Goal: Communication & Community: Answer question/provide support

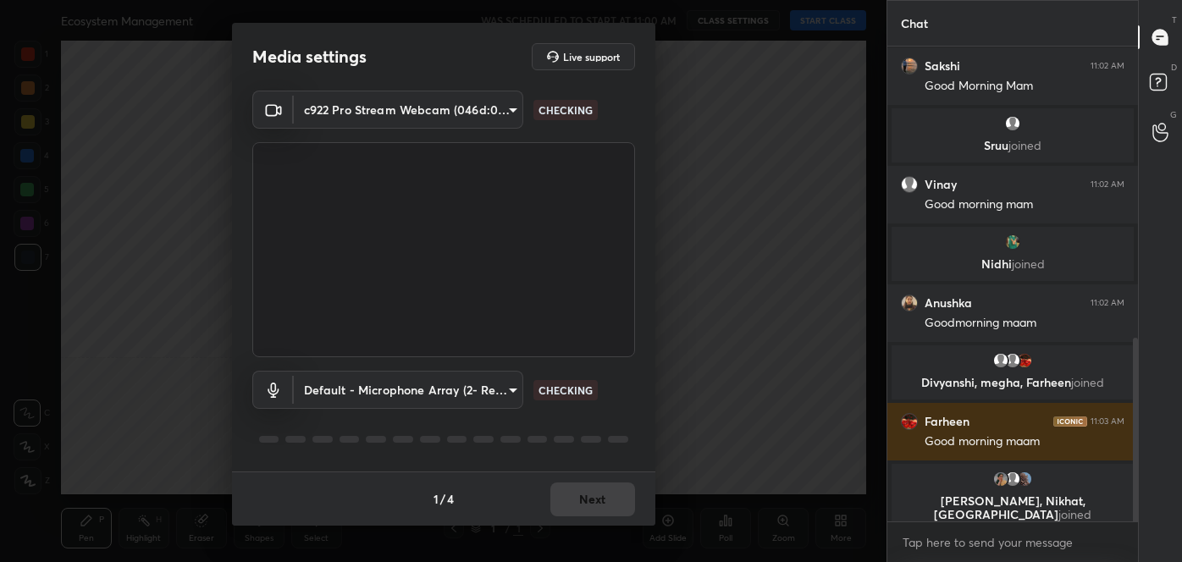
type input "82374f7159b31ac32293ab282d0b38de17877cef26167ed2ca706af6c26cbba4"
type input "default"
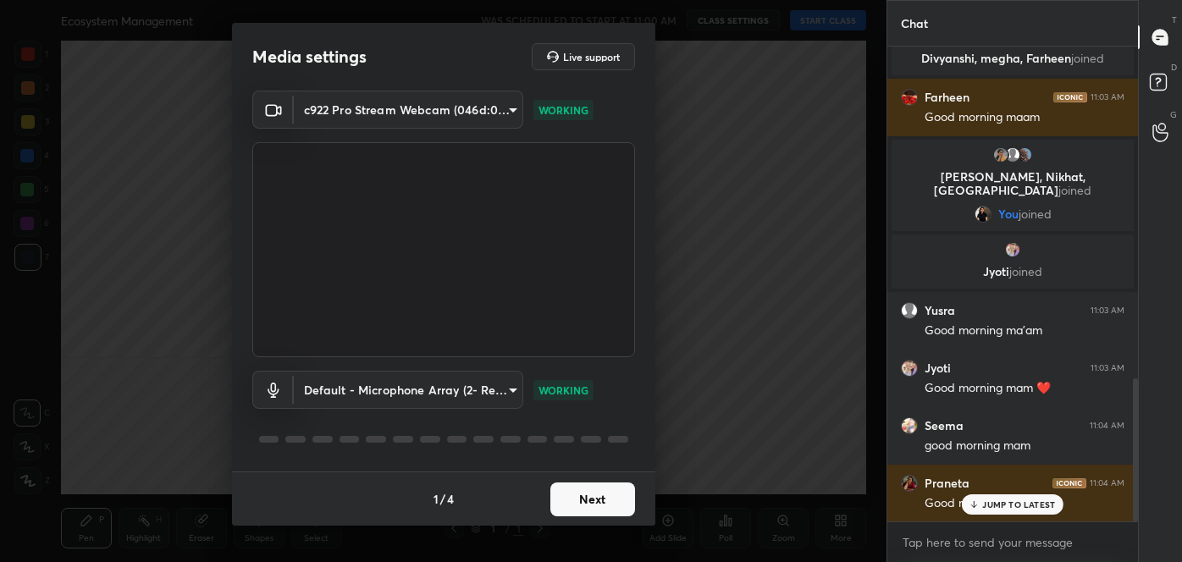
scroll to position [1104, 0]
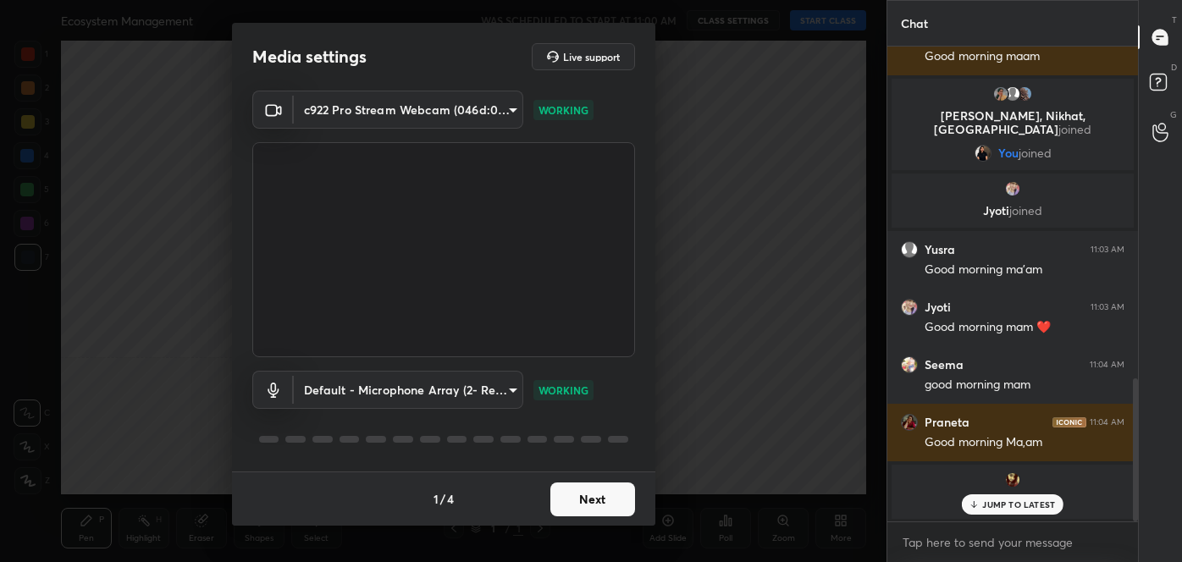
click at [594, 501] on button "Next" at bounding box center [593, 500] width 85 height 34
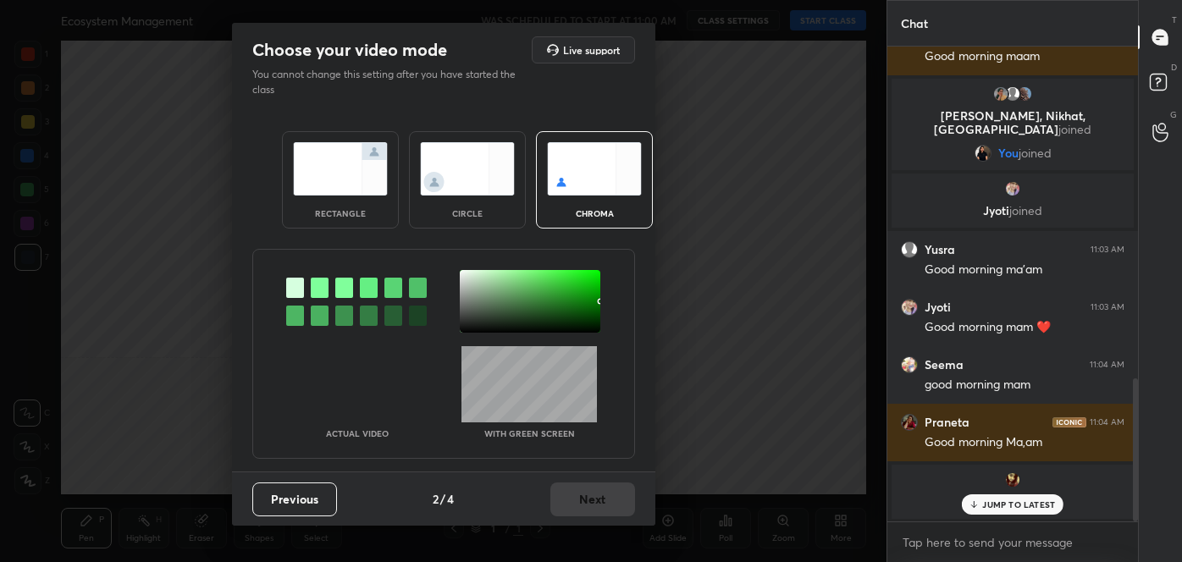
click at [475, 181] on img at bounding box center [467, 168] width 95 height 53
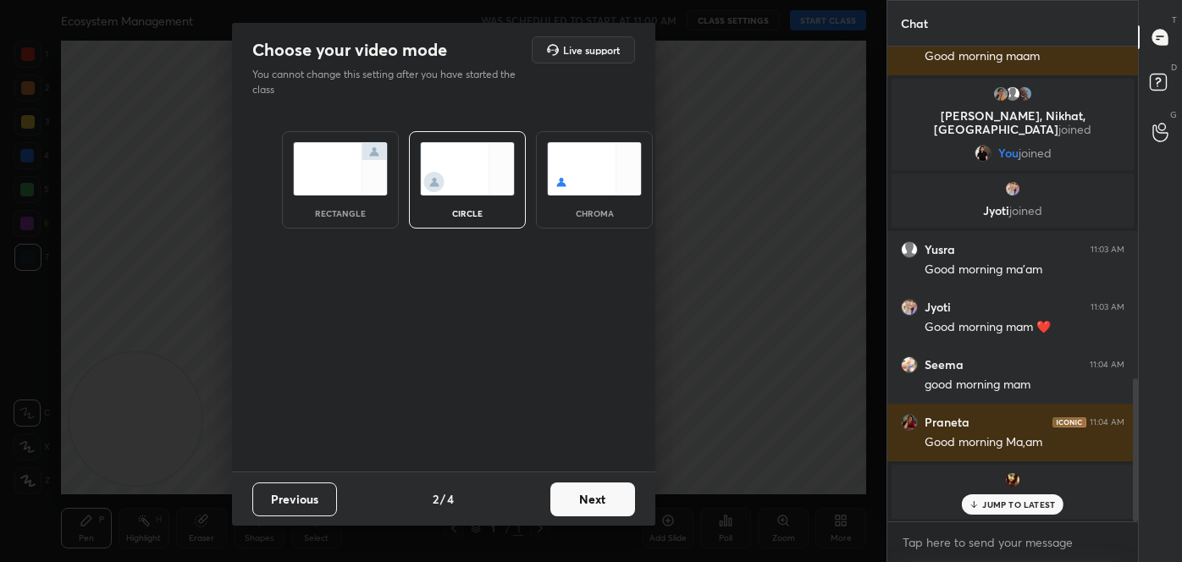
click at [475, 181] on img at bounding box center [467, 168] width 95 height 53
click at [594, 491] on button "Next" at bounding box center [593, 500] width 85 height 34
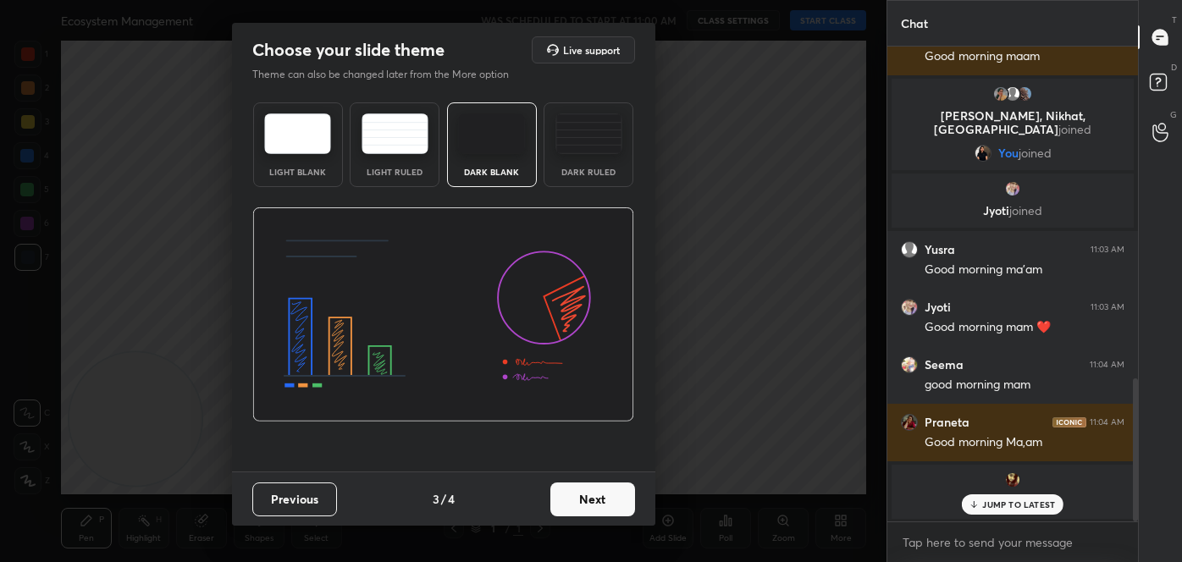
click at [594, 491] on button "Next" at bounding box center [593, 500] width 85 height 34
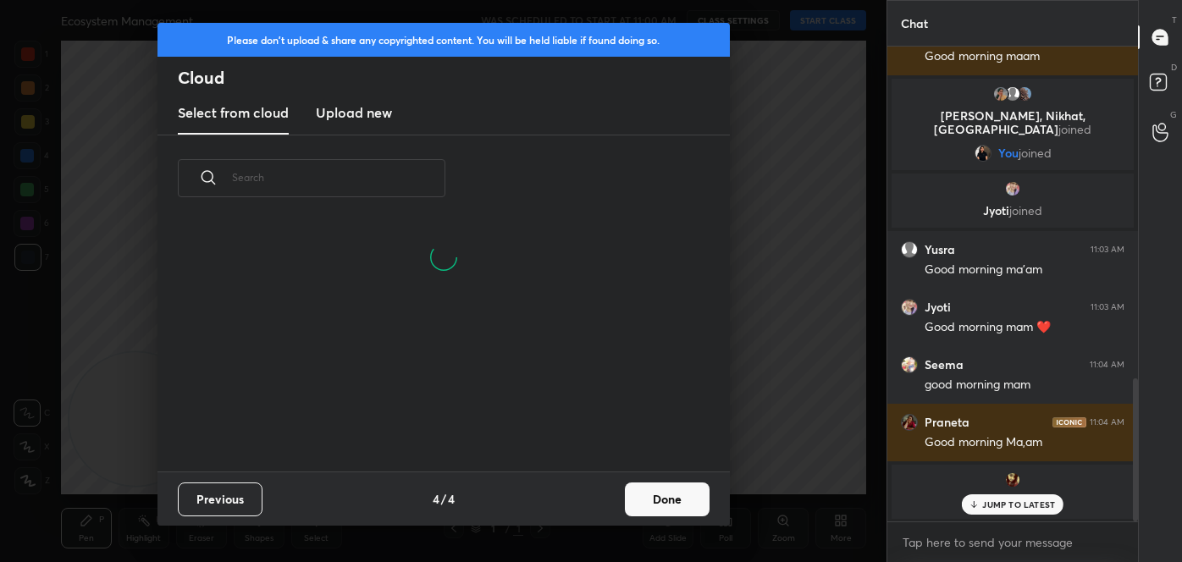
scroll to position [250, 544]
click at [641, 499] on button "Done" at bounding box center [667, 500] width 85 height 34
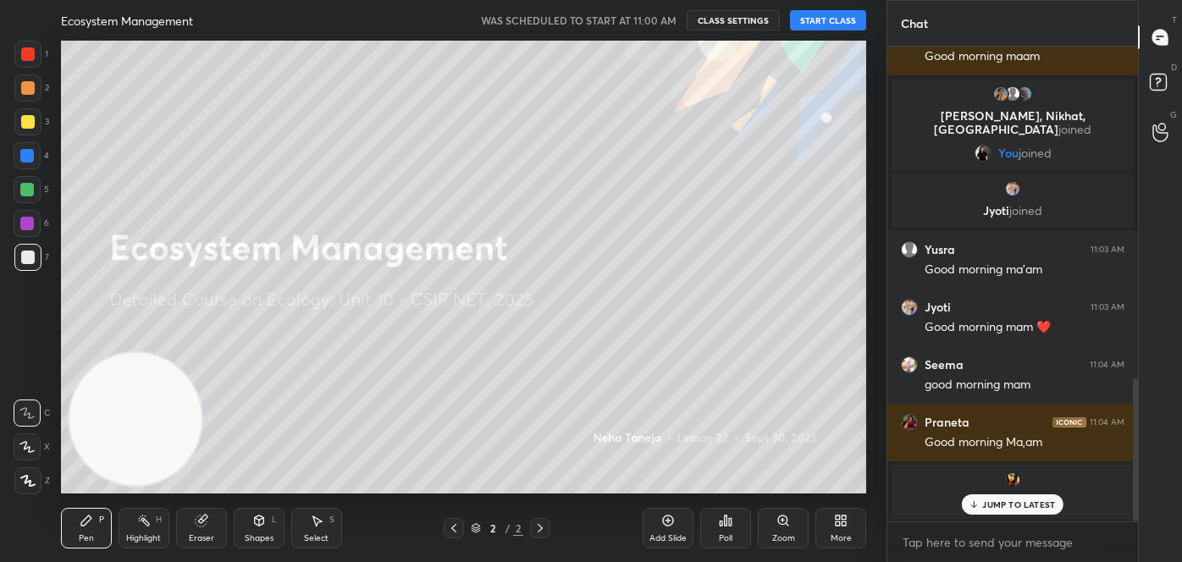
click at [831, 24] on button "START CLASS" at bounding box center [828, 20] width 76 height 20
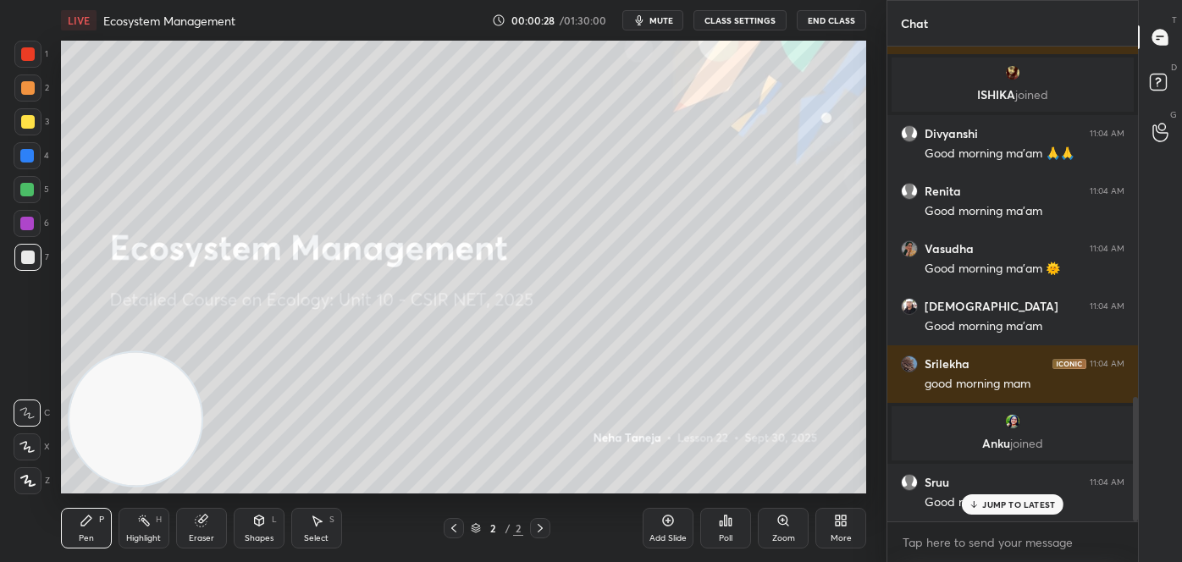
scroll to position [1342, 0]
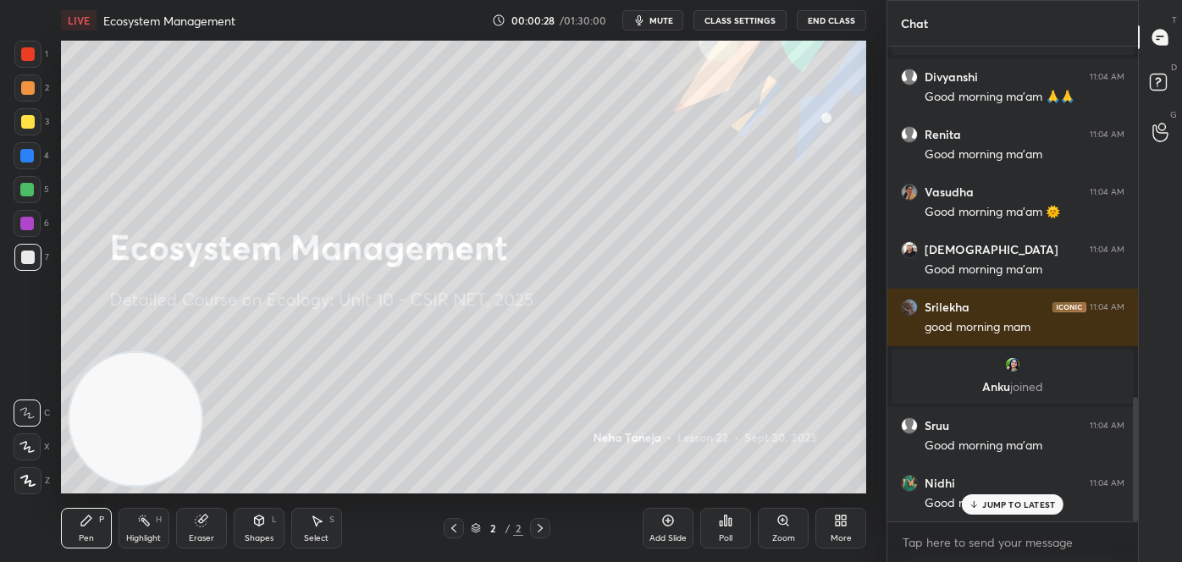
click at [211, 534] on div "Eraser" at bounding box center [201, 538] width 25 height 8
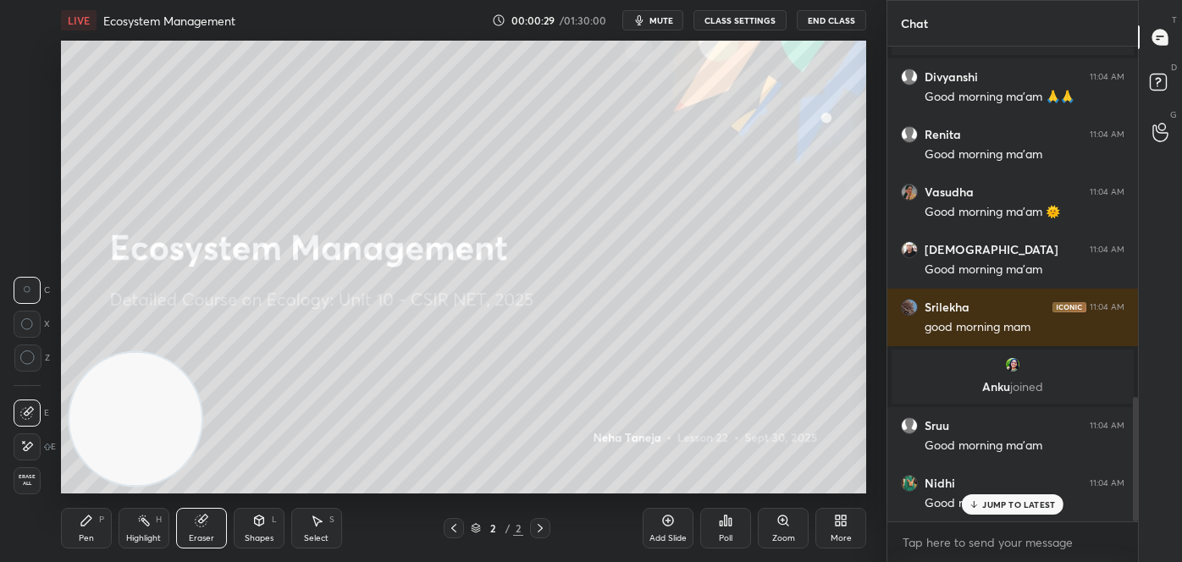
click at [29, 489] on div "Erase all" at bounding box center [27, 481] width 27 height 27
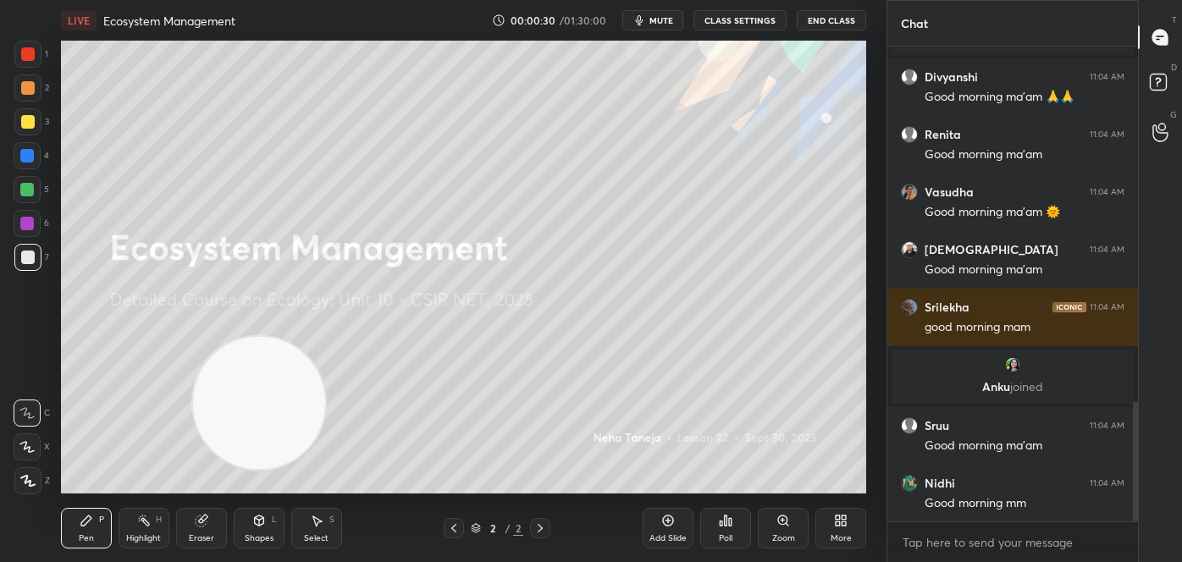
scroll to position [1400, 0]
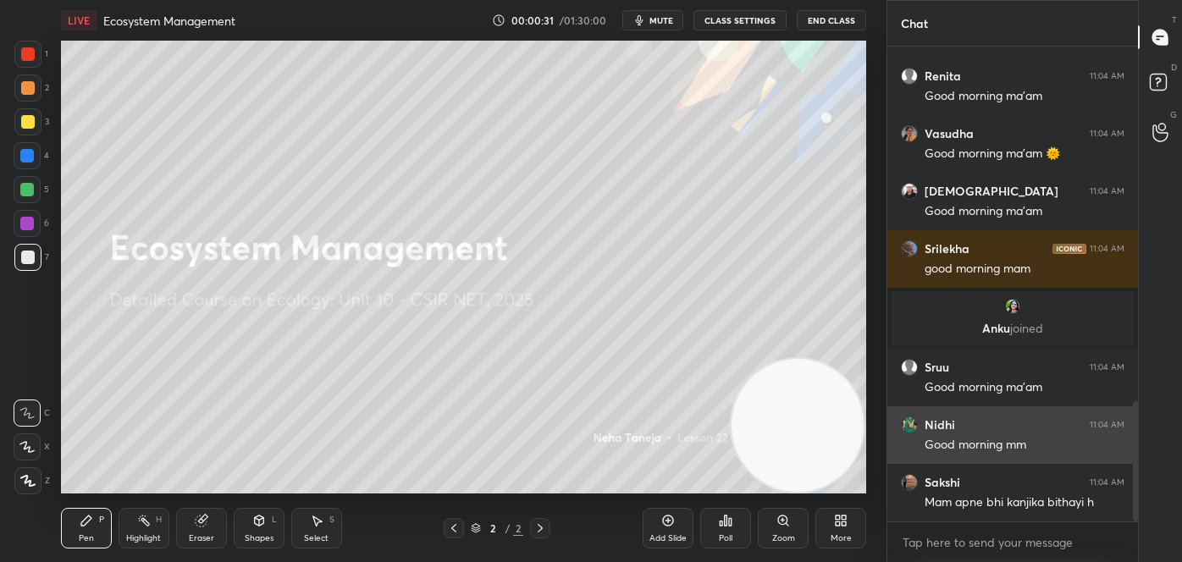
drag, startPoint x: 136, startPoint y: 420, endPoint x: 913, endPoint y: 447, distance: 777.1
click at [913, 447] on div "1 2 3 4 5 6 7 C X Z C X Z E E Erase all H H LIVE Ecosystem Management 00:00:31 …" at bounding box center [591, 281] width 1182 height 562
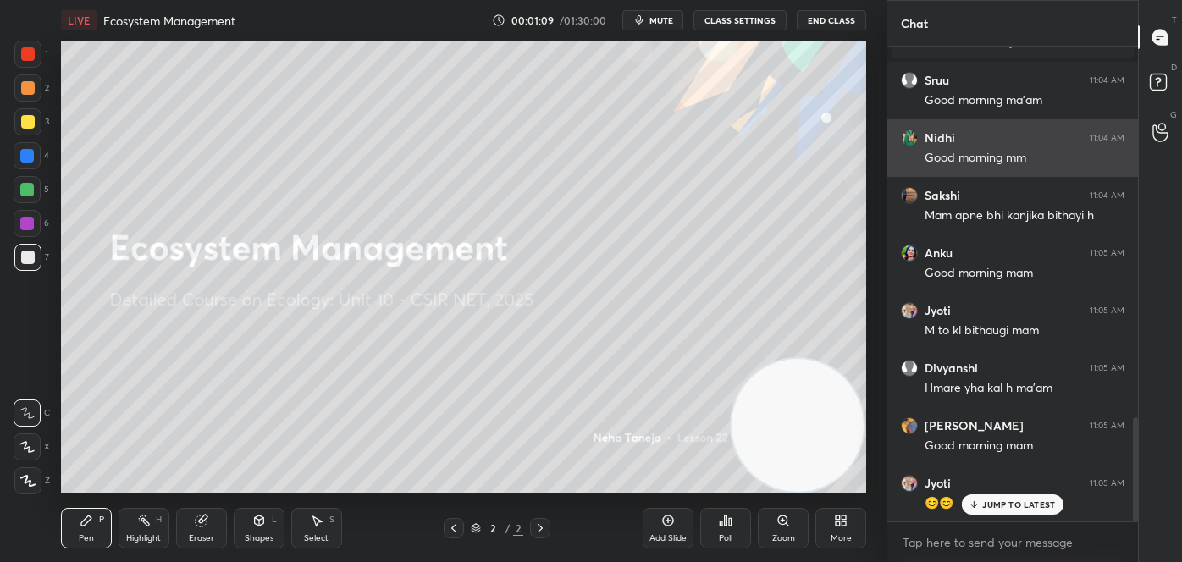
scroll to position [1746, 0]
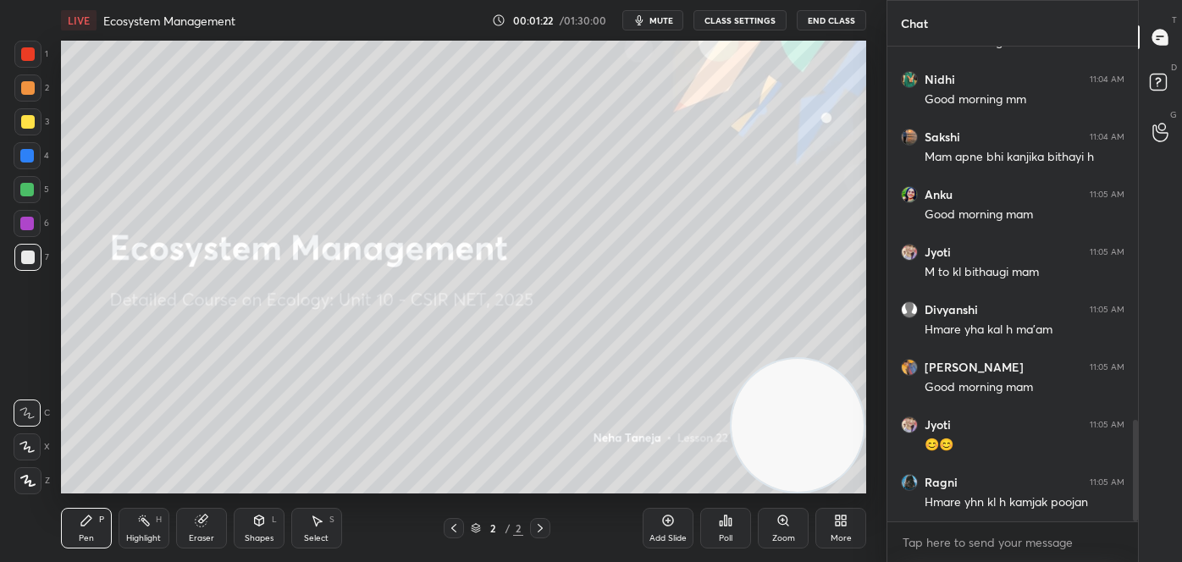
click at [271, 530] on div "Shapes L" at bounding box center [259, 528] width 51 height 41
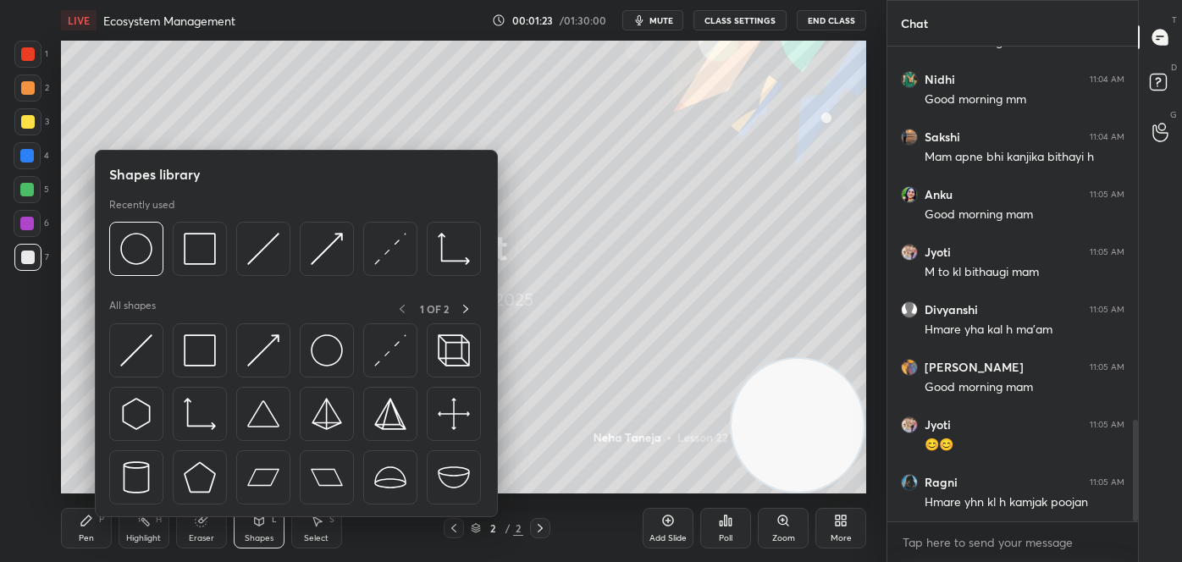
scroll to position [1762, 0]
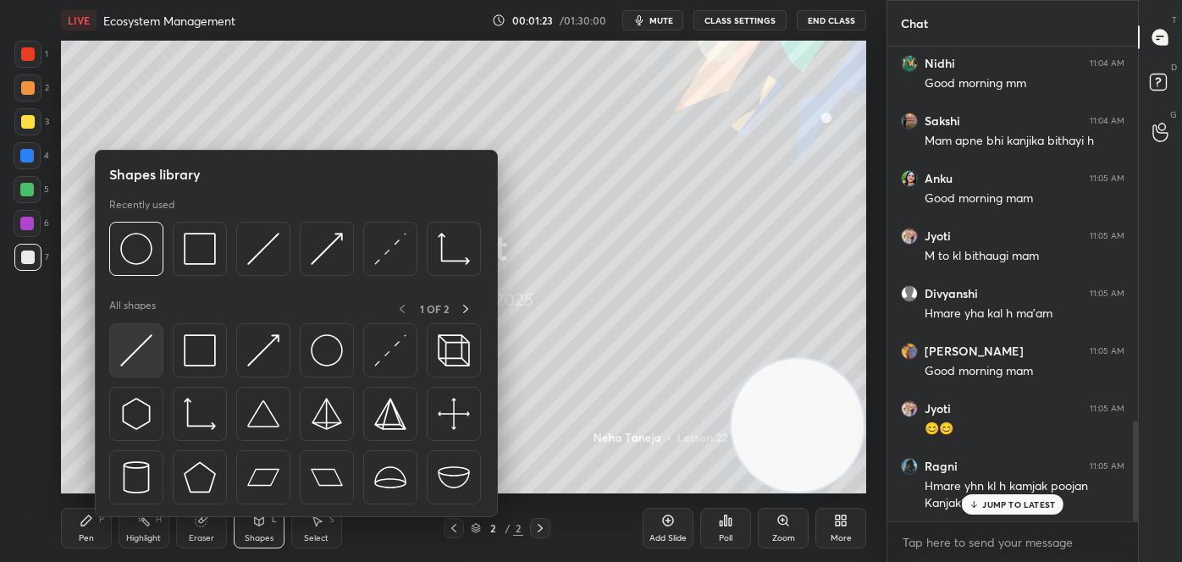
click at [138, 345] on img at bounding box center [136, 351] width 32 height 32
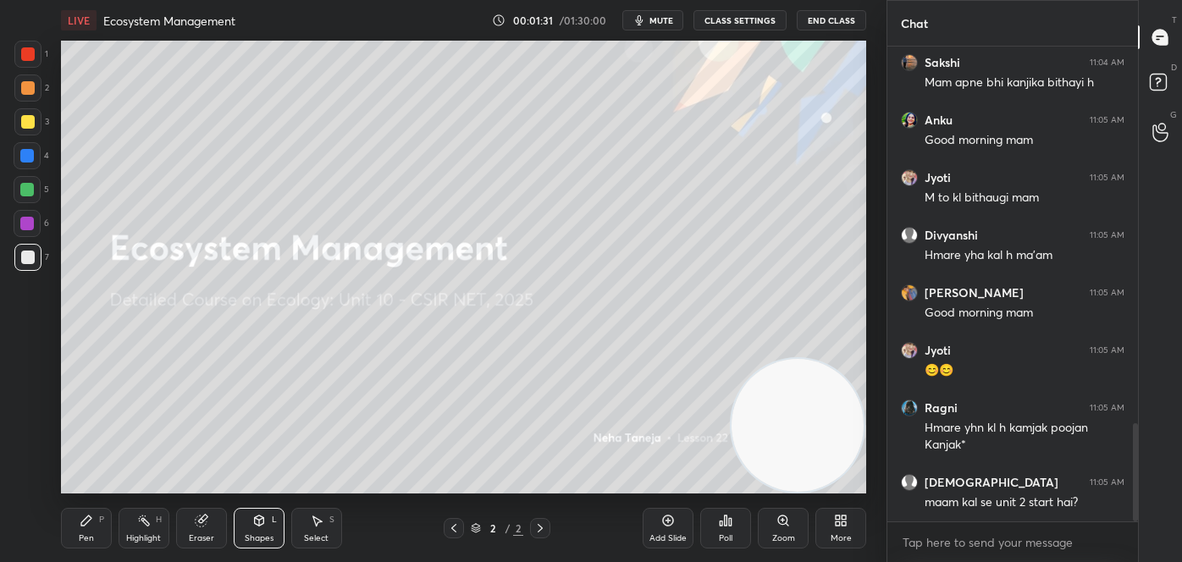
scroll to position [1881, 0]
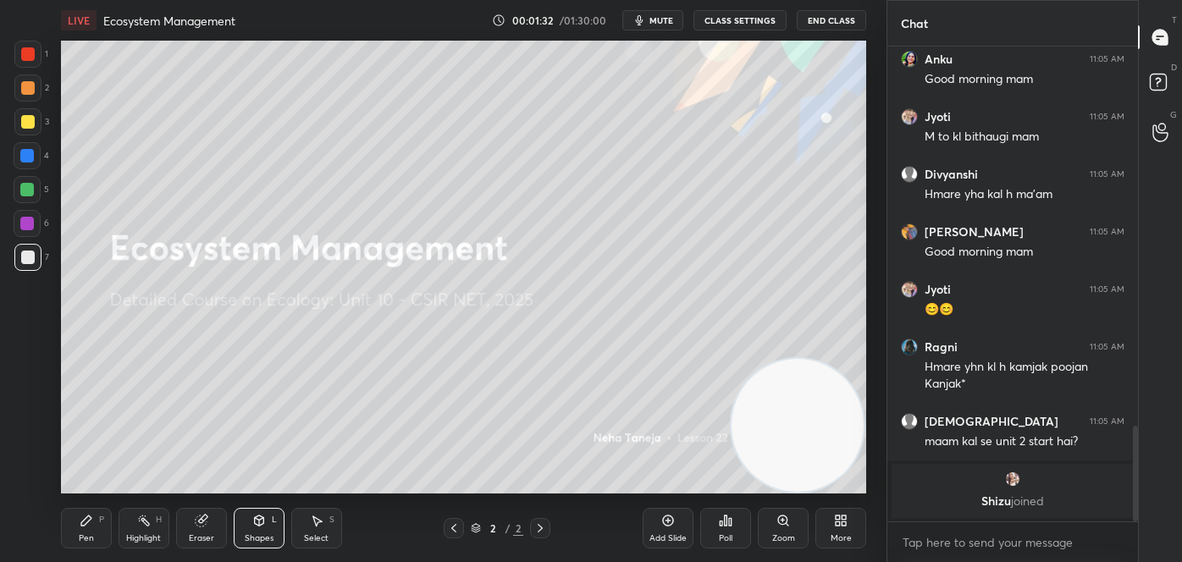
click at [94, 524] on div "Pen P" at bounding box center [86, 528] width 51 height 41
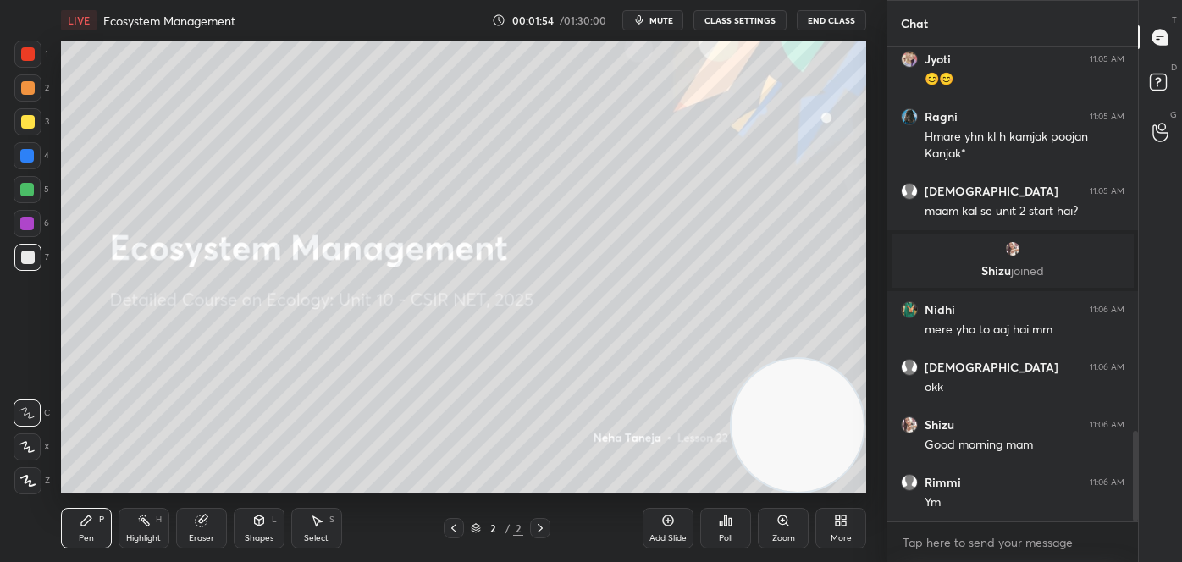
scroll to position [2011, 0]
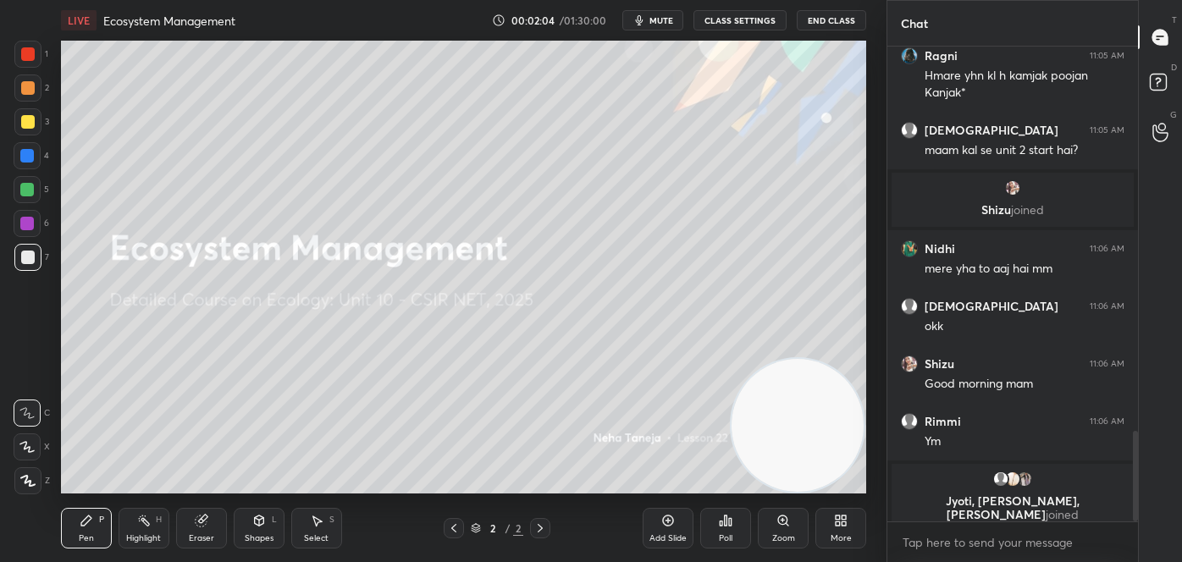
click at [30, 452] on div at bounding box center [27, 447] width 27 height 27
click at [25, 418] on icon at bounding box center [26, 413] width 15 height 12
click at [27, 264] on div at bounding box center [28, 258] width 14 height 14
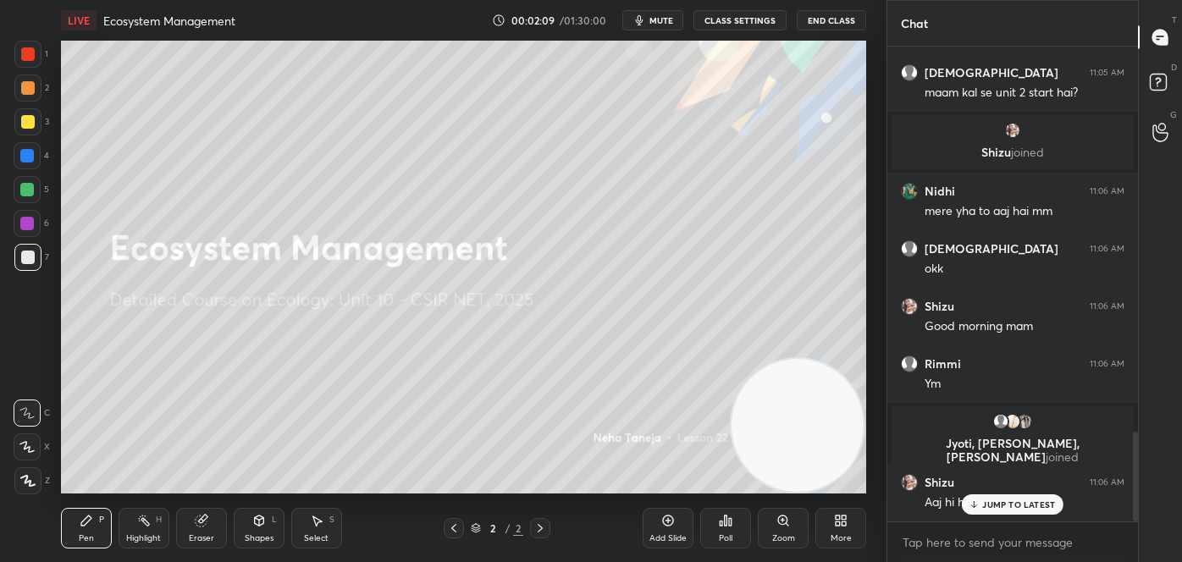
scroll to position [2046, 0]
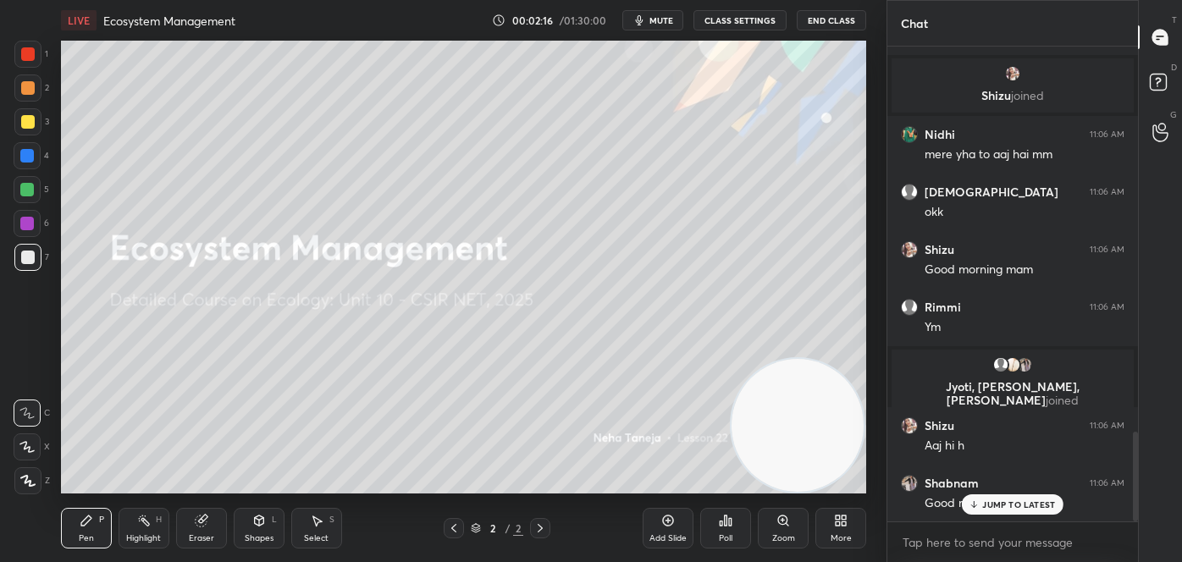
click at [23, 264] on div at bounding box center [28, 258] width 14 height 14
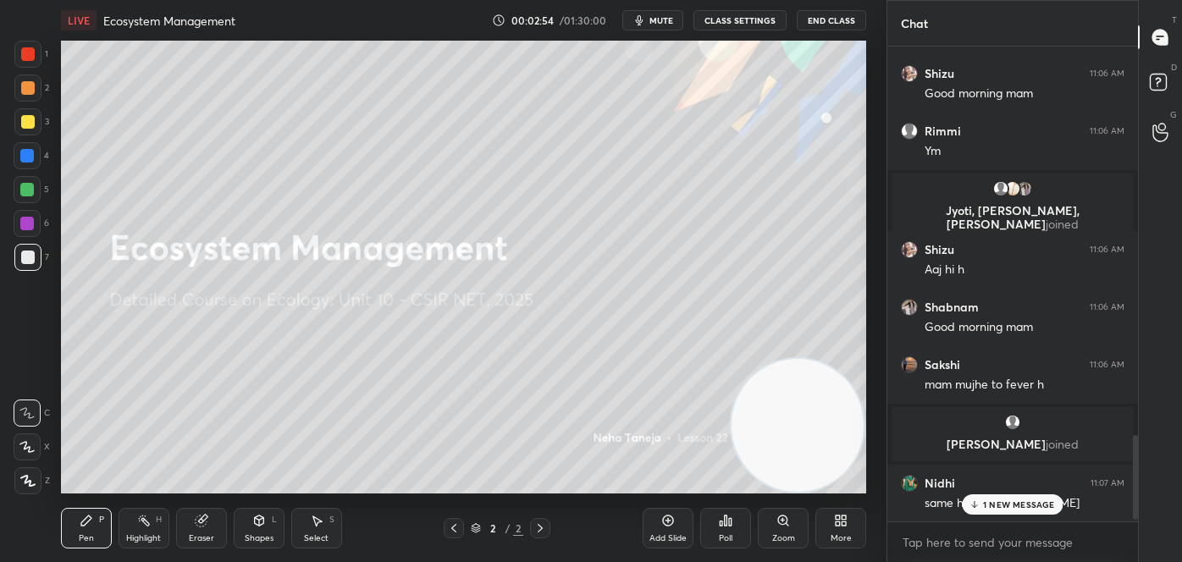
scroll to position [2201, 0]
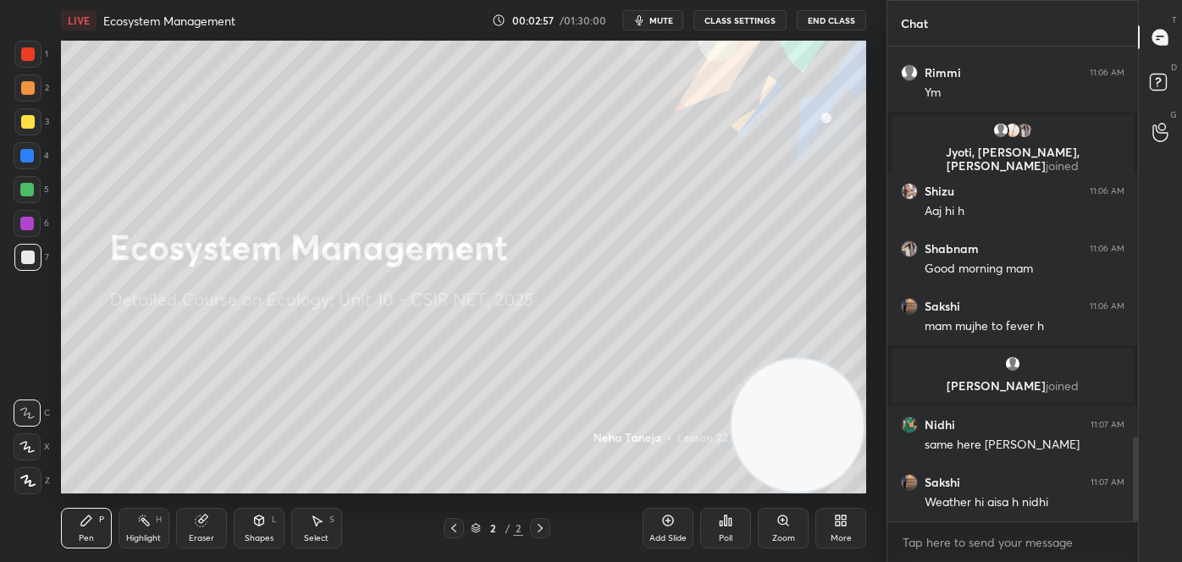
drag, startPoint x: 22, startPoint y: 79, endPoint x: 25, endPoint y: 70, distance: 8.8
click at [23, 77] on div at bounding box center [27, 88] width 27 height 27
click at [29, 55] on div at bounding box center [28, 54] width 14 height 14
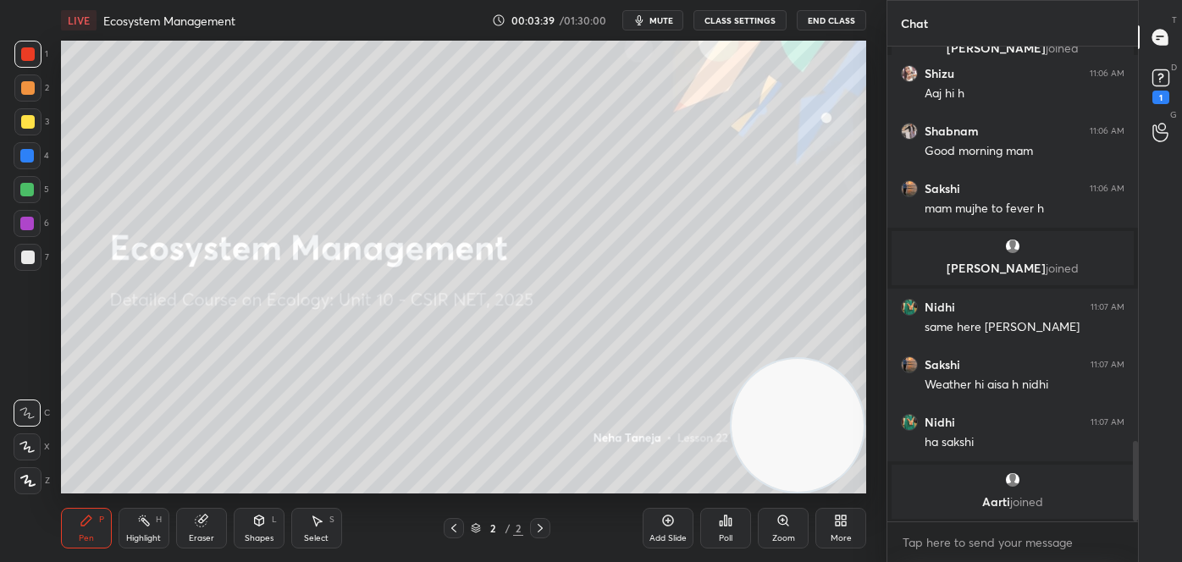
scroll to position [2453, 0]
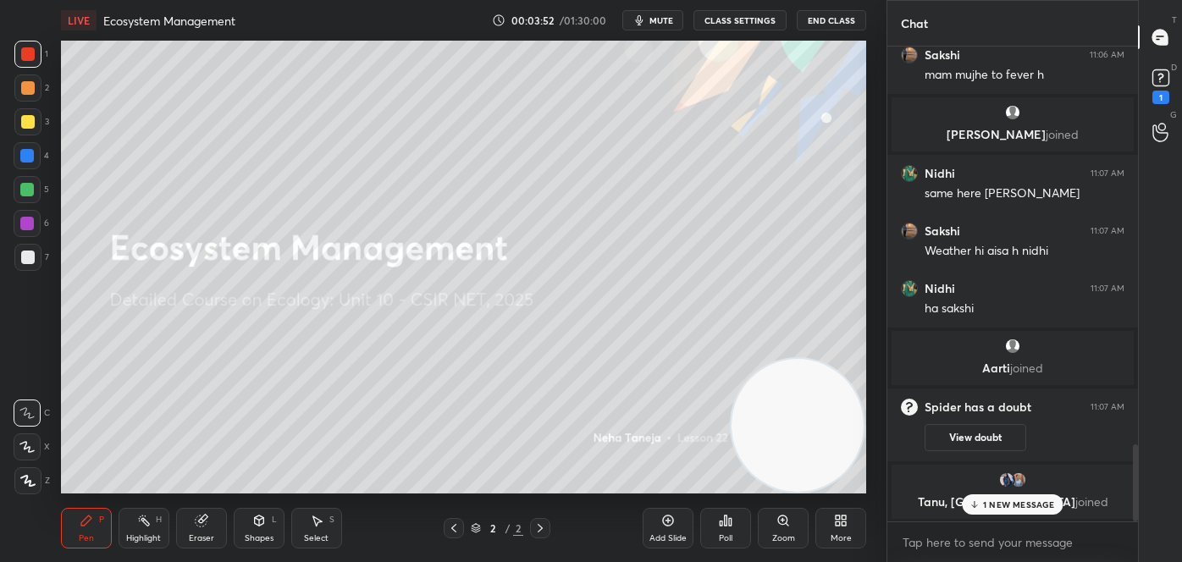
click at [25, 191] on div at bounding box center [27, 190] width 14 height 14
click at [0, 202] on div "1 2 3 4 5 6 7 C X Z C X Z E E Erase all H H" at bounding box center [27, 267] width 54 height 453
click at [19, 215] on div at bounding box center [27, 223] width 27 height 27
click at [18, 260] on div at bounding box center [27, 257] width 27 height 27
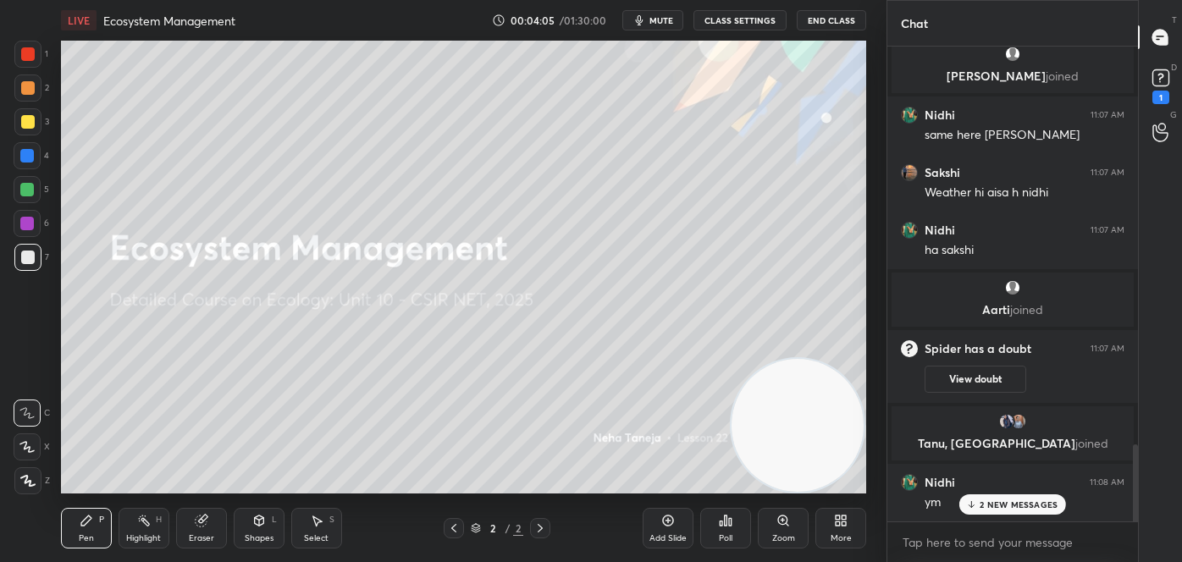
scroll to position [2404, 0]
click at [23, 437] on div at bounding box center [27, 447] width 27 height 27
click at [25, 416] on icon at bounding box center [26, 413] width 15 height 12
click at [25, 125] on div at bounding box center [28, 122] width 14 height 14
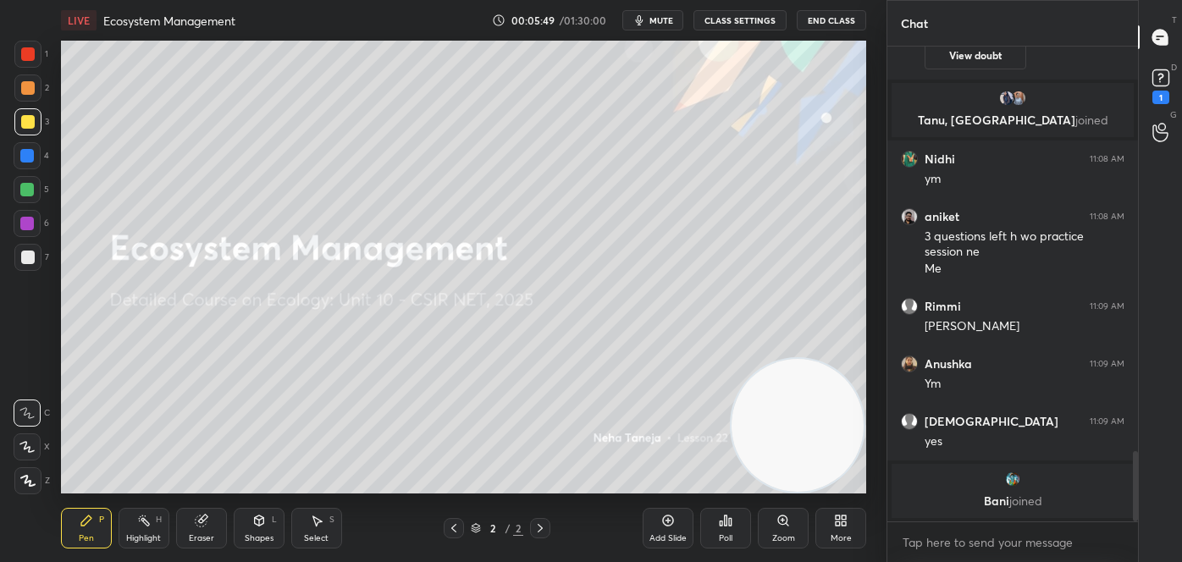
scroll to position [2703, 0]
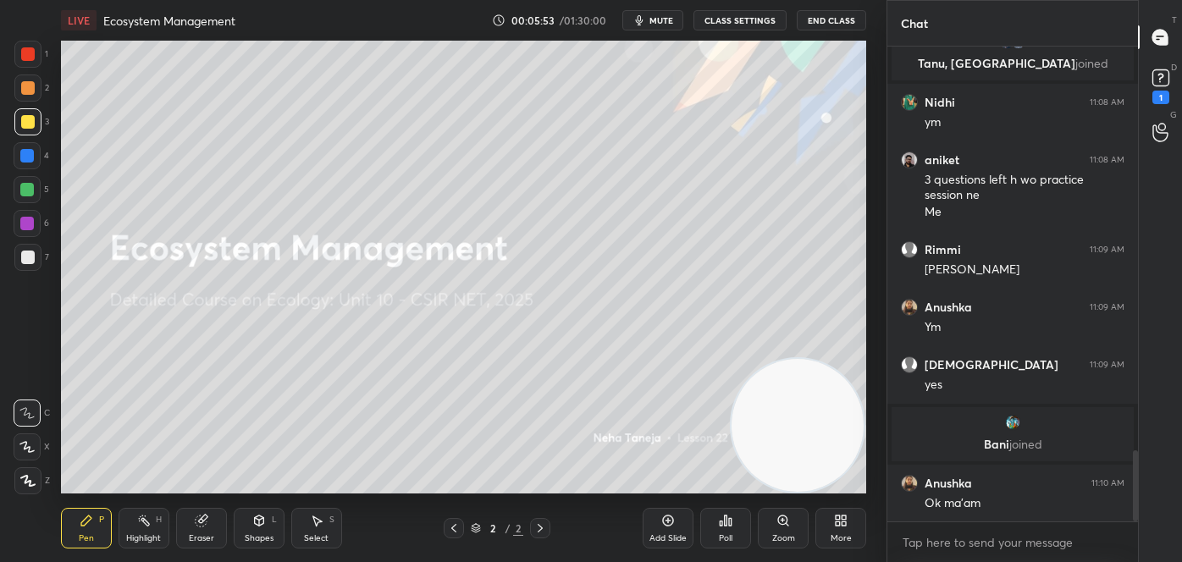
click at [23, 191] on div at bounding box center [27, 190] width 14 height 14
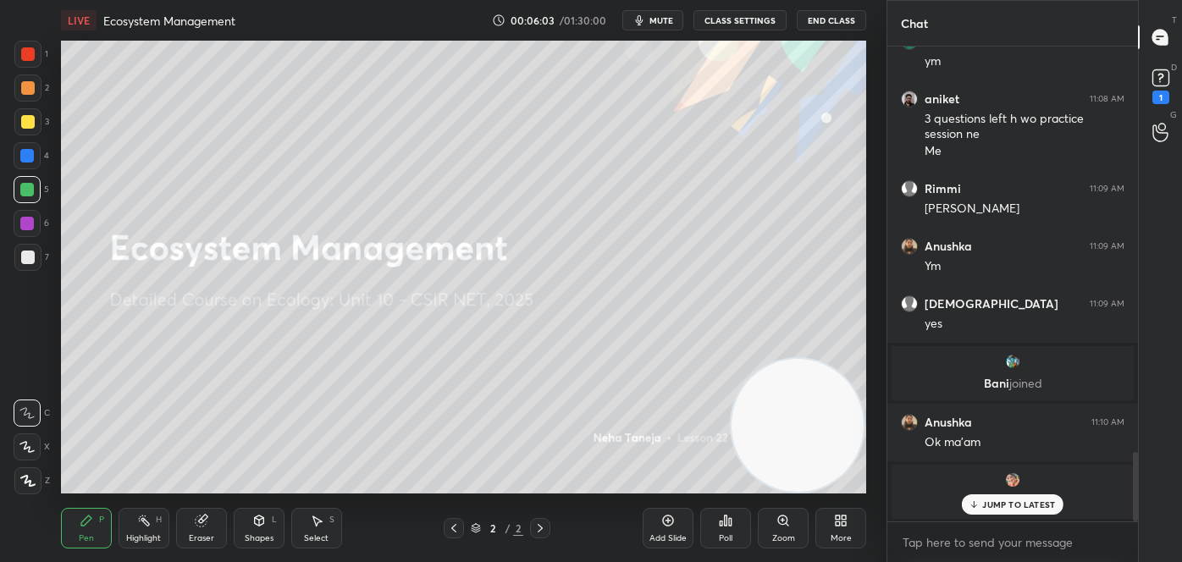
scroll to position [2758, 0]
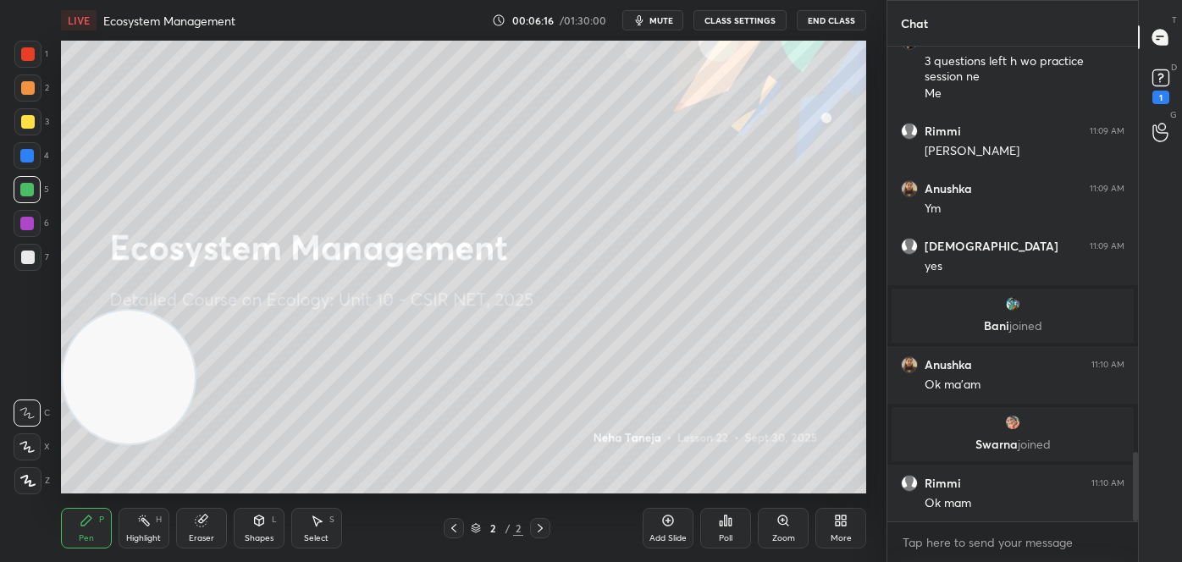
drag, startPoint x: 777, startPoint y: 453, endPoint x: 4, endPoint y: 395, distance: 775.5
click at [3, 404] on div "1 2 3 4 5 6 7 C X Z C X Z E E Erase all H H LIVE Ecosystem Management 00:06:16 …" at bounding box center [436, 281] width 873 height 562
click at [31, 129] on div at bounding box center [27, 121] width 27 height 27
click at [30, 131] on div at bounding box center [27, 121] width 27 height 27
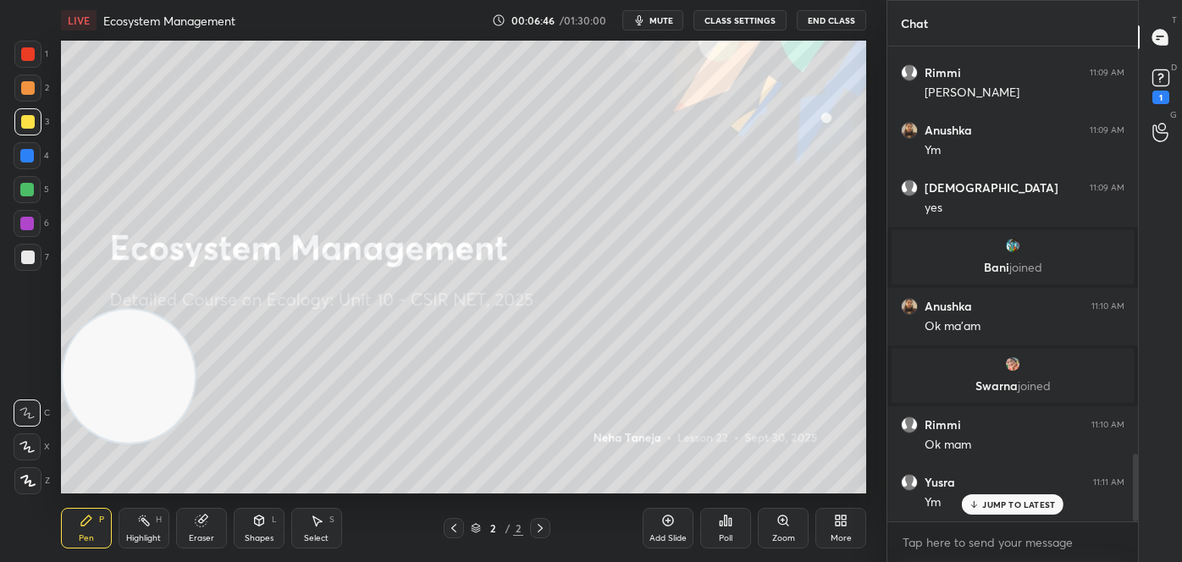
scroll to position [2873, 0]
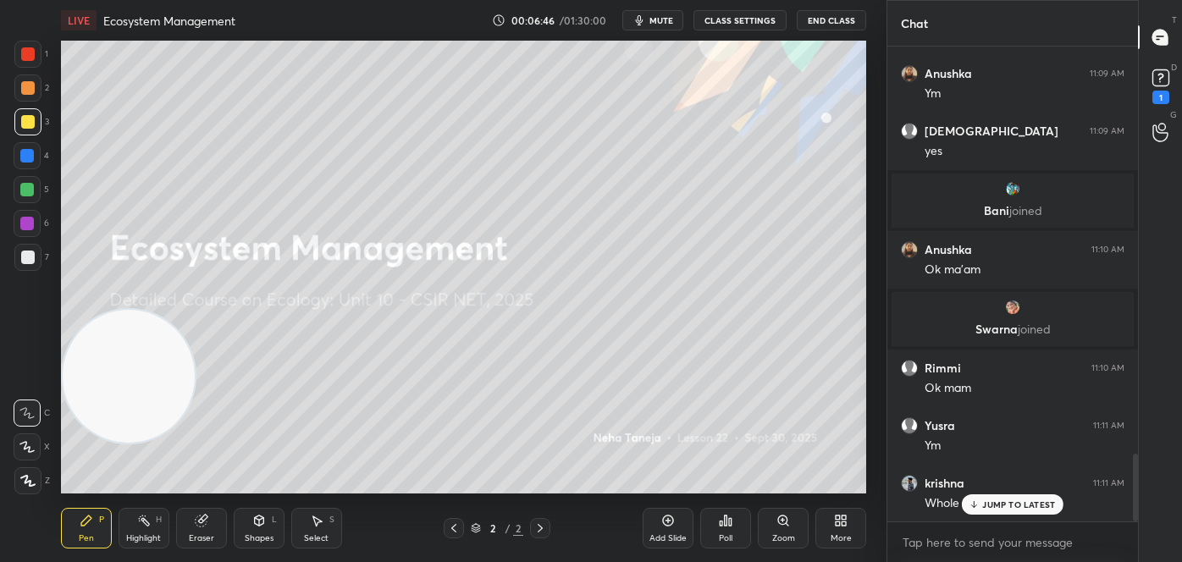
click at [22, 50] on div at bounding box center [28, 54] width 14 height 14
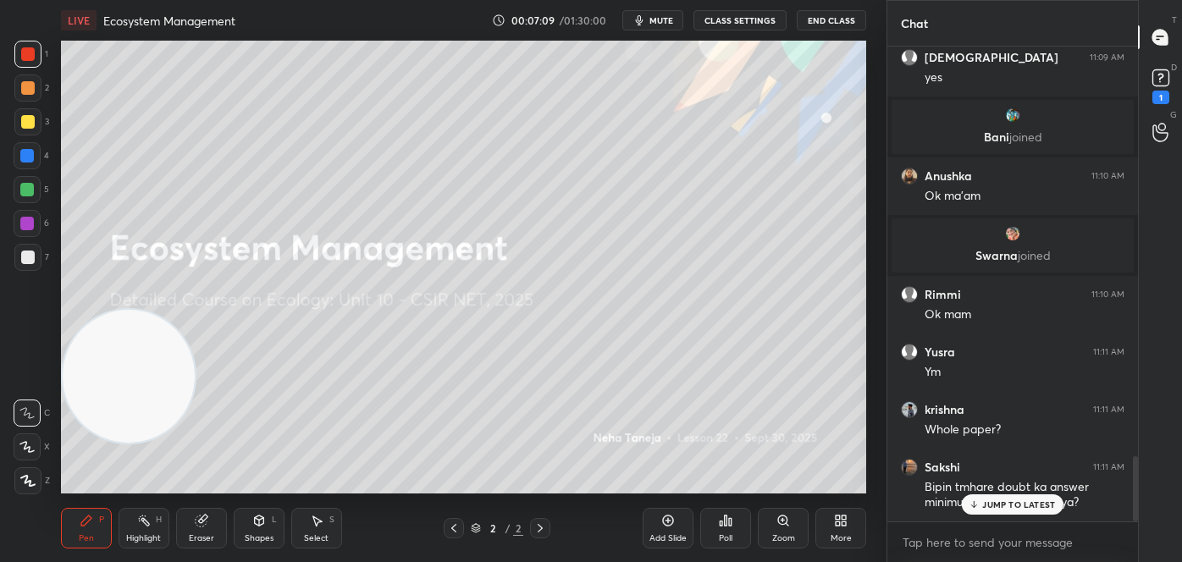
scroll to position [3003, 0]
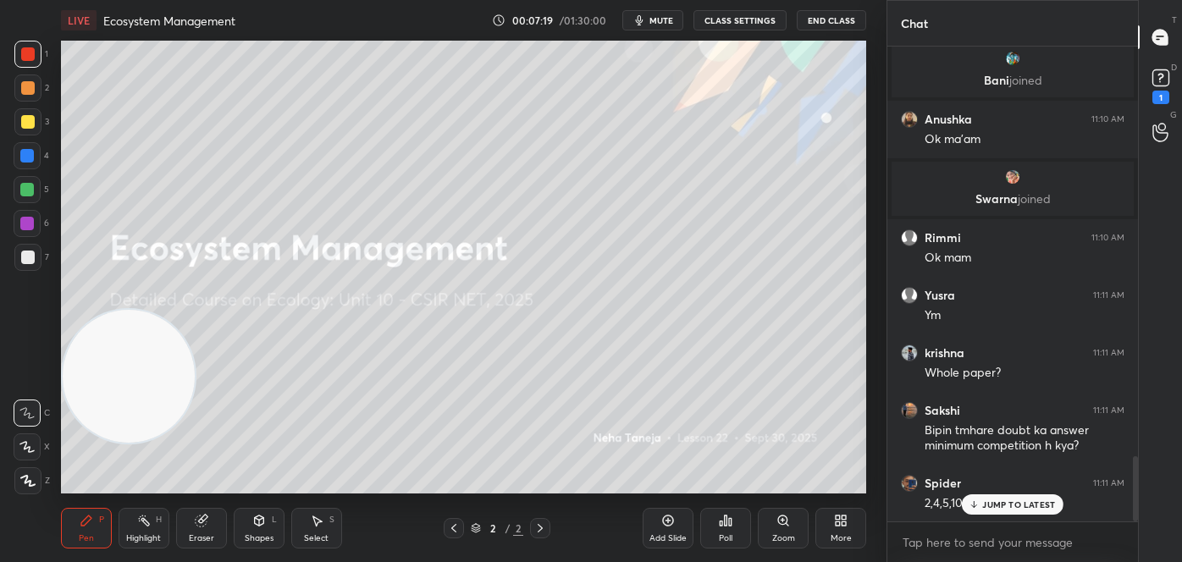
click at [21, 120] on div at bounding box center [28, 122] width 14 height 14
click at [29, 484] on icon at bounding box center [28, 481] width 14 height 10
click at [33, 434] on div at bounding box center [27, 447] width 27 height 27
click at [30, 439] on div at bounding box center [27, 447] width 27 height 27
click at [32, 421] on div at bounding box center [27, 413] width 27 height 27
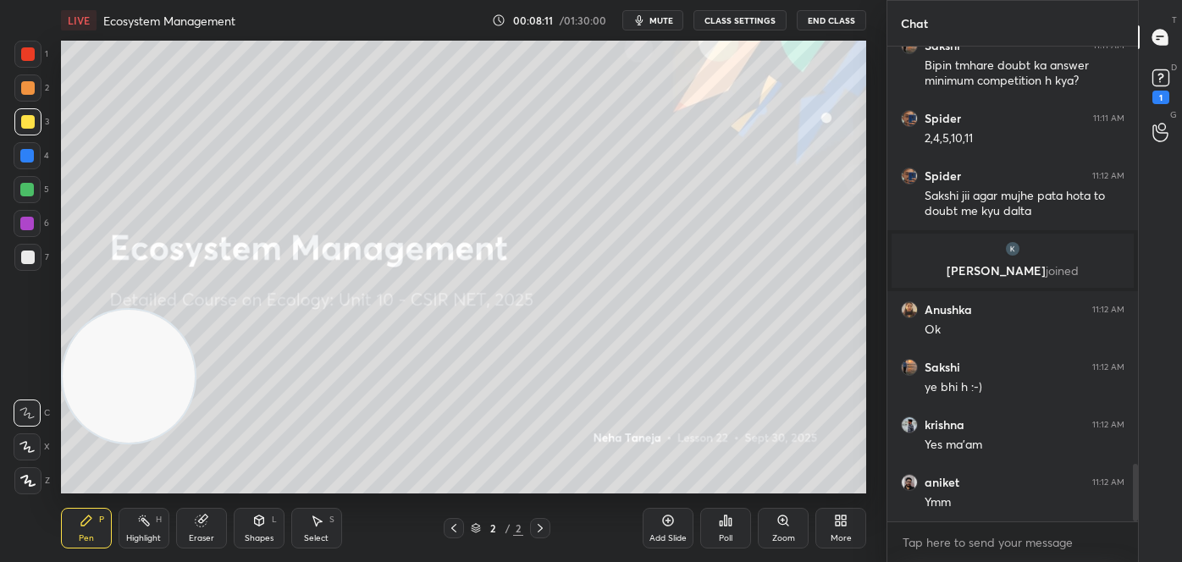
scroll to position [3426, 0]
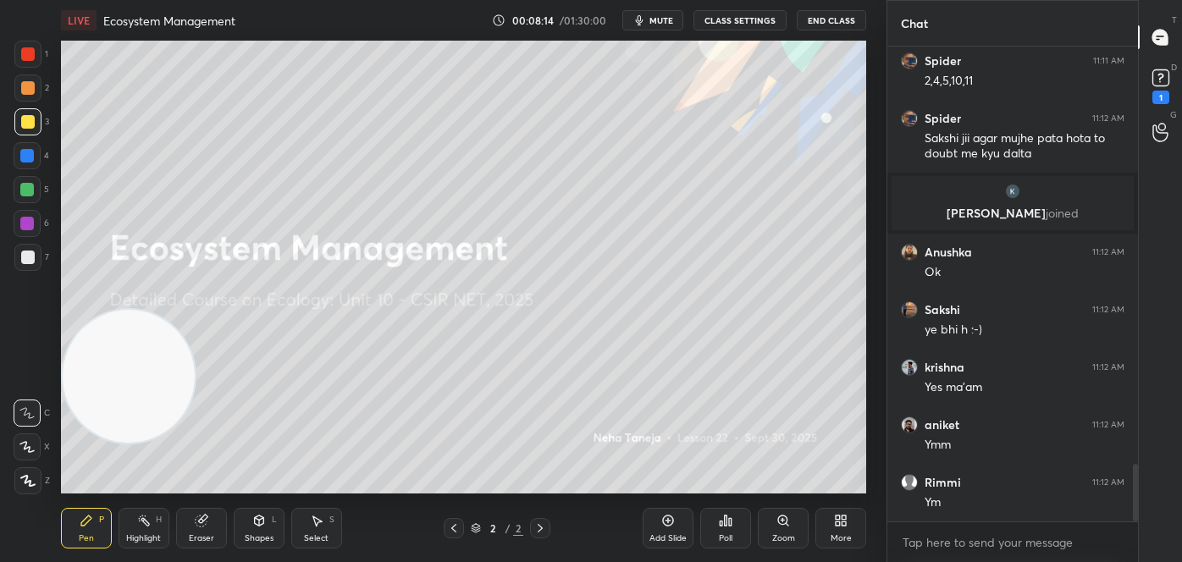
drag, startPoint x: 1161, startPoint y: 174, endPoint x: 1160, endPoint y: 141, distance: 33.0
click at [1161, 163] on div "T Messages (T) D Doubts (D) 1 G Raise Hand (G)" at bounding box center [1160, 281] width 44 height 562
click at [1172, 80] on icon at bounding box center [1160, 77] width 25 height 25
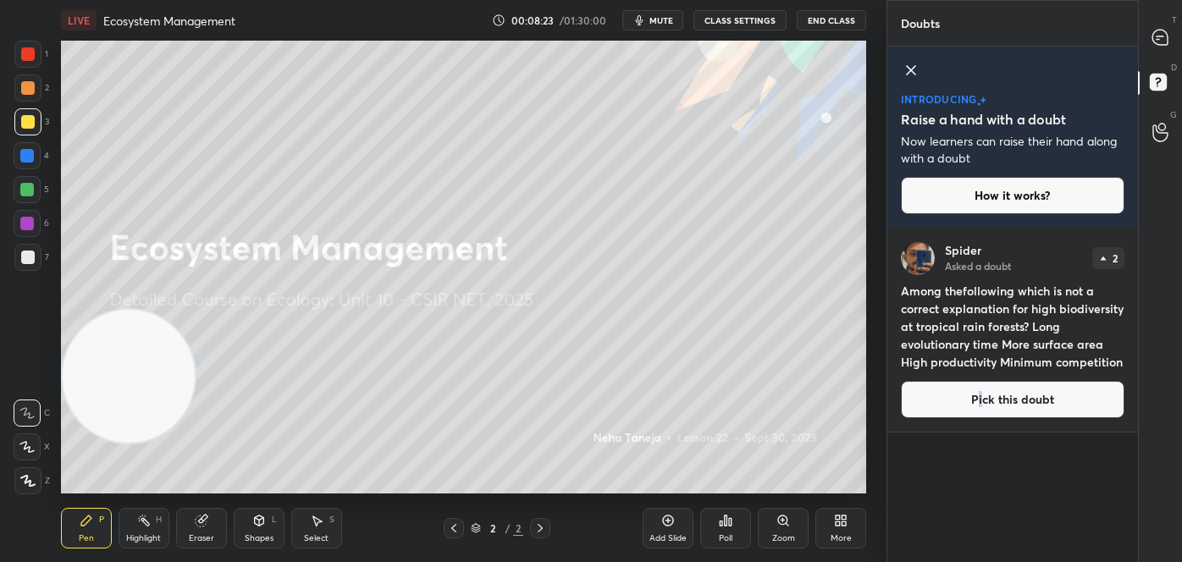
click at [978, 396] on button "Pick this doubt" at bounding box center [1013, 399] width 224 height 37
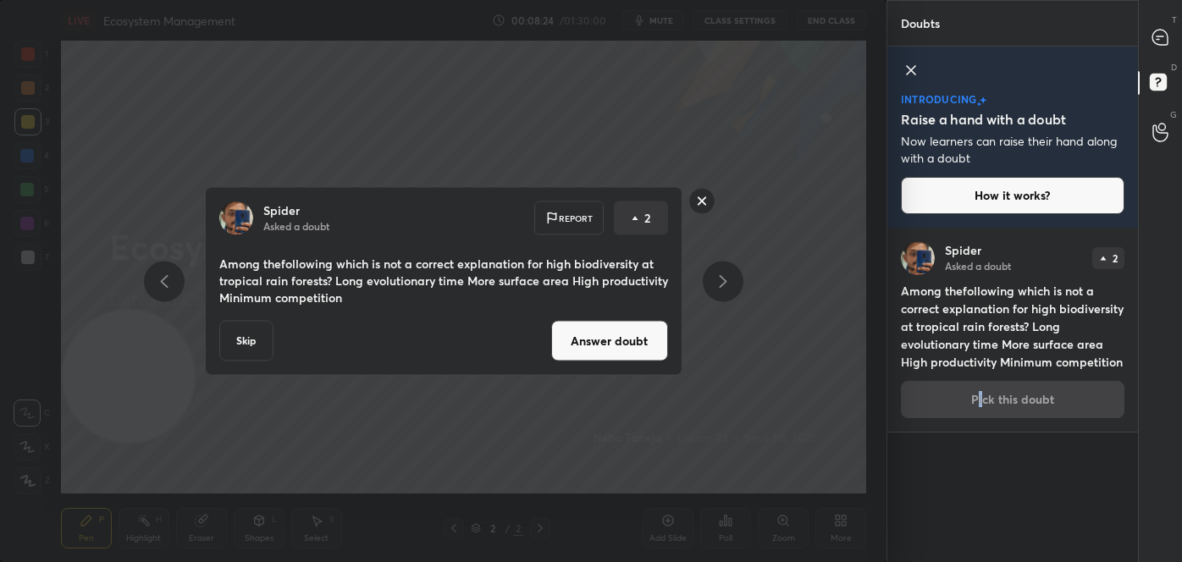
click at [616, 337] on button "Answer doubt" at bounding box center [609, 341] width 117 height 41
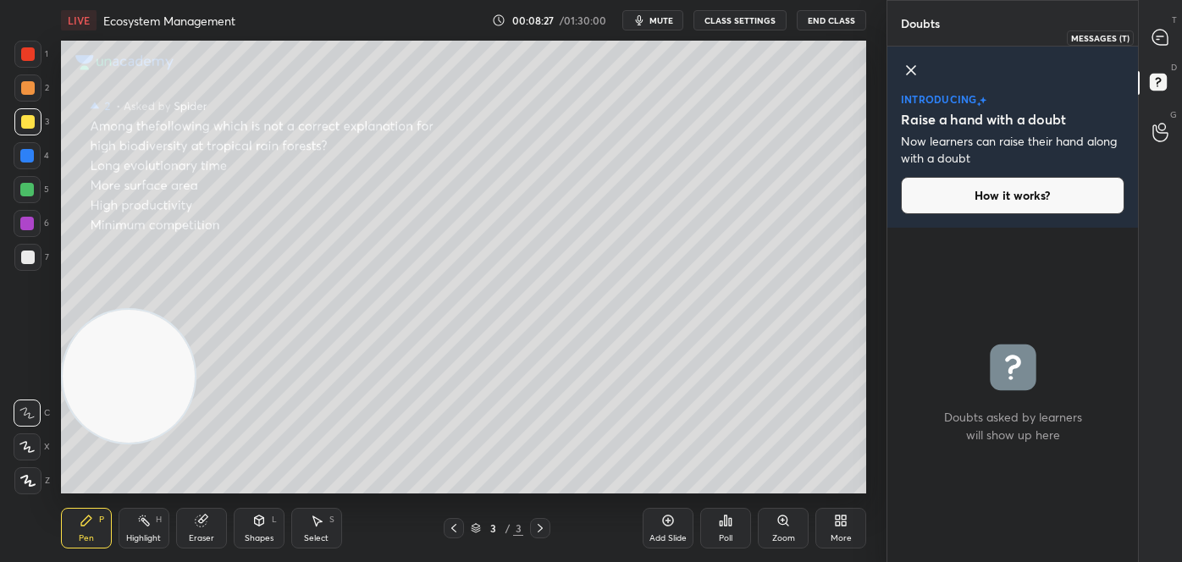
click at [1167, 38] on icon at bounding box center [1160, 37] width 15 height 15
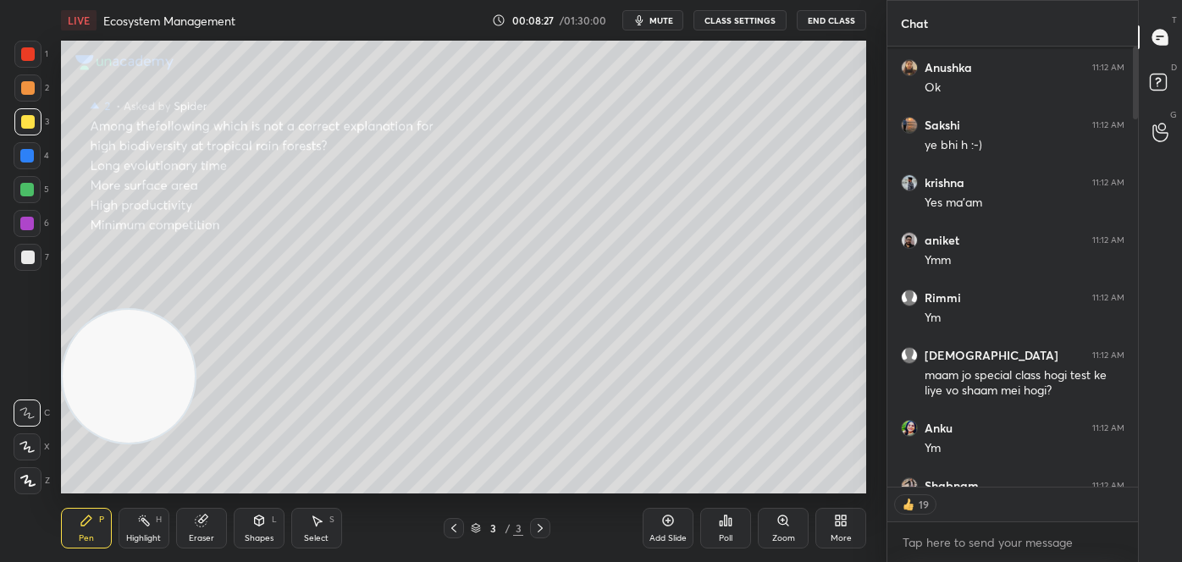
scroll to position [435, 246]
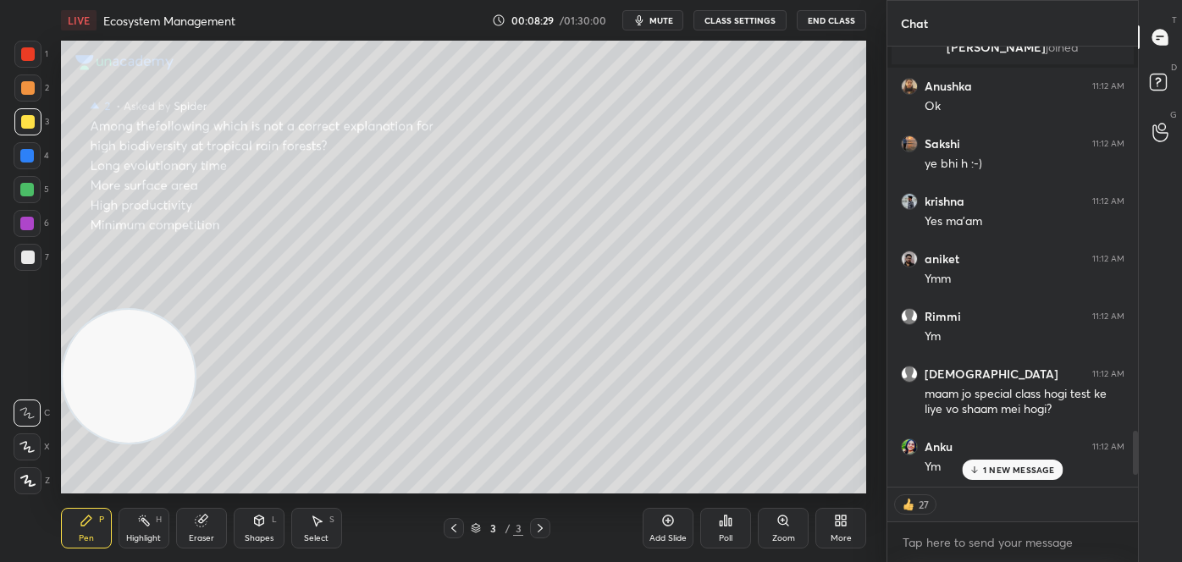
drag, startPoint x: 1014, startPoint y: 468, endPoint x: 1006, endPoint y: 484, distance: 17.8
click at [1011, 469] on p "1 NEW MESSAGE" at bounding box center [1019, 470] width 72 height 10
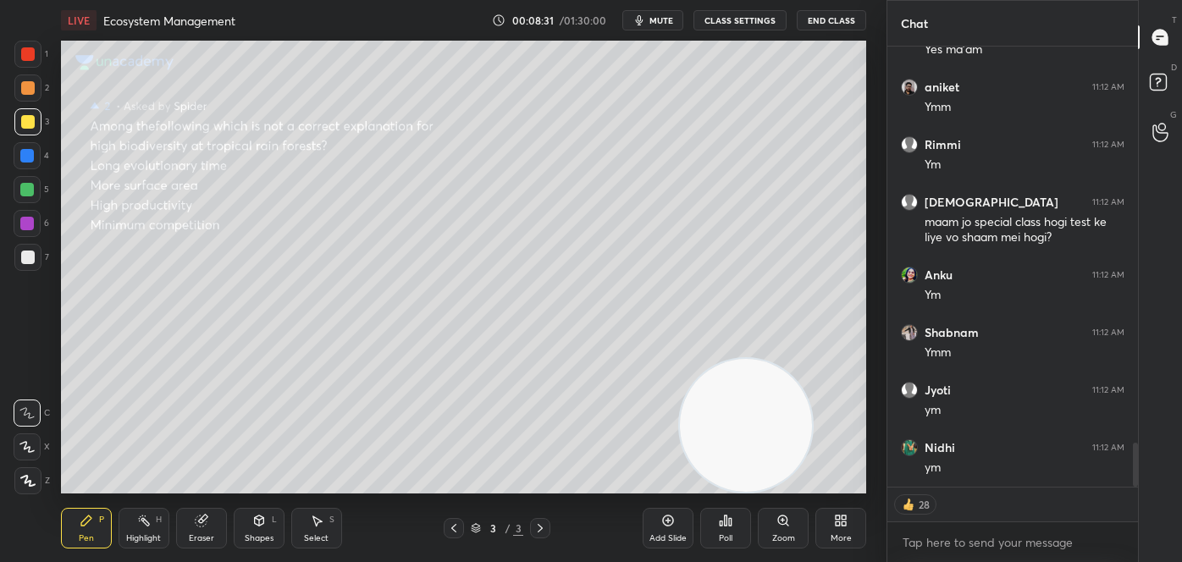
drag, startPoint x: 122, startPoint y: 361, endPoint x: 755, endPoint y: 488, distance: 645.3
click at [766, 504] on div "LIVE Ecosystem Management 00:08:31 / 01:30:00 mute CLASS SETTINGS End Class Set…" at bounding box center [463, 281] width 819 height 562
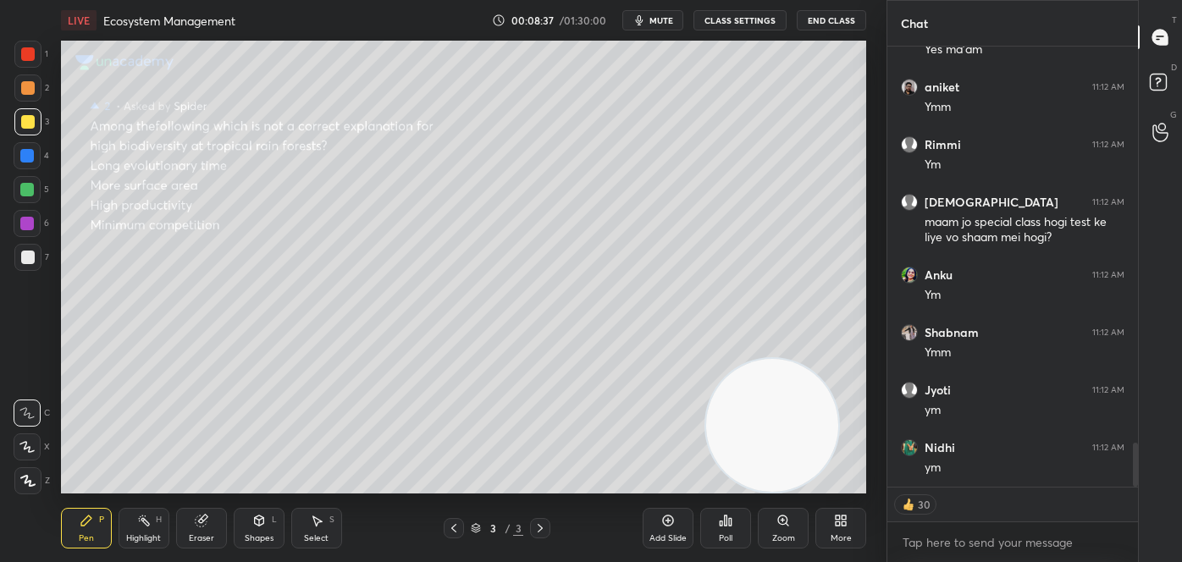
scroll to position [4062, 0]
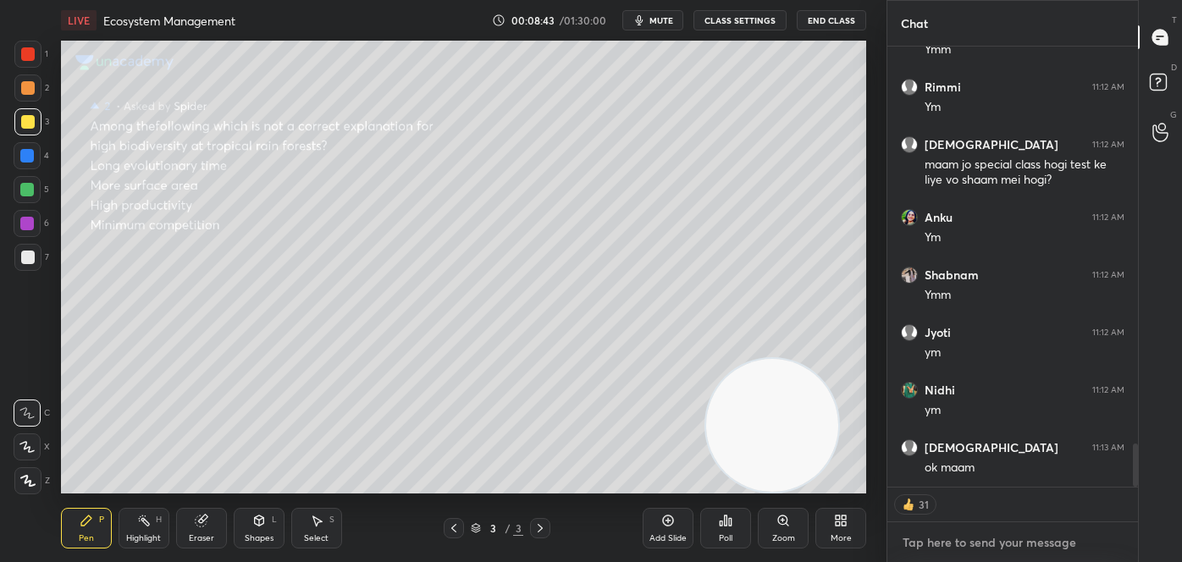
type textarea "x"
click at [952, 538] on textarea at bounding box center [1013, 542] width 224 height 27
paste textarea "| **Lore** | **Ipsumdo** | **Sitametc & Adipiscin Elitsedd** | | --------------…"
type textarea "| **Lore** | **Ipsumdo** | **Sitametc & Adipiscin Elitsedd** | | --------------…"
type textarea "x"
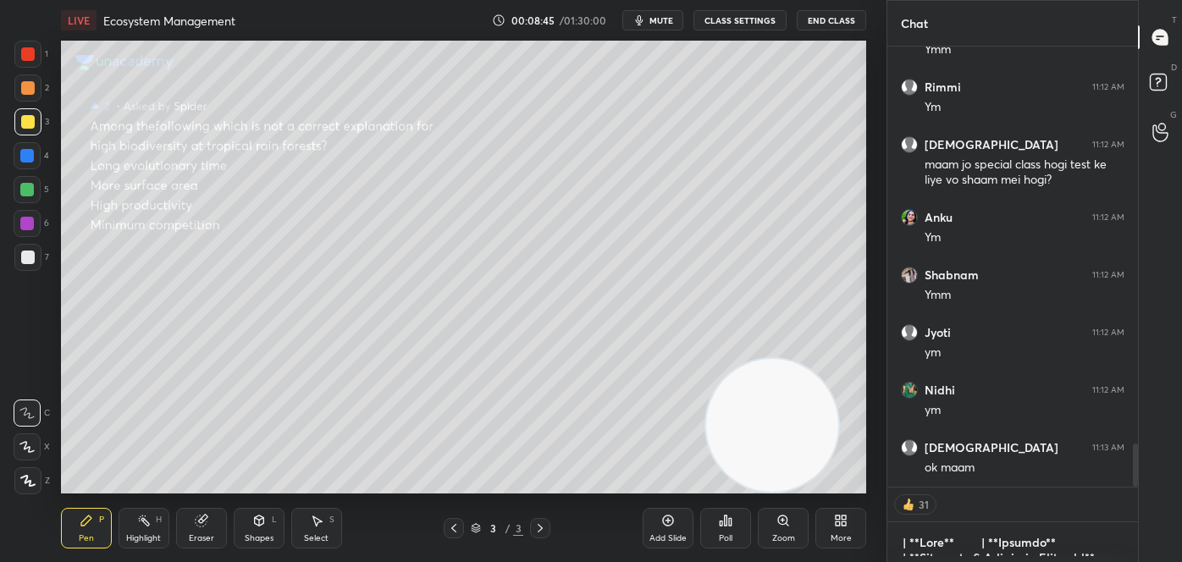
scroll to position [5, 4]
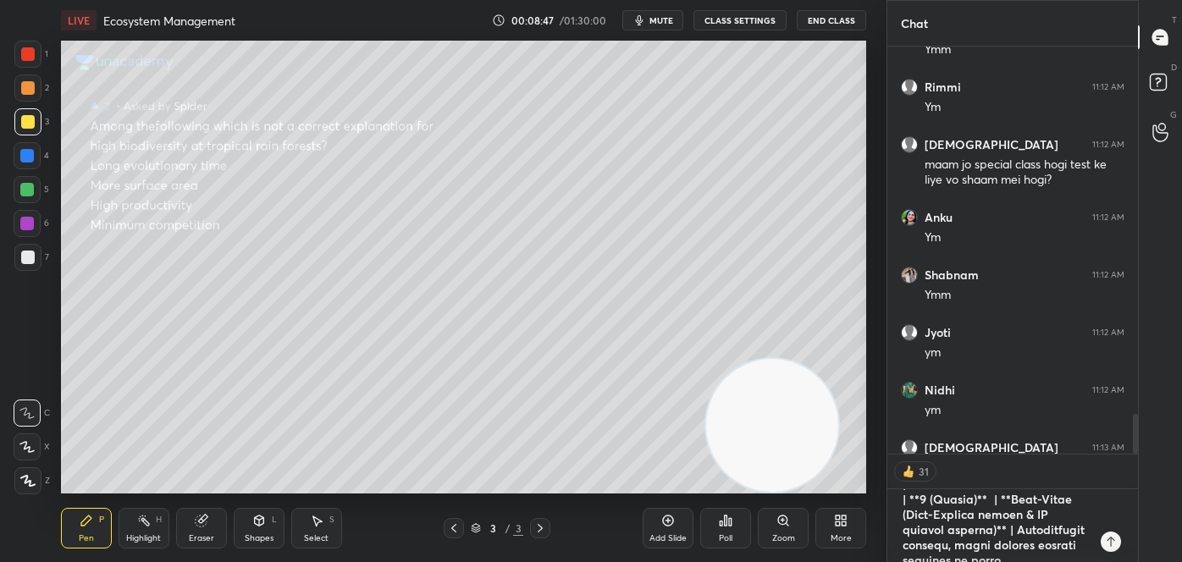
type textarea "="
type textarea "x"
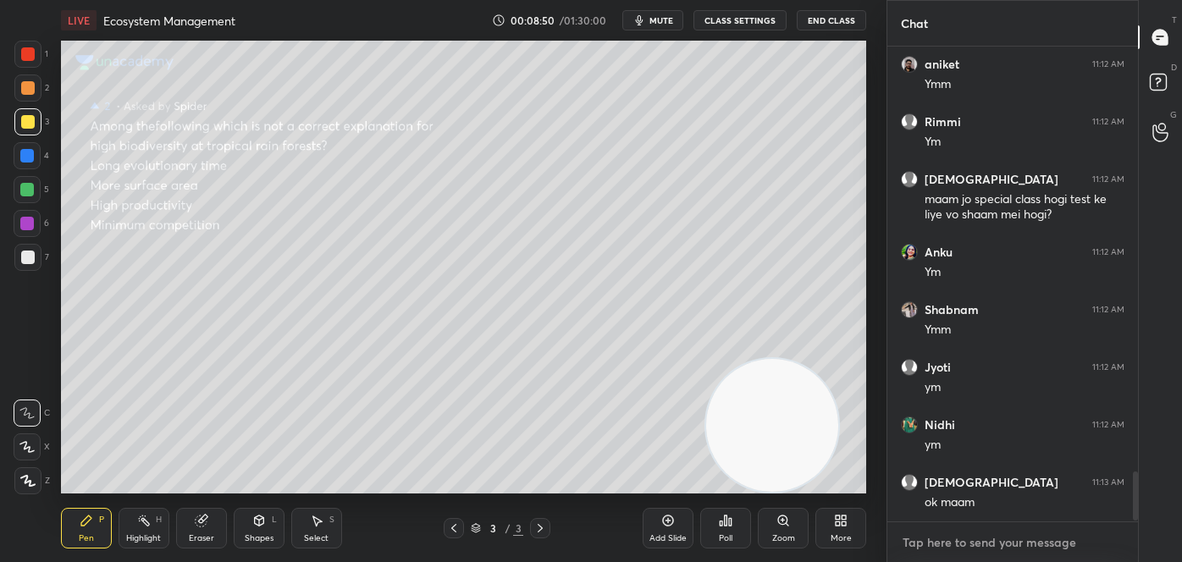
scroll to position [470, 246]
type textarea "x"
click at [952, 530] on textarea at bounding box center [1013, 542] width 224 height 27
paste textarea "follow me on unacademy: [URL][DOMAIN_NAME] join me on telegram: [URL][DOMAIN_NA…"
type textarea "follow me on unacademy: [URL][DOMAIN_NAME] join me on telegram: [URL][DOMAIN_NA…"
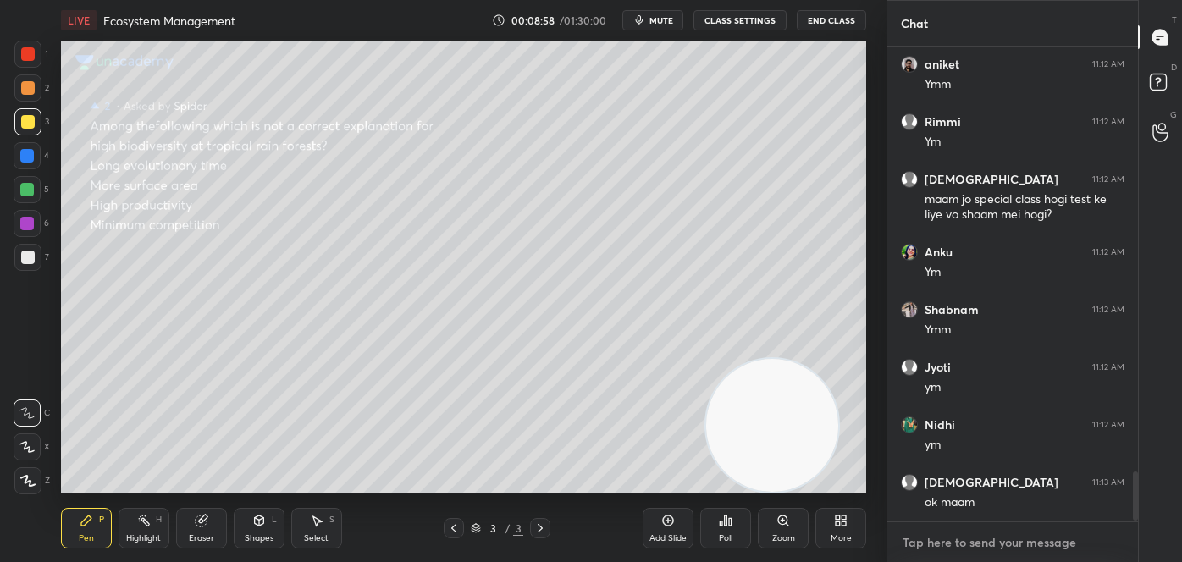
type textarea "x"
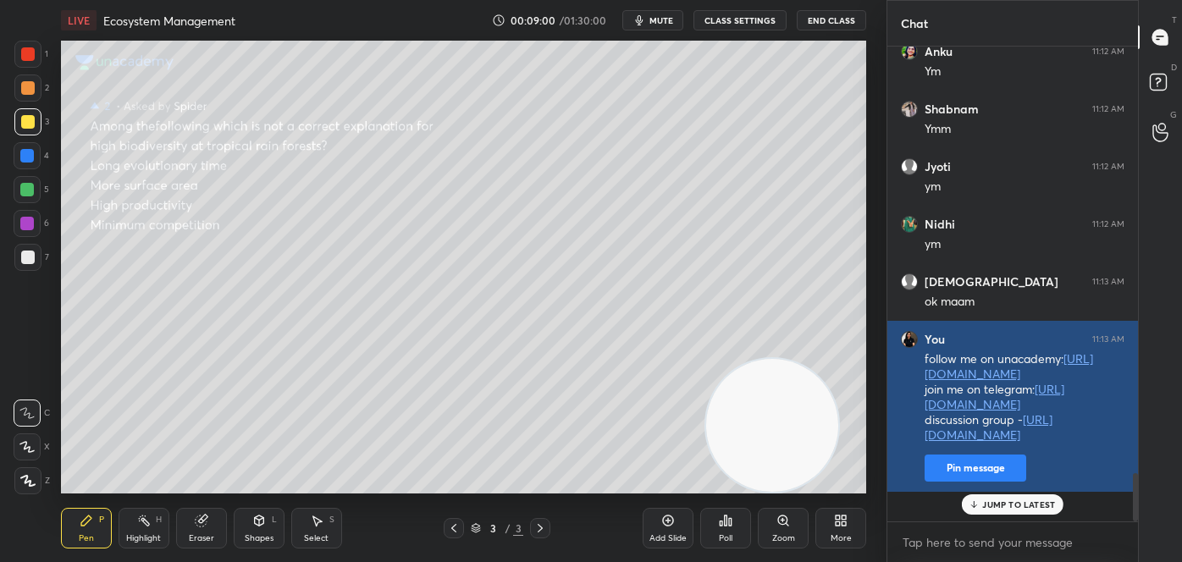
click at [941, 482] on button "Pin message" at bounding box center [976, 468] width 102 height 27
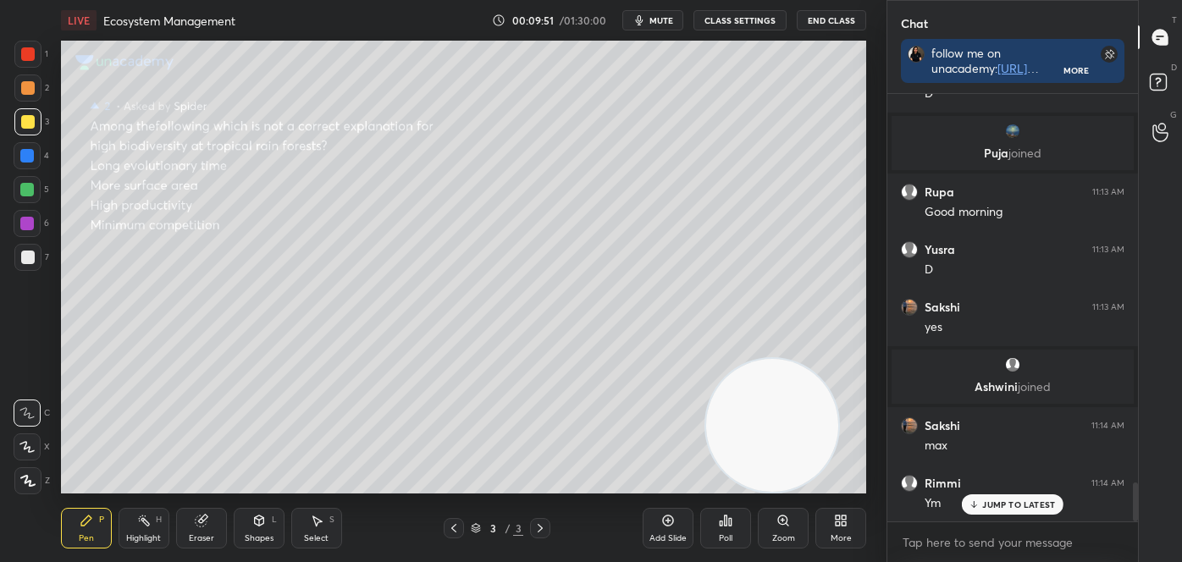
scroll to position [4349, 0]
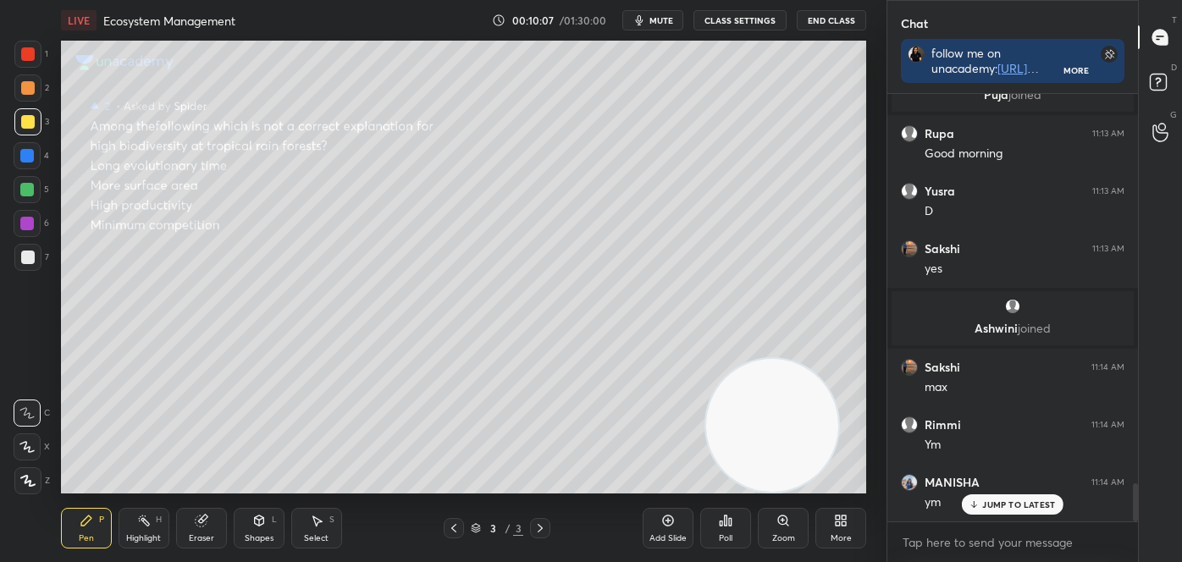
click at [853, 535] on div "More" at bounding box center [841, 528] width 51 height 41
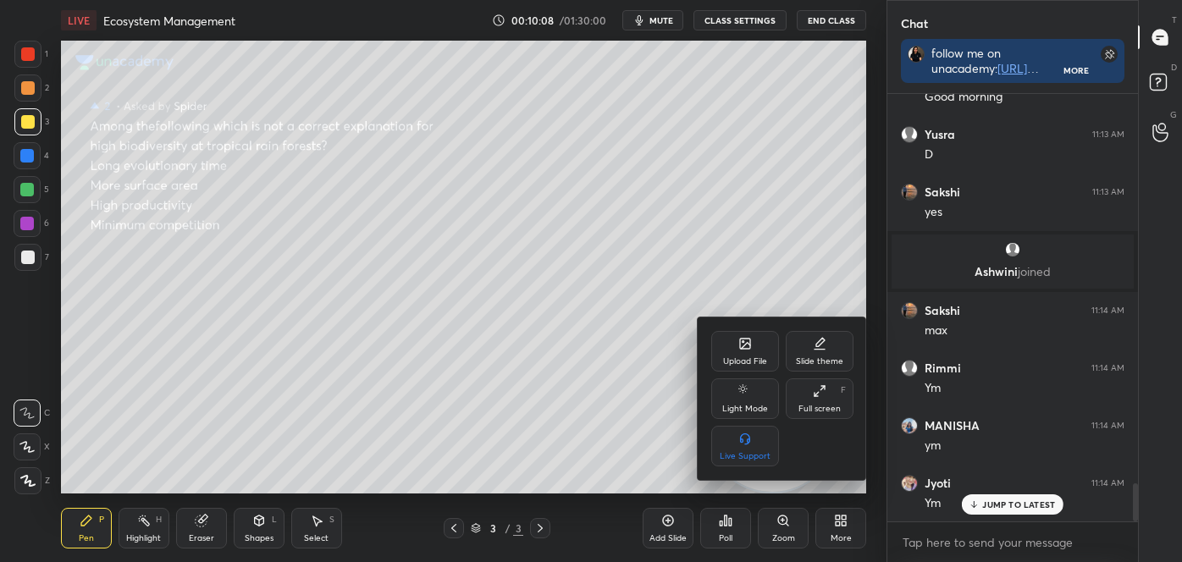
click at [745, 359] on div "Upload File" at bounding box center [745, 361] width 44 height 8
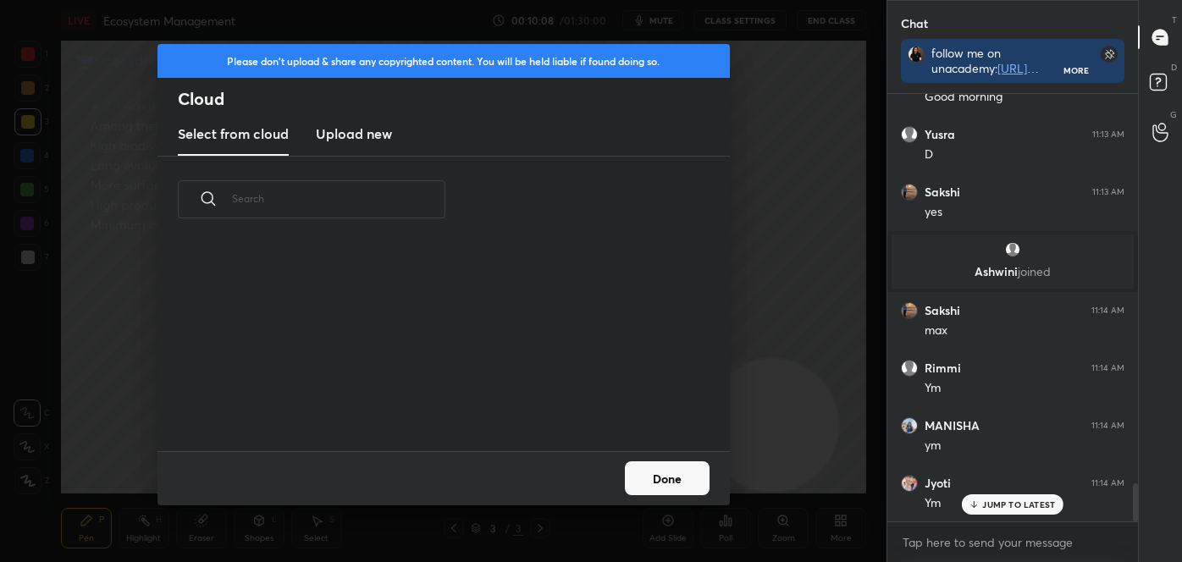
scroll to position [209, 544]
click at [352, 134] on h3 "Upload new" at bounding box center [354, 134] width 76 height 20
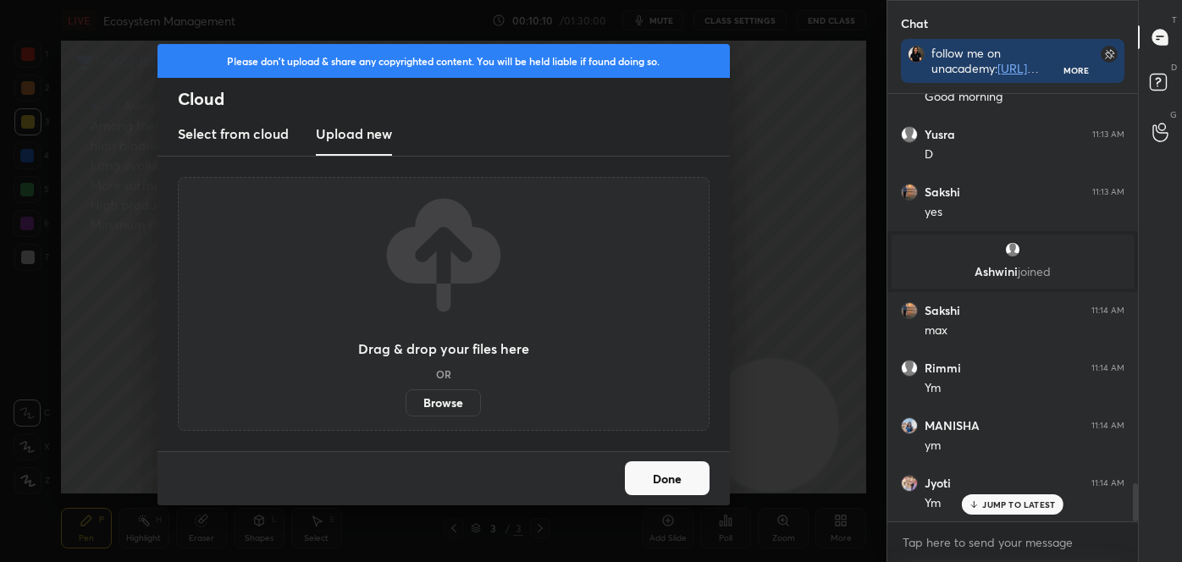
click at [451, 405] on label "Browse" at bounding box center [443, 403] width 75 height 27
click at [406, 405] on input "Browse" at bounding box center [406, 403] width 0 height 27
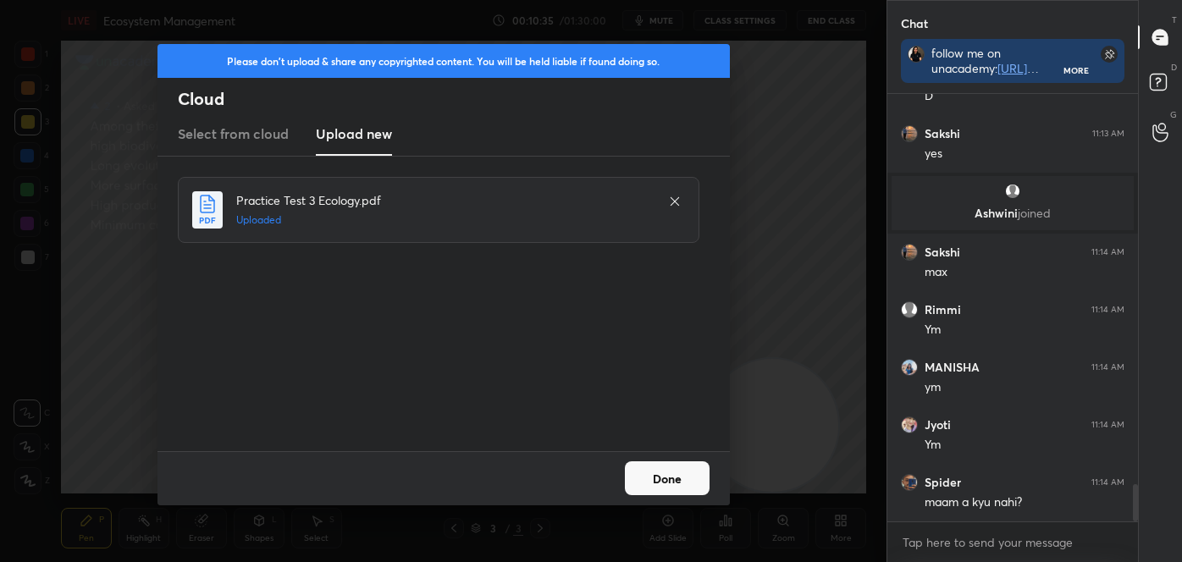
click at [661, 484] on button "Done" at bounding box center [667, 479] width 85 height 34
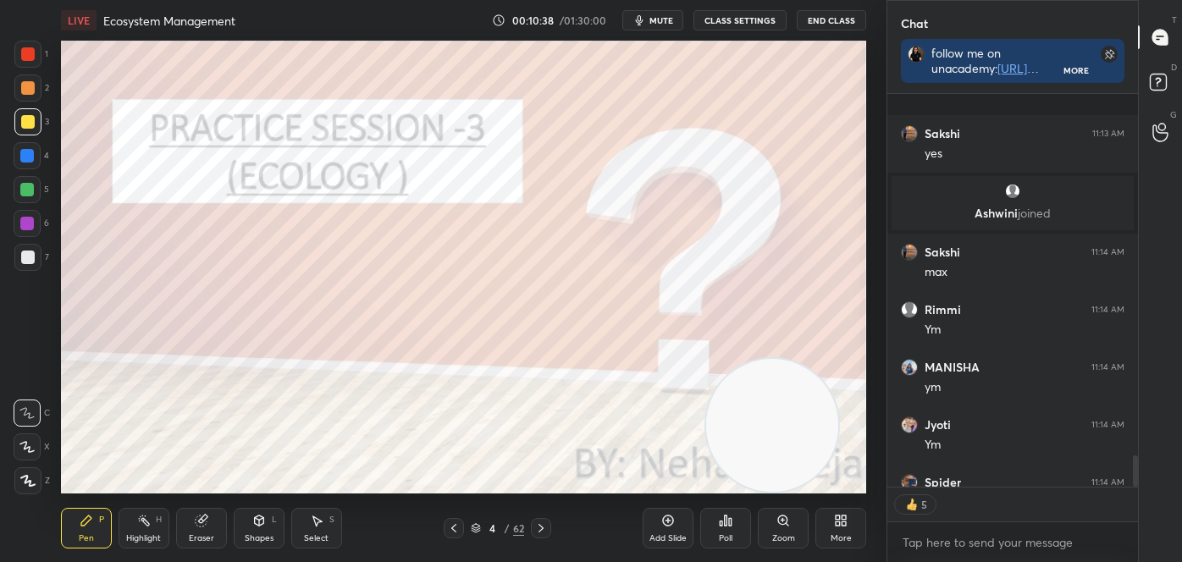
scroll to position [4557, 0]
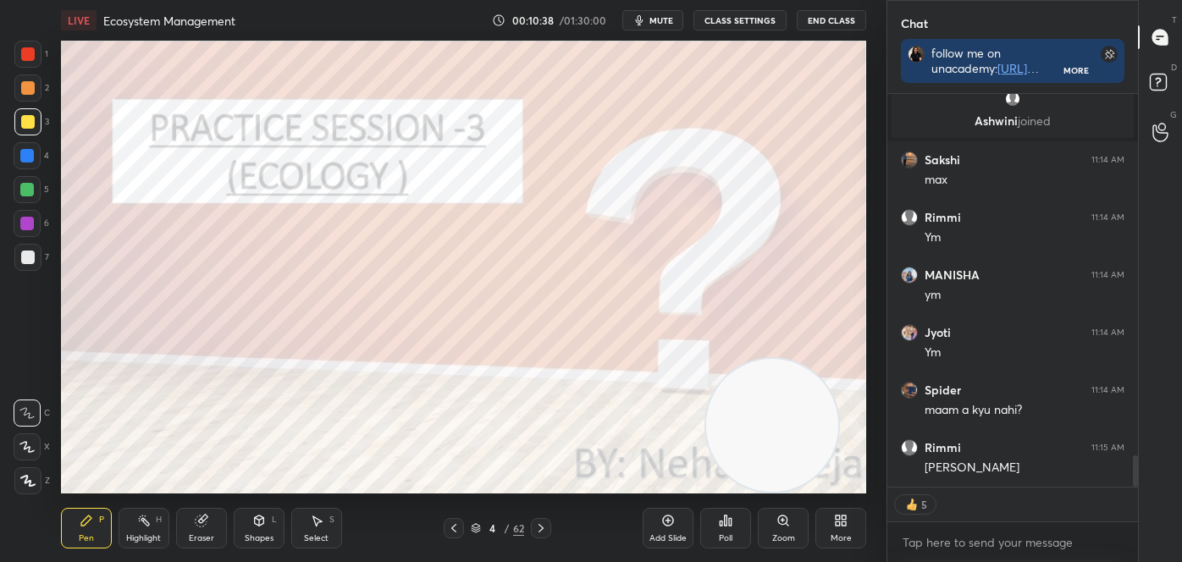
click at [453, 528] on icon at bounding box center [454, 529] width 14 height 14
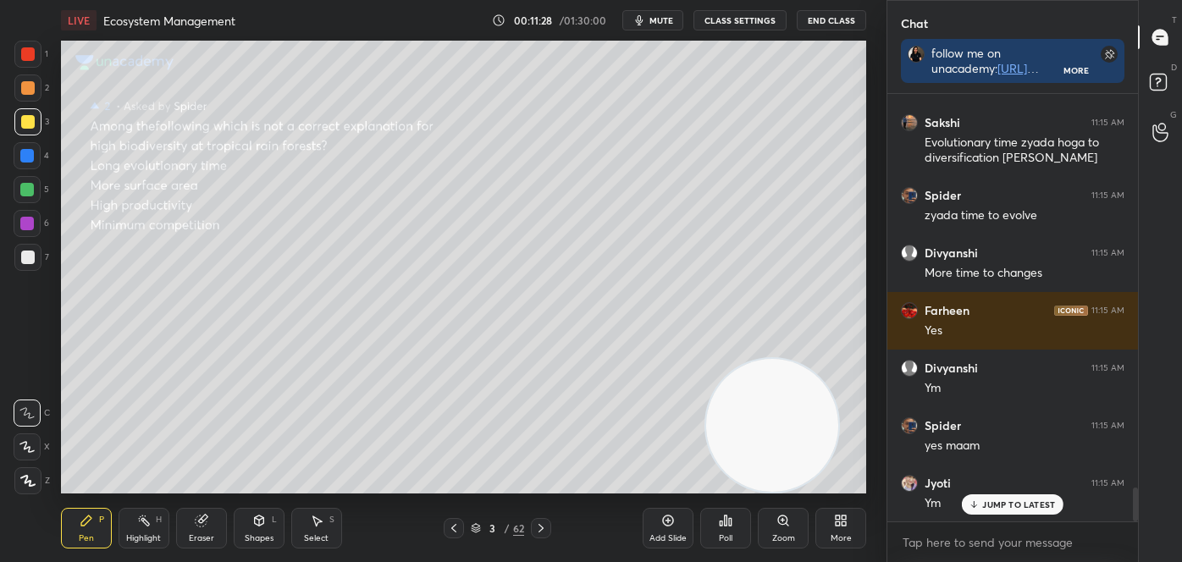
scroll to position [4998, 0]
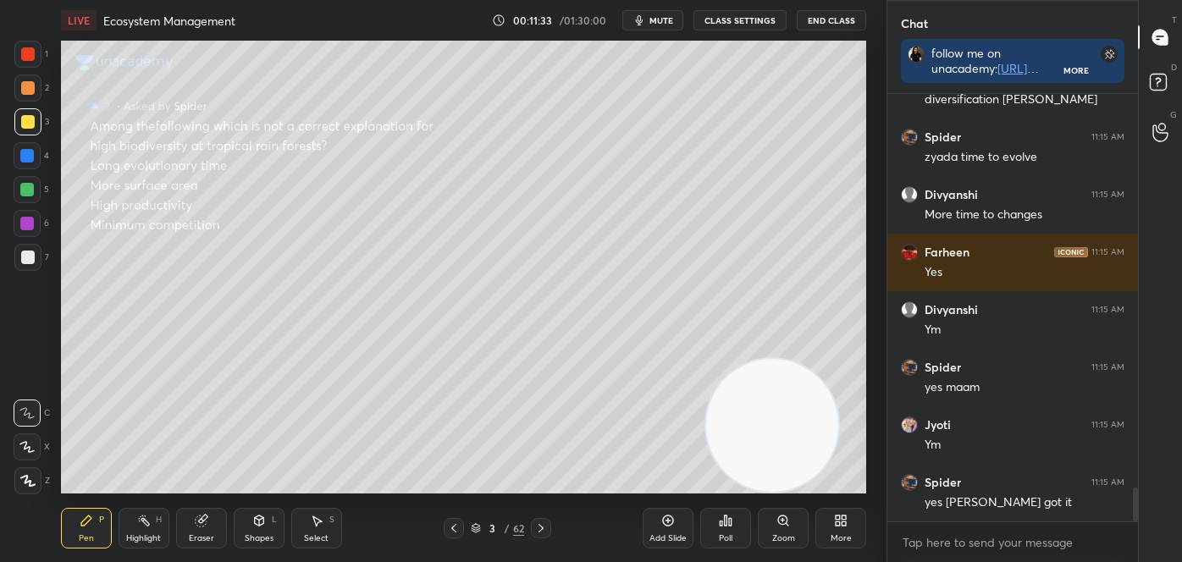
click at [543, 523] on icon at bounding box center [541, 529] width 14 height 14
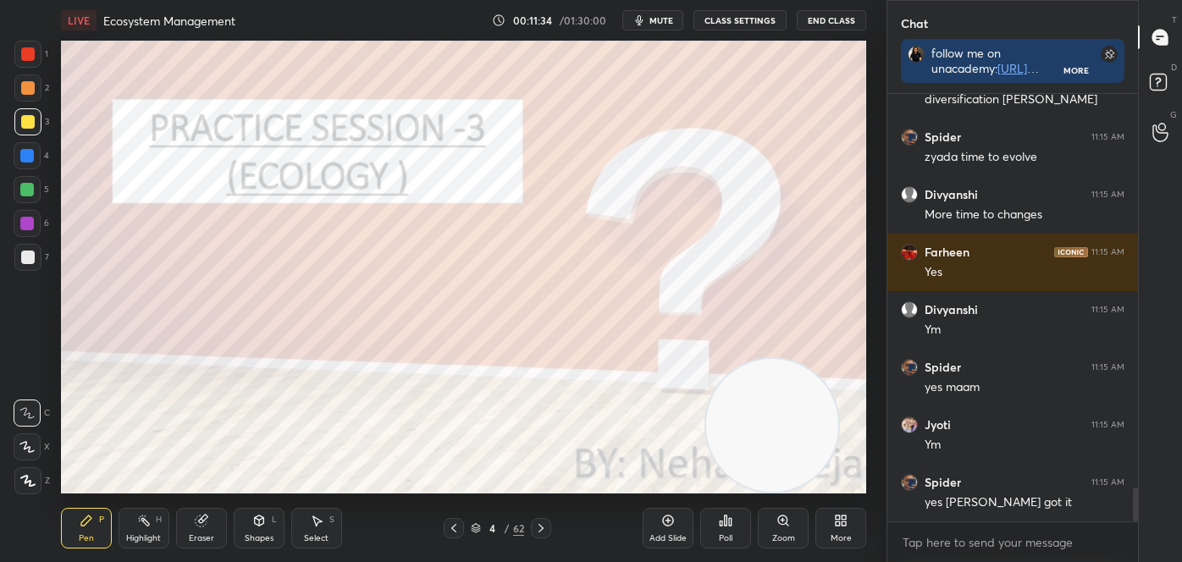
click at [453, 522] on div at bounding box center [454, 528] width 20 height 20
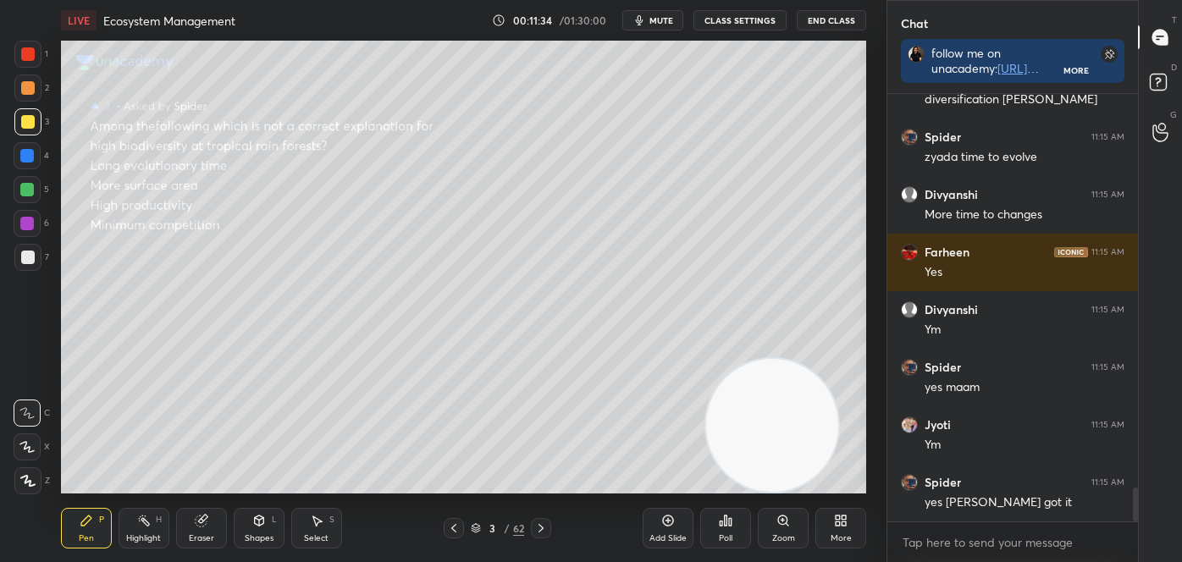
click at [454, 525] on icon at bounding box center [454, 529] width 14 height 14
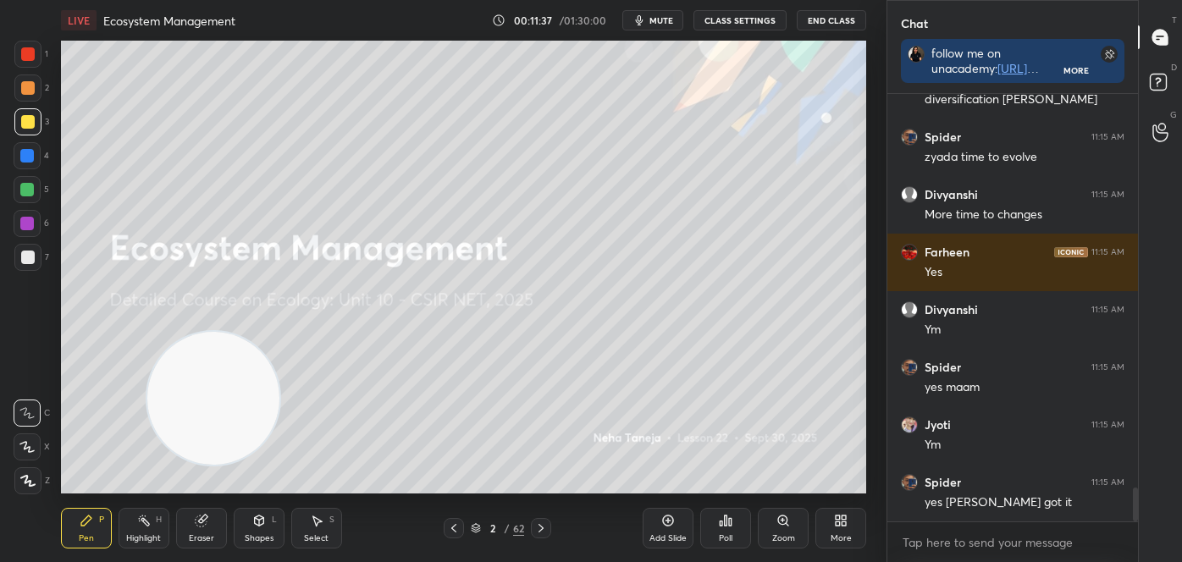
drag, startPoint x: 796, startPoint y: 415, endPoint x: 243, endPoint y: 383, distance: 554.0
click at [243, 383] on video at bounding box center [213, 398] width 133 height 133
drag, startPoint x: 142, startPoint y: 545, endPoint x: 152, endPoint y: 538, distance: 12.0
click at [145, 547] on div "Highlight H" at bounding box center [144, 528] width 51 height 41
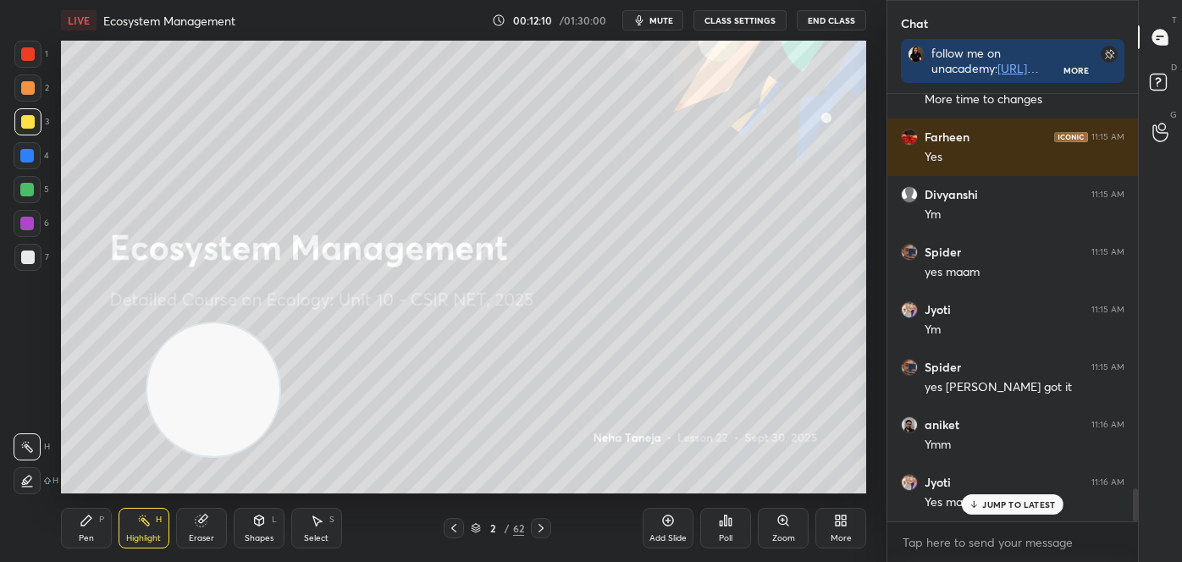
scroll to position [5170, 0]
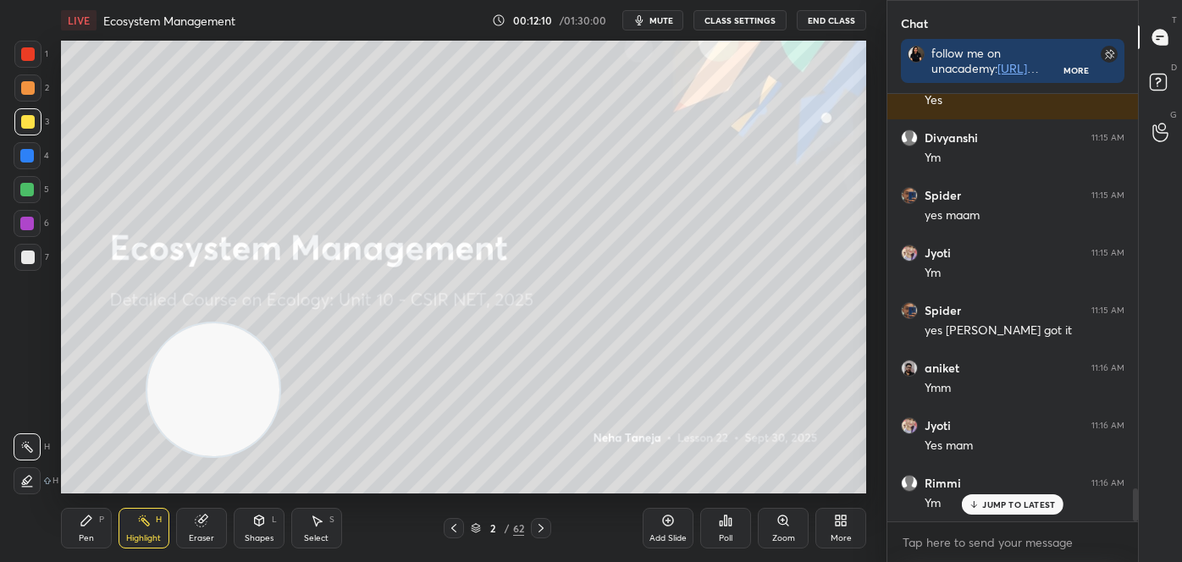
click at [545, 525] on icon at bounding box center [541, 529] width 14 height 14
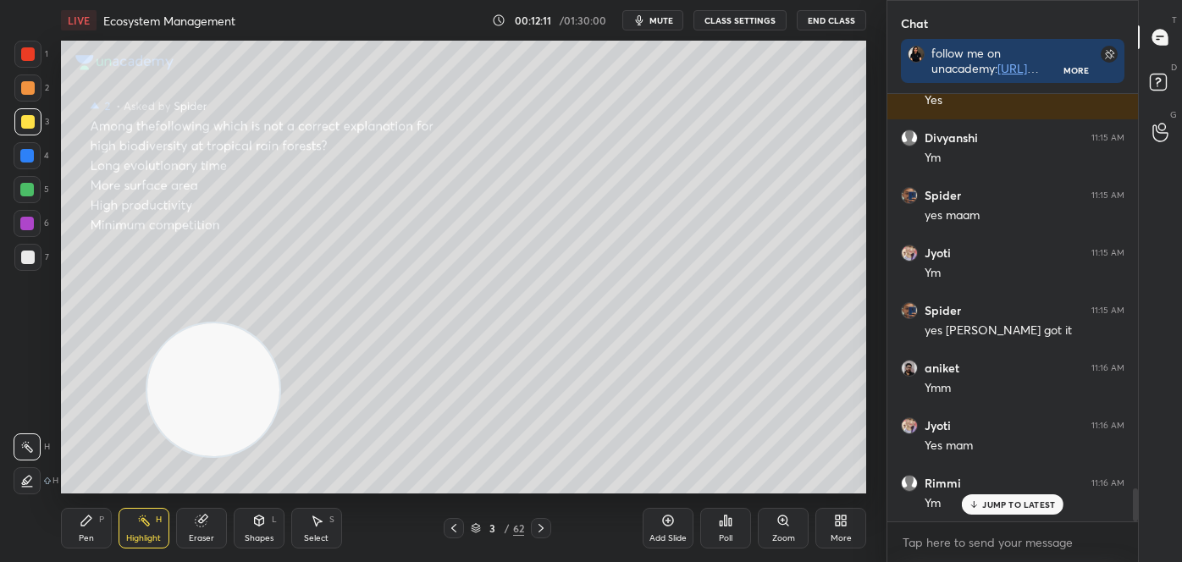
click at [544, 525] on icon at bounding box center [541, 529] width 14 height 14
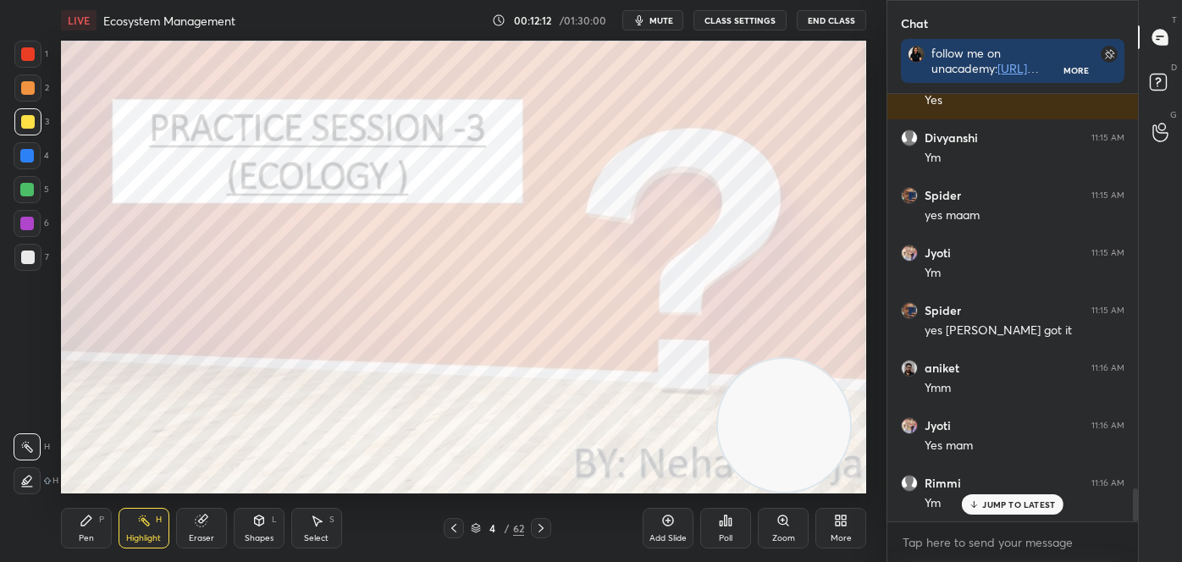
drag, startPoint x: 232, startPoint y: 398, endPoint x: 787, endPoint y: 443, distance: 556.6
click at [795, 460] on video at bounding box center [784, 425] width 133 height 133
click at [477, 526] on icon at bounding box center [476, 528] width 10 height 10
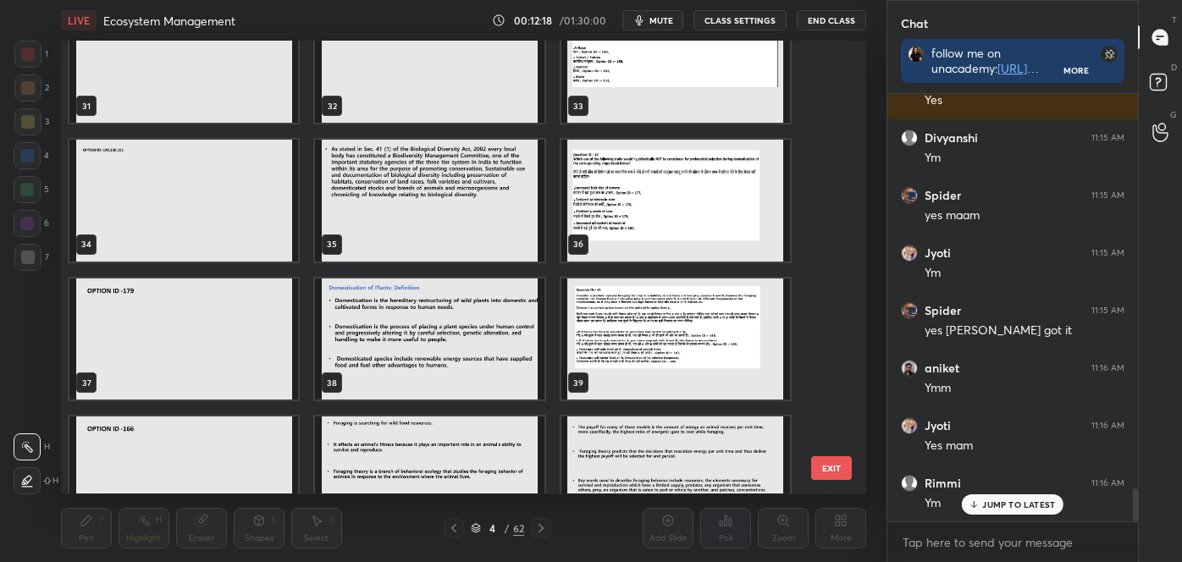
scroll to position [1440, 0]
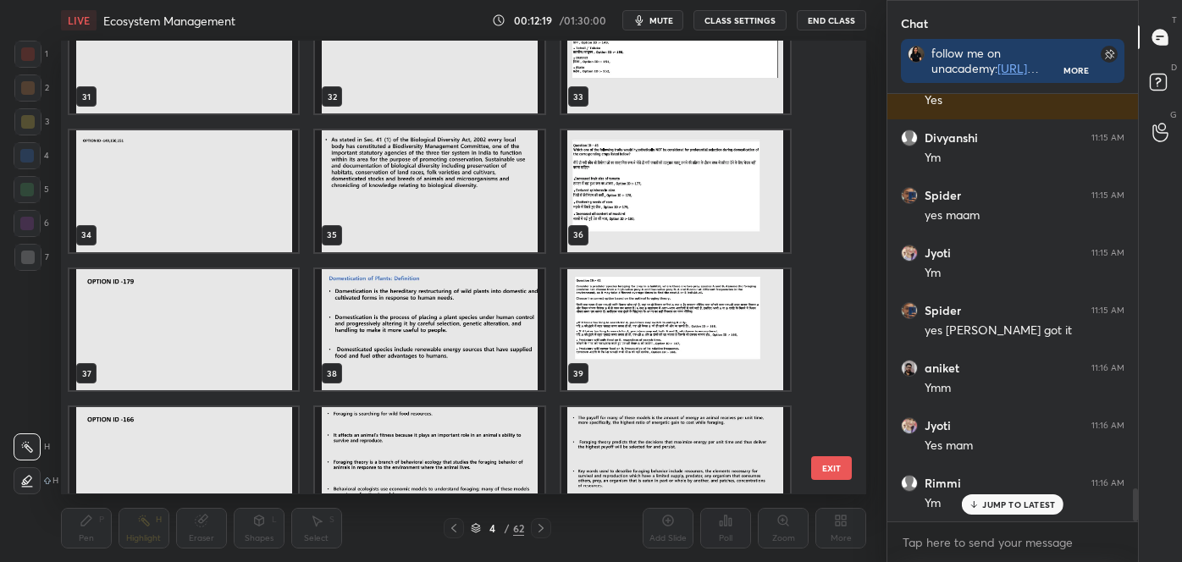
click at [687, 329] on img "grid" at bounding box center [676, 329] width 229 height 121
click at [687, 327] on img "grid" at bounding box center [676, 329] width 229 height 121
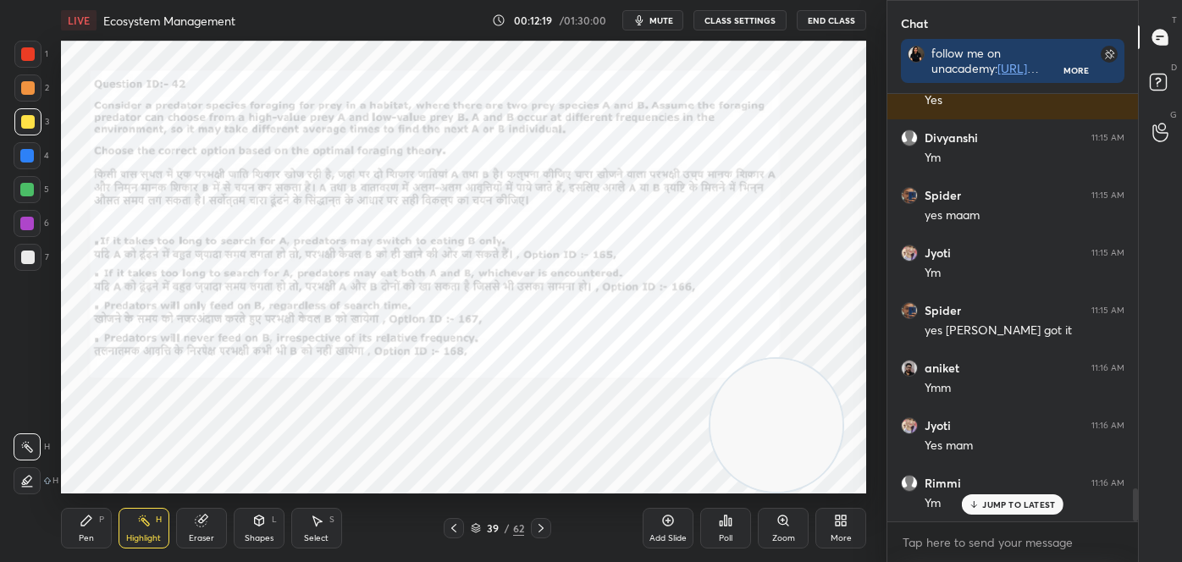
click at [687, 327] on img "grid" at bounding box center [676, 329] width 229 height 121
click at [543, 524] on icon at bounding box center [541, 529] width 14 height 14
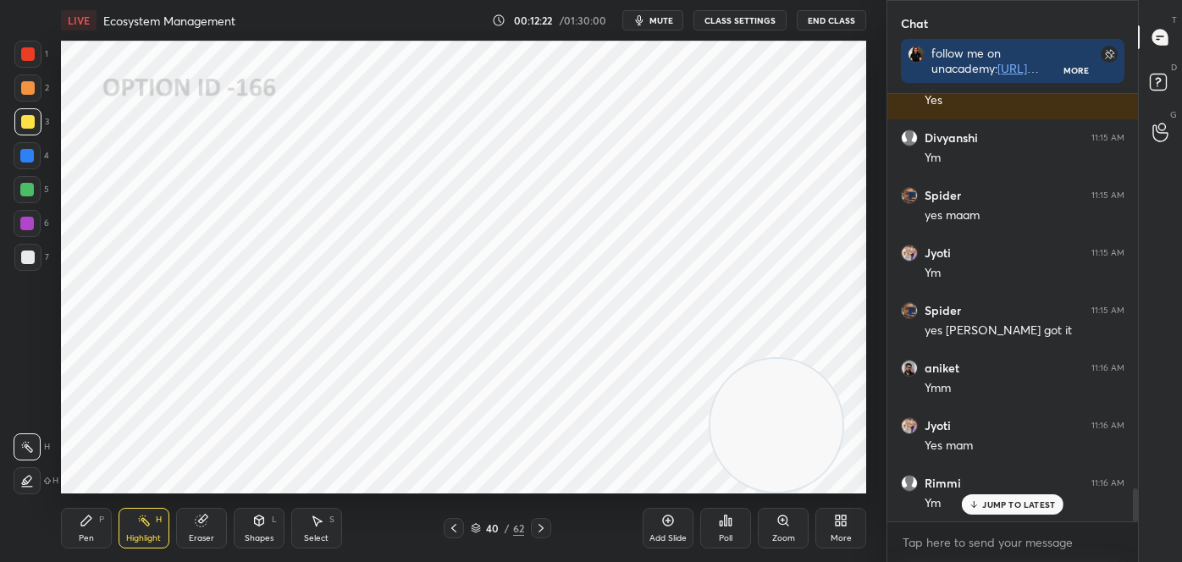
click at [542, 523] on icon at bounding box center [541, 529] width 14 height 14
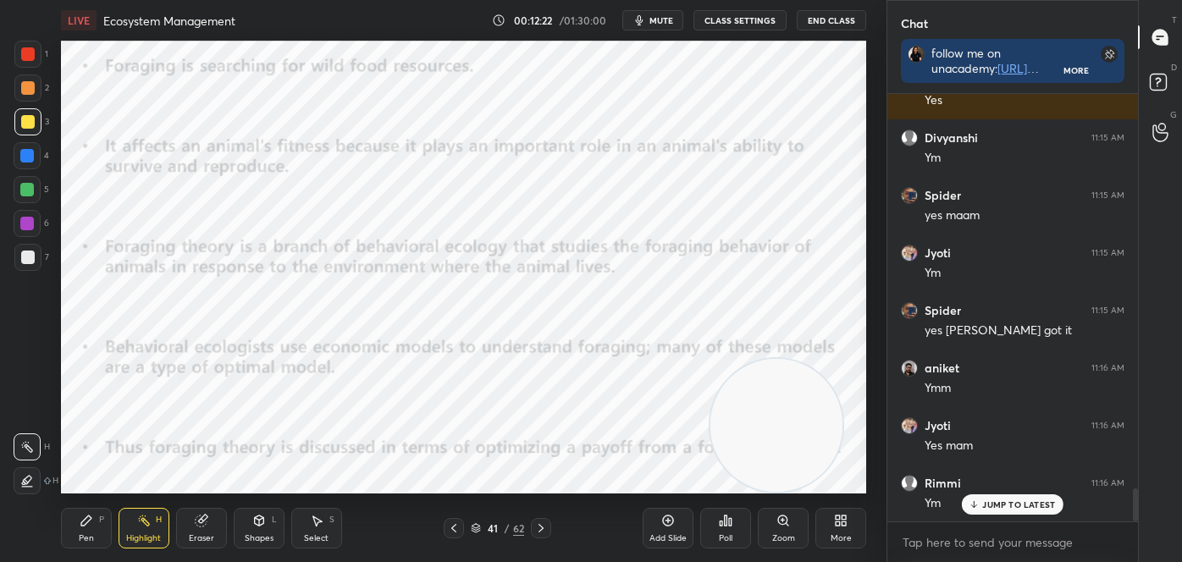
click at [541, 523] on icon at bounding box center [541, 529] width 14 height 14
click at [540, 524] on icon at bounding box center [541, 529] width 14 height 14
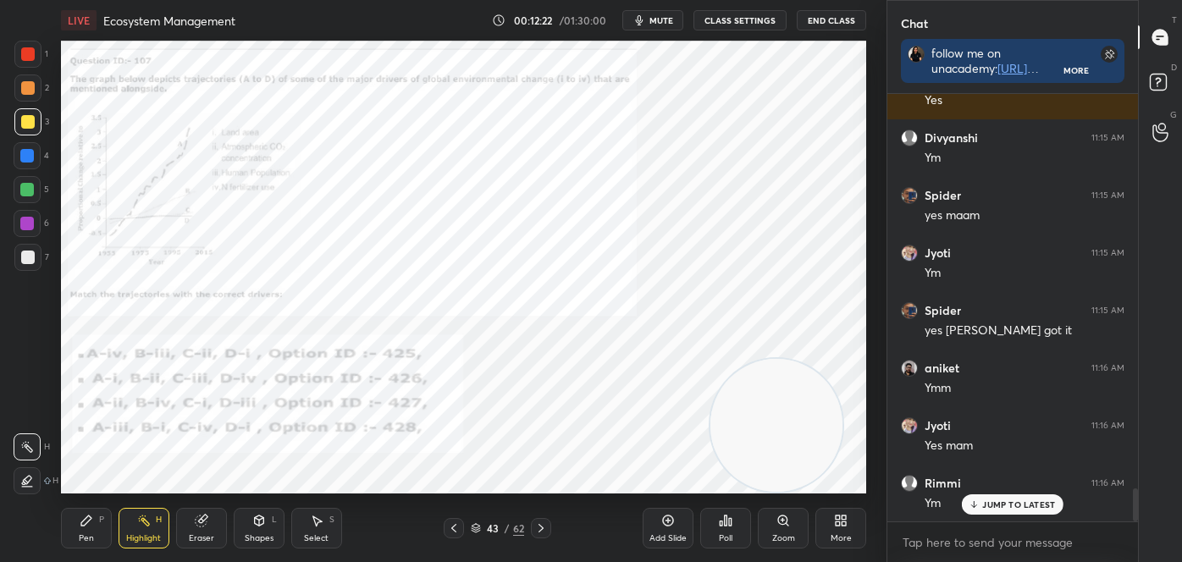
click at [539, 525] on icon at bounding box center [541, 529] width 14 height 14
click at [538, 525] on icon at bounding box center [541, 529] width 14 height 14
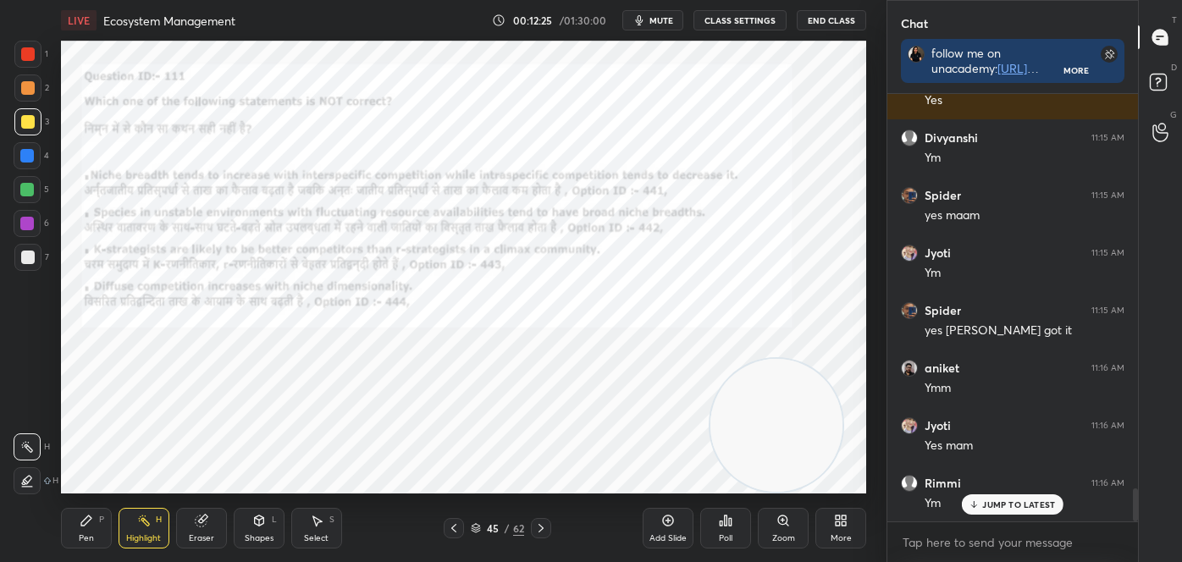
click at [536, 528] on icon at bounding box center [541, 529] width 14 height 14
click at [536, 526] on icon at bounding box center [541, 529] width 14 height 14
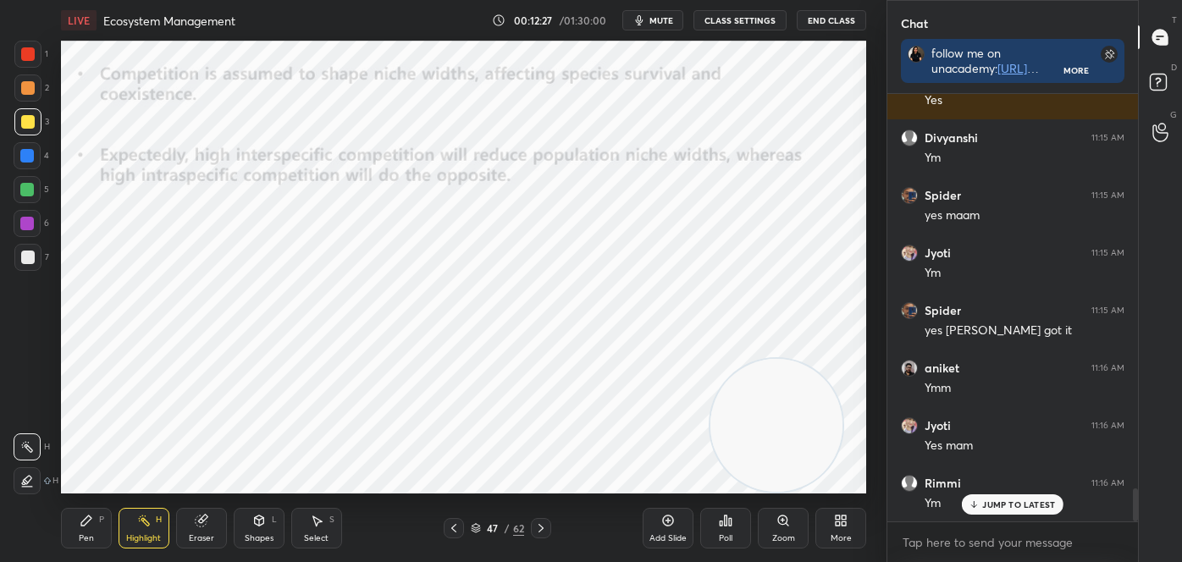
click at [540, 527] on icon at bounding box center [541, 529] width 14 height 14
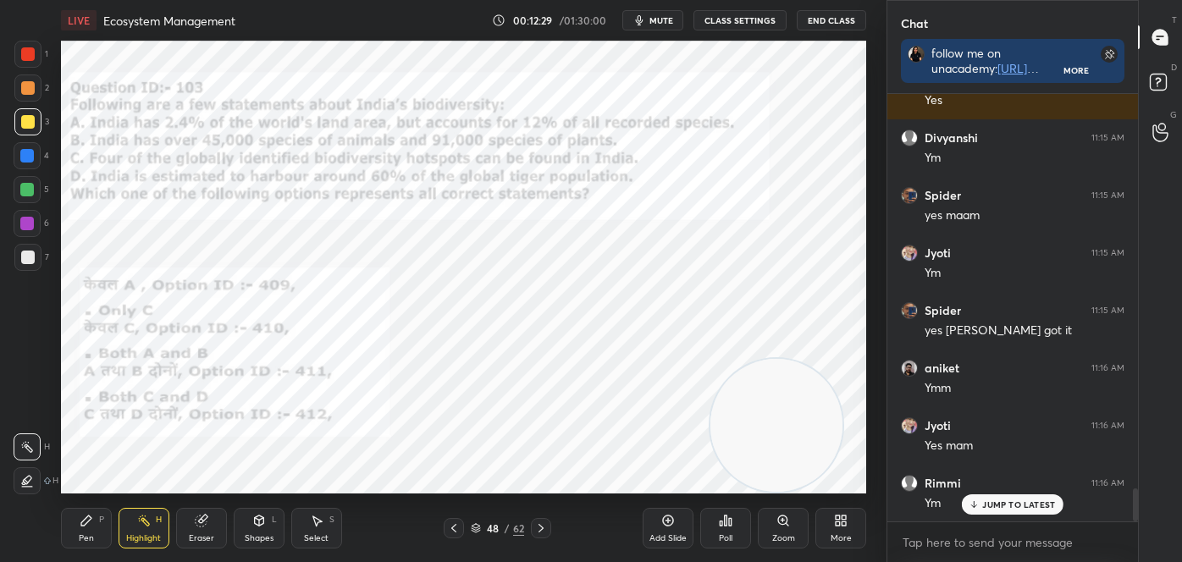
click at [445, 527] on div at bounding box center [454, 528] width 20 height 20
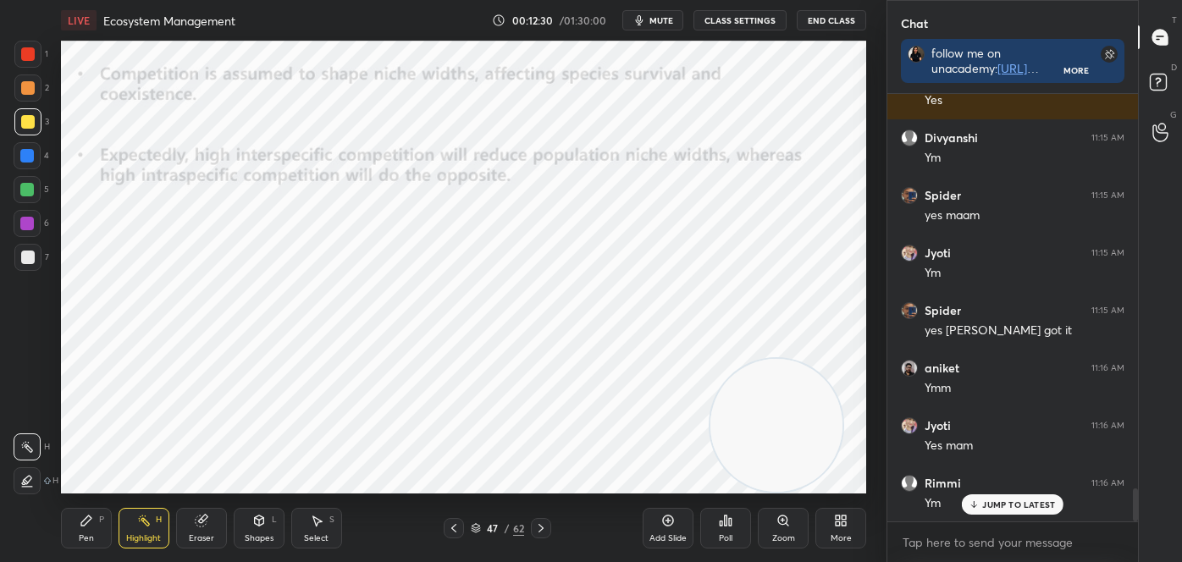
click at [545, 523] on icon at bounding box center [541, 529] width 14 height 14
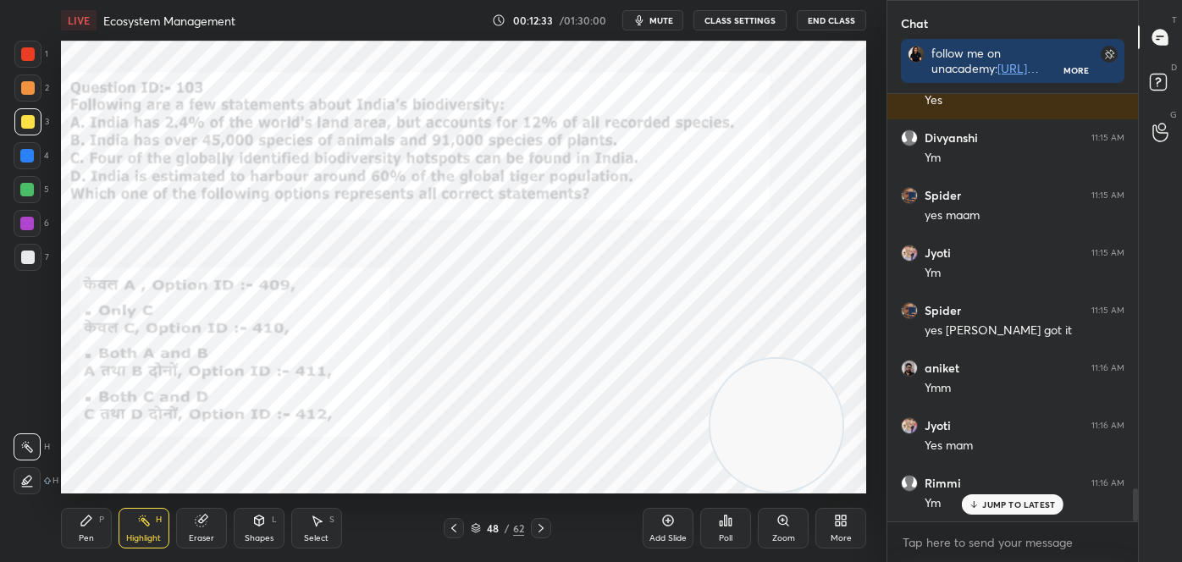
click at [82, 516] on icon at bounding box center [87, 521] width 14 height 14
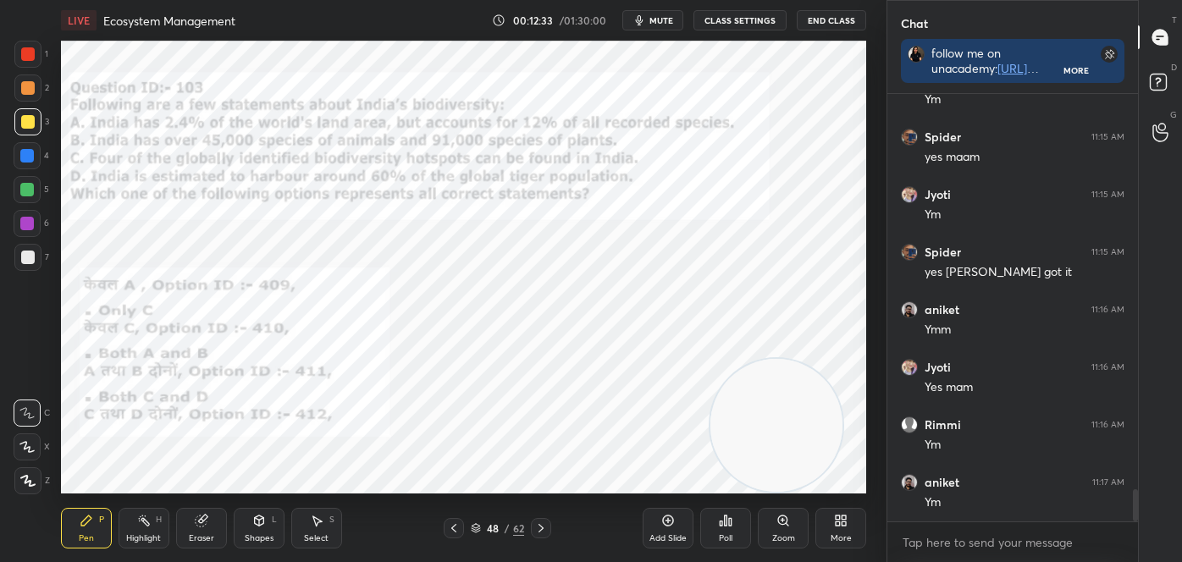
click at [27, 481] on icon at bounding box center [28, 481] width 14 height 10
click at [33, 53] on div at bounding box center [28, 54] width 14 height 14
click at [152, 529] on div "Highlight H" at bounding box center [144, 528] width 51 height 41
click at [25, 480] on icon at bounding box center [27, 481] width 14 height 14
click at [34, 115] on div at bounding box center [27, 121] width 27 height 27
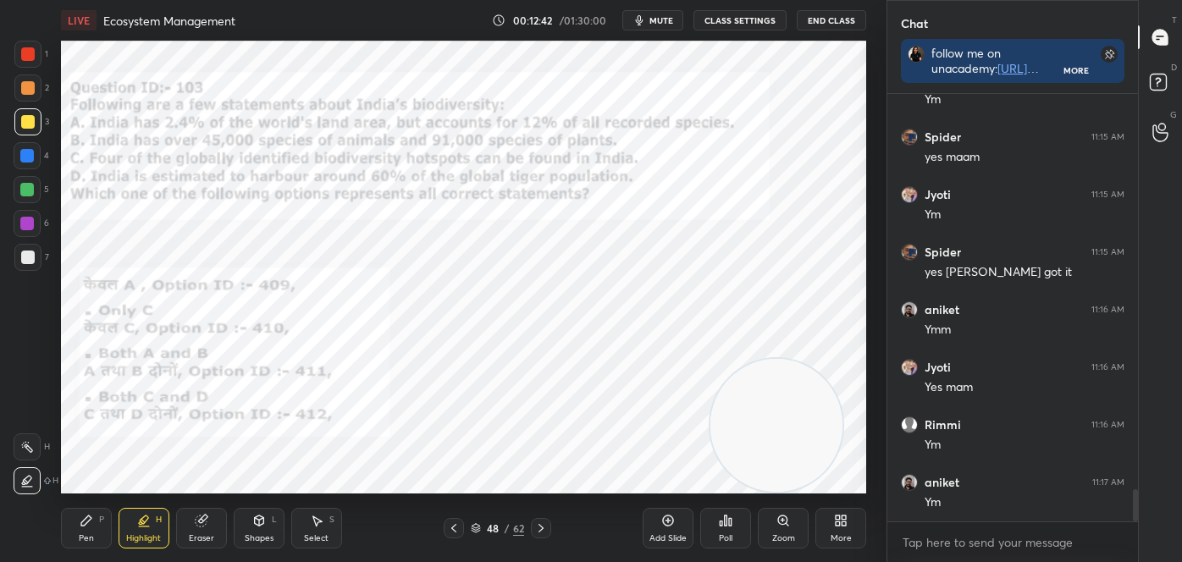
click at [106, 524] on div "Pen P" at bounding box center [86, 528] width 51 height 41
click at [27, 475] on icon at bounding box center [27, 481] width 15 height 12
click at [29, 47] on div at bounding box center [28, 54] width 14 height 14
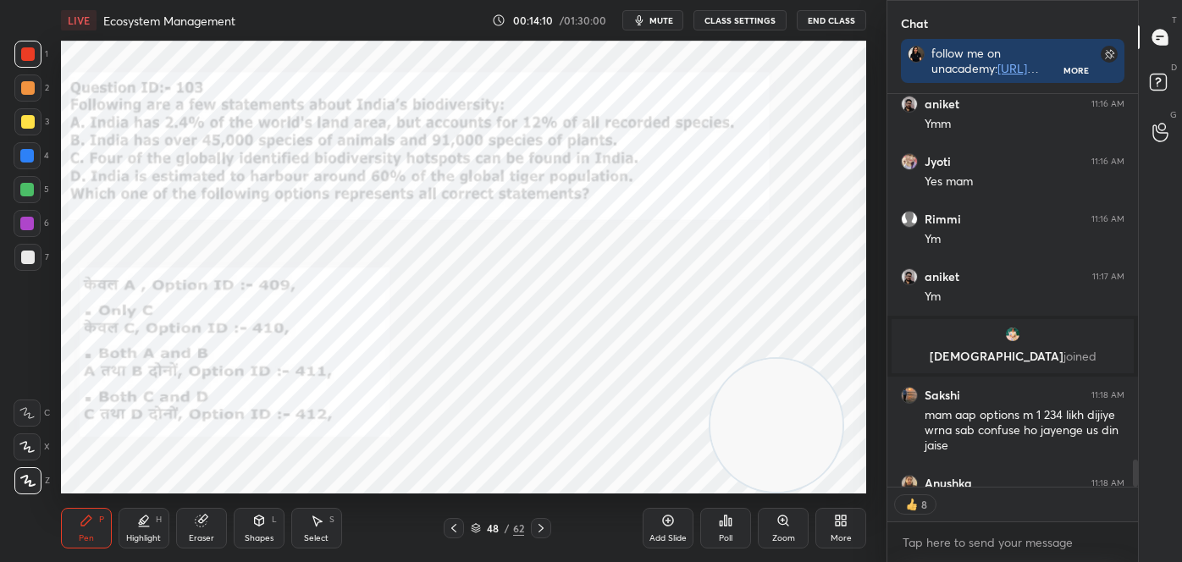
scroll to position [5246, 0]
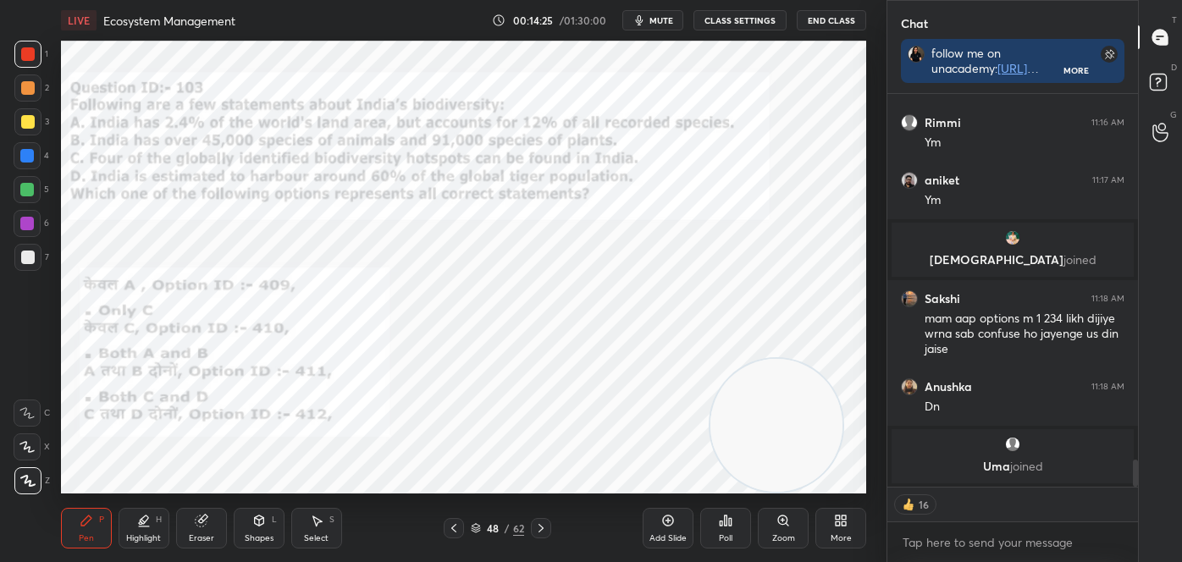
click at [732, 534] on div "Poll" at bounding box center [726, 538] width 14 height 8
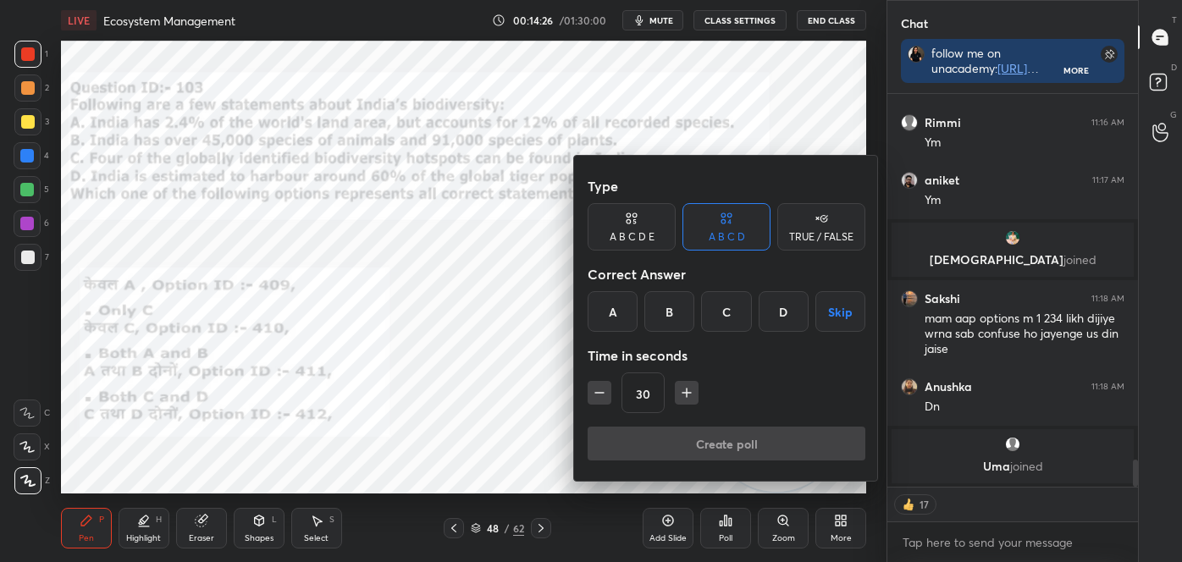
click at [772, 310] on div "D" at bounding box center [784, 311] width 50 height 41
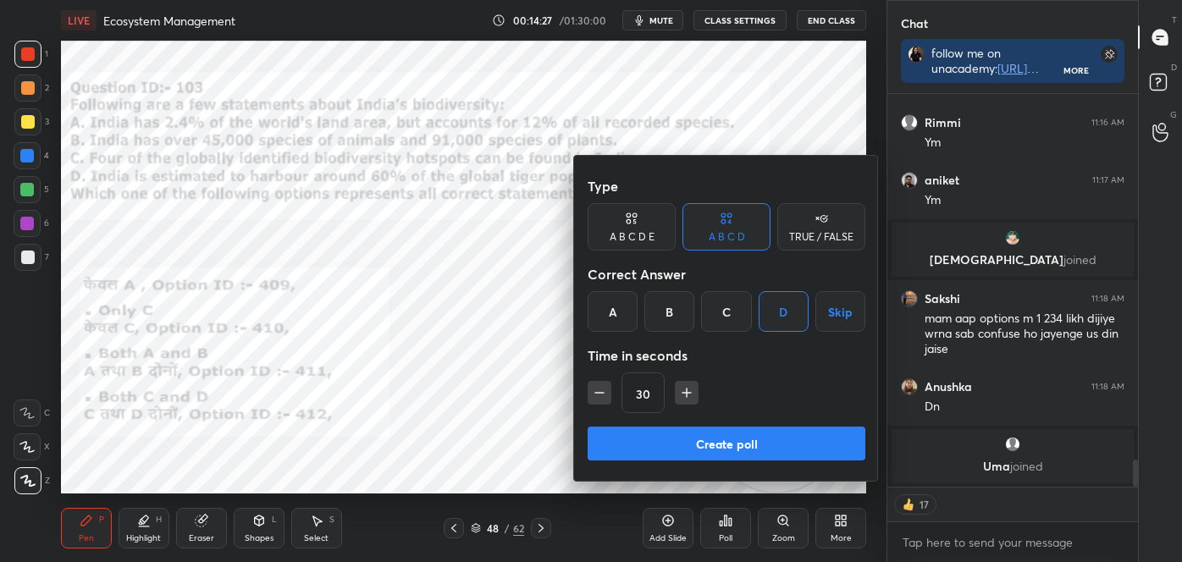
click at [759, 427] on button "Create poll" at bounding box center [727, 444] width 278 height 34
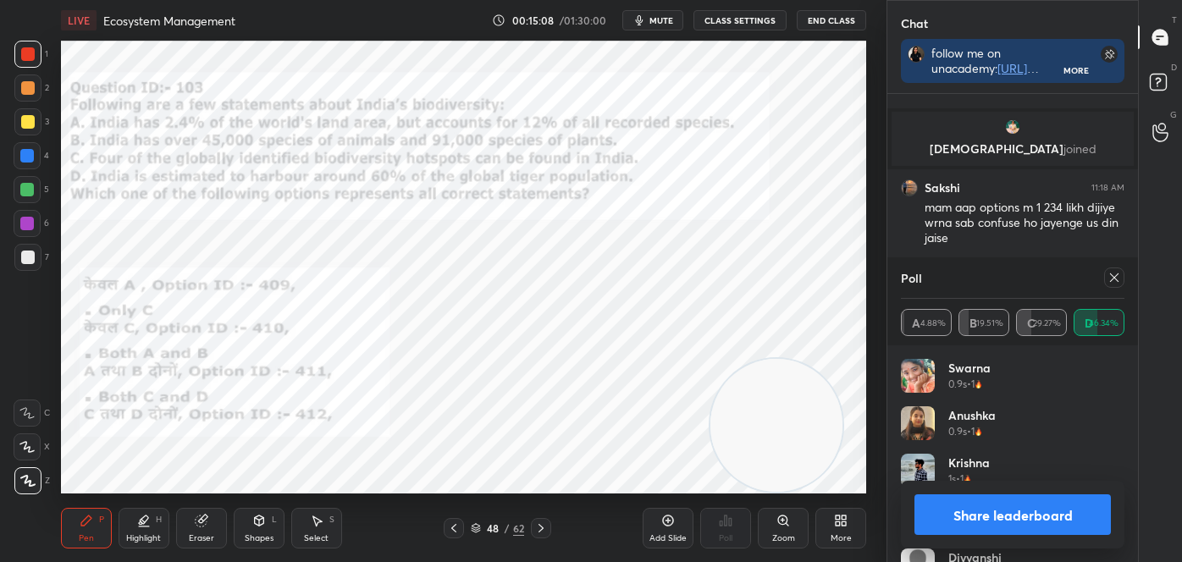
scroll to position [5445, 0]
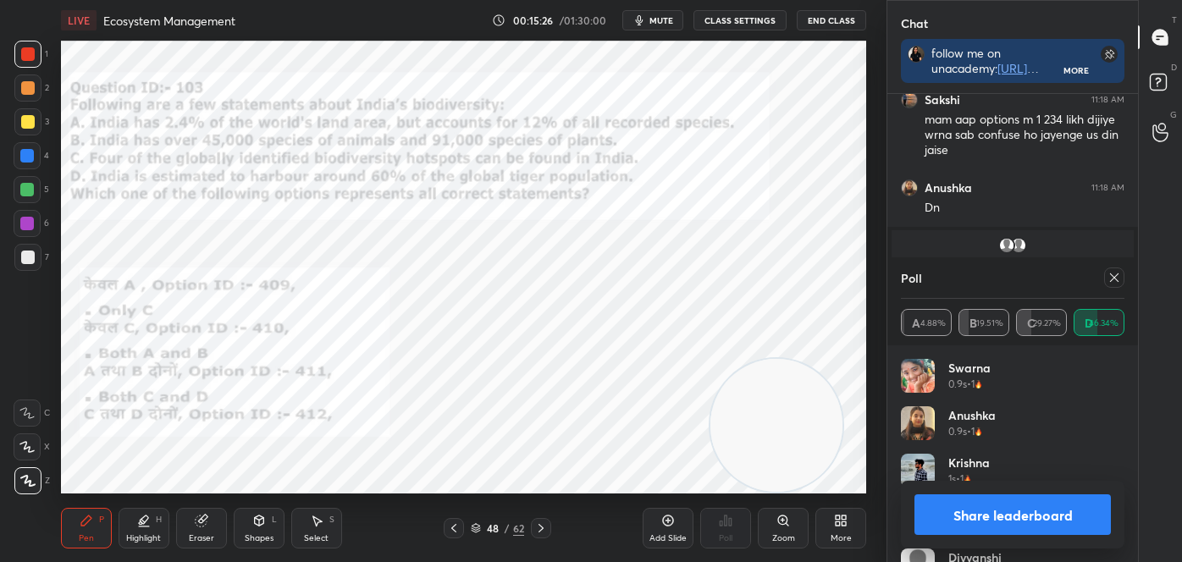
click at [259, 530] on div "Shapes L" at bounding box center [259, 528] width 51 height 41
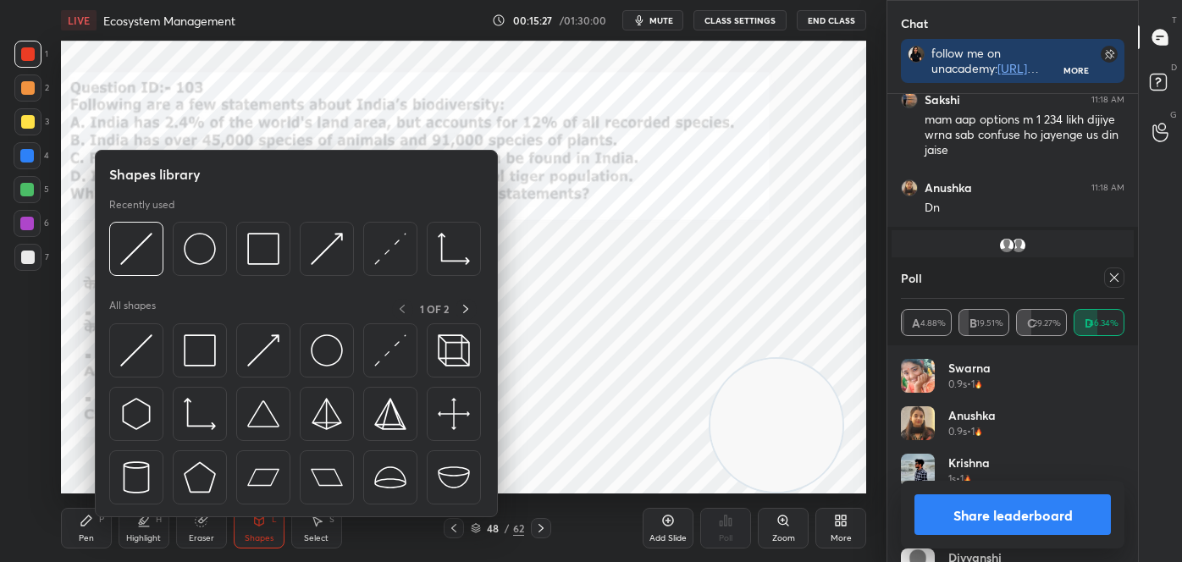
scroll to position [5502, 0]
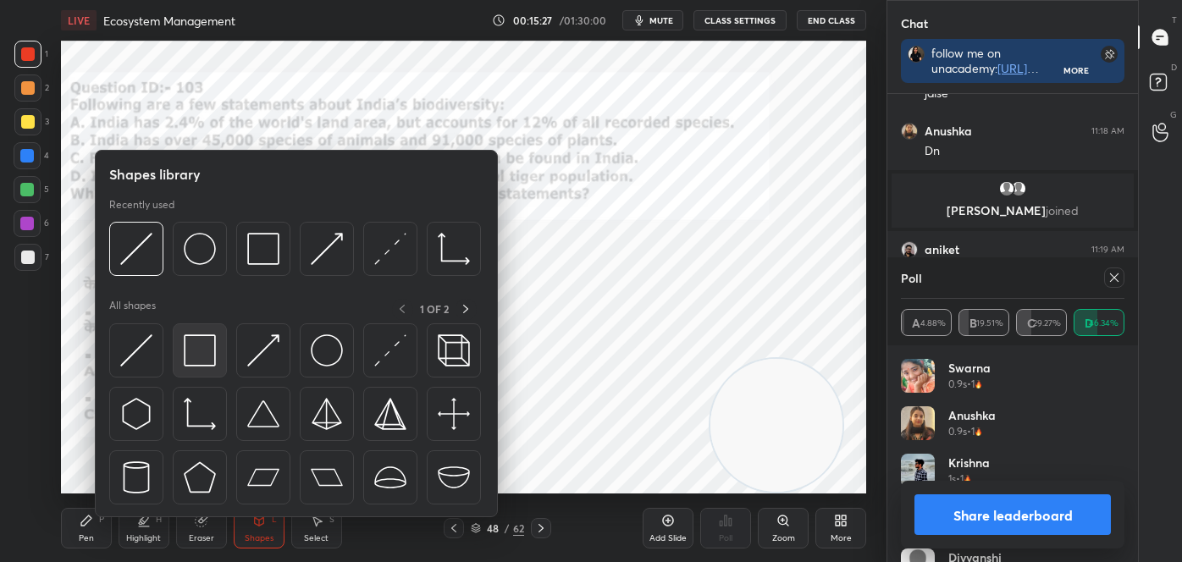
click at [192, 344] on img at bounding box center [200, 351] width 32 height 32
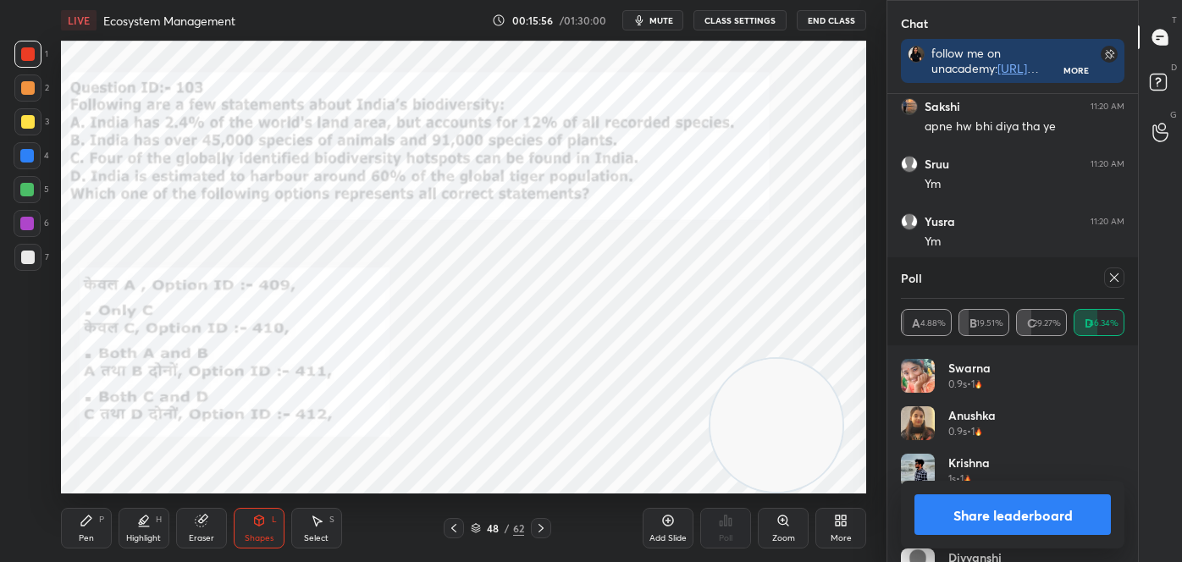
scroll to position [6193, 0]
click at [87, 528] on div "Pen P" at bounding box center [86, 528] width 51 height 41
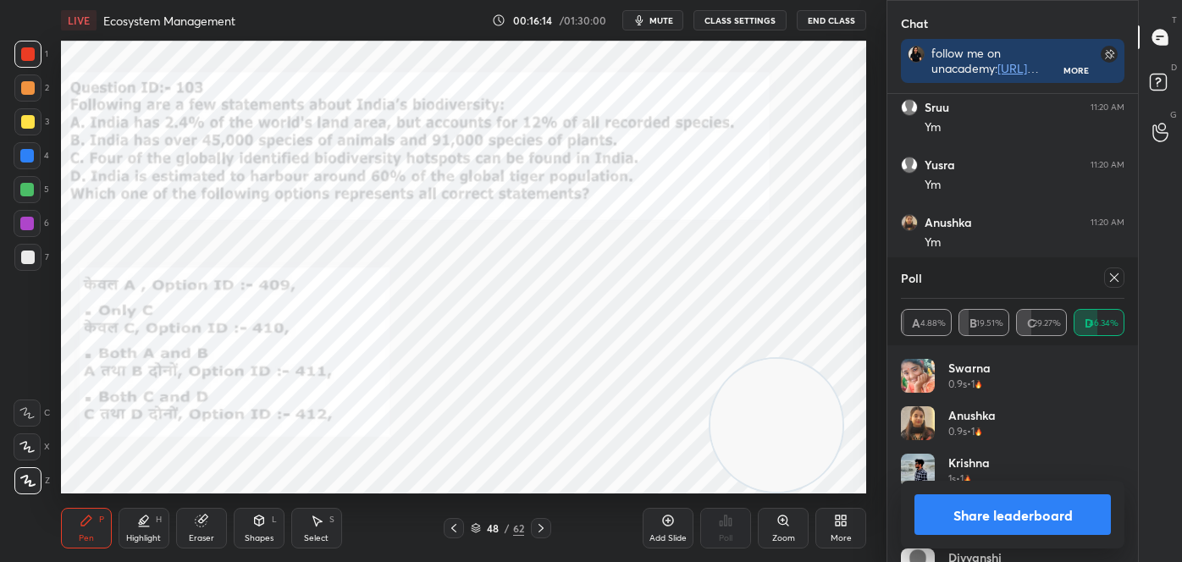
click at [41, 477] on div "Z" at bounding box center [32, 481] width 36 height 27
drag, startPoint x: 40, startPoint y: 477, endPoint x: 52, endPoint y: 462, distance: 19.3
click at [38, 477] on div at bounding box center [27, 481] width 27 height 27
click at [1048, 512] on button "Share leaderboard" at bounding box center [1013, 515] width 196 height 41
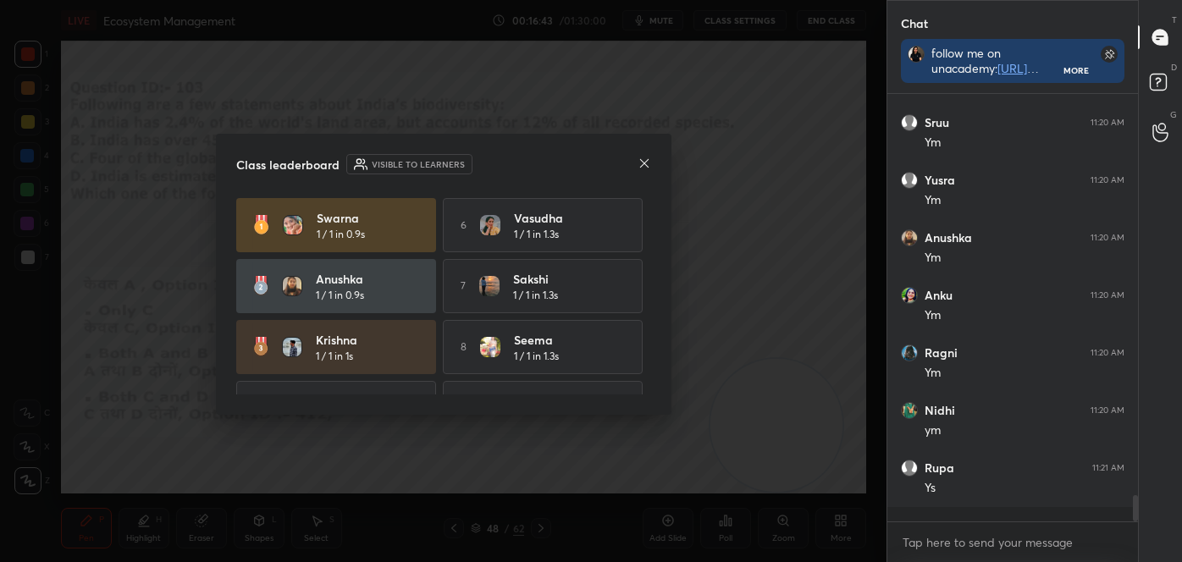
scroll to position [282, 246]
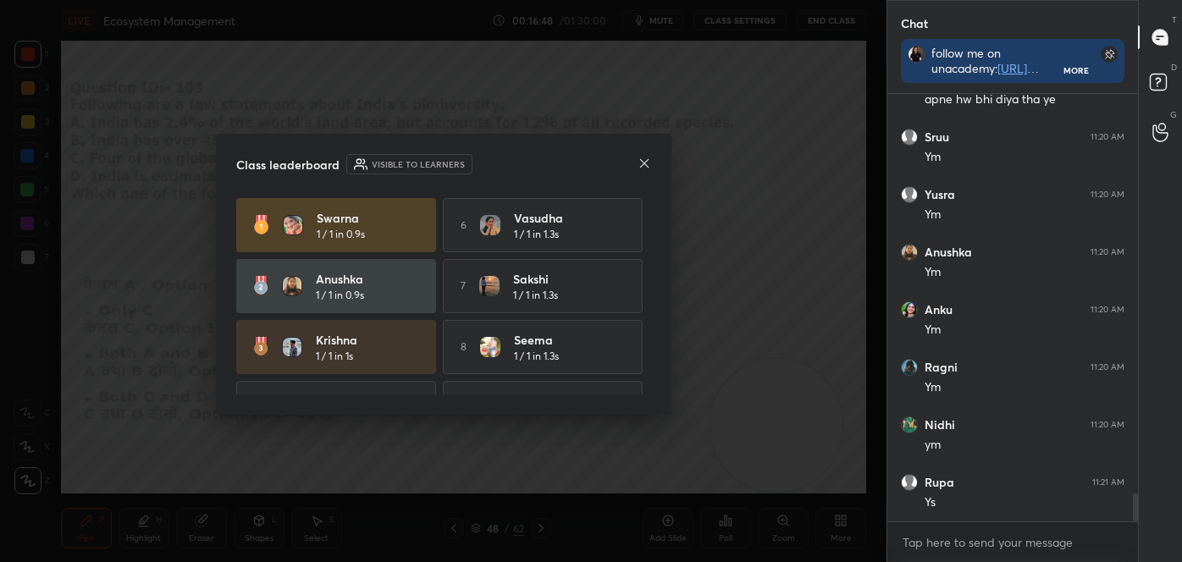
click at [644, 162] on icon at bounding box center [645, 164] width 14 height 14
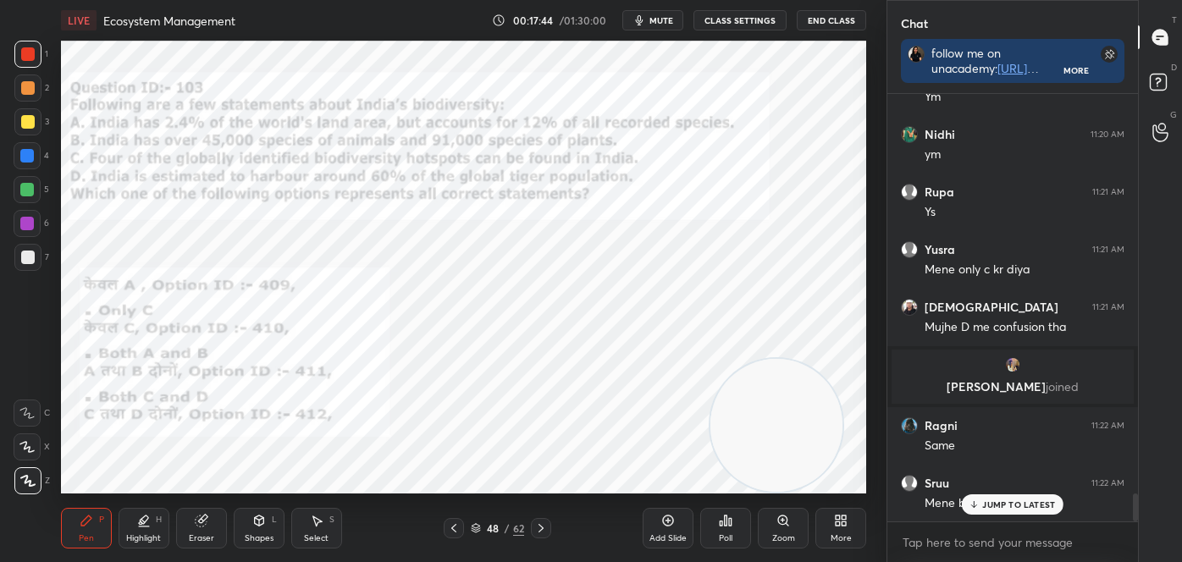
scroll to position [6143, 0]
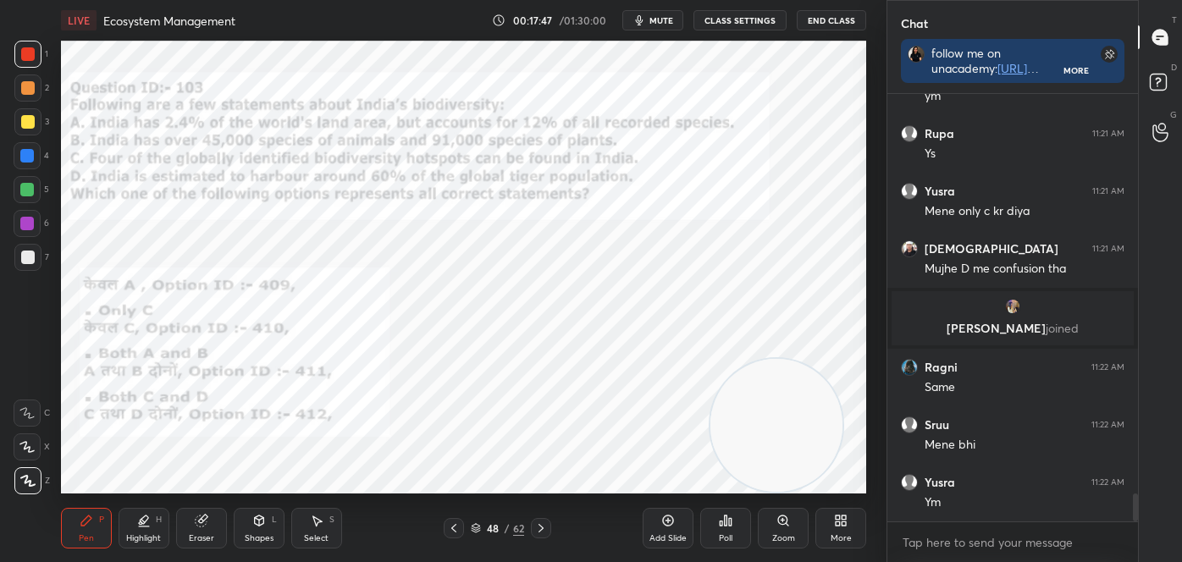
click at [147, 530] on div "Highlight H" at bounding box center [144, 528] width 51 height 41
click at [25, 450] on icon at bounding box center [27, 447] width 14 height 14
click at [540, 528] on icon at bounding box center [541, 529] width 14 height 14
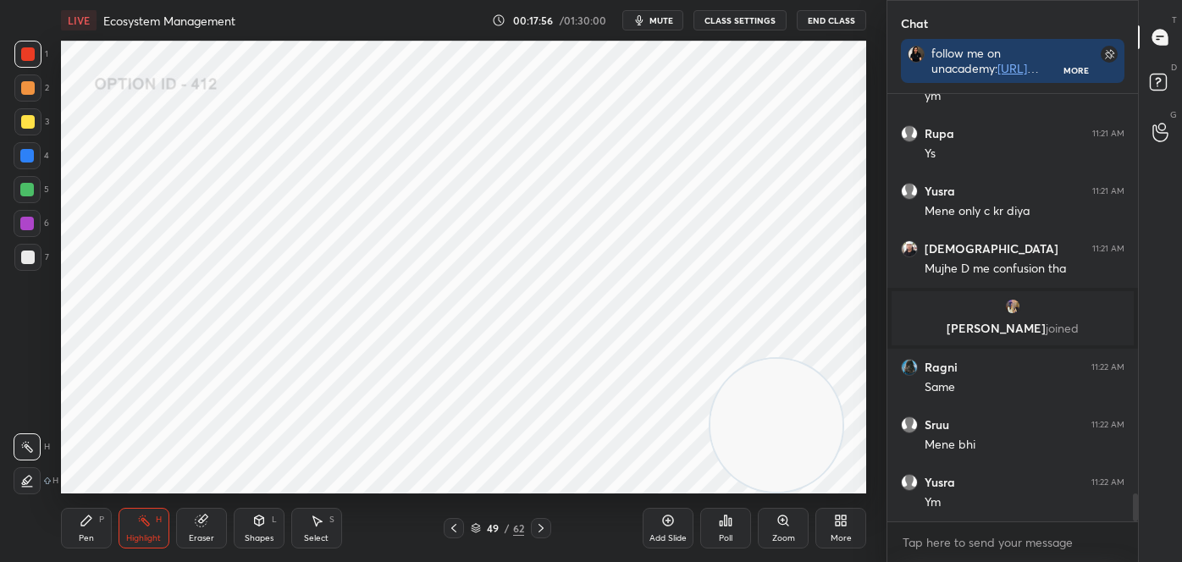
click at [451, 528] on icon at bounding box center [453, 528] width 5 height 8
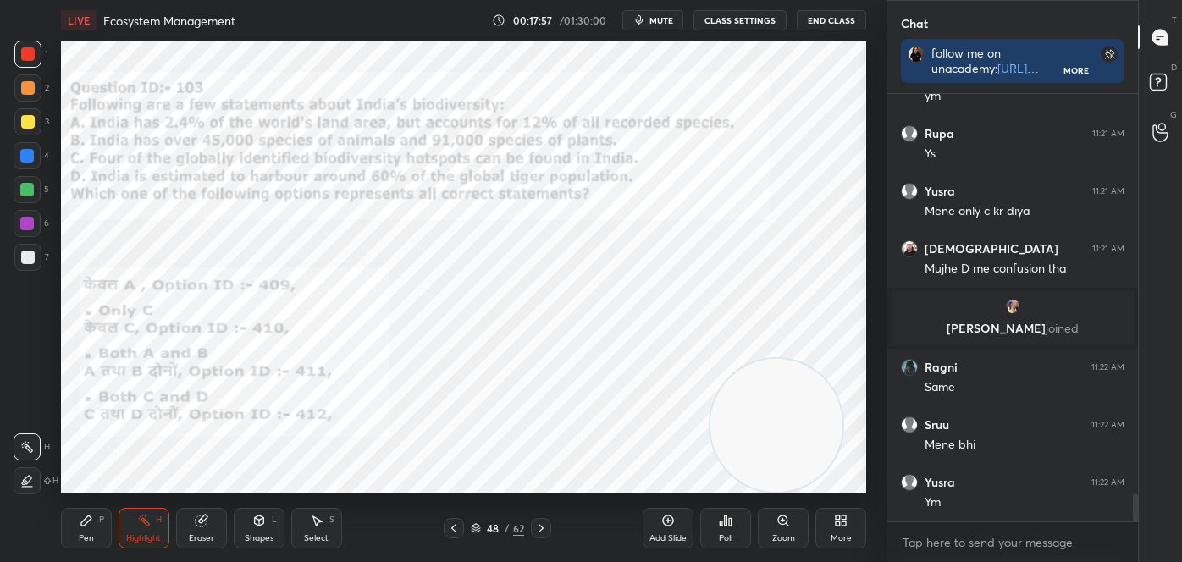
click at [537, 527] on icon at bounding box center [541, 529] width 14 height 14
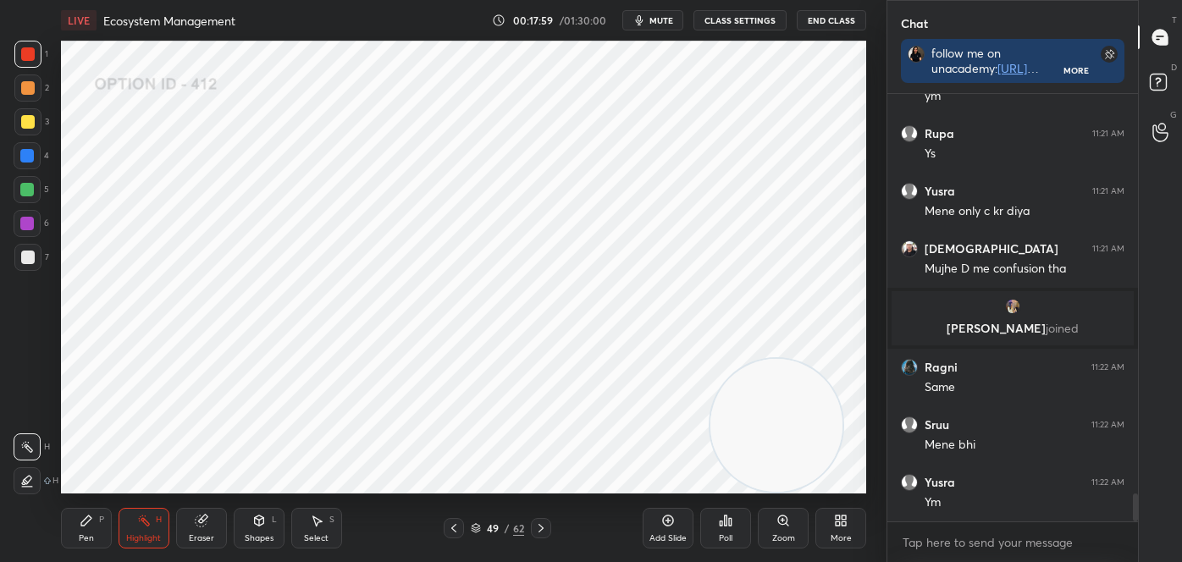
drag, startPoint x: 90, startPoint y: 542, endPoint x: 97, endPoint y: 538, distance: 8.7
click at [91, 542] on div "Pen P" at bounding box center [86, 528] width 51 height 41
click at [18, 474] on div at bounding box center [27, 481] width 27 height 27
click at [28, 446] on icon at bounding box center [27, 447] width 14 height 10
click at [22, 407] on icon at bounding box center [26, 413] width 15 height 12
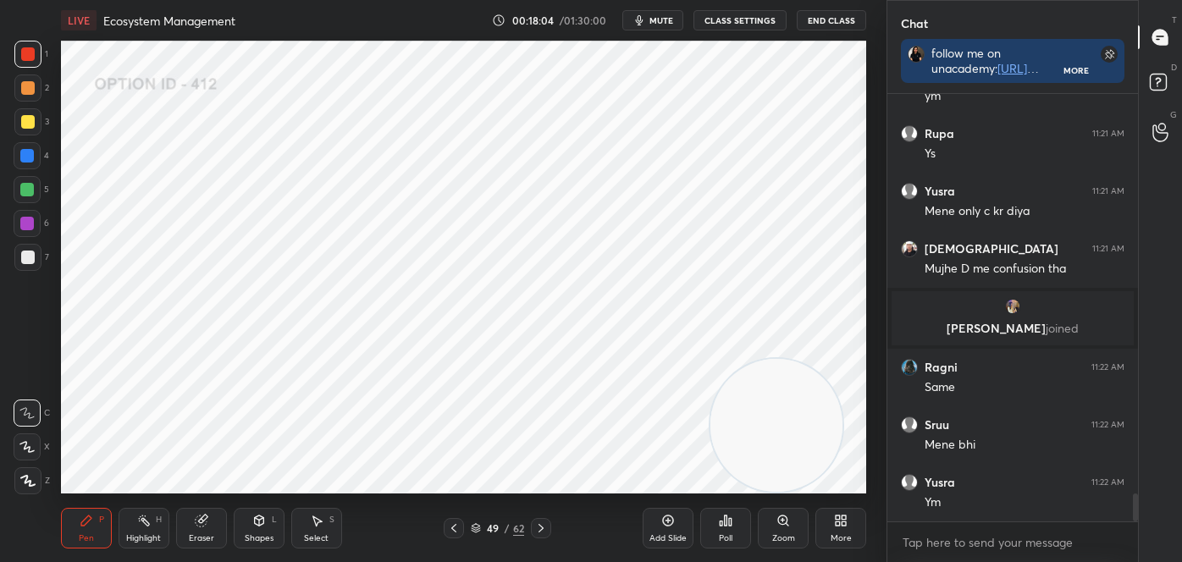
click at [29, 154] on div at bounding box center [27, 156] width 14 height 14
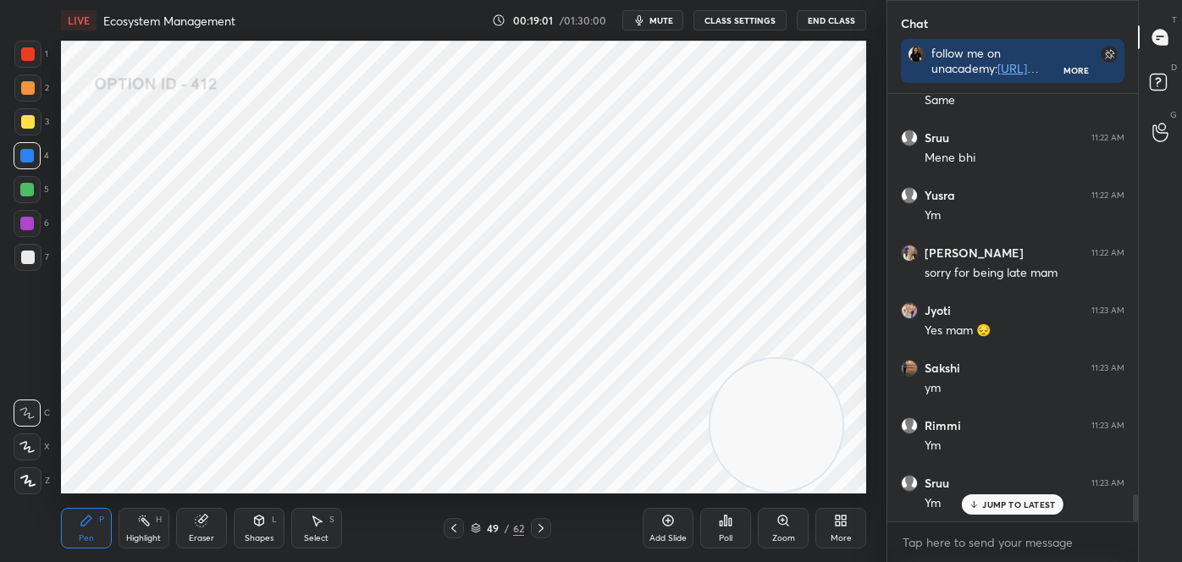
scroll to position [6488, 0]
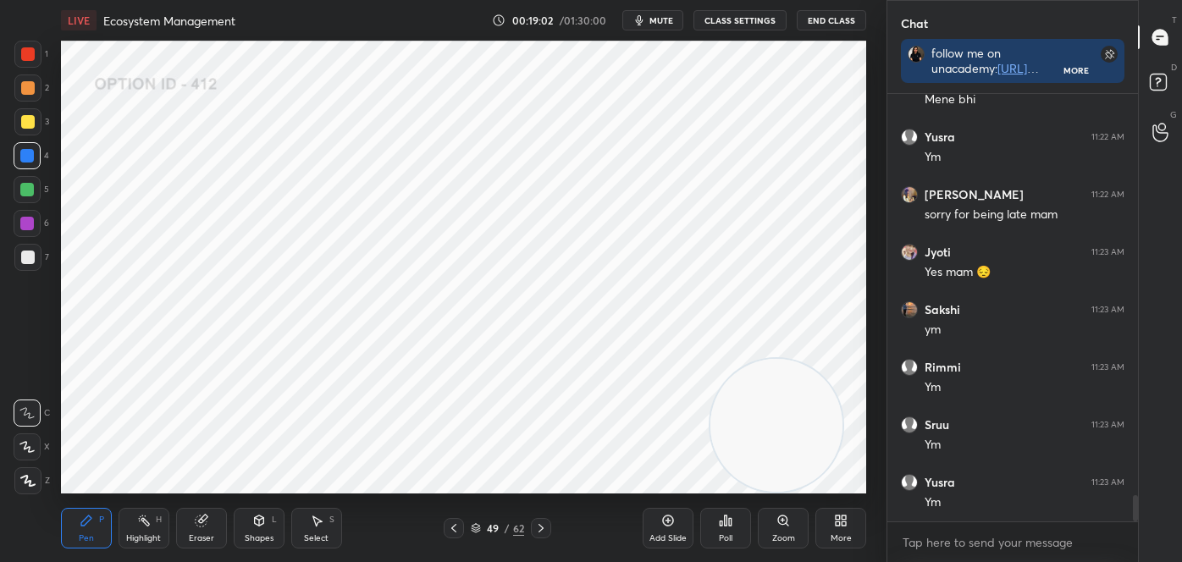
click at [545, 526] on icon at bounding box center [541, 529] width 14 height 14
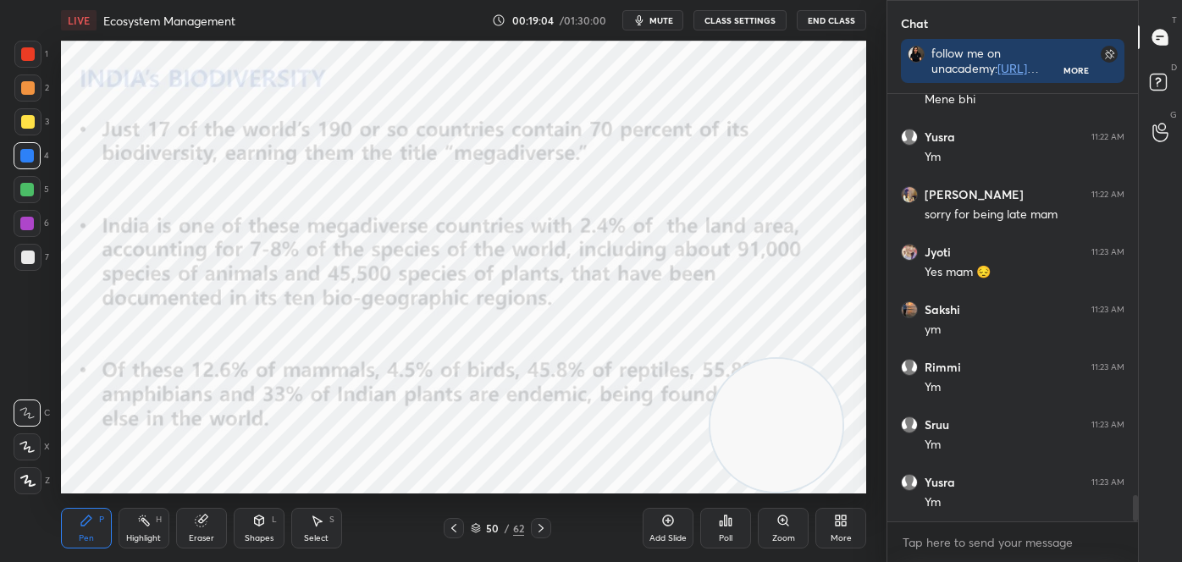
click at [140, 534] on div "Highlight" at bounding box center [143, 538] width 35 height 8
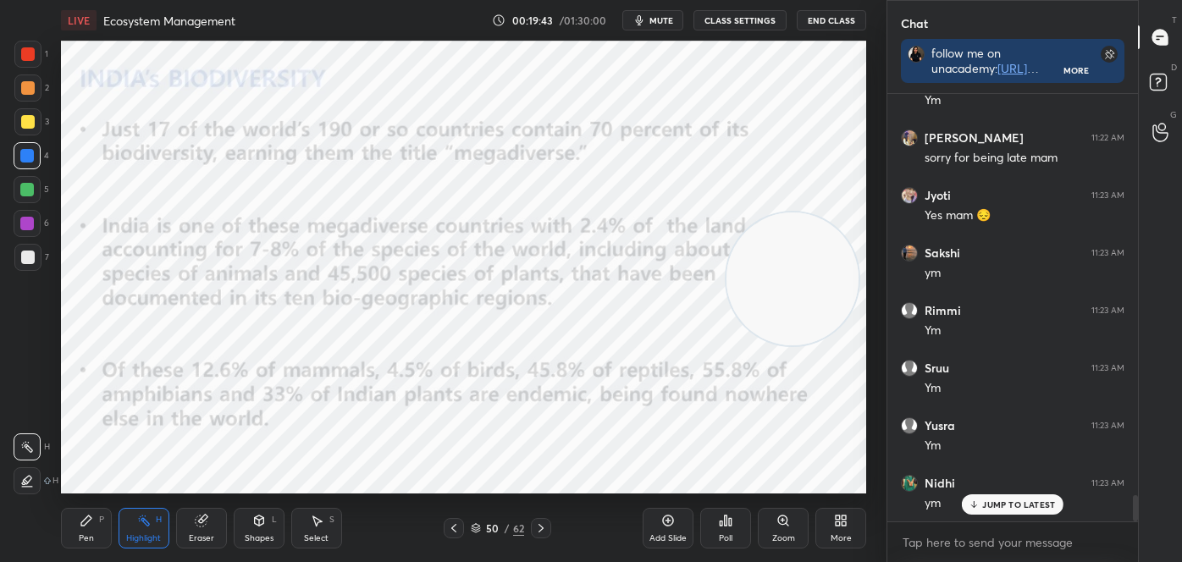
drag, startPoint x: 763, startPoint y: 392, endPoint x: 777, endPoint y: 233, distance: 159.8
click at [781, 238] on video at bounding box center [793, 279] width 133 height 133
click at [542, 523] on icon at bounding box center [541, 529] width 14 height 14
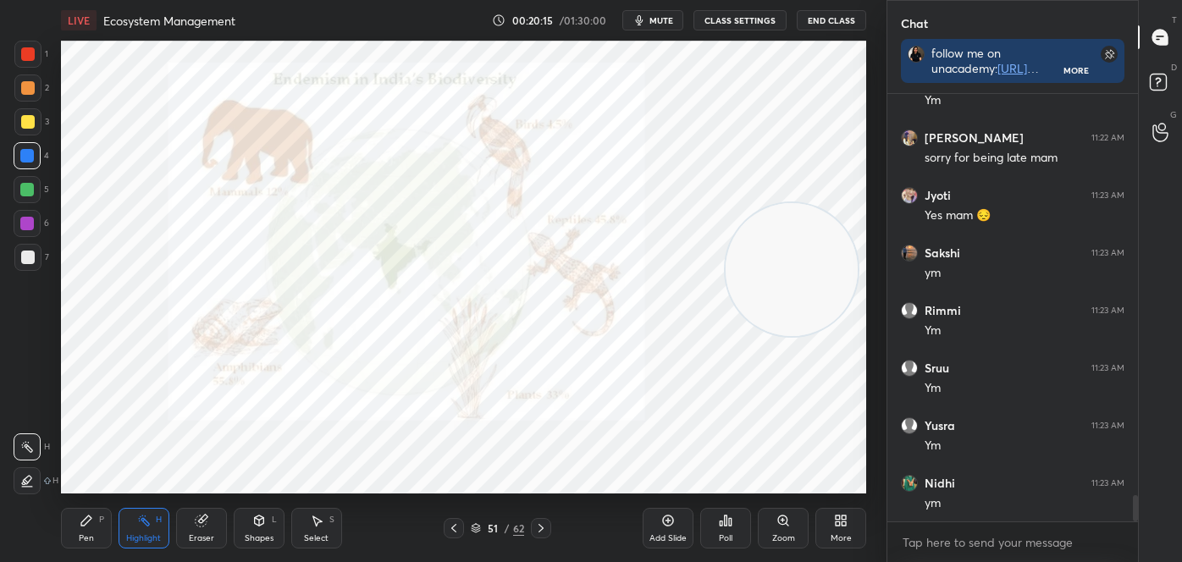
scroll to position [6604, 0]
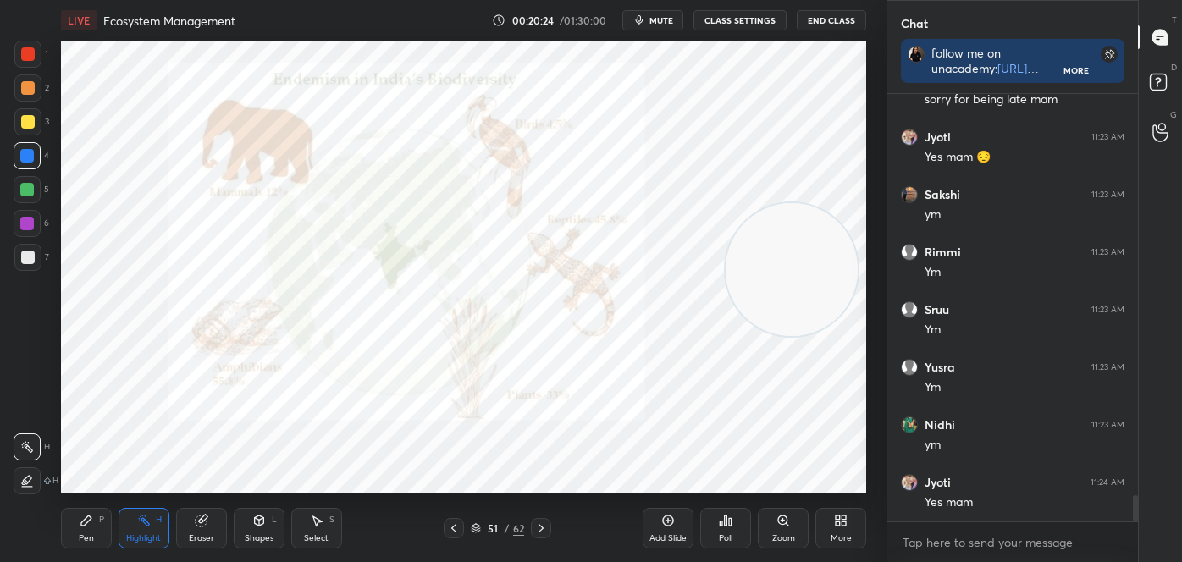
click at [542, 531] on icon at bounding box center [541, 529] width 14 height 14
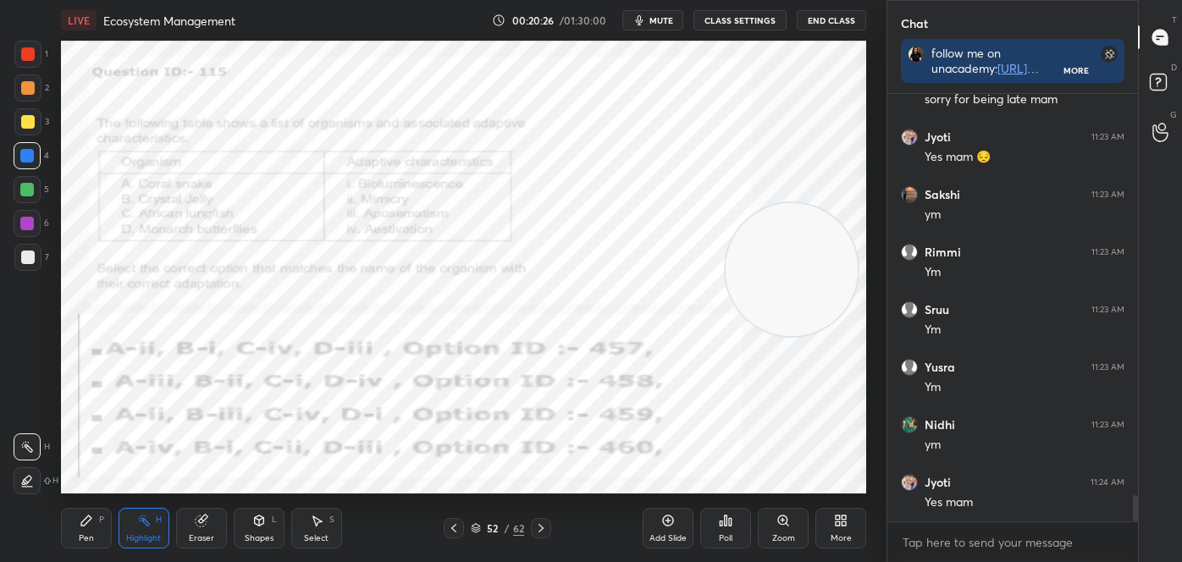
click at [454, 524] on icon at bounding box center [454, 529] width 14 height 14
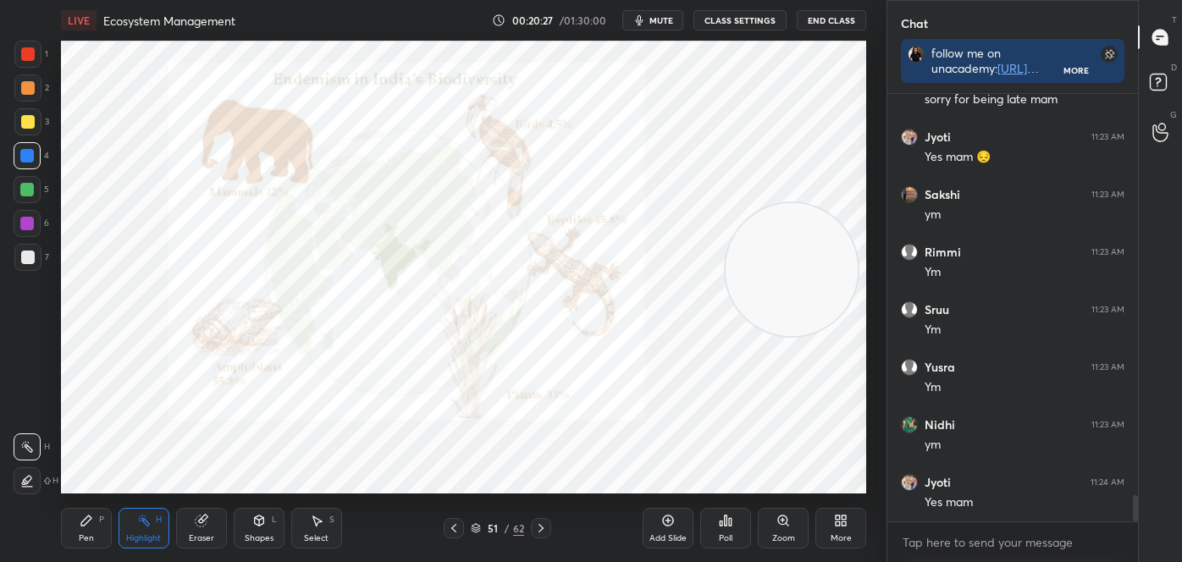
click at [546, 522] on icon at bounding box center [541, 529] width 14 height 14
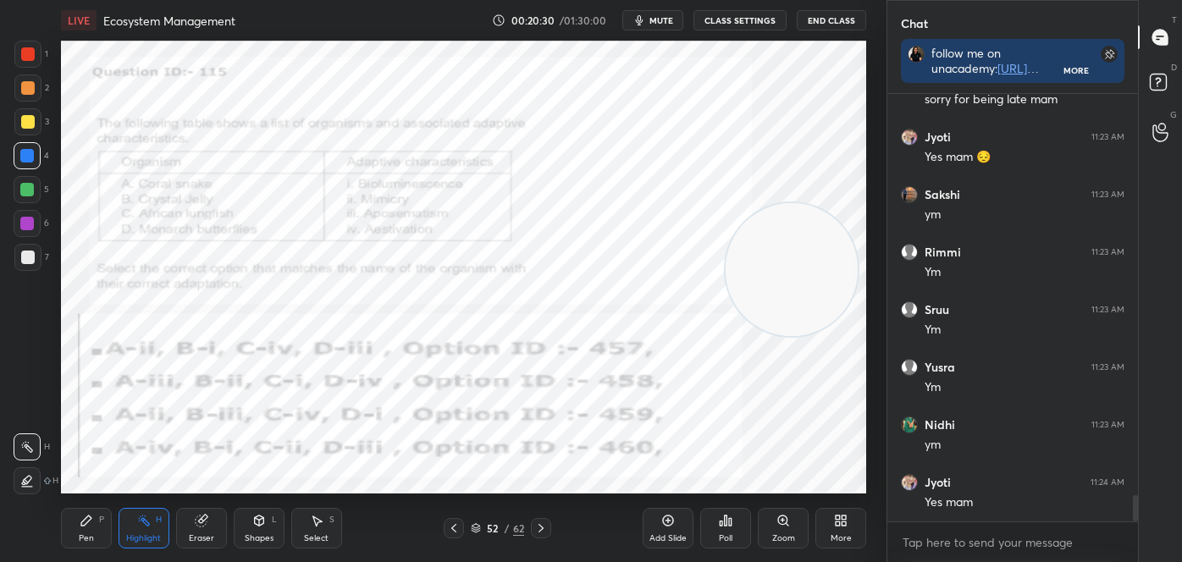
click at [103, 531] on div "Pen P" at bounding box center [86, 528] width 51 height 41
click at [21, 480] on icon at bounding box center [27, 481] width 15 height 12
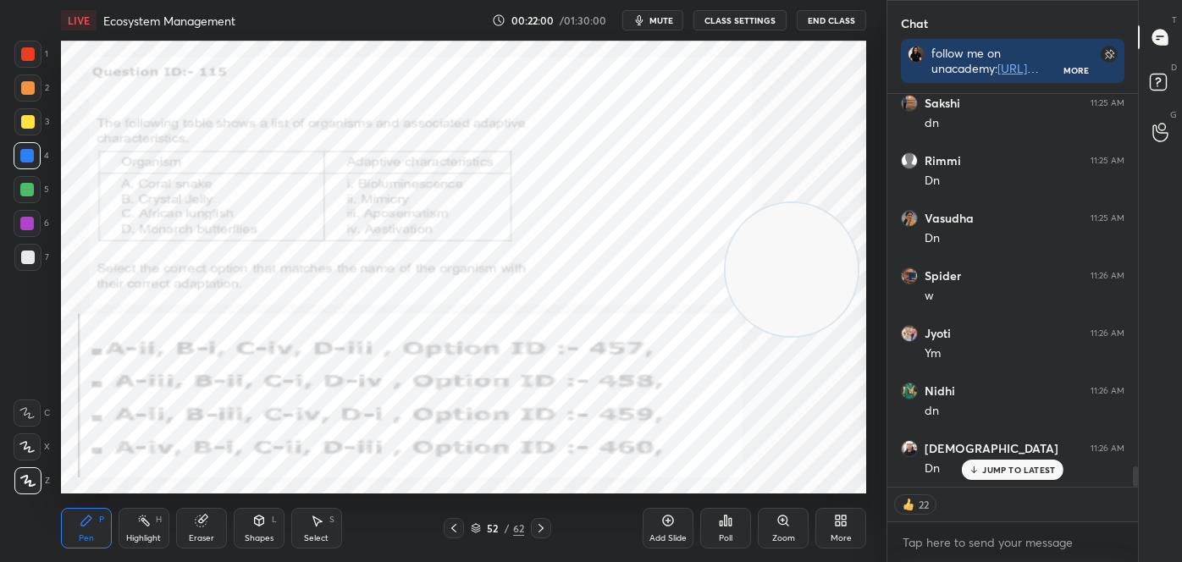
scroll to position [7157, 0]
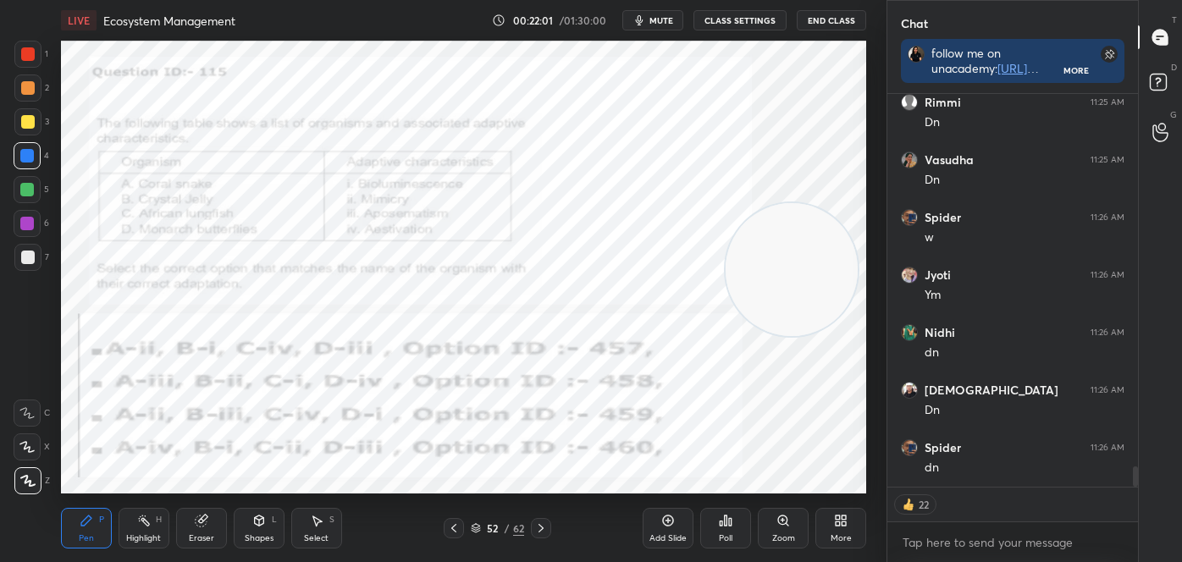
click at [725, 517] on icon at bounding box center [726, 521] width 3 height 10
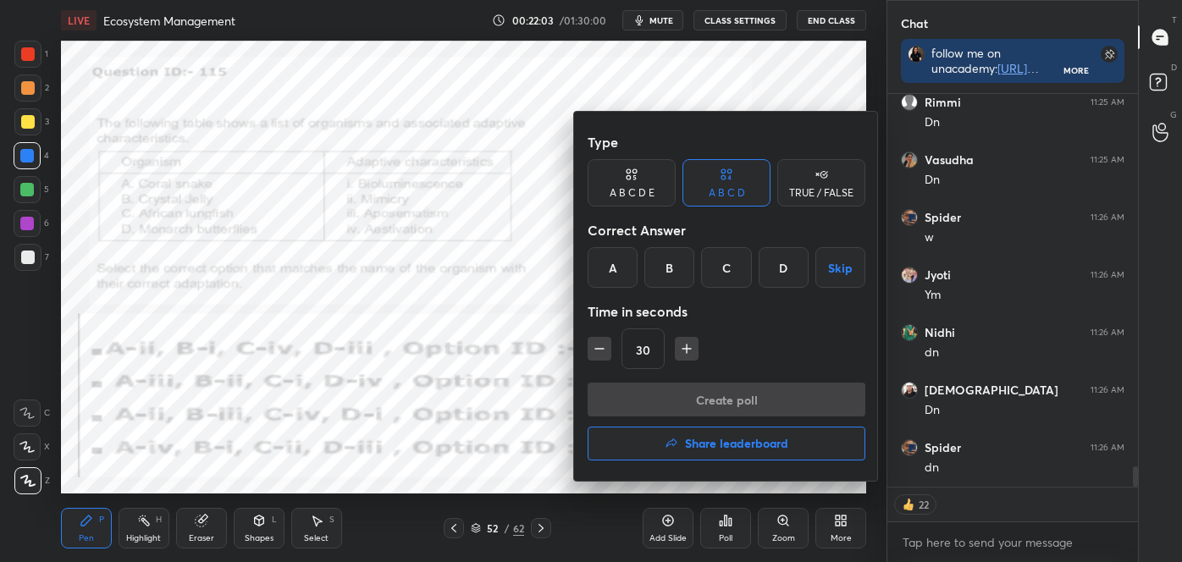
click at [605, 268] on div "A" at bounding box center [613, 267] width 50 height 41
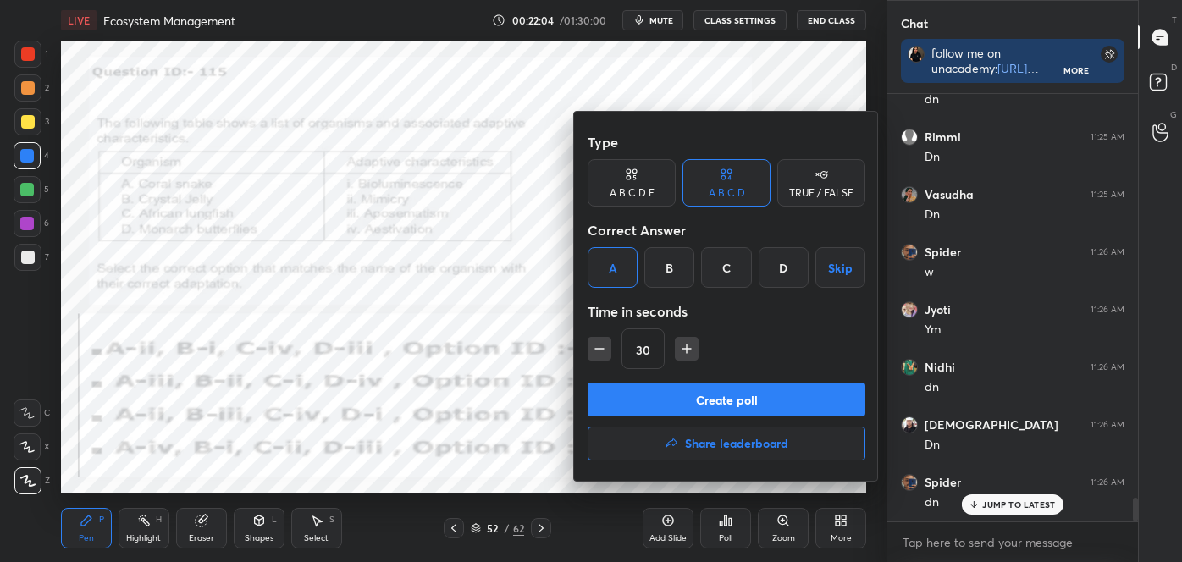
scroll to position [7122, 0]
click at [699, 397] on button "Create poll" at bounding box center [727, 400] width 278 height 34
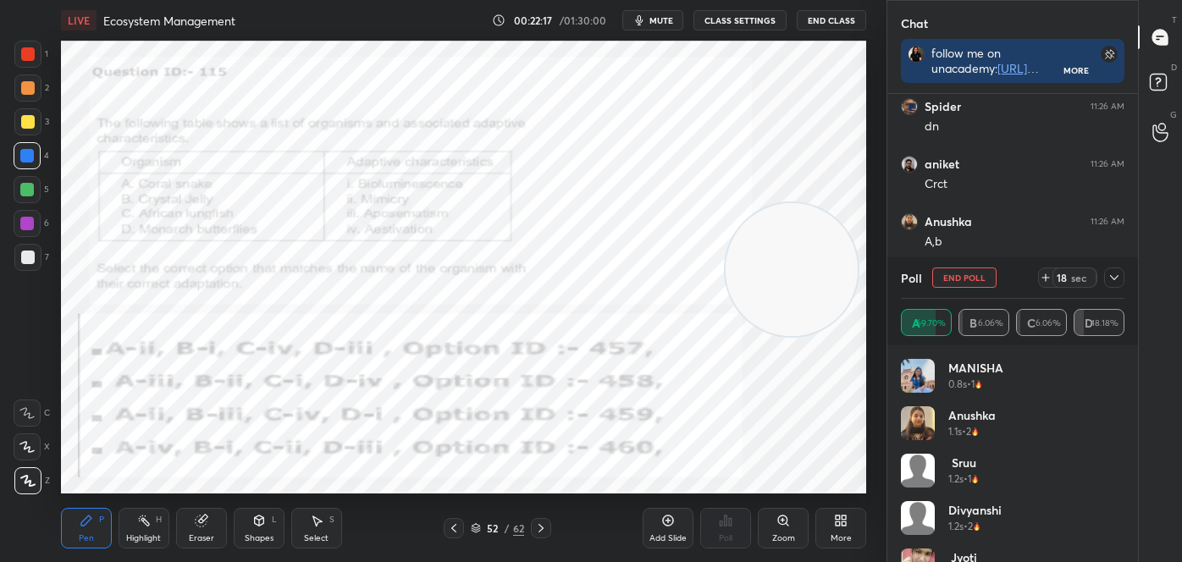
scroll to position [7514, 0]
click at [160, 532] on div "Highlight H" at bounding box center [144, 528] width 51 height 41
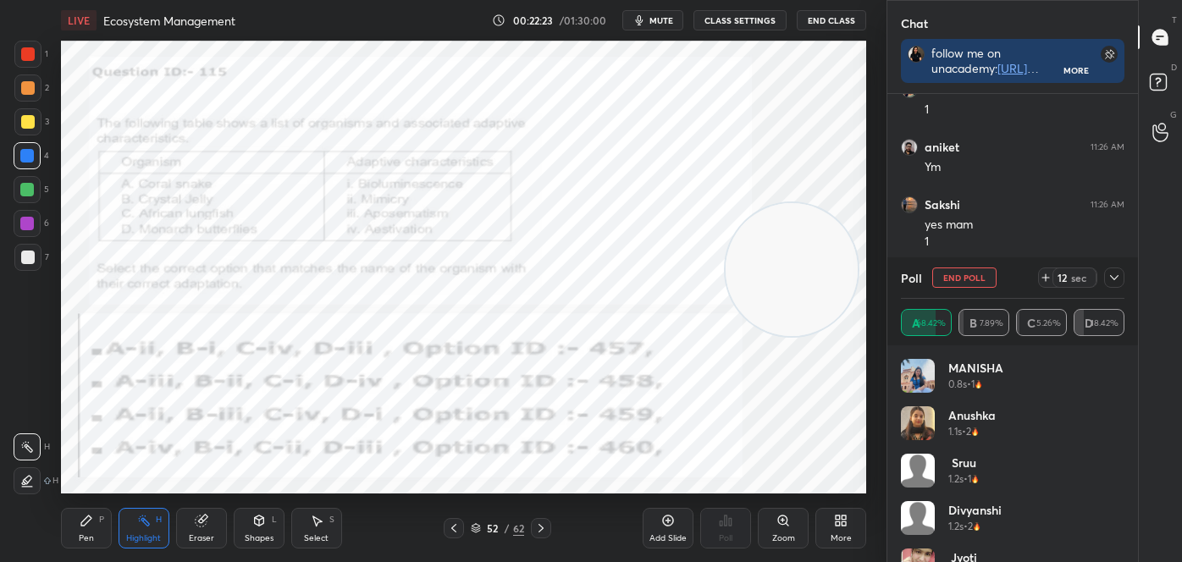
scroll to position [7744, 0]
click at [266, 517] on div "Shapes L" at bounding box center [259, 528] width 51 height 41
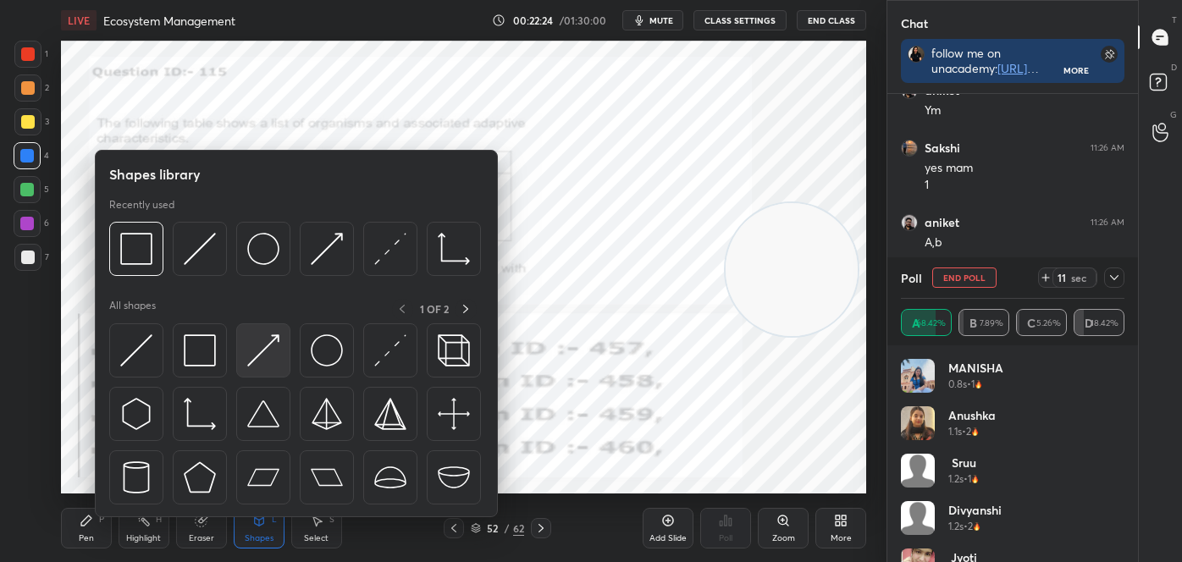
click at [264, 340] on img at bounding box center [263, 351] width 32 height 32
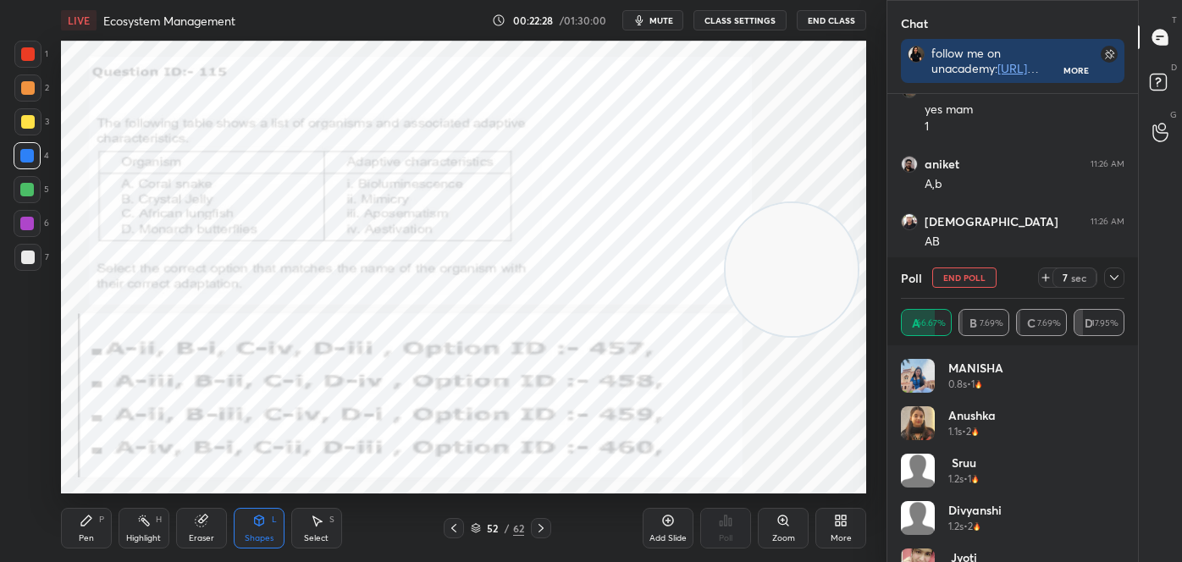
scroll to position [7860, 0]
click at [77, 526] on div "Pen P" at bounding box center [86, 528] width 51 height 41
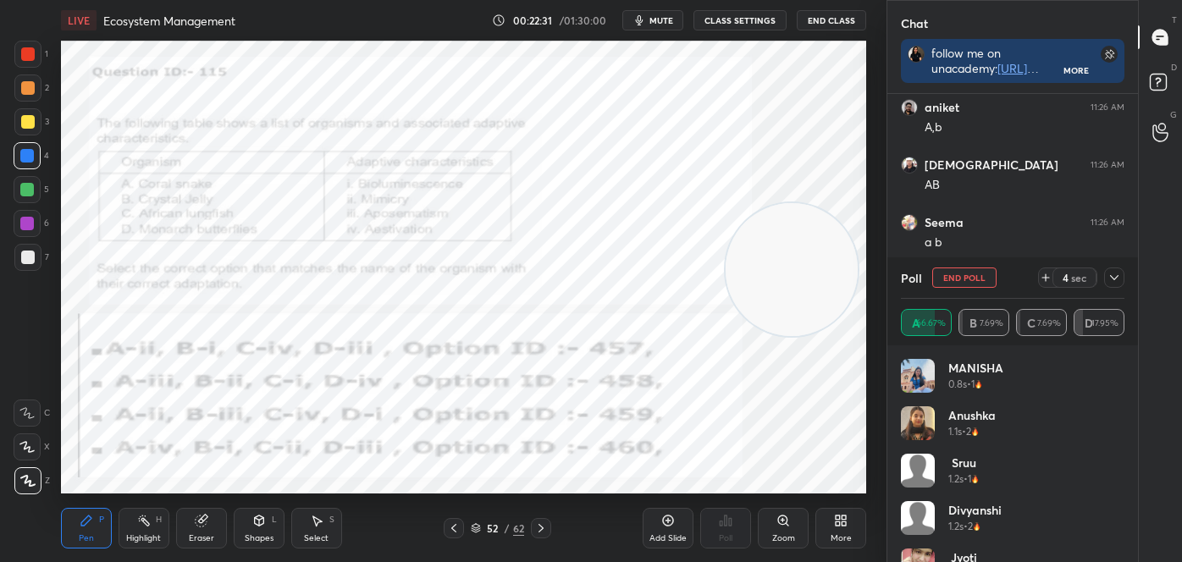
click at [27, 476] on icon at bounding box center [28, 481] width 14 height 10
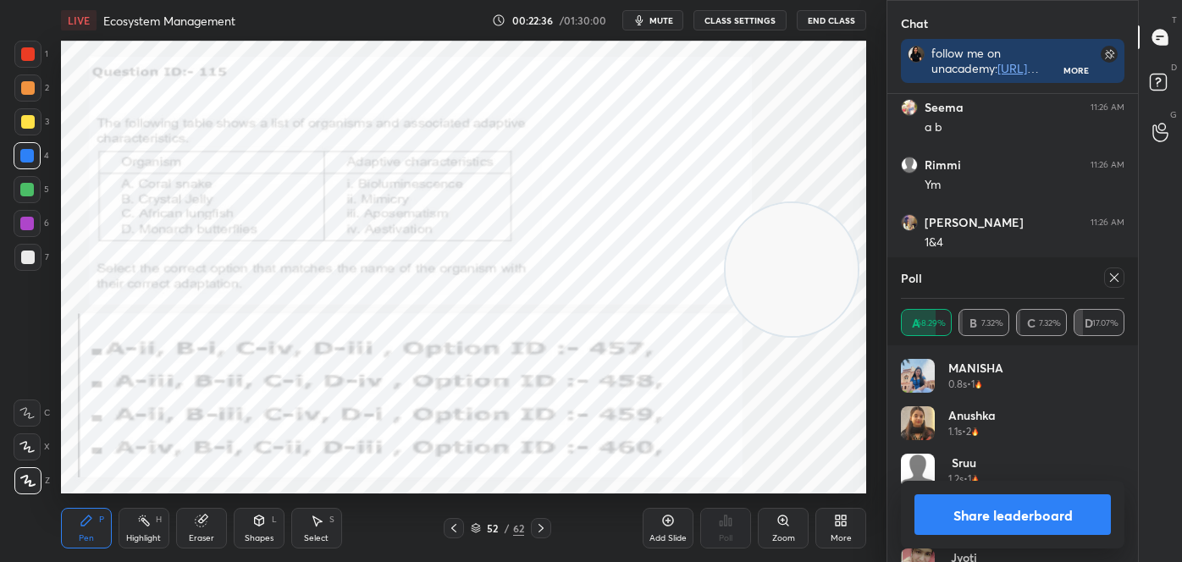
scroll to position [8033, 0]
click at [1032, 508] on button "Share leaderboard" at bounding box center [1013, 515] width 196 height 41
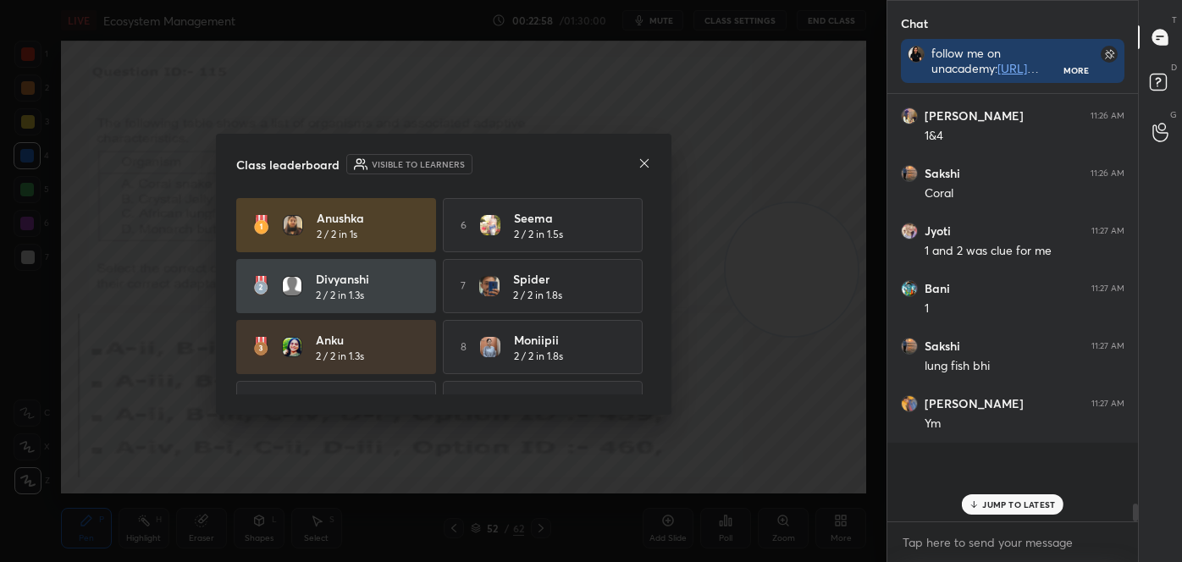
scroll to position [6, 4]
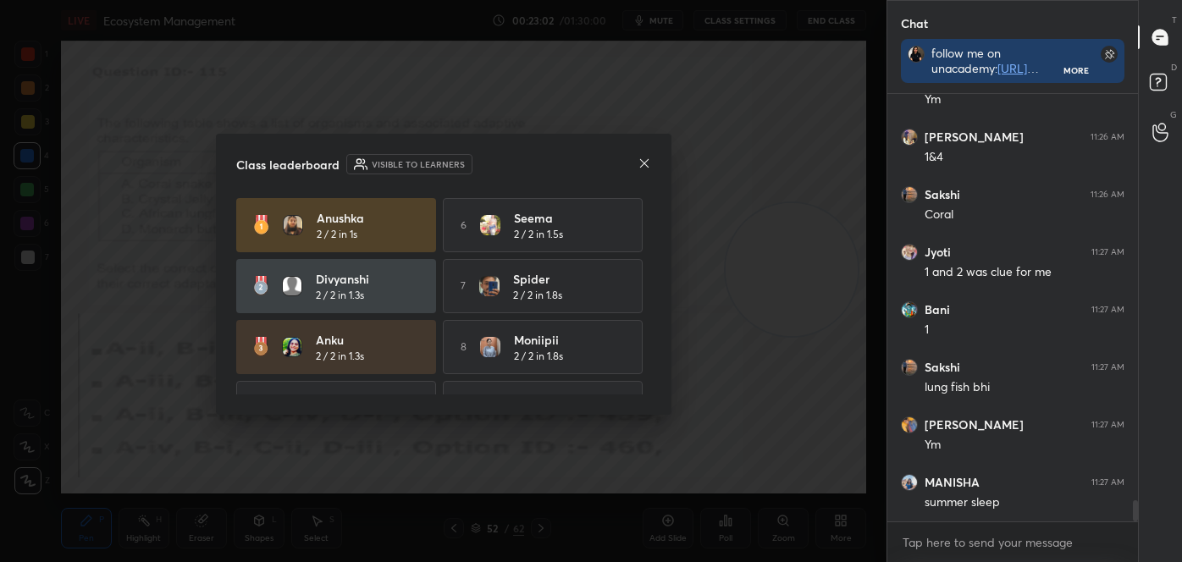
click at [645, 164] on icon at bounding box center [645, 164] width 14 height 14
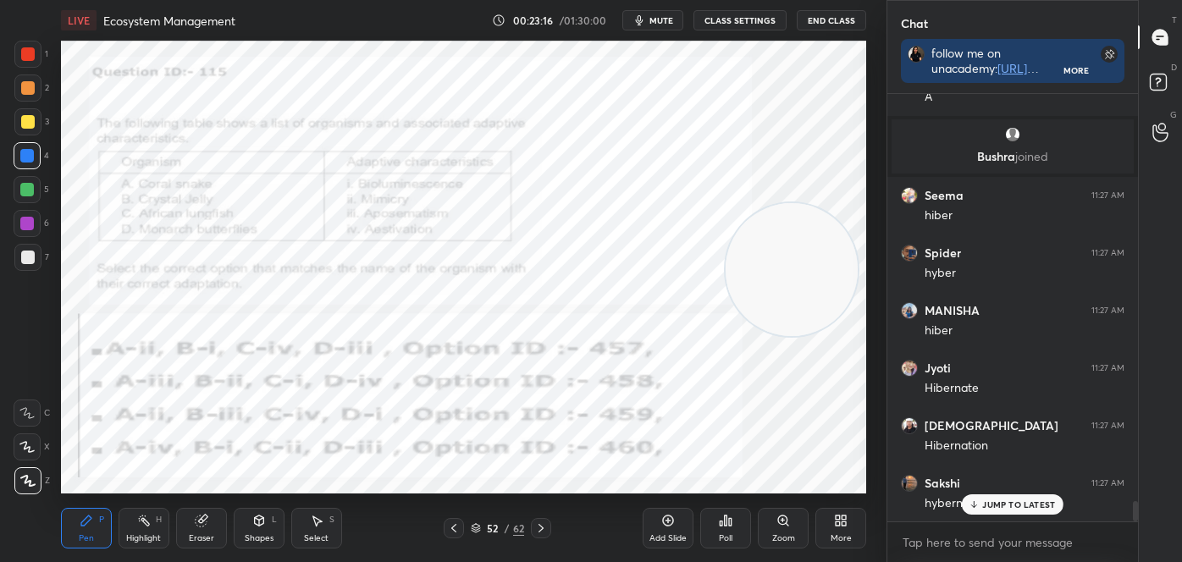
scroll to position [8697, 0]
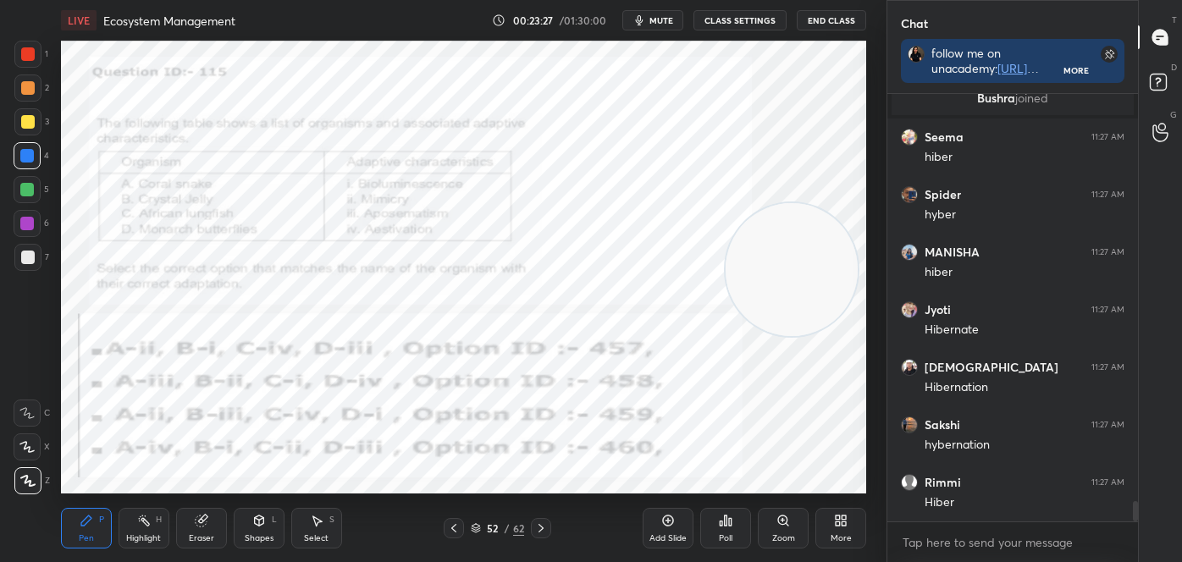
click at [539, 535] on div at bounding box center [541, 528] width 20 height 20
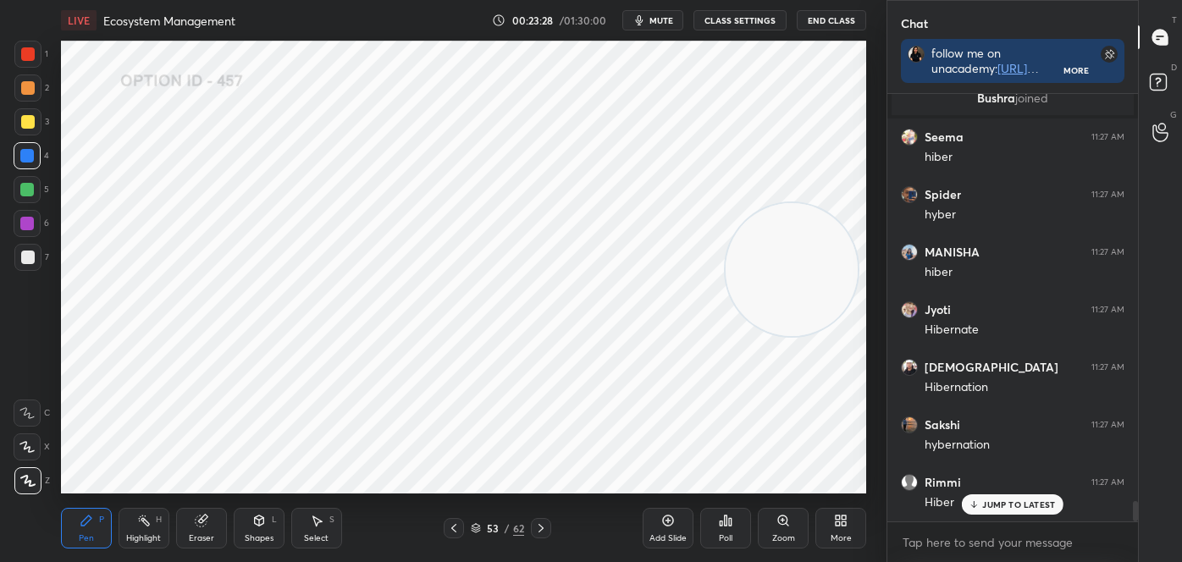
click at [542, 528] on icon at bounding box center [541, 528] width 5 height 8
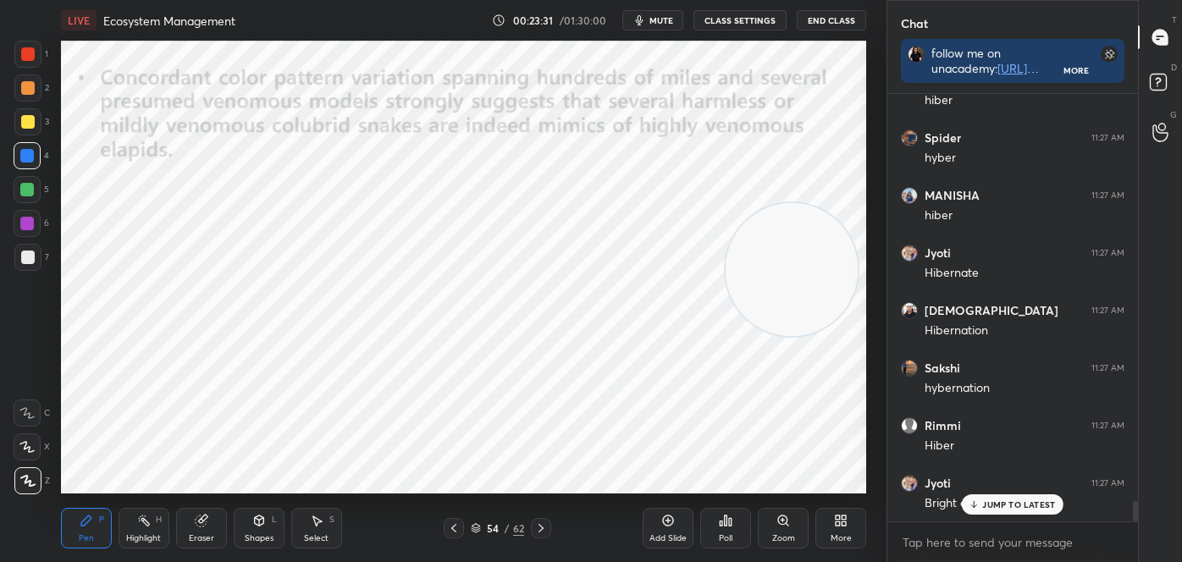
click at [152, 524] on div "Highlight H" at bounding box center [144, 528] width 51 height 41
click at [537, 527] on icon at bounding box center [541, 529] width 14 height 14
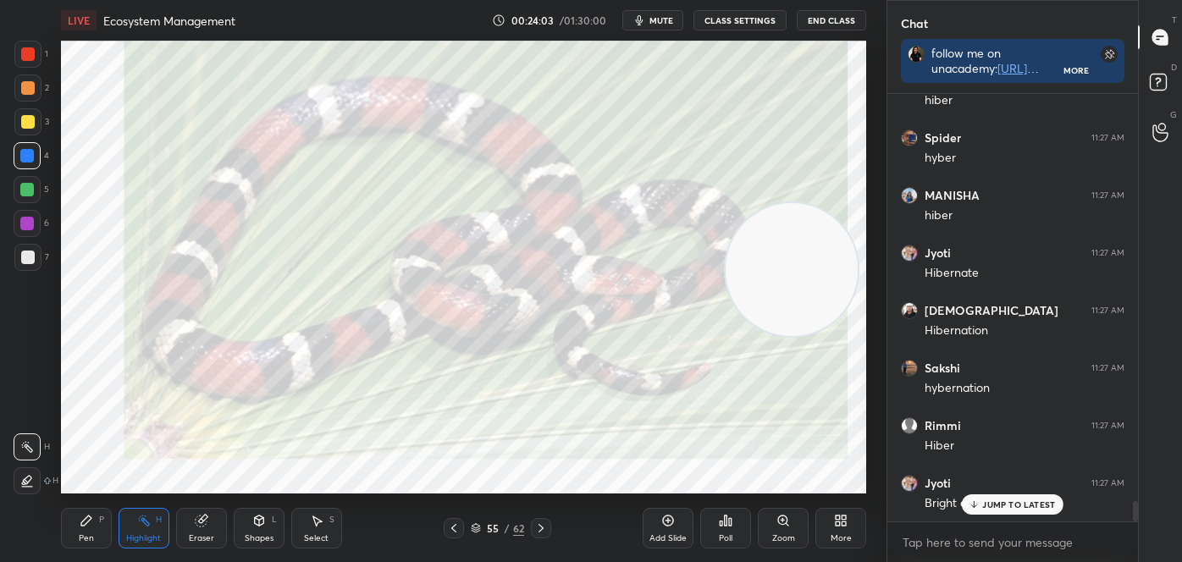
click at [865, 229] on div "Setting up your live class Poll for secs No correct answer Start poll" at bounding box center [463, 268] width 819 height 454
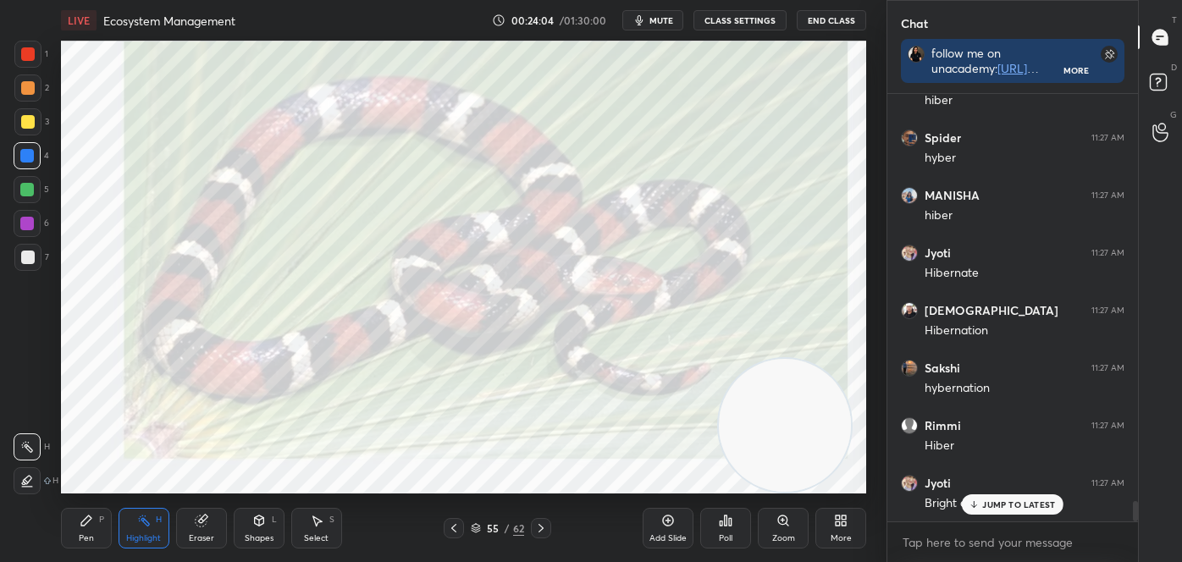
drag, startPoint x: 802, startPoint y: 272, endPoint x: 794, endPoint y: 418, distance: 146.7
click at [796, 441] on video at bounding box center [785, 425] width 133 height 133
click at [537, 525] on icon at bounding box center [541, 529] width 14 height 14
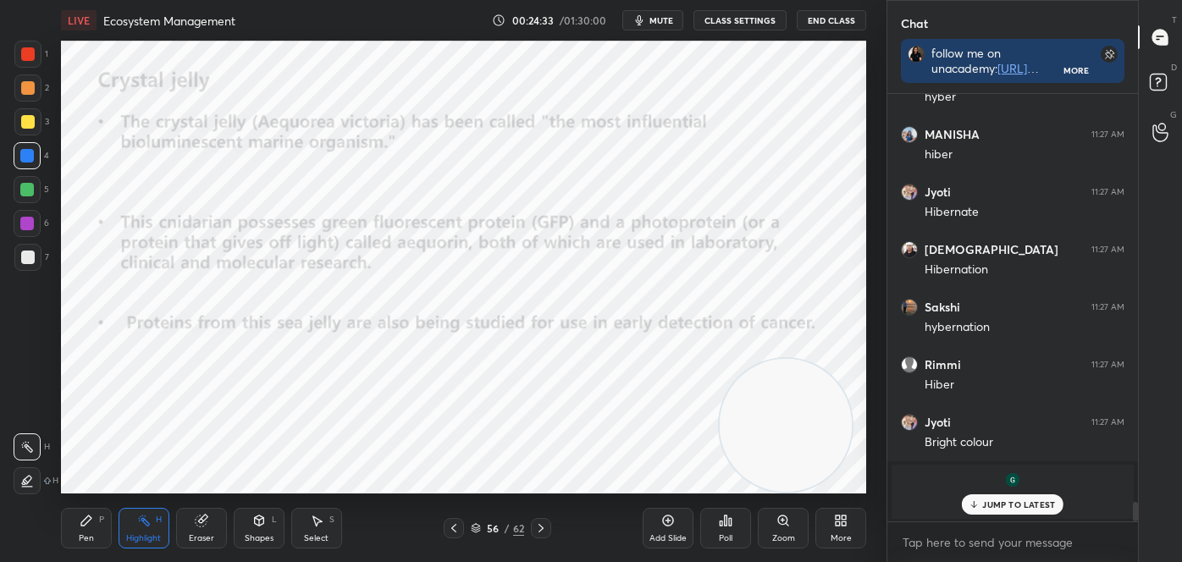
scroll to position [8873, 0]
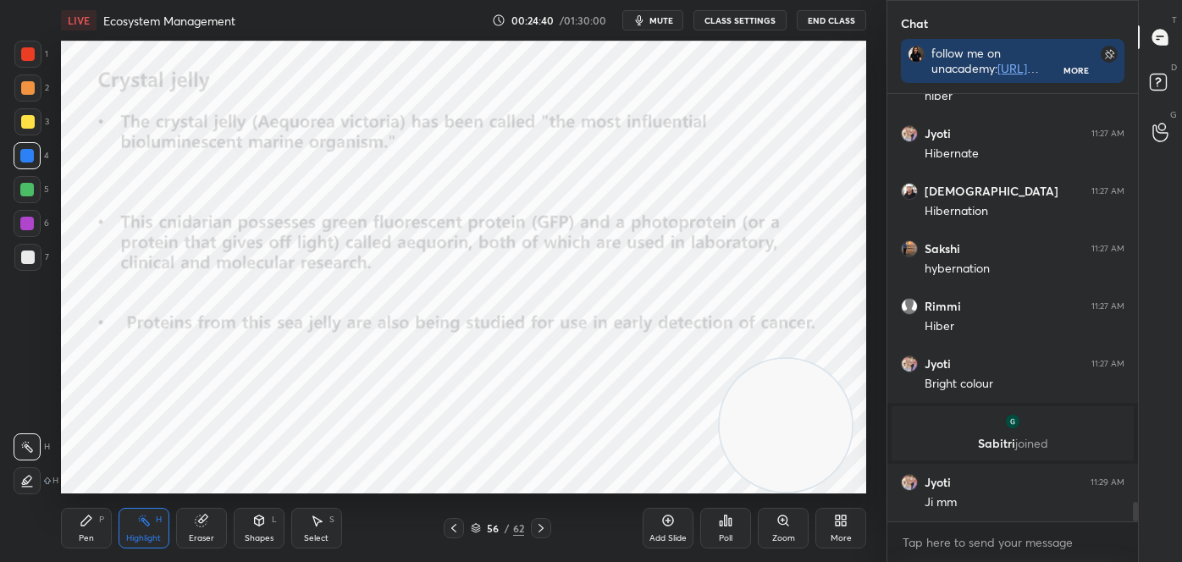
click at [540, 532] on icon at bounding box center [541, 529] width 14 height 14
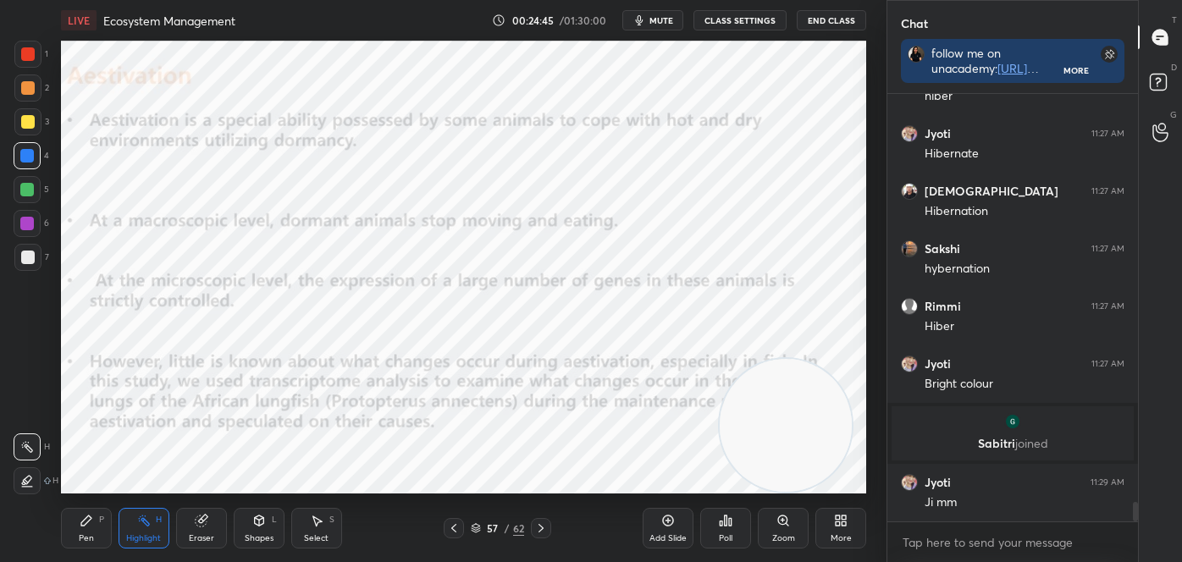
scroll to position [8934, 0]
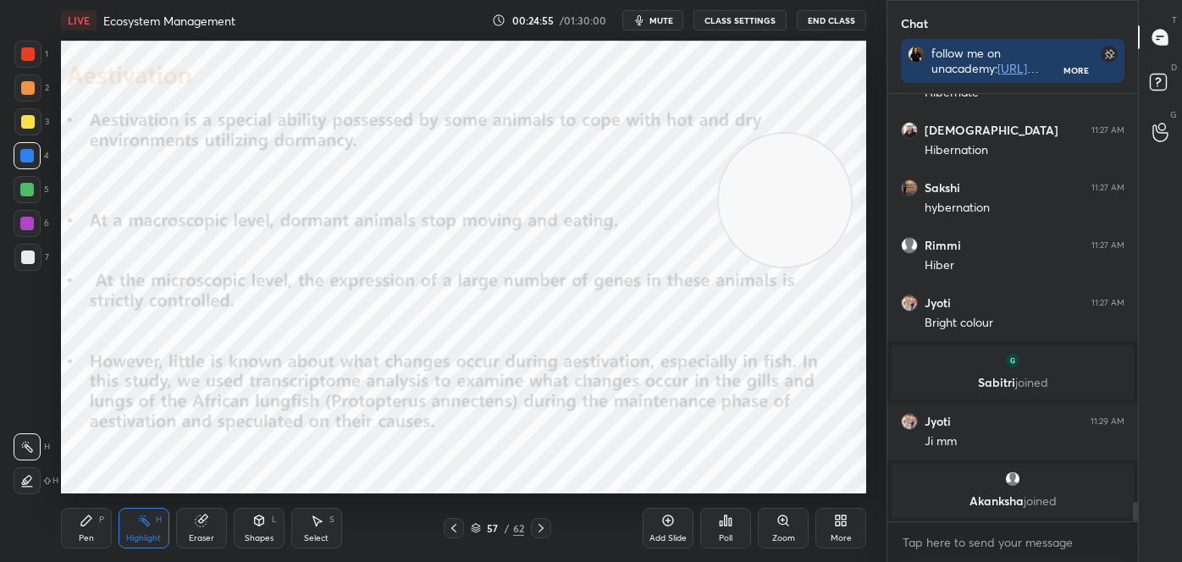
drag, startPoint x: 759, startPoint y: 400, endPoint x: 748, endPoint y: 183, distance: 217.1
click at [758, 187] on video at bounding box center [785, 200] width 133 height 133
click at [537, 523] on icon at bounding box center [541, 529] width 14 height 14
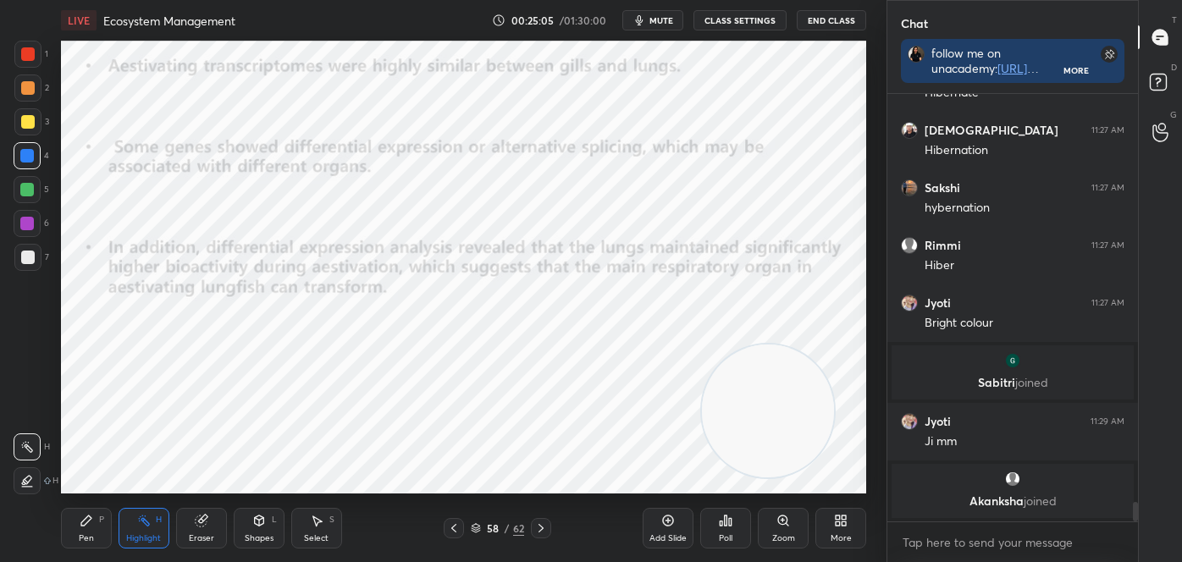
drag, startPoint x: 779, startPoint y: 224, endPoint x: 768, endPoint y: 457, distance: 234.0
click at [769, 459] on video at bounding box center [768, 411] width 133 height 133
click at [544, 524] on icon at bounding box center [541, 529] width 14 height 14
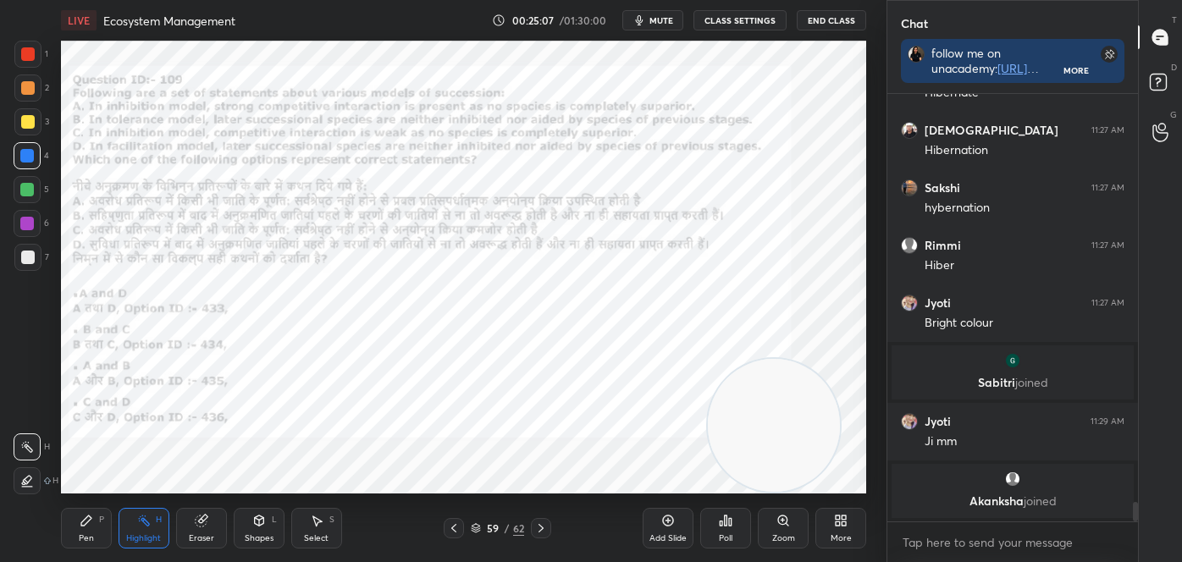
click at [449, 527] on icon at bounding box center [454, 529] width 14 height 14
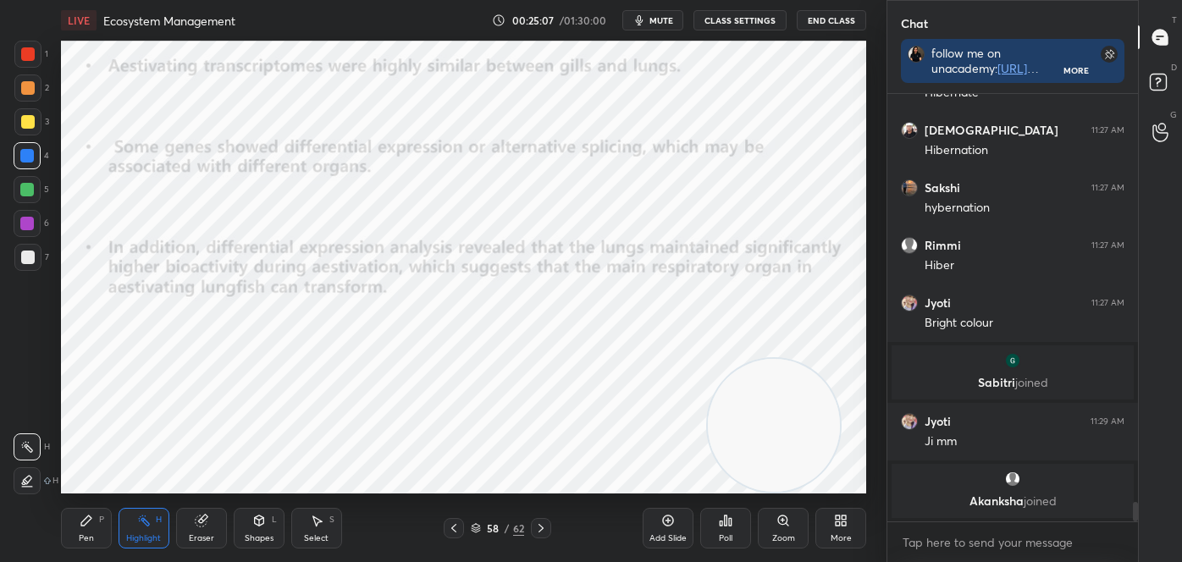
click at [451, 527] on icon at bounding box center [454, 529] width 14 height 14
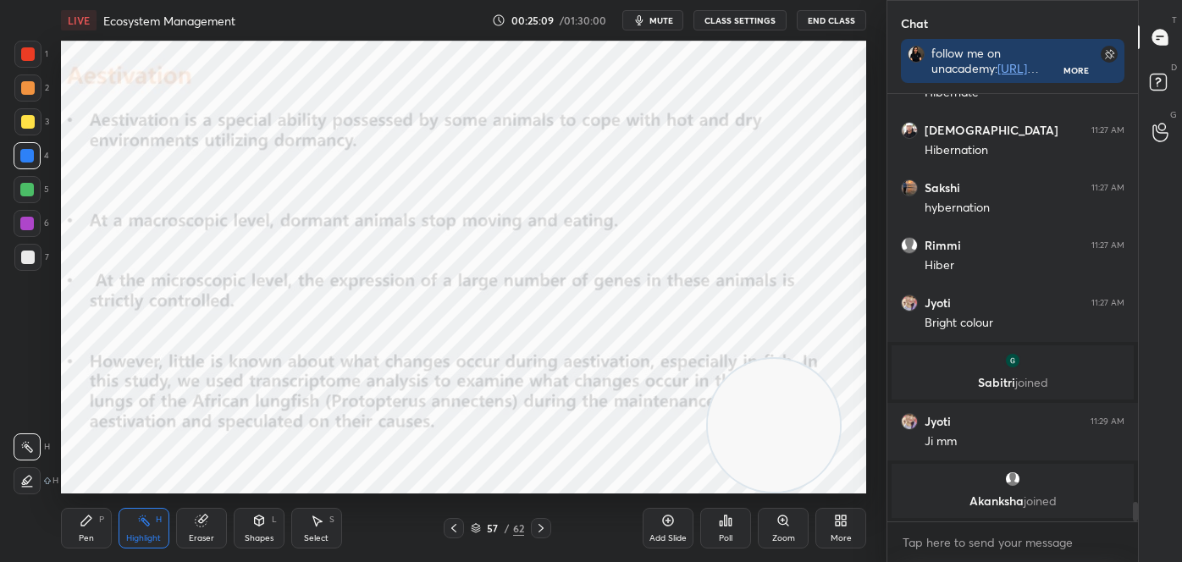
click at [539, 524] on icon at bounding box center [541, 528] width 5 height 8
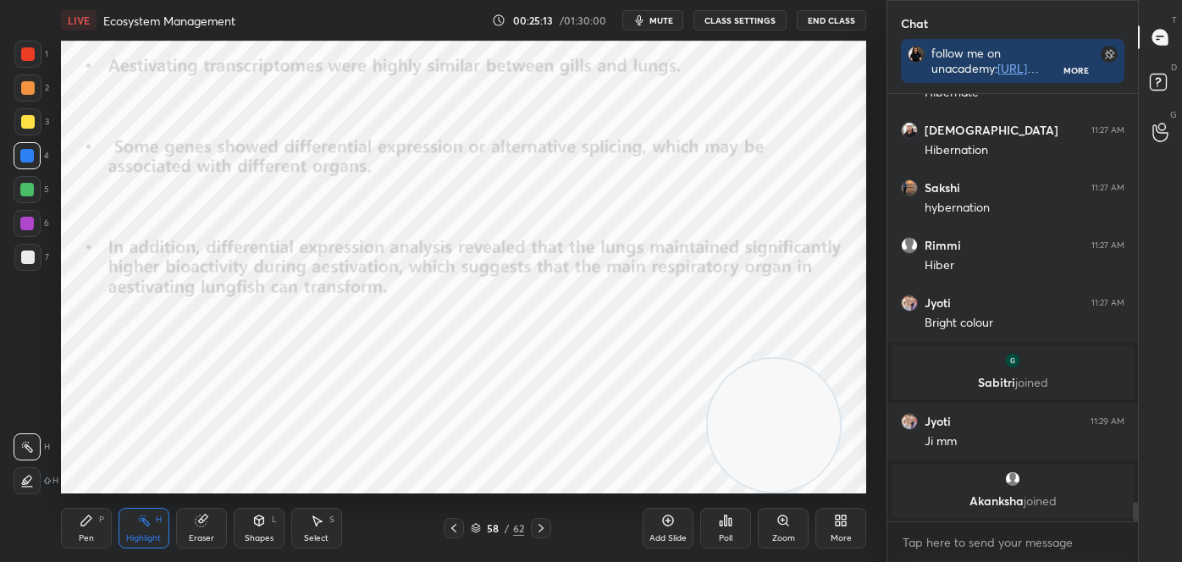
click at [537, 523] on icon at bounding box center [541, 529] width 14 height 14
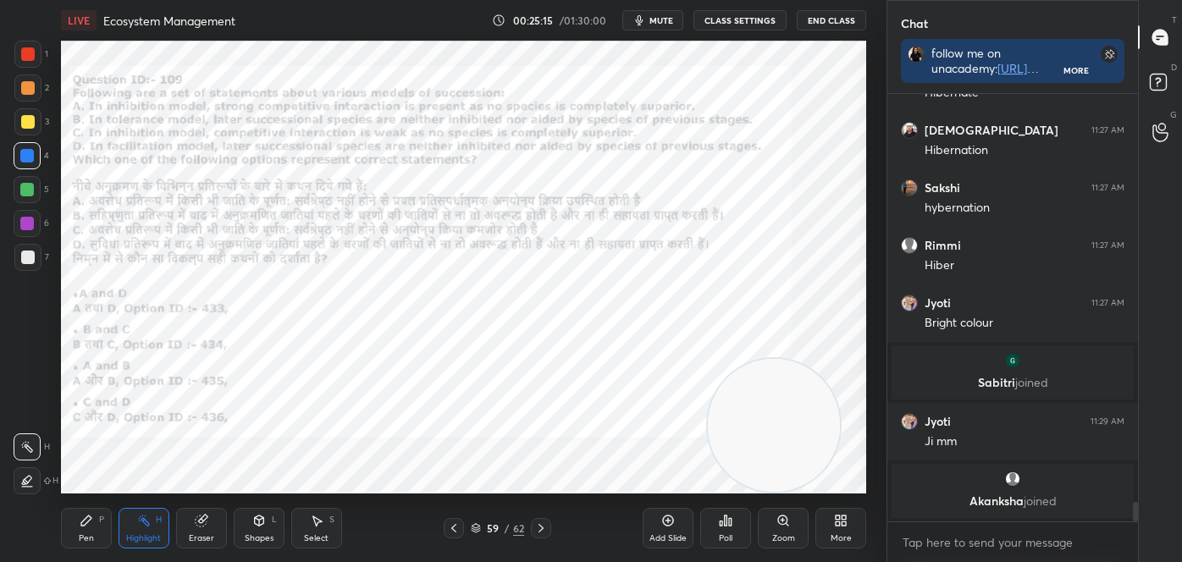
click at [84, 526] on icon at bounding box center [86, 521] width 10 height 10
click at [18, 472] on div at bounding box center [27, 481] width 27 height 27
click at [139, 524] on icon at bounding box center [144, 521] width 14 height 14
click at [87, 521] on icon at bounding box center [86, 521] width 10 height 10
click at [23, 479] on icon at bounding box center [27, 481] width 15 height 12
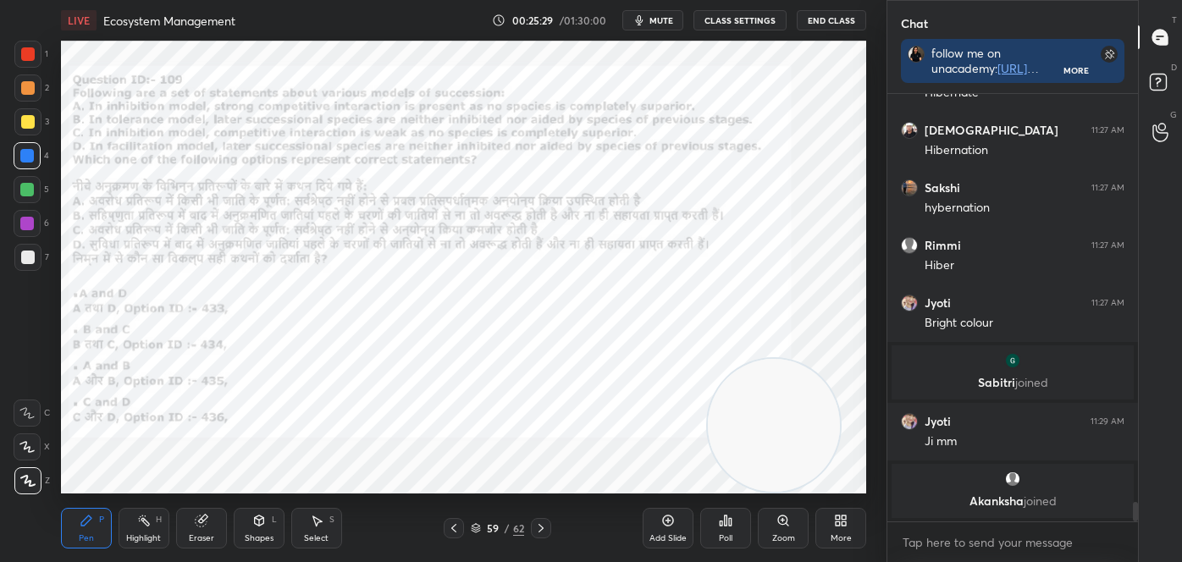
click at [58, 374] on div "Setting up your live class Poll for secs No correct answer Start poll" at bounding box center [463, 268] width 819 height 454
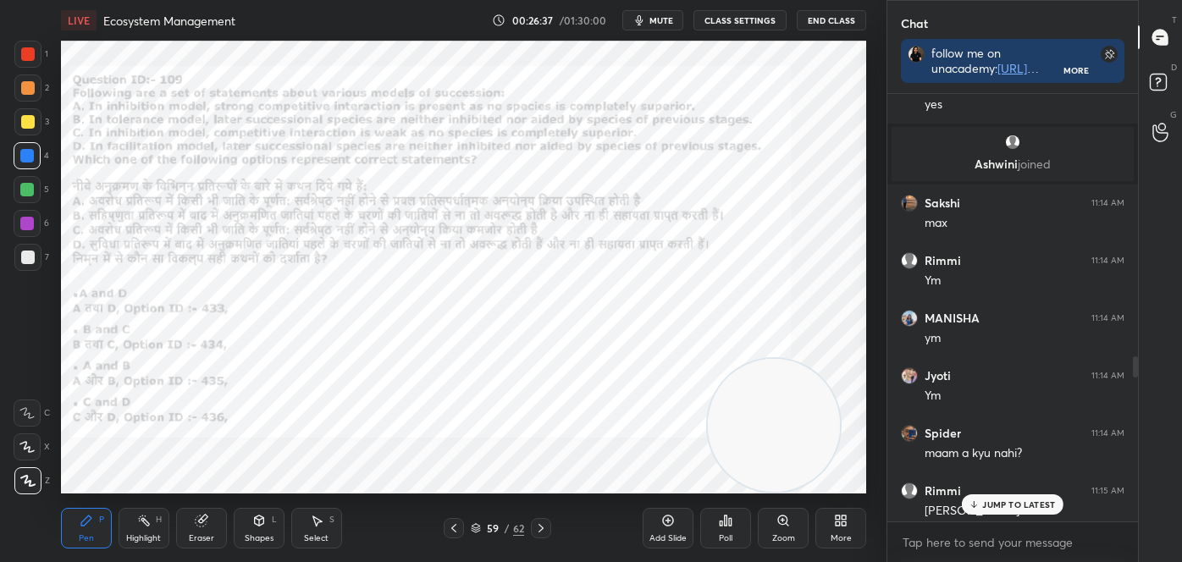
scroll to position [3453, 0]
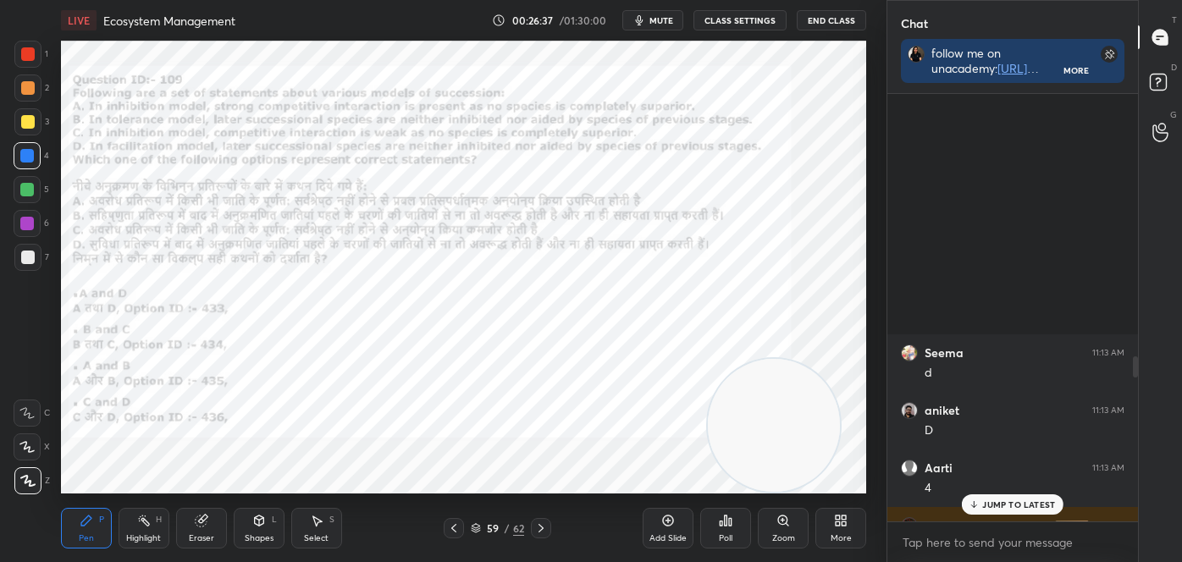
drag, startPoint x: 1137, startPoint y: 514, endPoint x: 1115, endPoint y: 271, distance: 244.0
click at [1129, 280] on div at bounding box center [1133, 308] width 10 height 428
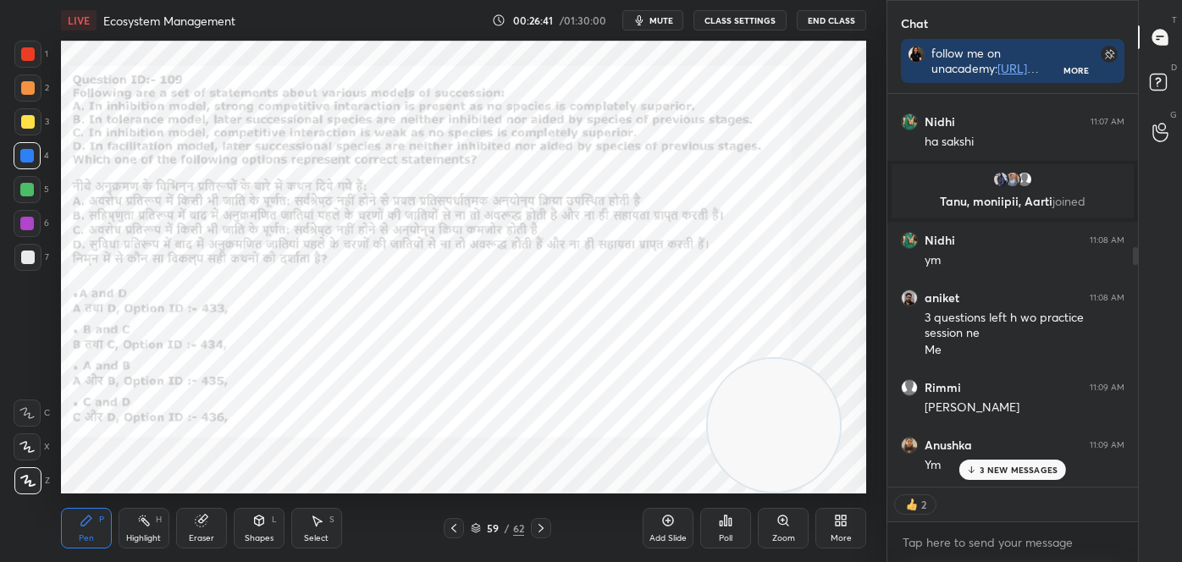
scroll to position [2441, 0]
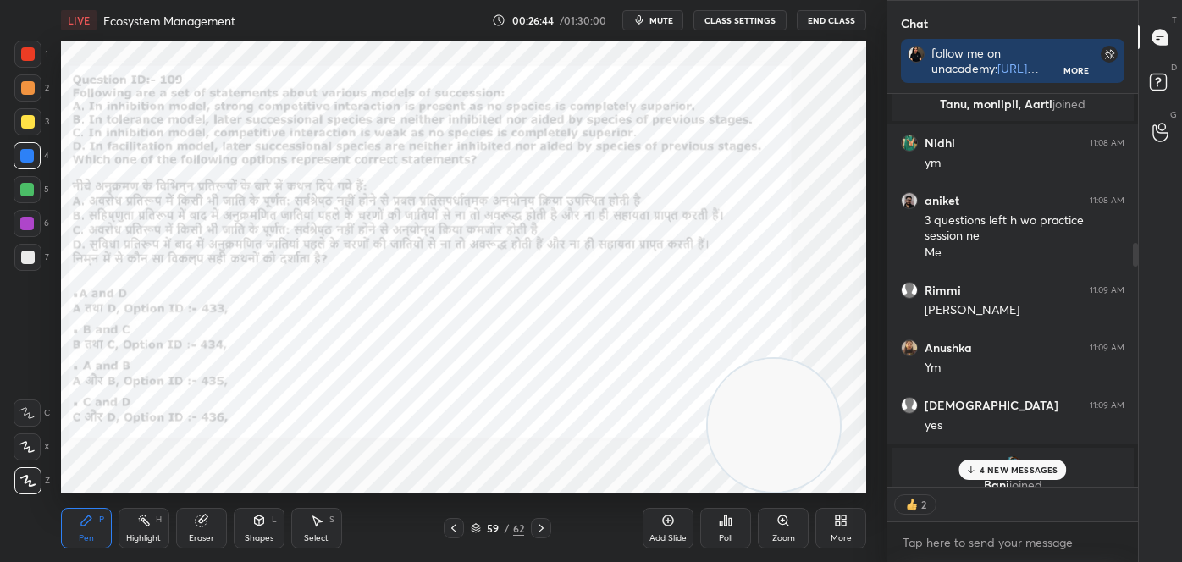
drag, startPoint x: 1136, startPoint y: 324, endPoint x: 1113, endPoint y: 288, distance: 42.3
click at [1129, 276] on div at bounding box center [1133, 290] width 10 height 393
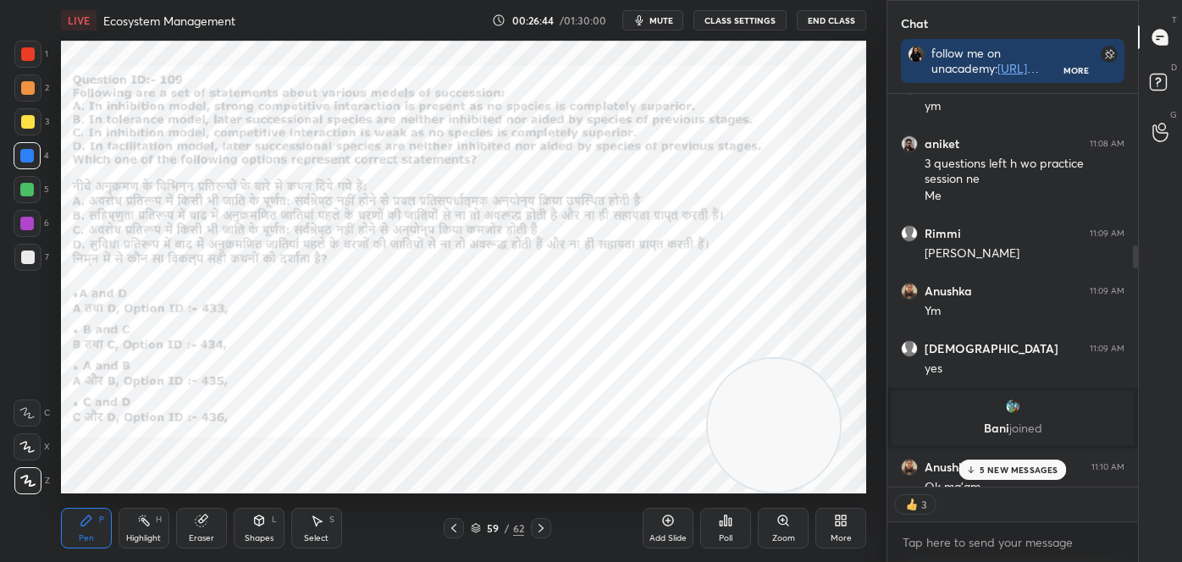
click at [1042, 474] on div "5 NEW MESSAGES" at bounding box center [1013, 470] width 108 height 20
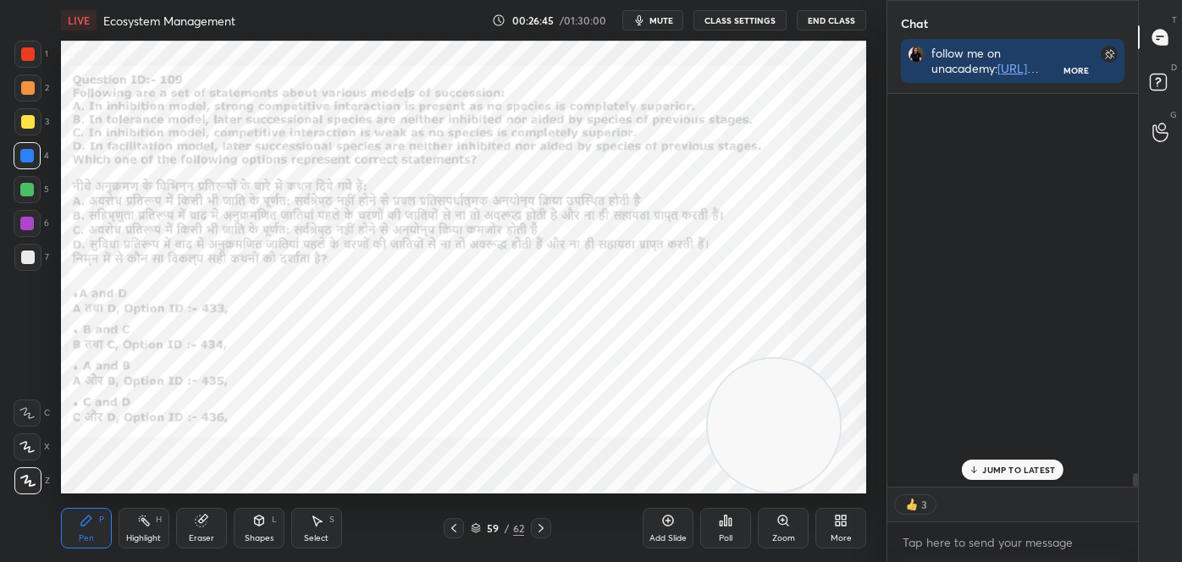
scroll to position [10838, 0]
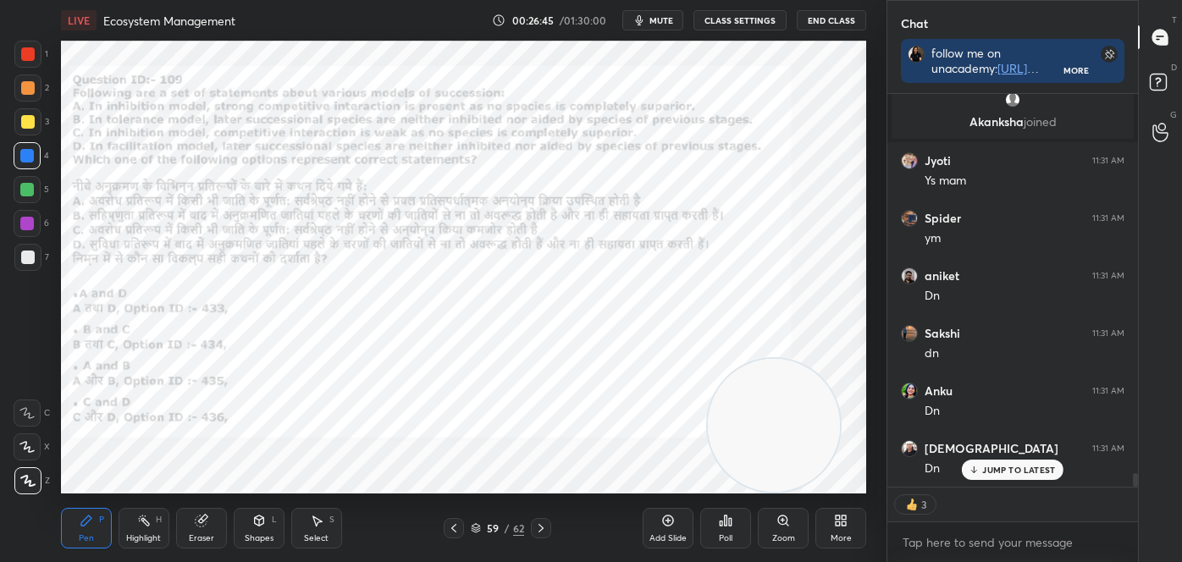
click at [1050, 473] on p "JUMP TO LATEST" at bounding box center [1018, 470] width 73 height 10
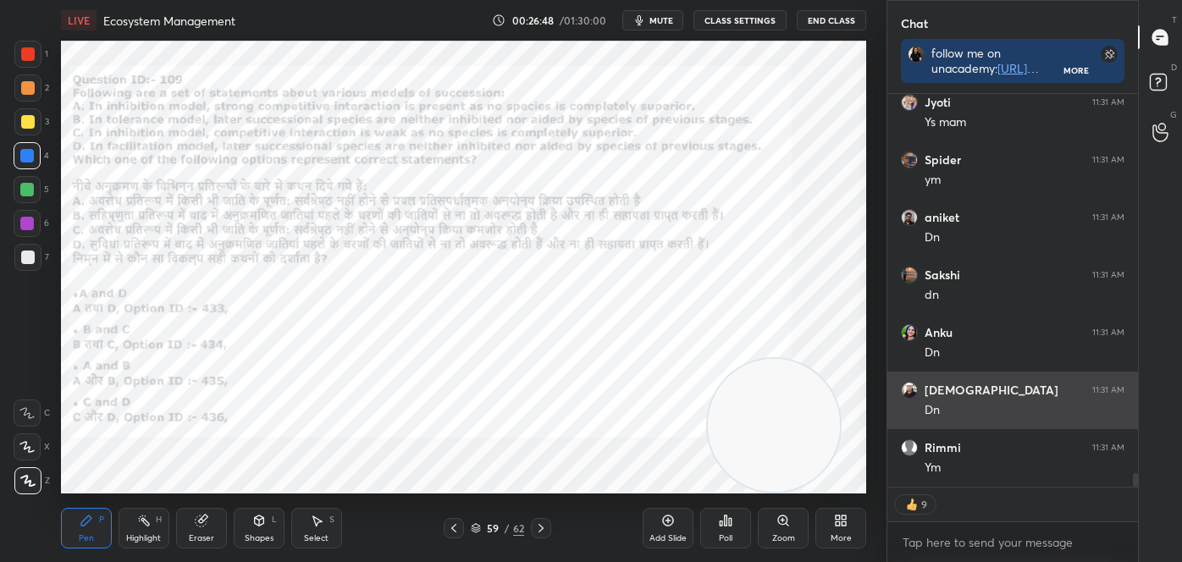
scroll to position [10954, 0]
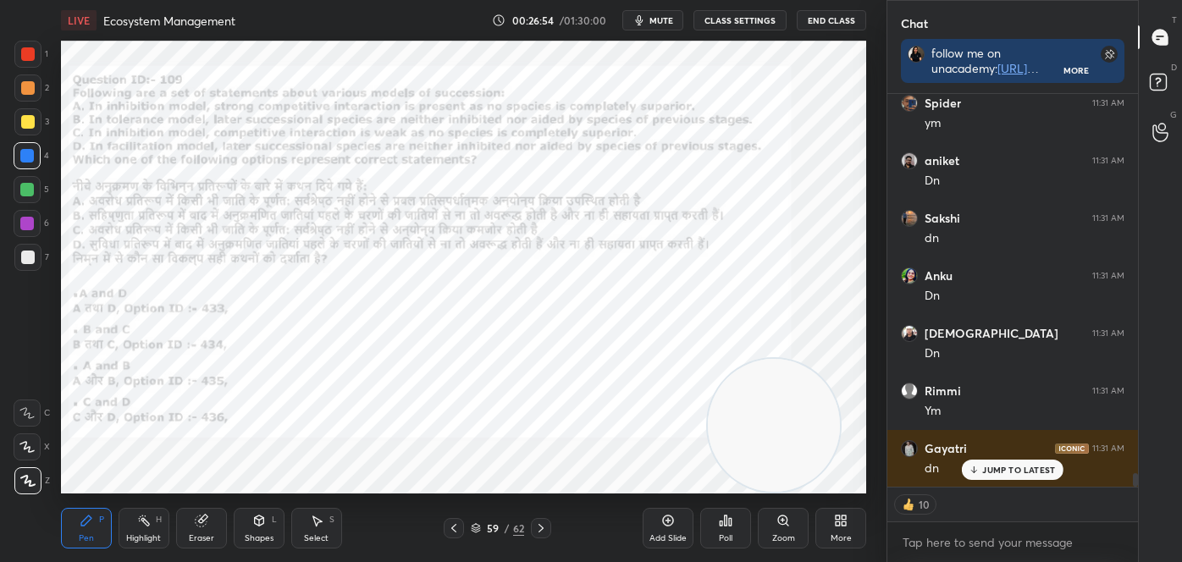
click at [722, 528] on div "Poll" at bounding box center [725, 528] width 51 height 41
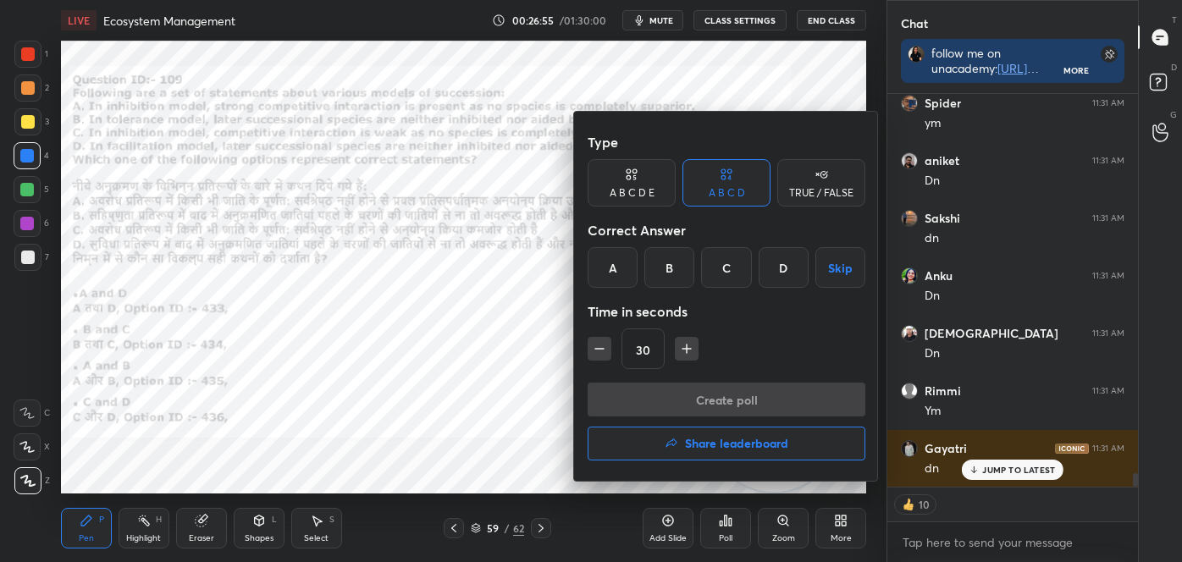
click at [736, 270] on div "C" at bounding box center [726, 267] width 50 height 41
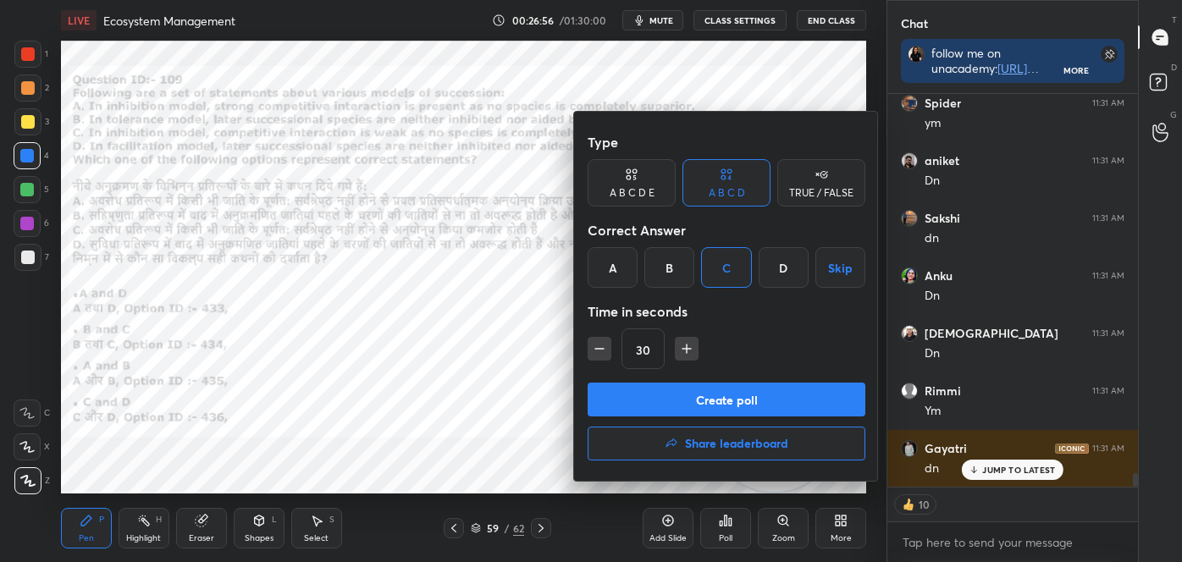
click at [711, 400] on button "Create poll" at bounding box center [727, 400] width 278 height 34
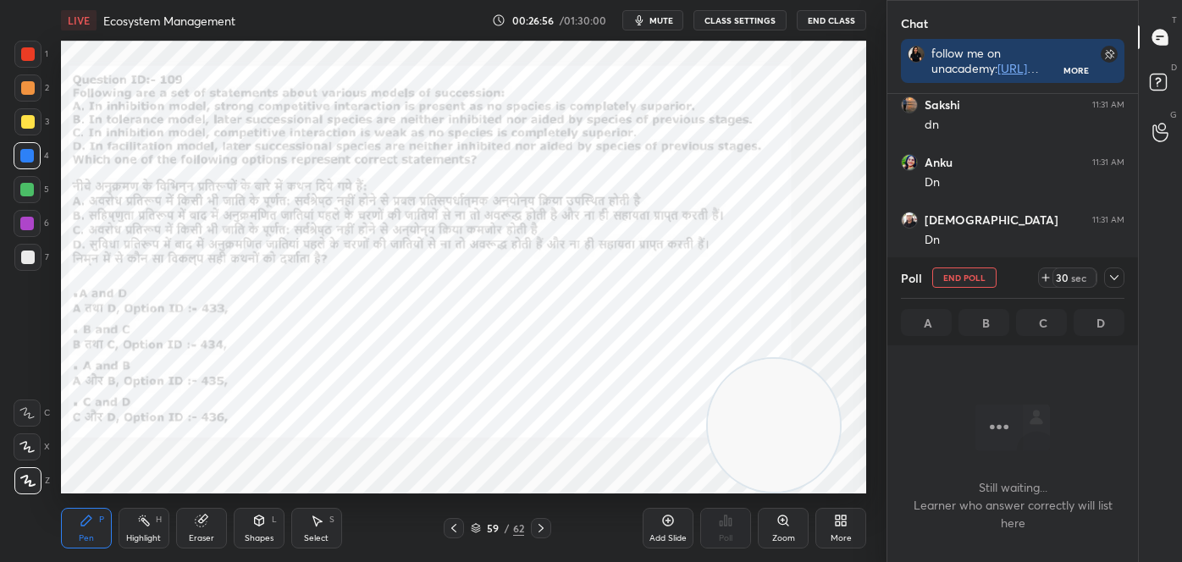
scroll to position [194, 246]
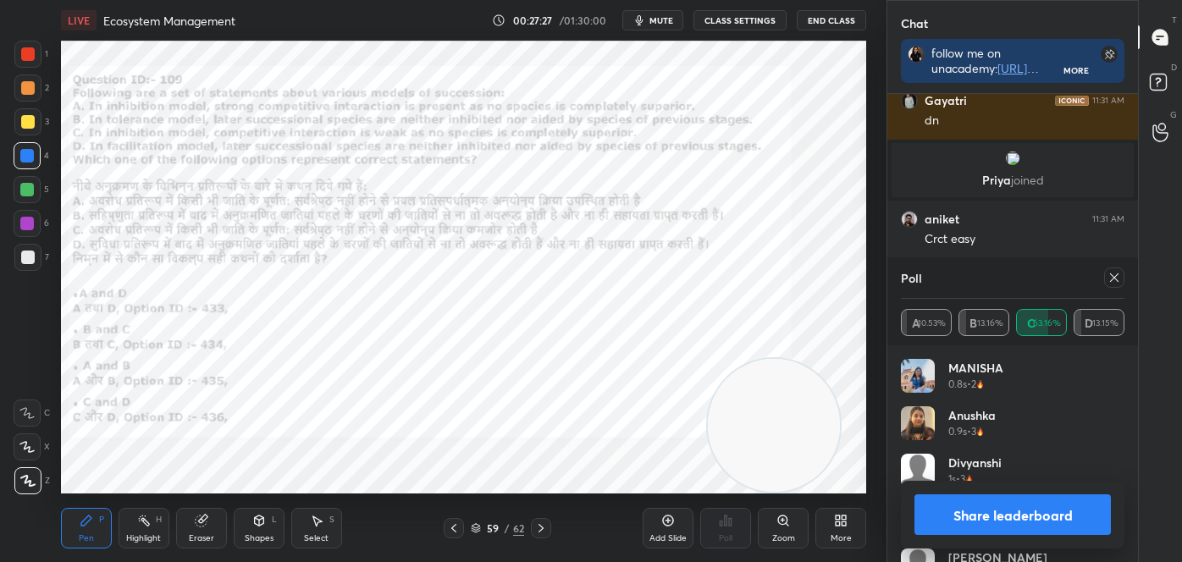
click at [1077, 531] on button "Share leaderboard" at bounding box center [1013, 515] width 196 height 41
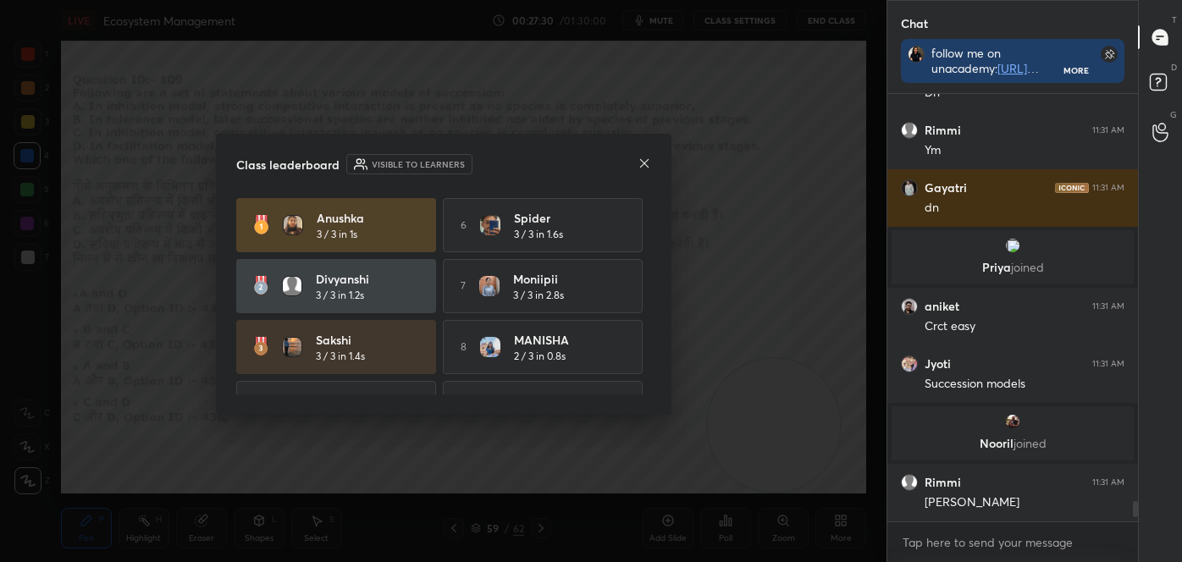
click at [645, 164] on icon at bounding box center [645, 164] width 14 height 14
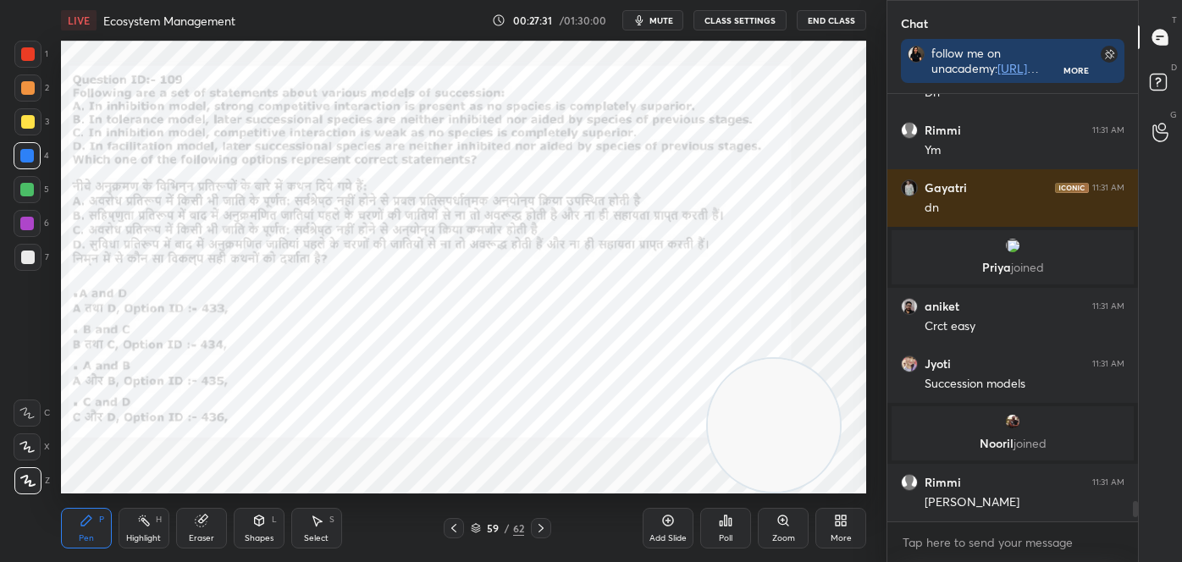
click at [62, 539] on div "Pen P" at bounding box center [86, 528] width 51 height 41
click at [37, 501] on div "1 2 3 4 5 6 7 C X Z C X Z E E Erase all H H LIVE Ecosystem Management 00:27:32 …" at bounding box center [436, 281] width 873 height 562
drag, startPoint x: 18, startPoint y: 472, endPoint x: 40, endPoint y: 448, distance: 32.4
click at [34, 457] on div "C X Z" at bounding box center [32, 444] width 36 height 102
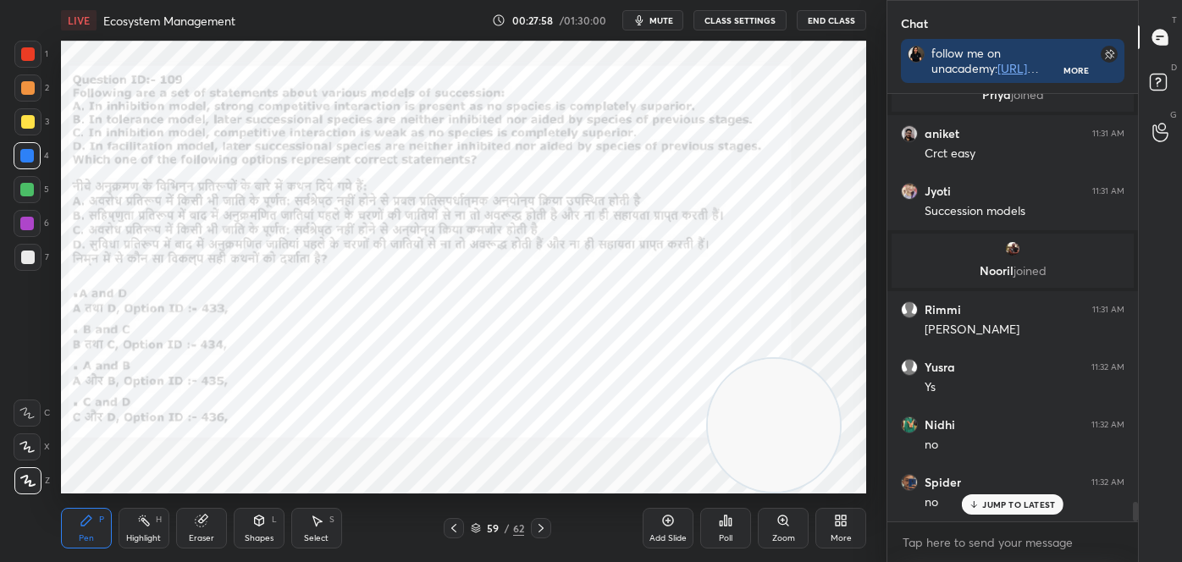
scroll to position [8871, 0]
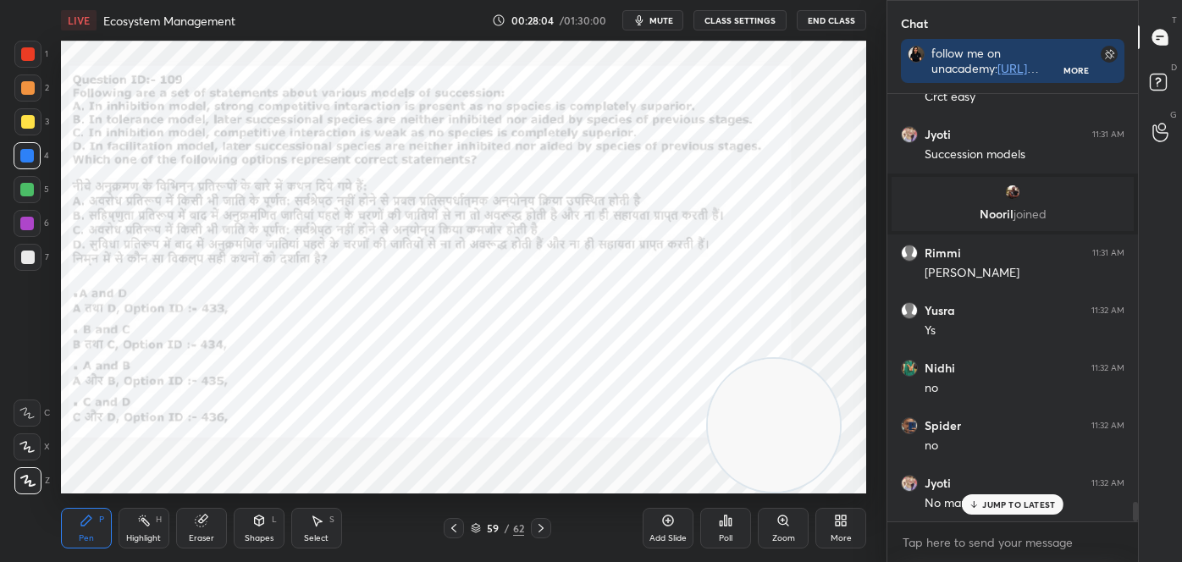
click at [141, 325] on div "Setting up your live class Poll for secs No correct answer Start poll" at bounding box center [463, 268] width 819 height 454
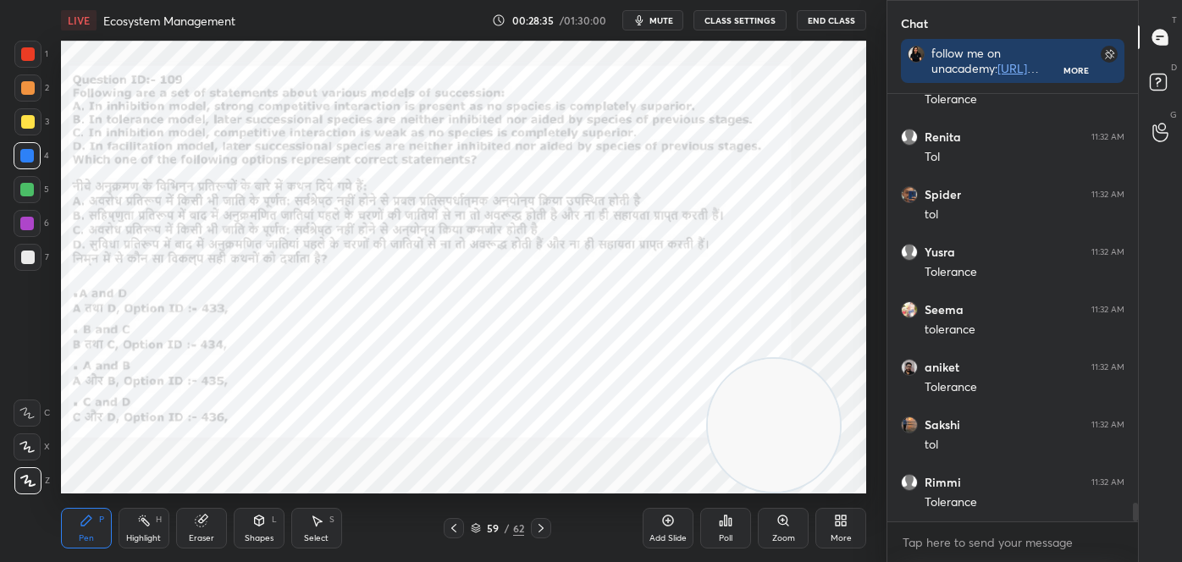
scroll to position [9562, 0]
click at [532, 523] on div at bounding box center [541, 528] width 20 height 20
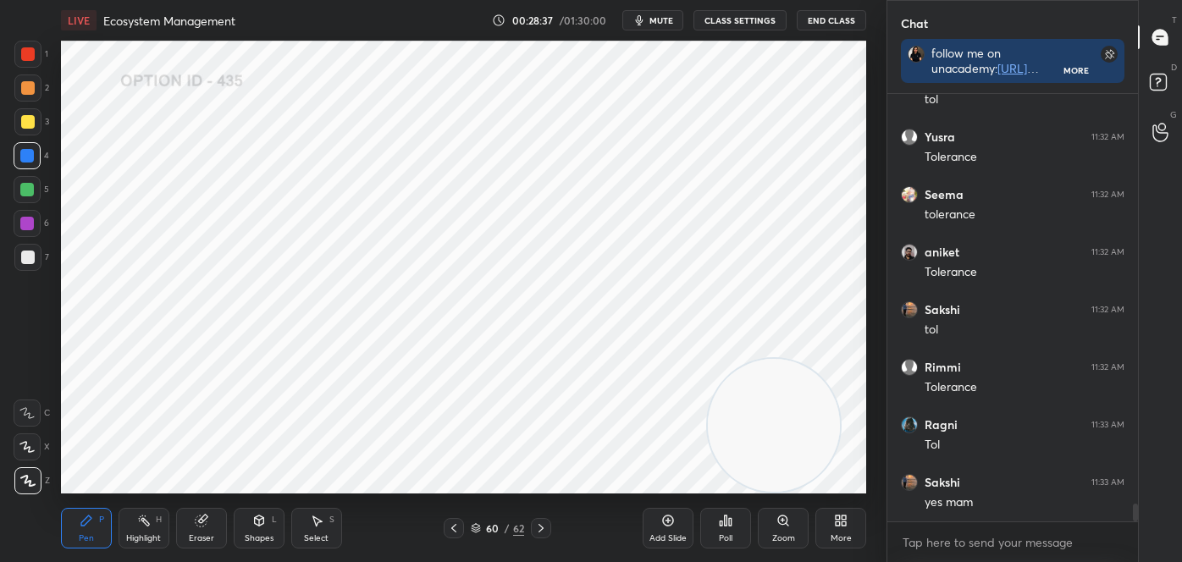
click at [533, 523] on div at bounding box center [541, 528] width 20 height 20
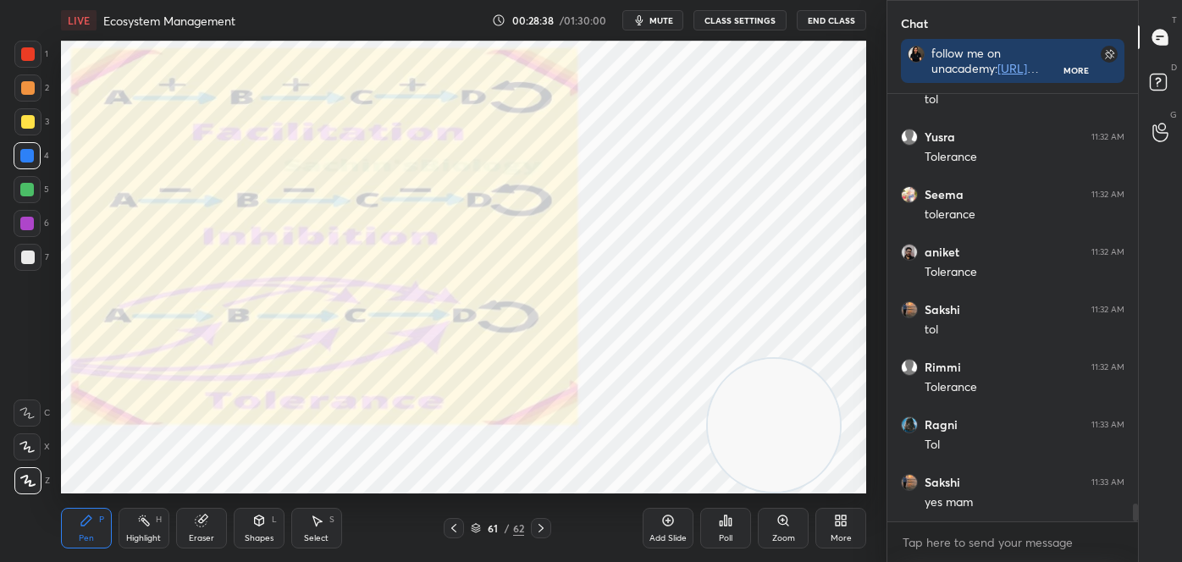
scroll to position [9677, 0]
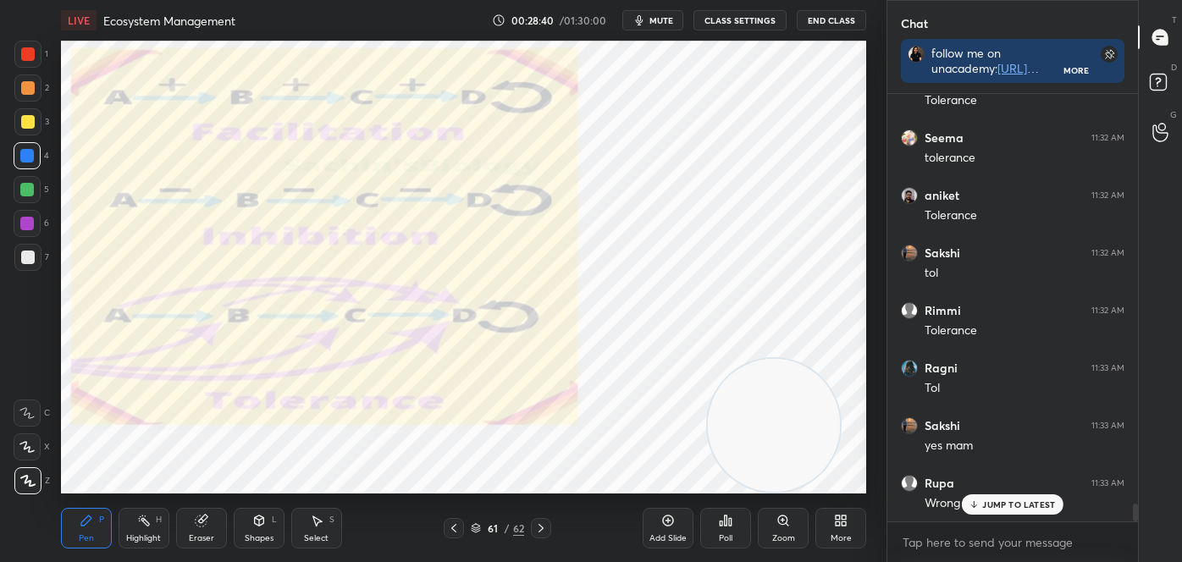
click at [446, 528] on div at bounding box center [454, 528] width 20 height 20
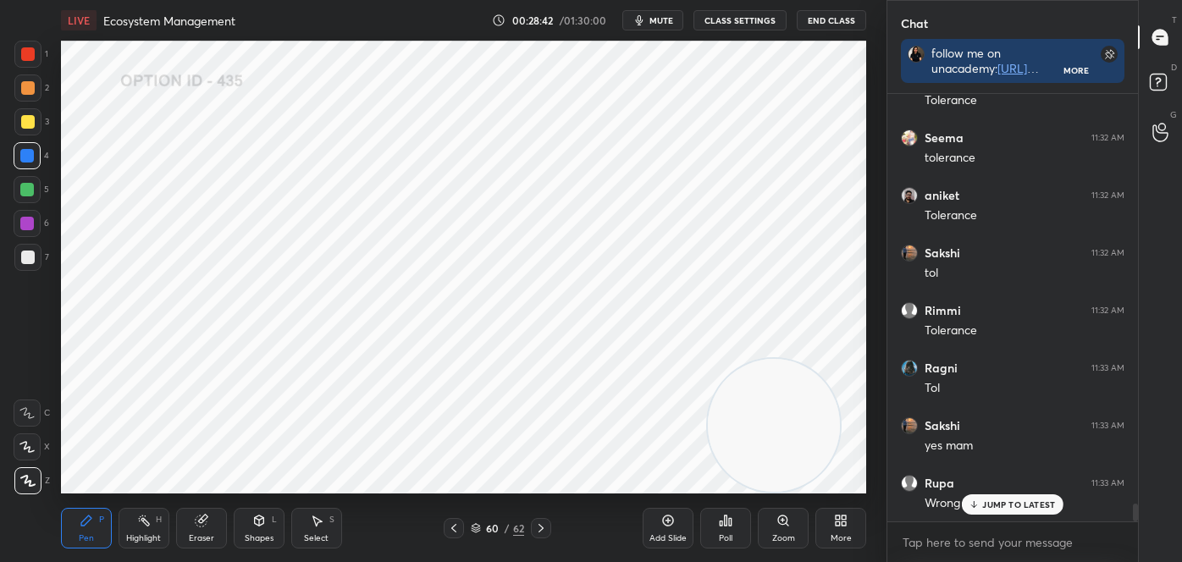
click at [544, 527] on icon at bounding box center [541, 529] width 14 height 14
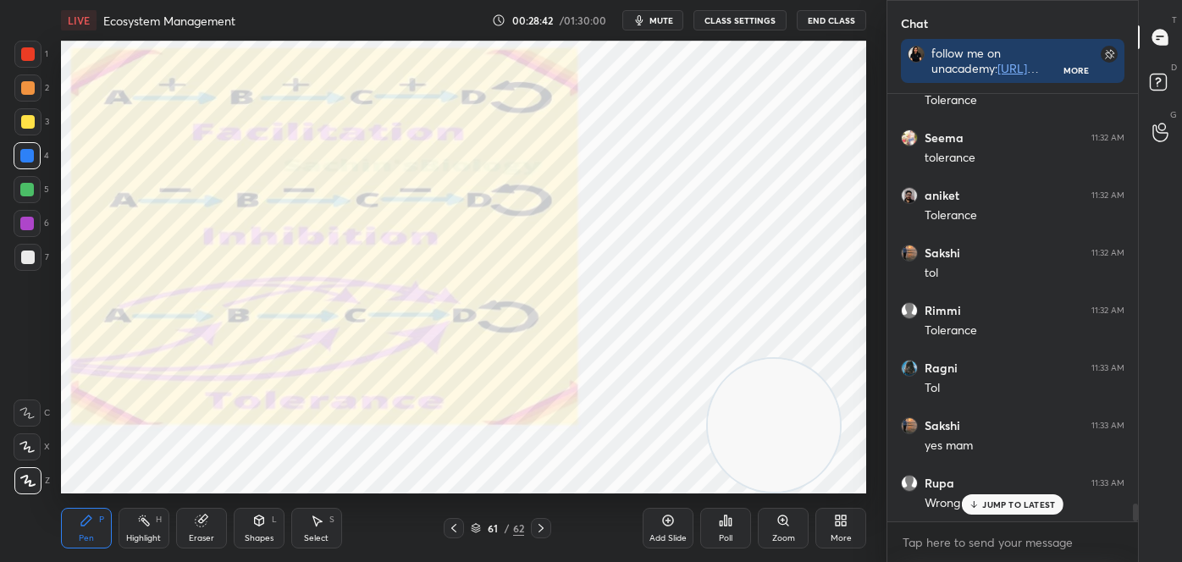
click at [544, 527] on icon at bounding box center [541, 529] width 14 height 14
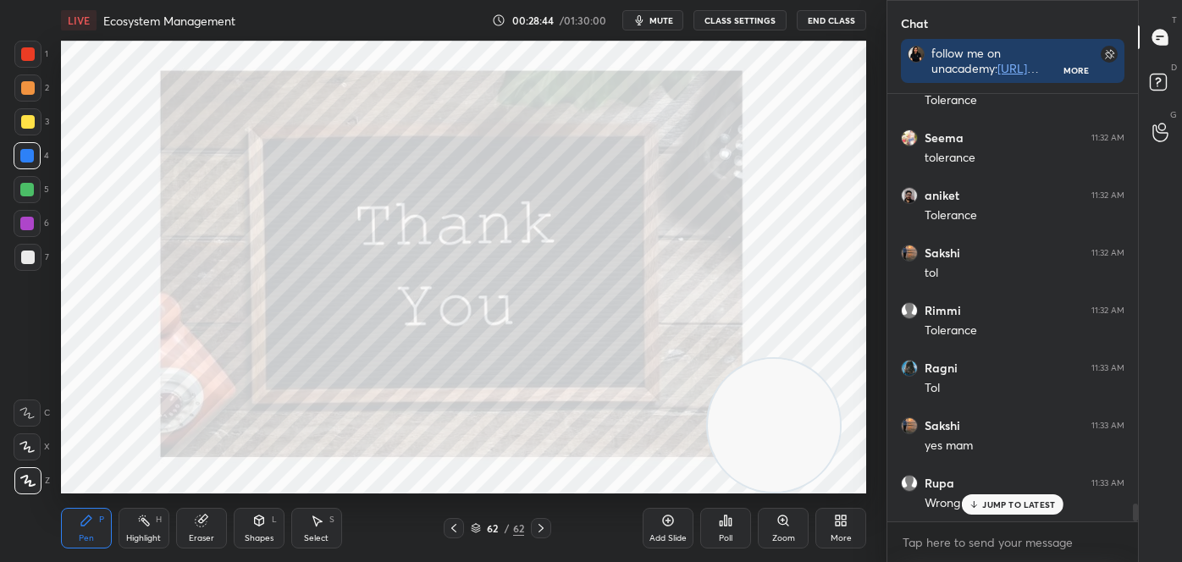
click at [844, 525] on icon at bounding box center [844, 524] width 4 height 4
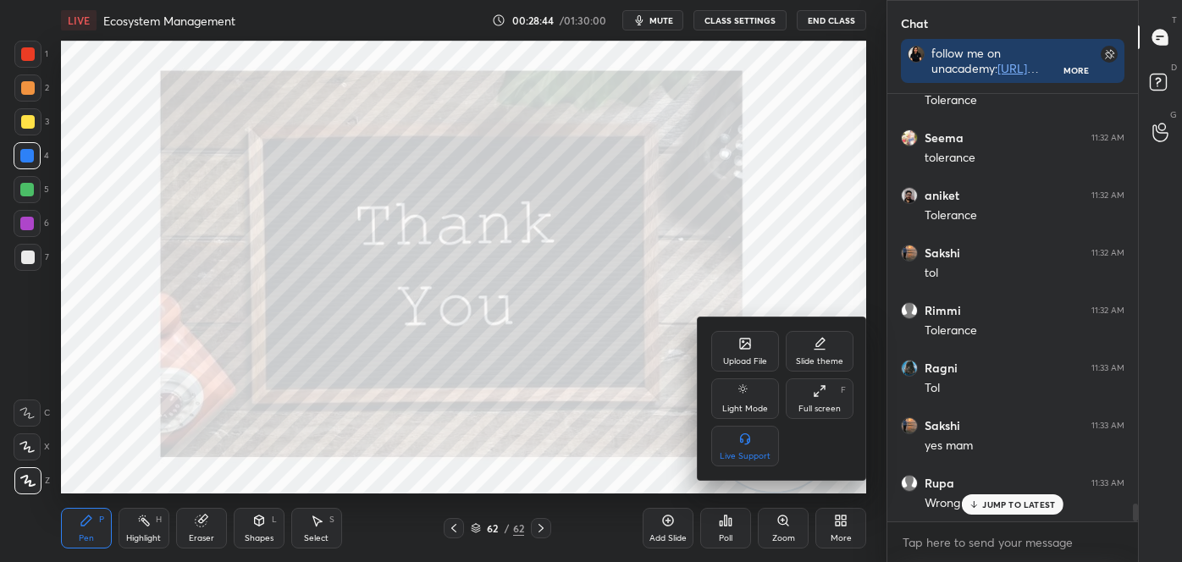
click at [729, 344] on div "Upload File" at bounding box center [745, 351] width 68 height 41
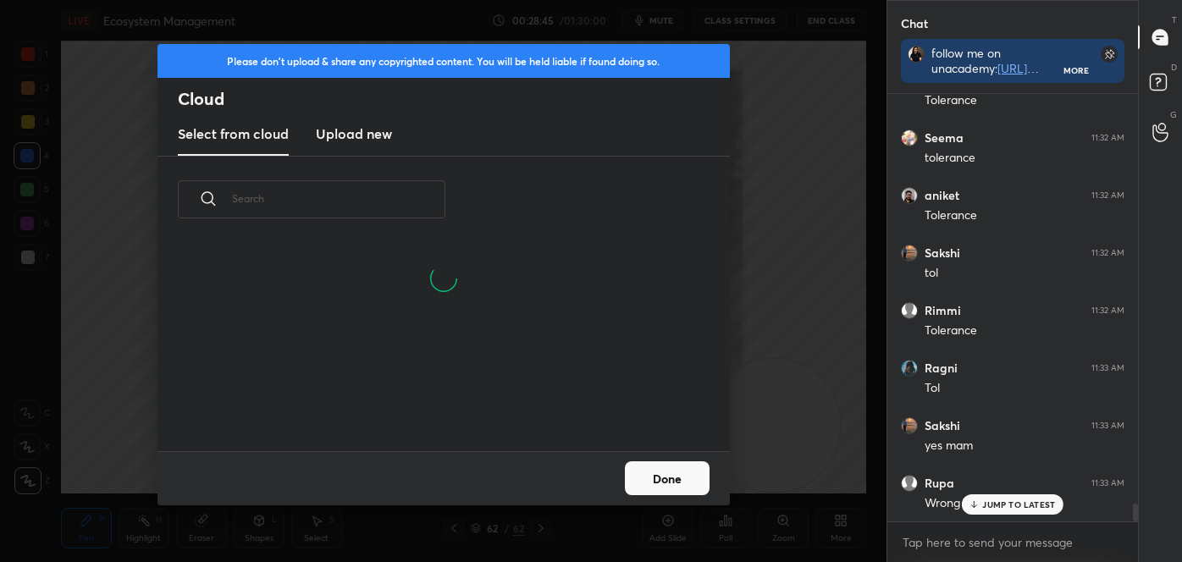
click at [340, 140] on h3 "Upload new" at bounding box center [354, 134] width 76 height 20
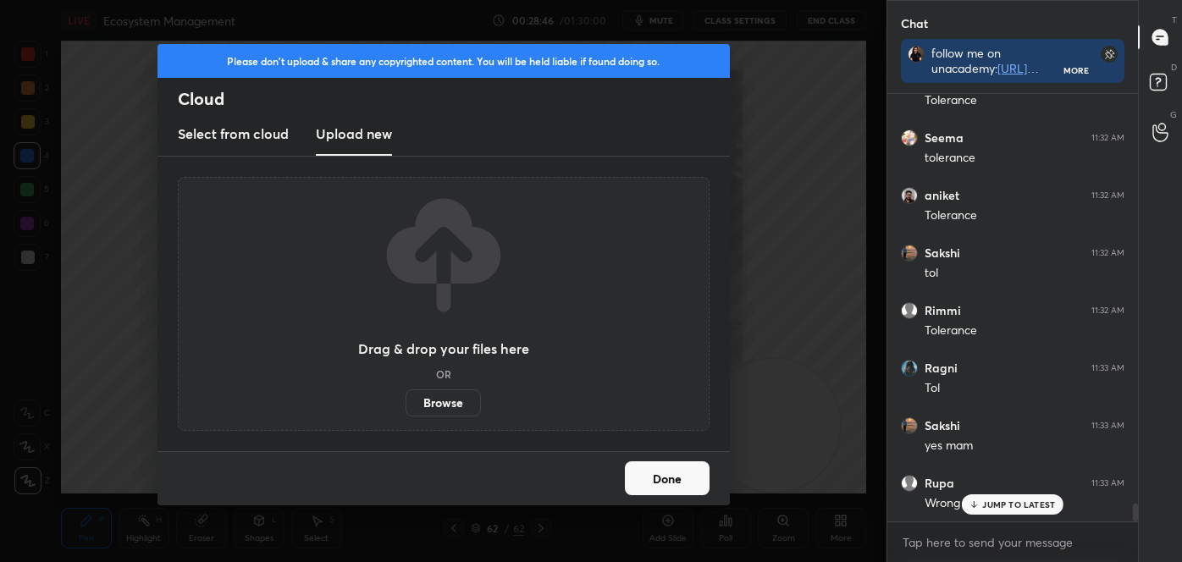
click at [456, 407] on label "Browse" at bounding box center [443, 403] width 75 height 27
click at [406, 407] on input "Browse" at bounding box center [406, 403] width 0 height 27
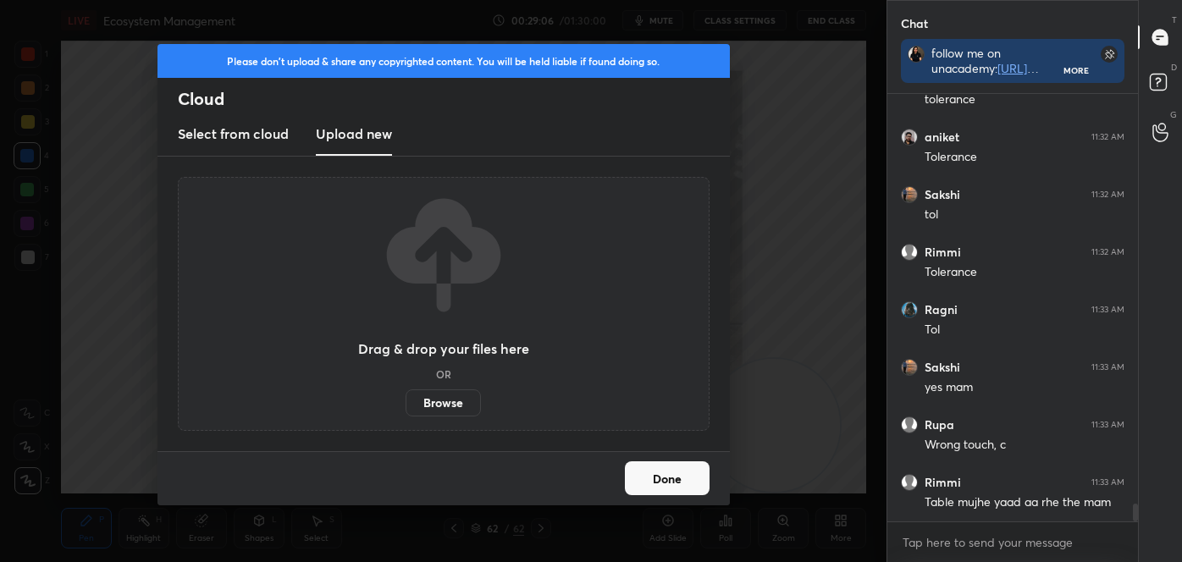
scroll to position [9792, 0]
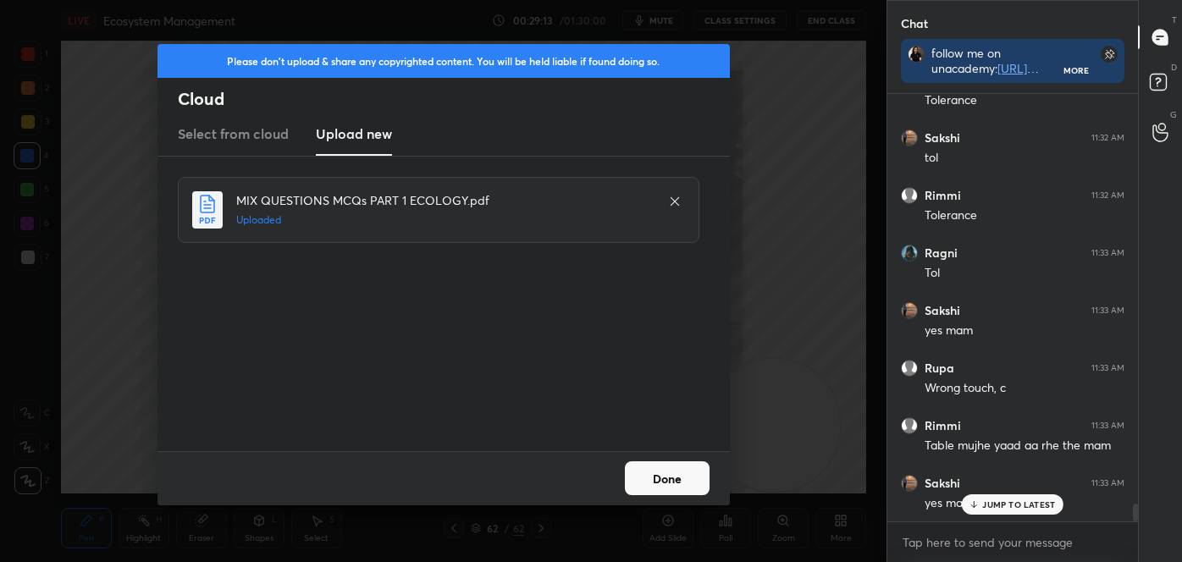
click at [661, 457] on div "Done" at bounding box center [444, 478] width 573 height 54
click at [653, 477] on button "Done" at bounding box center [667, 479] width 85 height 34
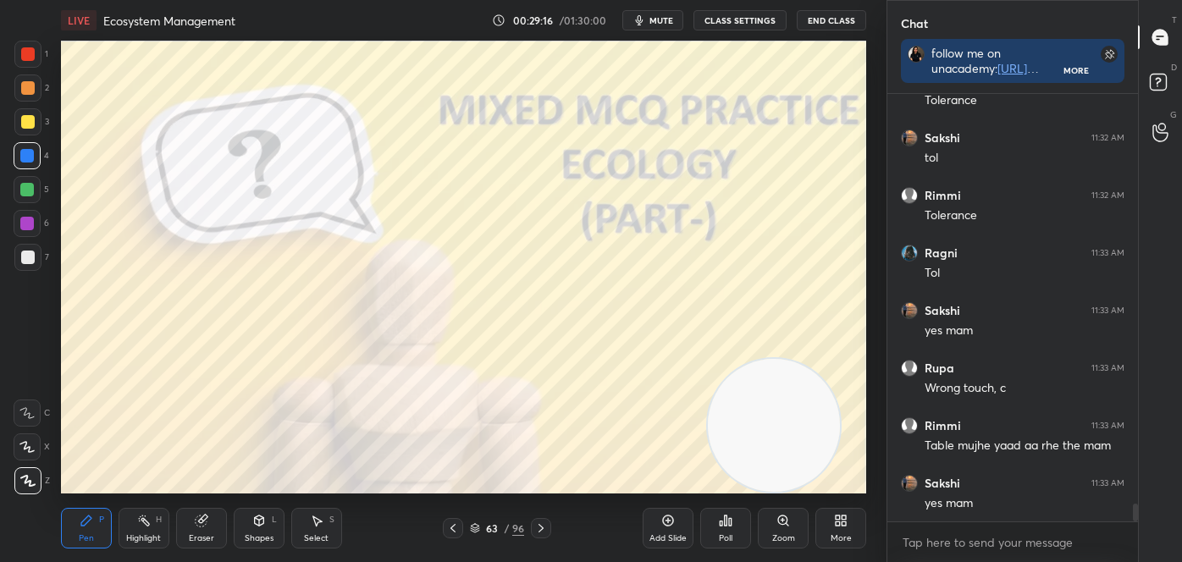
scroll to position [9851, 0]
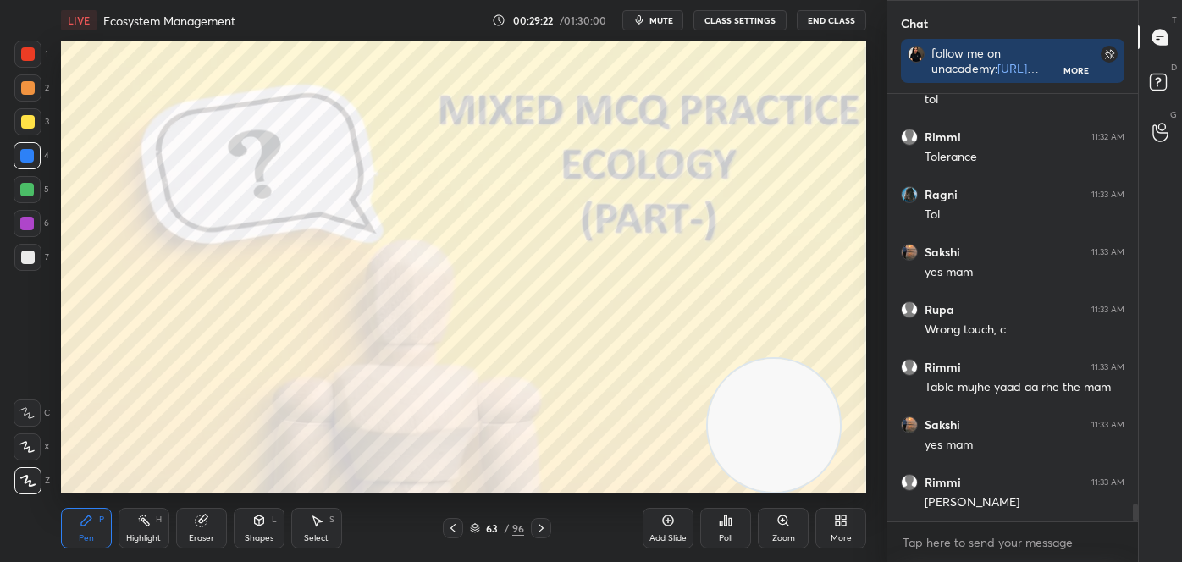
click at [540, 531] on icon at bounding box center [541, 529] width 14 height 14
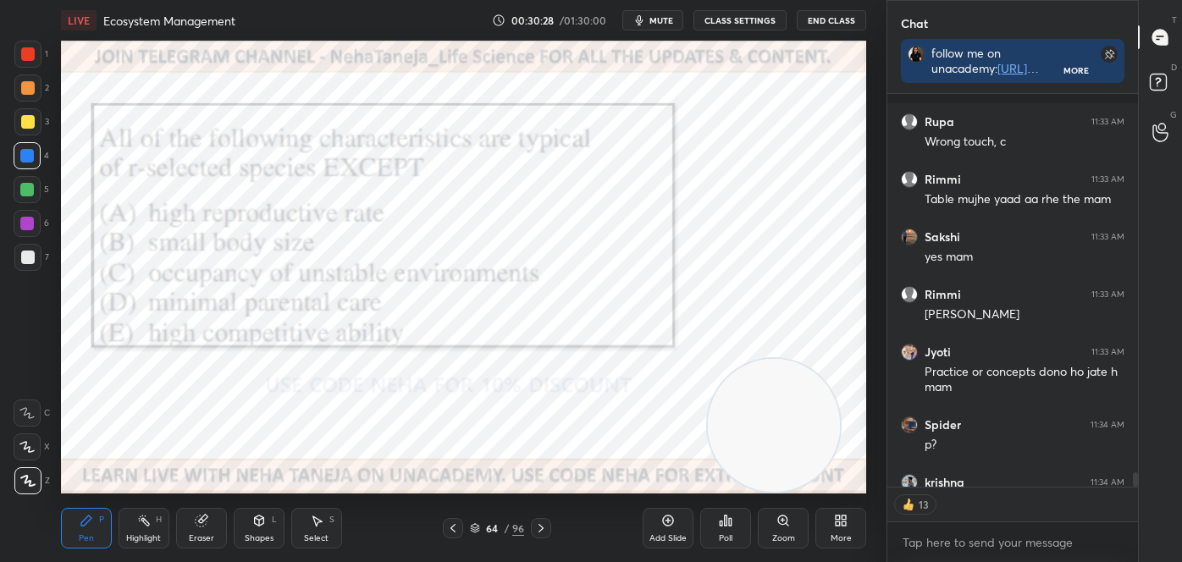
scroll to position [10131, 0]
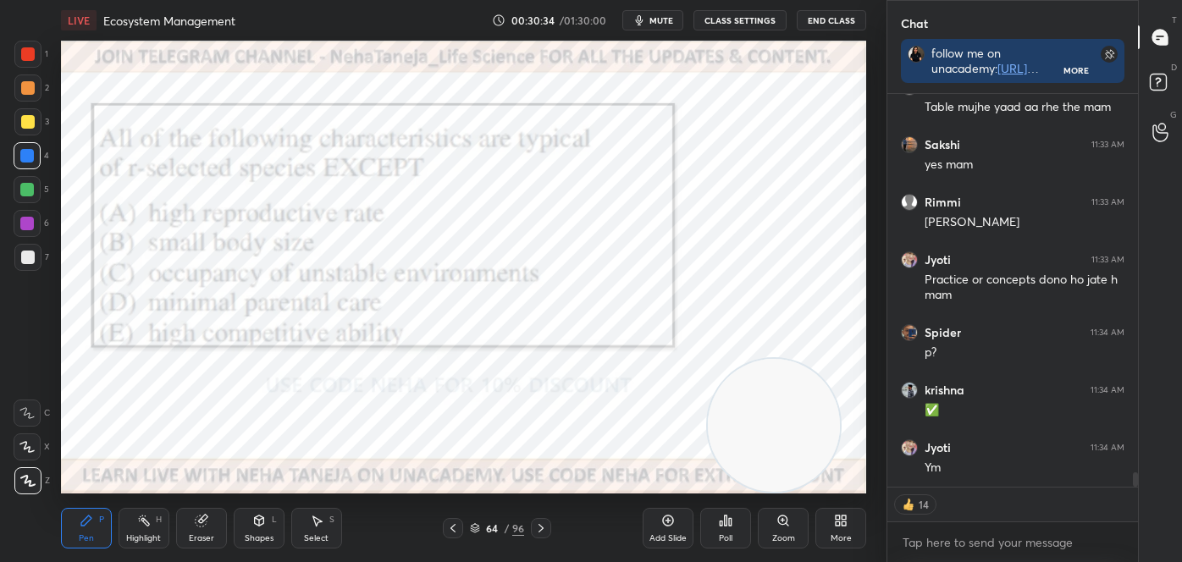
click at [739, 532] on div "Poll" at bounding box center [725, 528] width 51 height 41
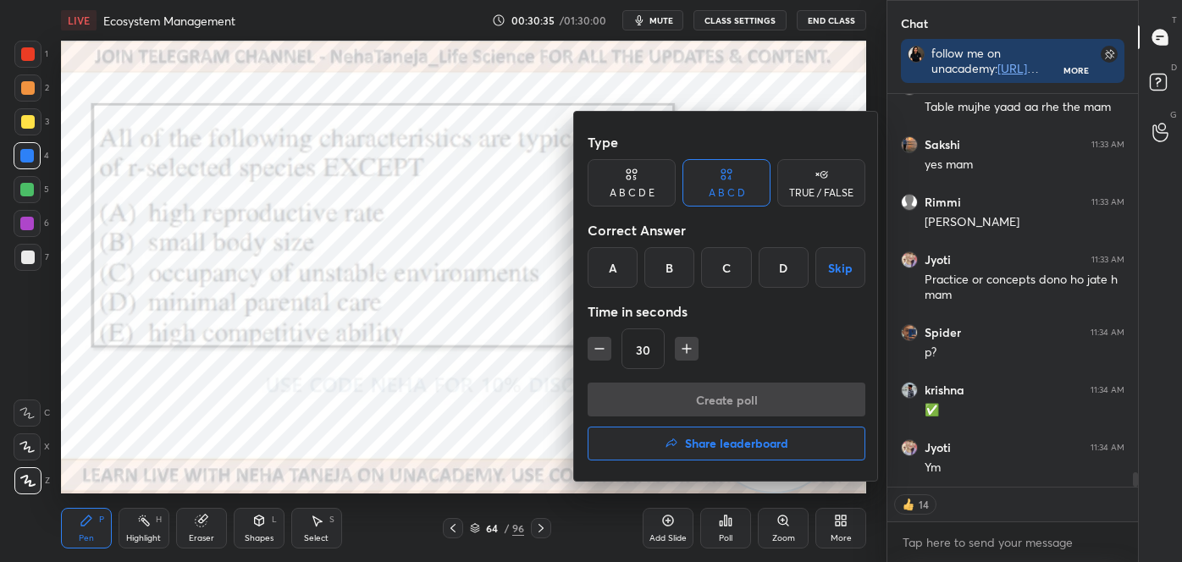
click at [634, 188] on div "A B C D E" at bounding box center [632, 193] width 45 height 10
click at [801, 263] on div "E" at bounding box center [797, 267] width 41 height 41
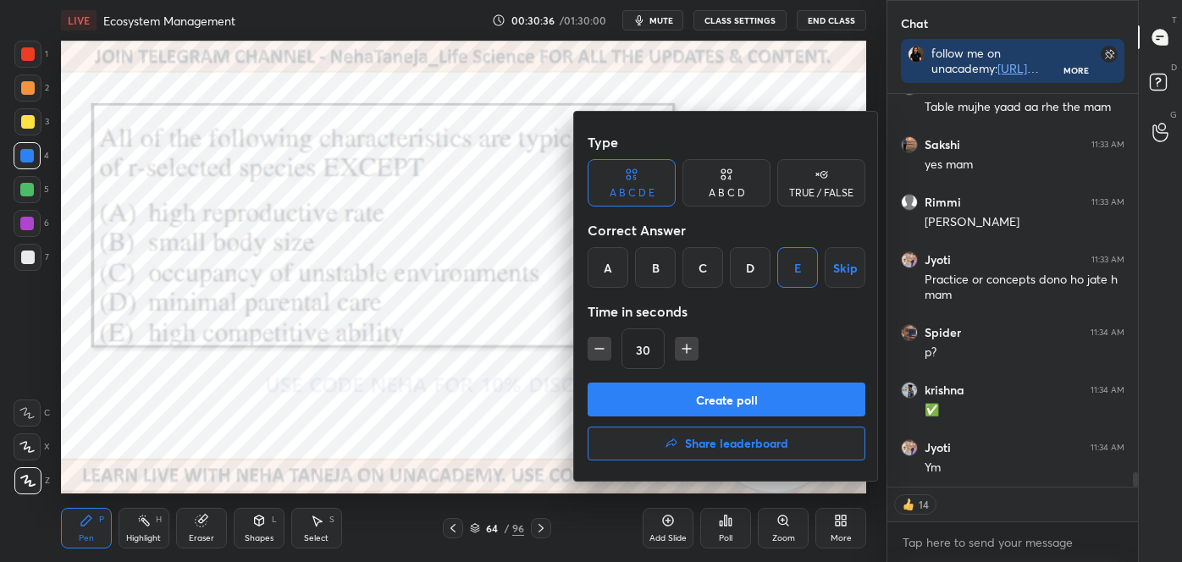
click at [758, 397] on button "Create poll" at bounding box center [727, 400] width 278 height 34
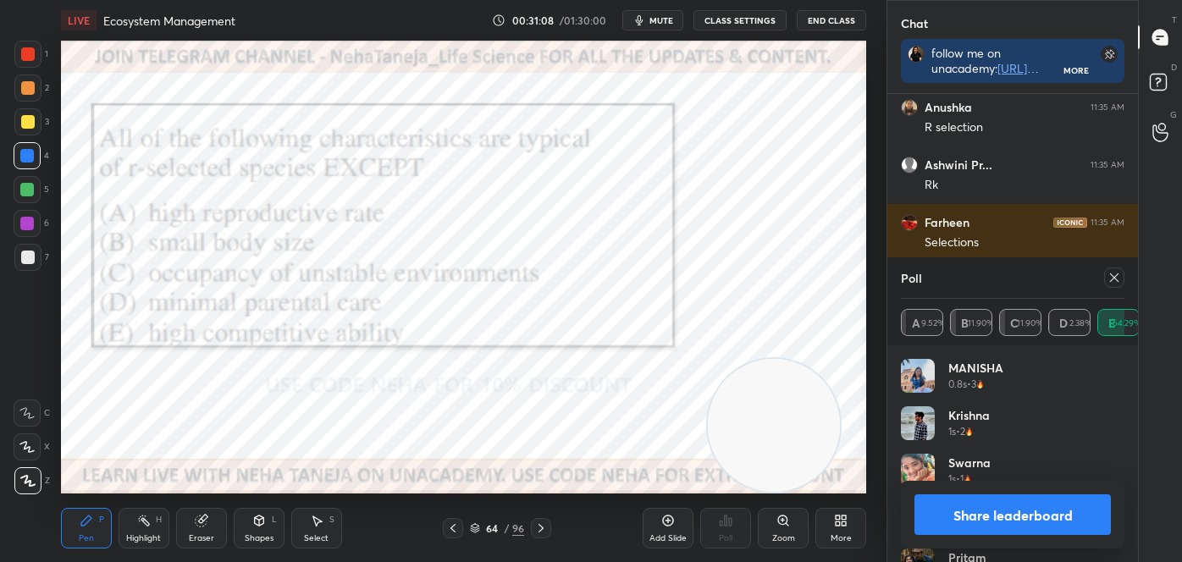
scroll to position [10588, 0]
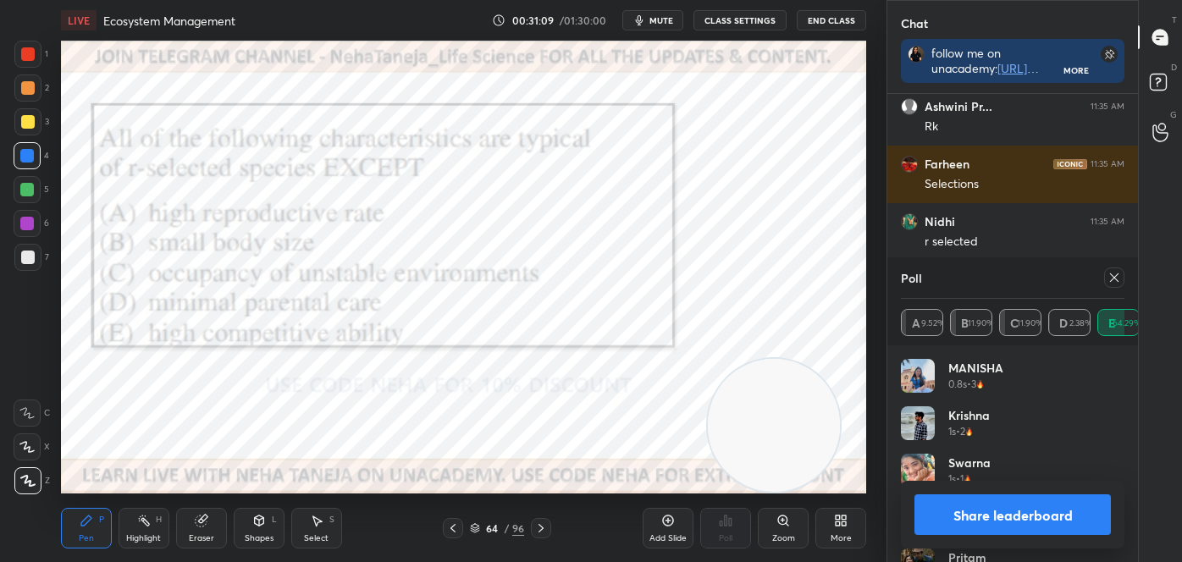
click at [1013, 511] on button "Share leaderboard" at bounding box center [1013, 515] width 196 height 41
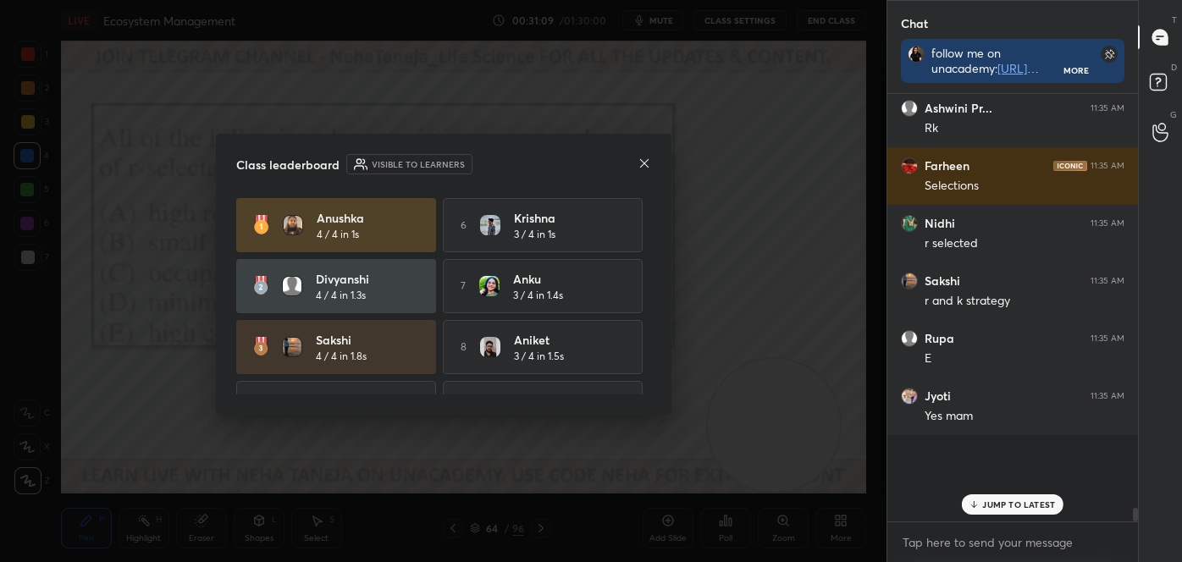
scroll to position [5, 4]
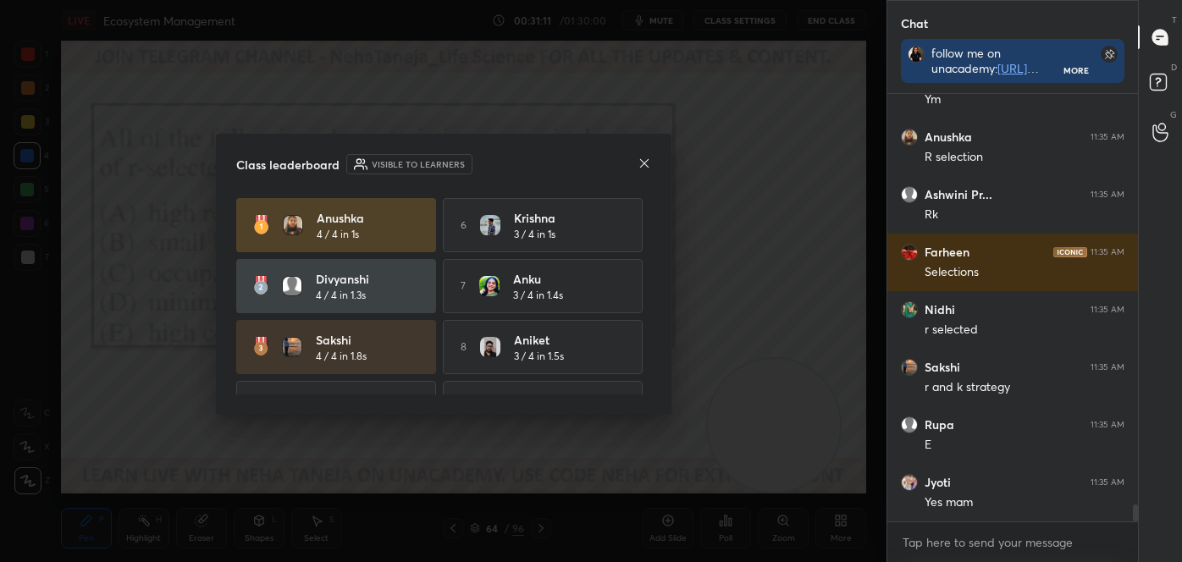
click at [648, 160] on icon at bounding box center [645, 164] width 14 height 14
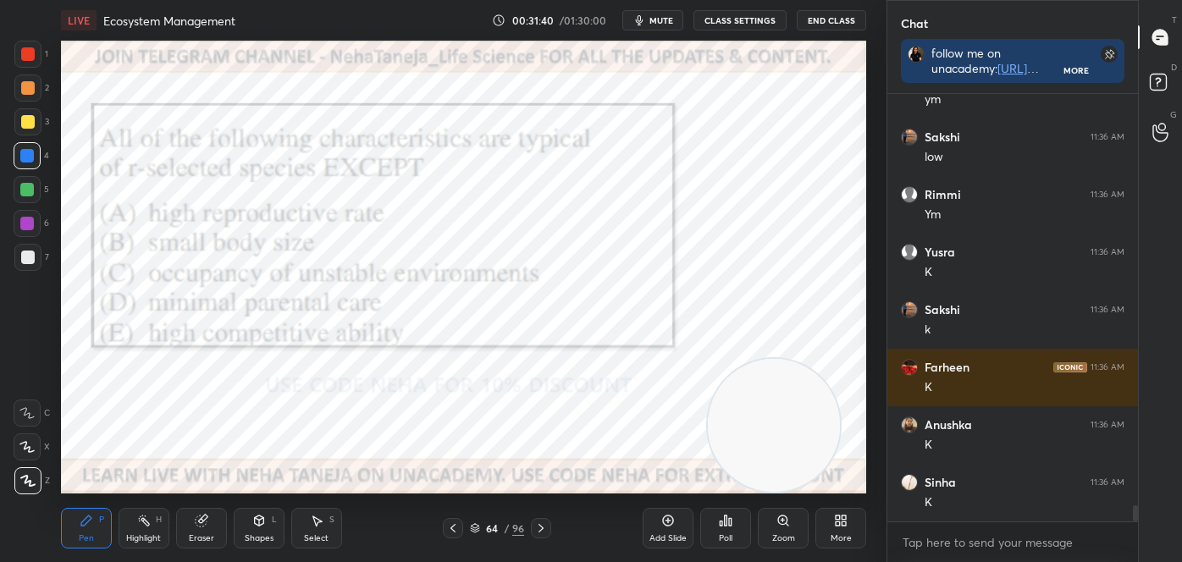
scroll to position [11017, 0]
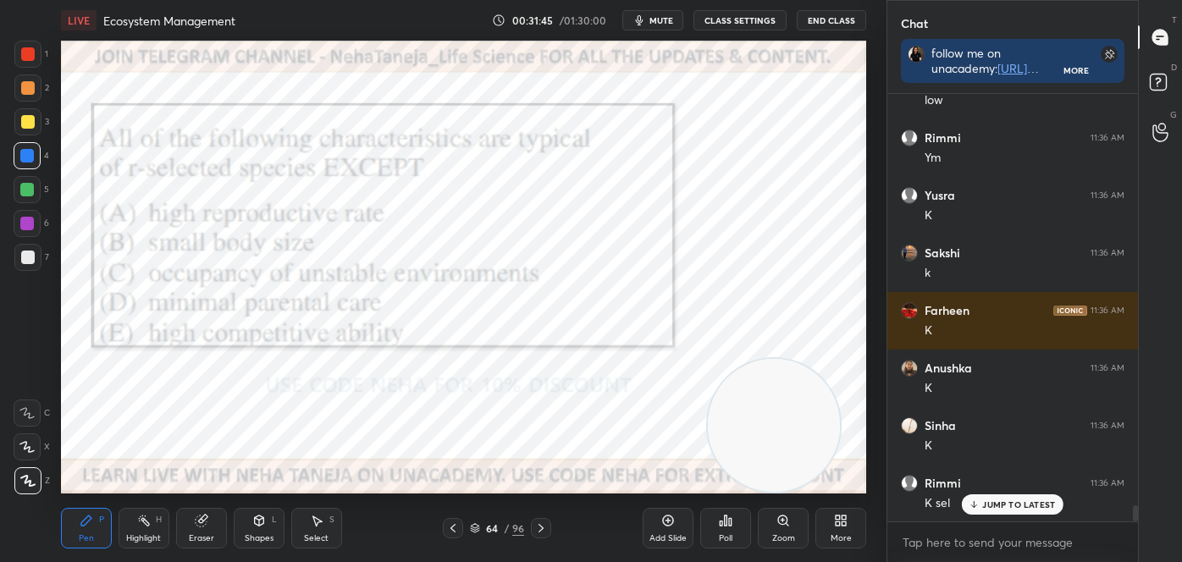
click at [545, 526] on icon at bounding box center [541, 529] width 14 height 14
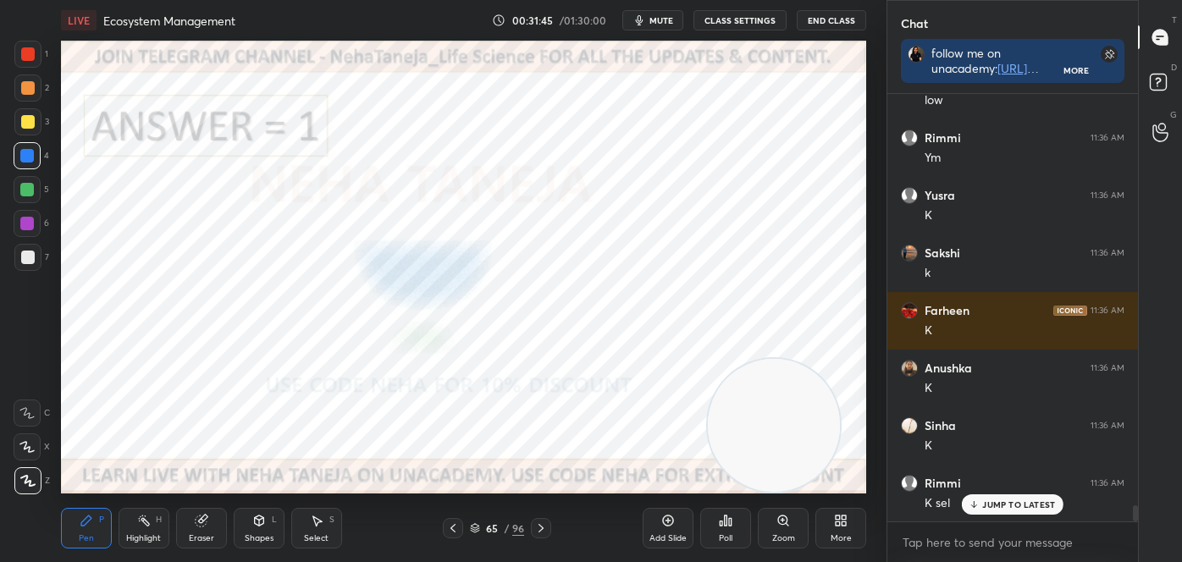
click at [547, 527] on icon at bounding box center [541, 529] width 14 height 14
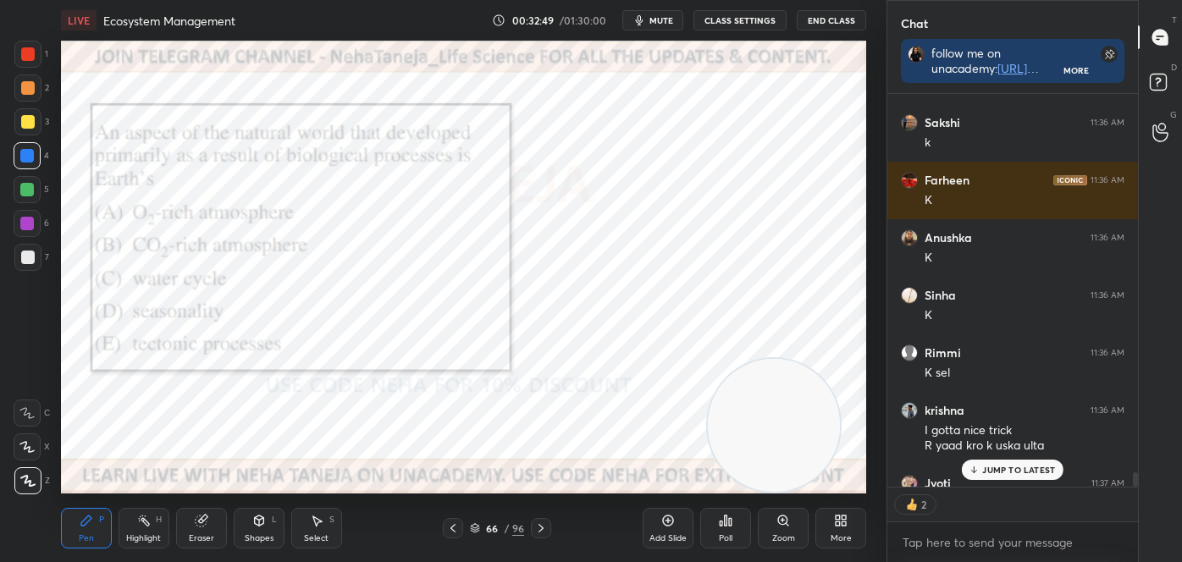
scroll to position [388, 246]
click at [745, 517] on div "Poll" at bounding box center [725, 528] width 51 height 41
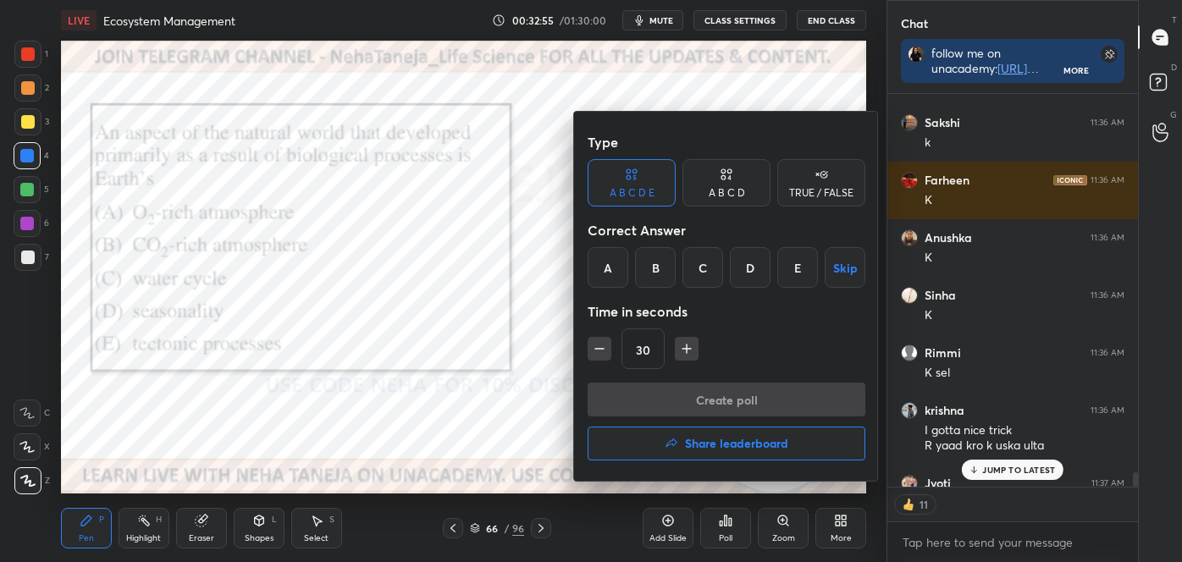
click at [614, 269] on div "A" at bounding box center [608, 267] width 41 height 41
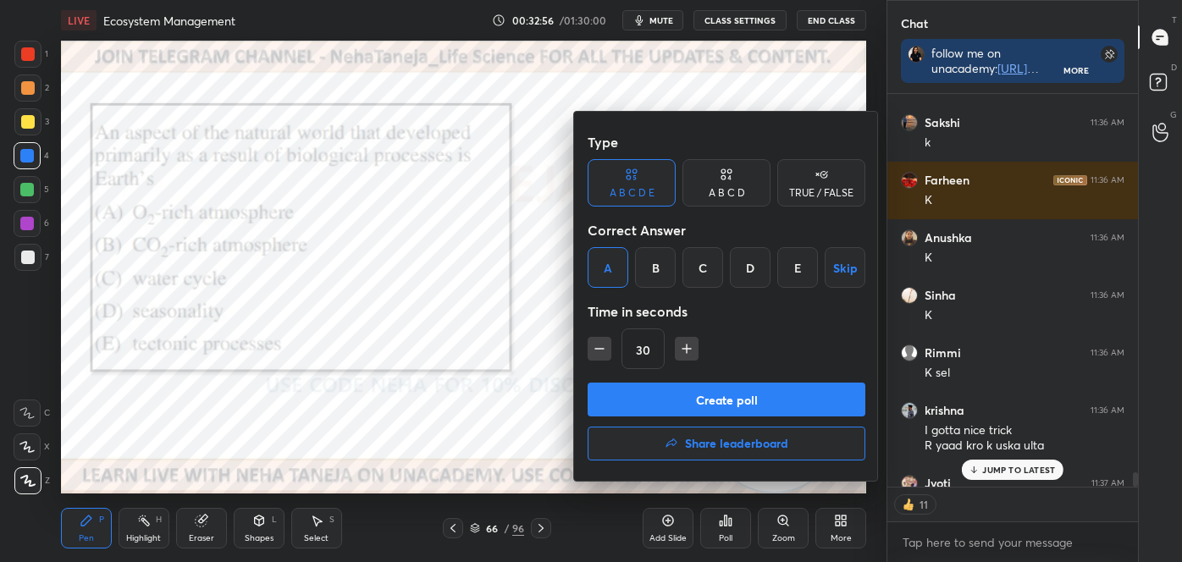
drag, startPoint x: 648, startPoint y: 394, endPoint x: 640, endPoint y: 382, distance: 14.1
click at [648, 393] on button "Create poll" at bounding box center [727, 400] width 278 height 34
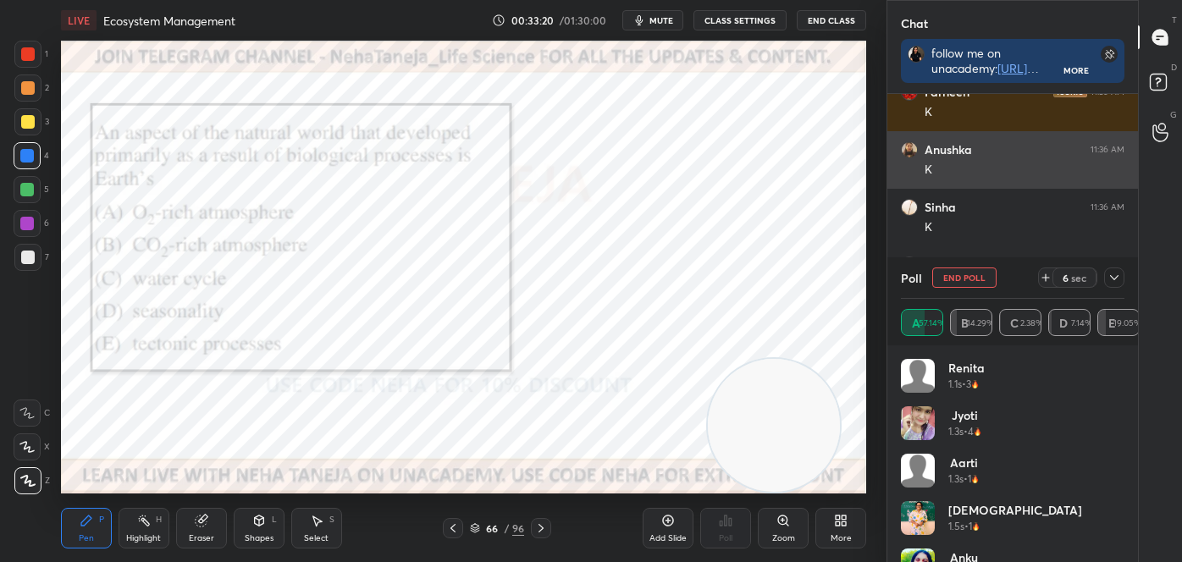
scroll to position [11294, 0]
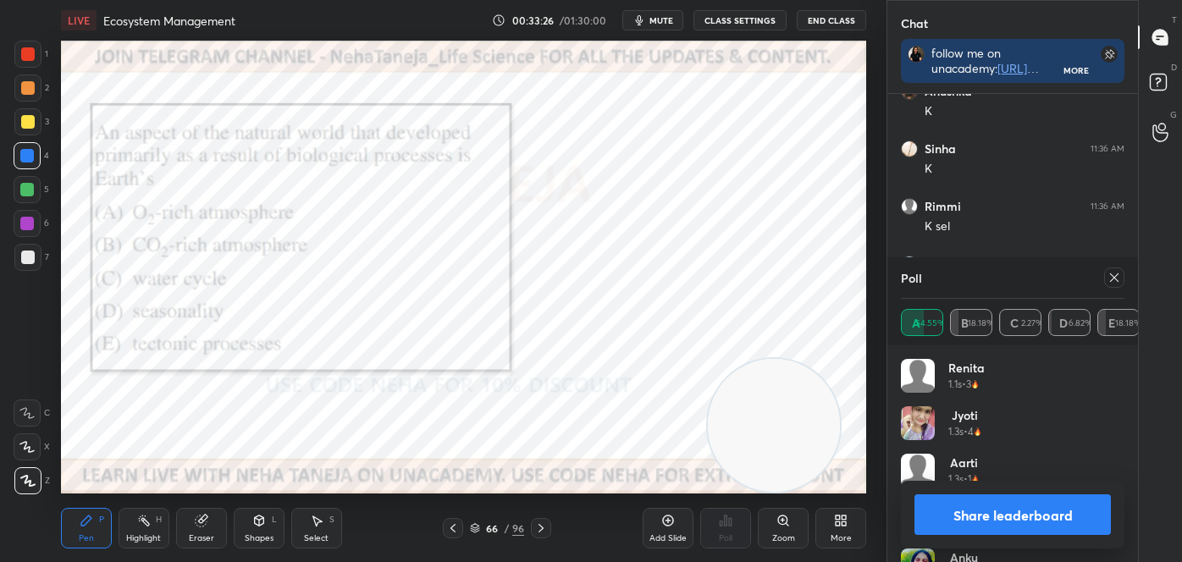
click at [140, 535] on div "Highlight" at bounding box center [143, 538] width 35 height 8
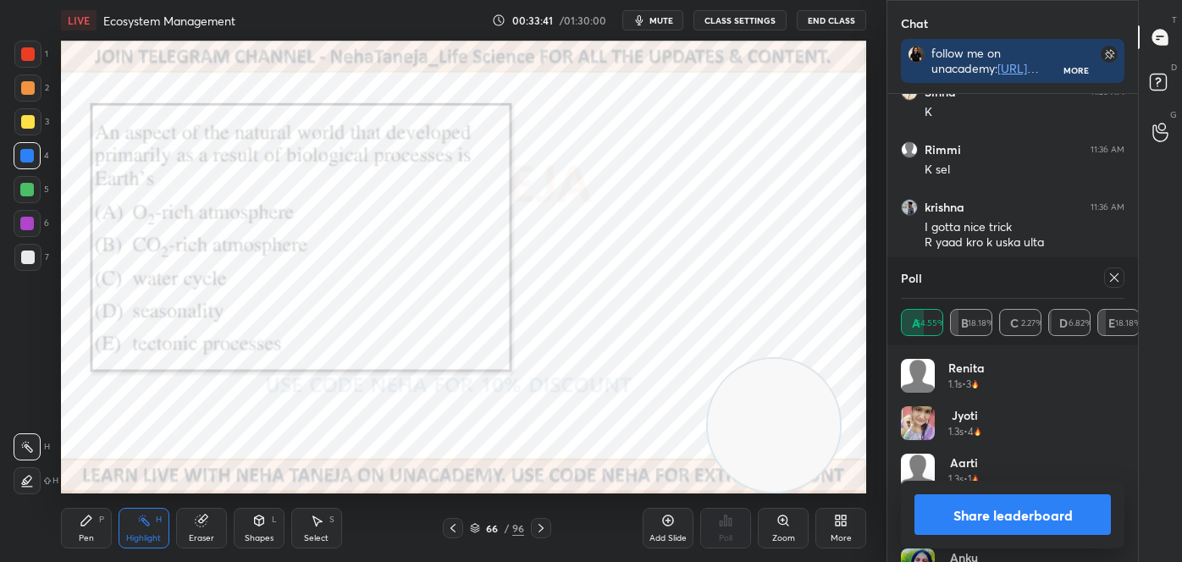
click at [962, 522] on button "Share leaderboard" at bounding box center [1013, 515] width 196 height 41
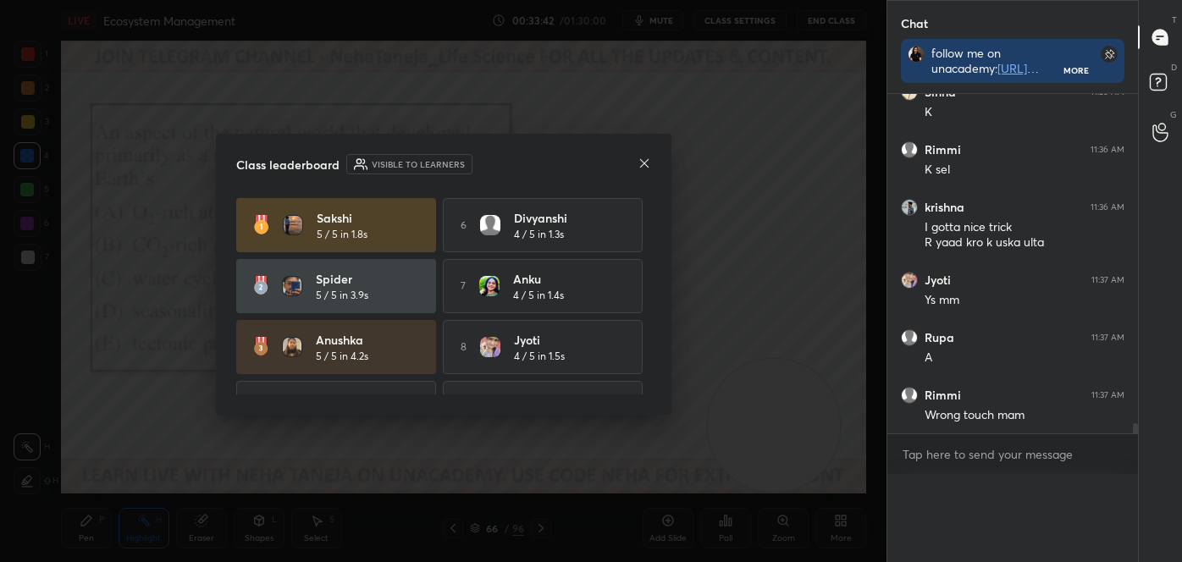
scroll to position [11324, 0]
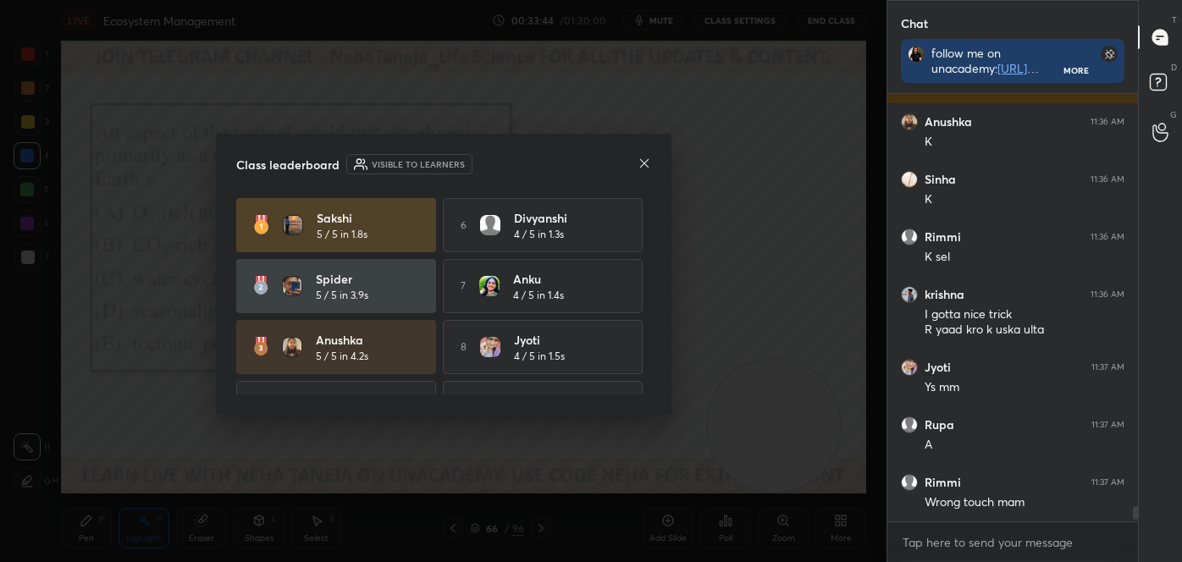
click at [644, 164] on icon at bounding box center [645, 164] width 14 height 14
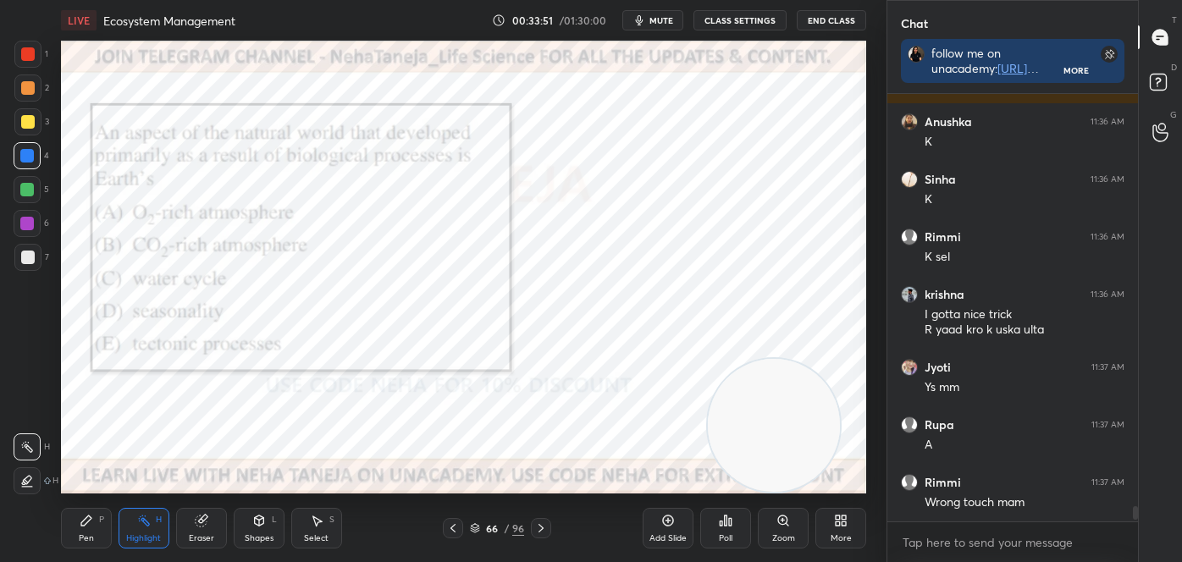
click at [86, 521] on icon at bounding box center [86, 521] width 10 height 10
click at [32, 484] on icon at bounding box center [28, 481] width 14 height 10
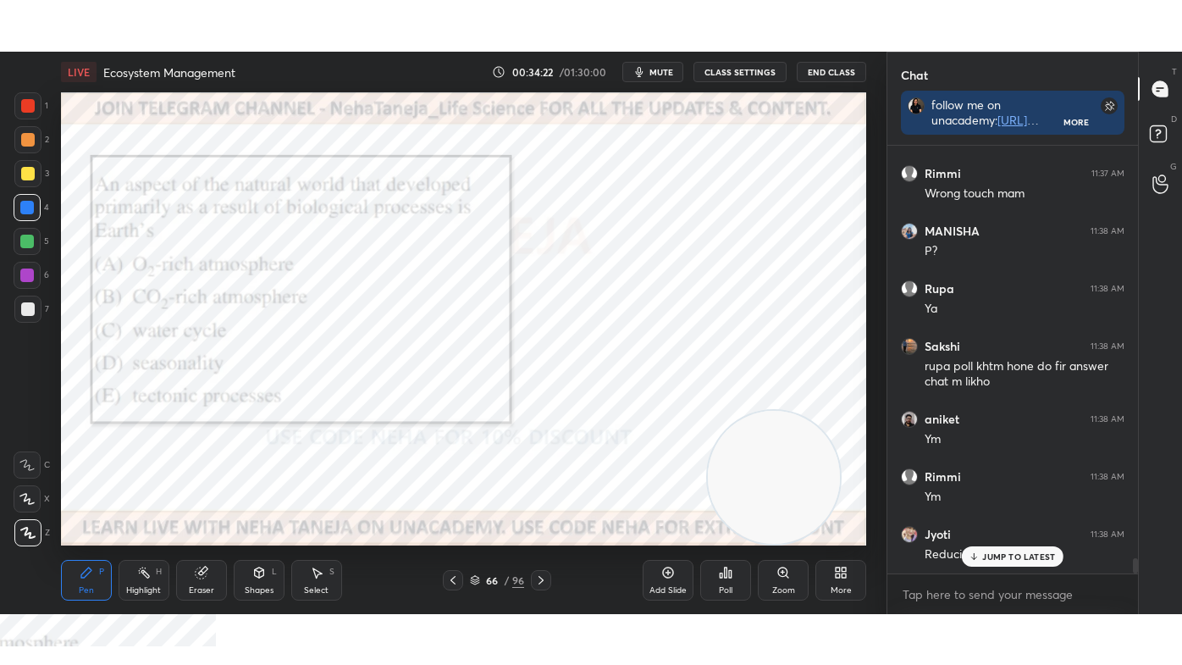
scroll to position [11681, 0]
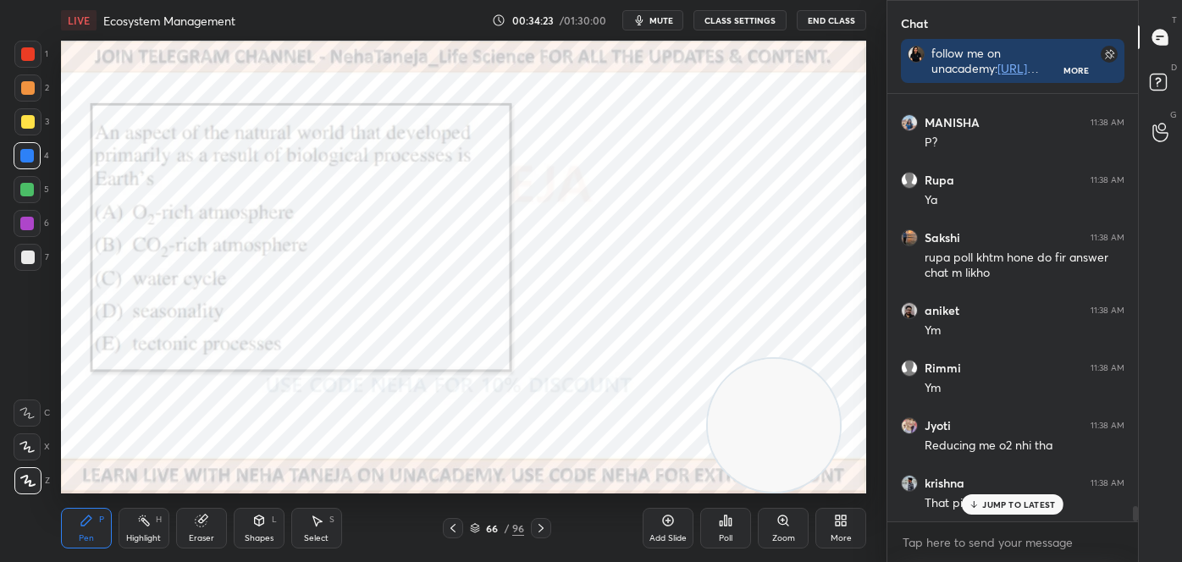
click at [540, 525] on icon at bounding box center [541, 529] width 14 height 14
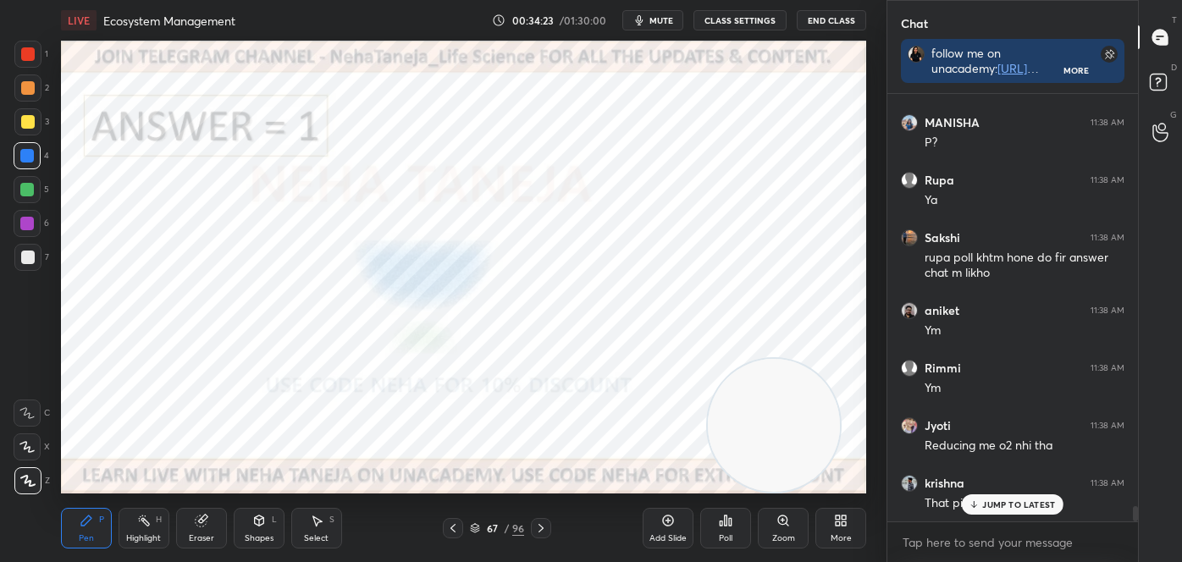
click at [542, 525] on icon at bounding box center [541, 529] width 14 height 14
click at [852, 532] on div "More" at bounding box center [841, 528] width 51 height 41
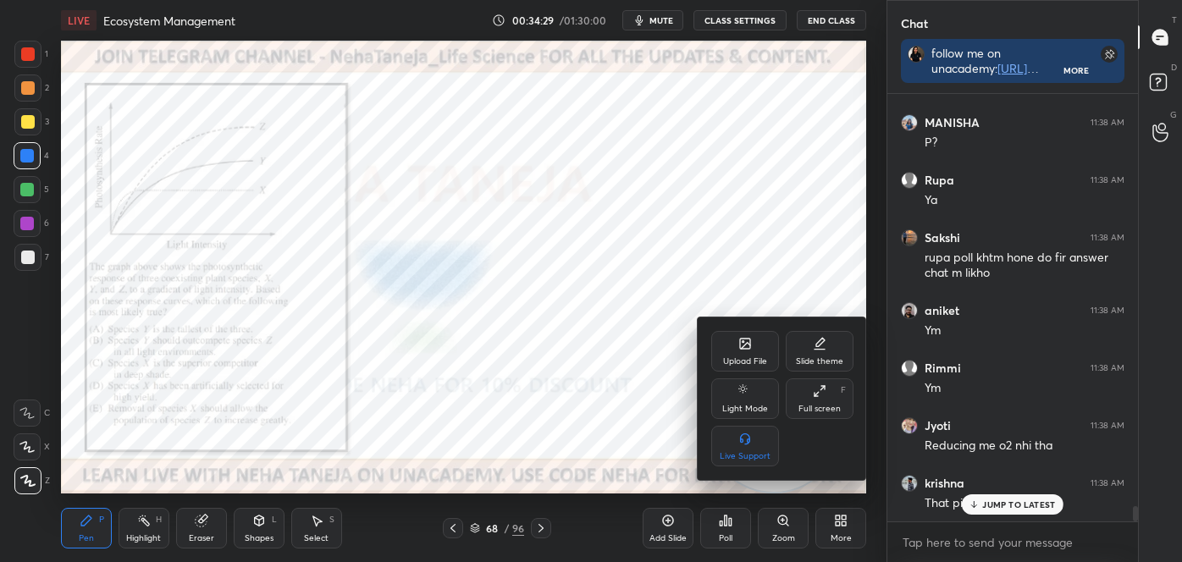
click at [829, 389] on div "Full screen F" at bounding box center [820, 399] width 68 height 41
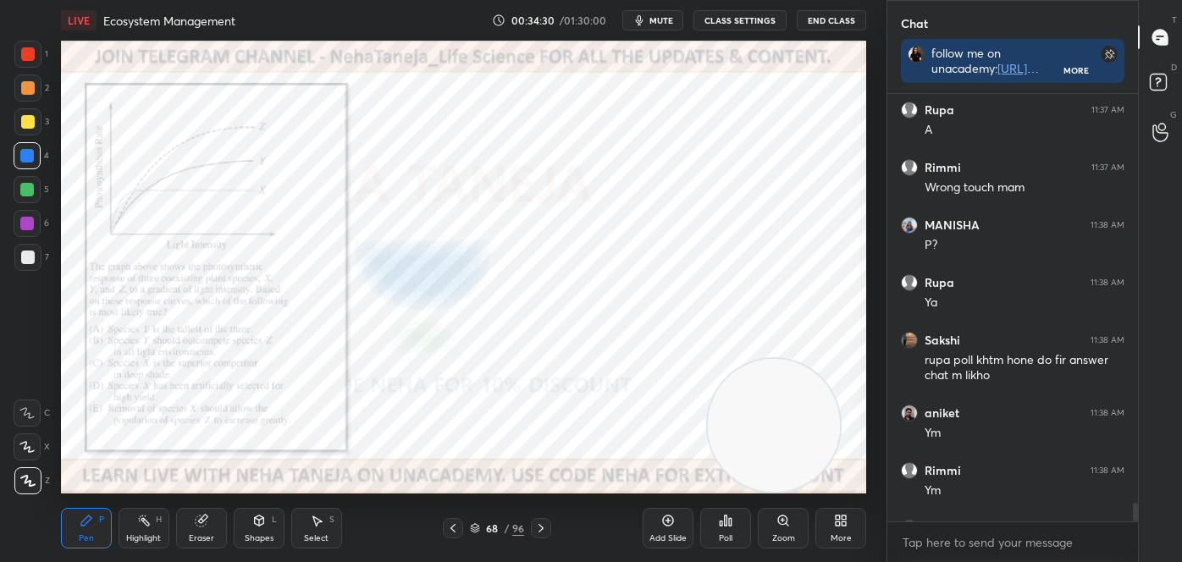
scroll to position [11579, 0]
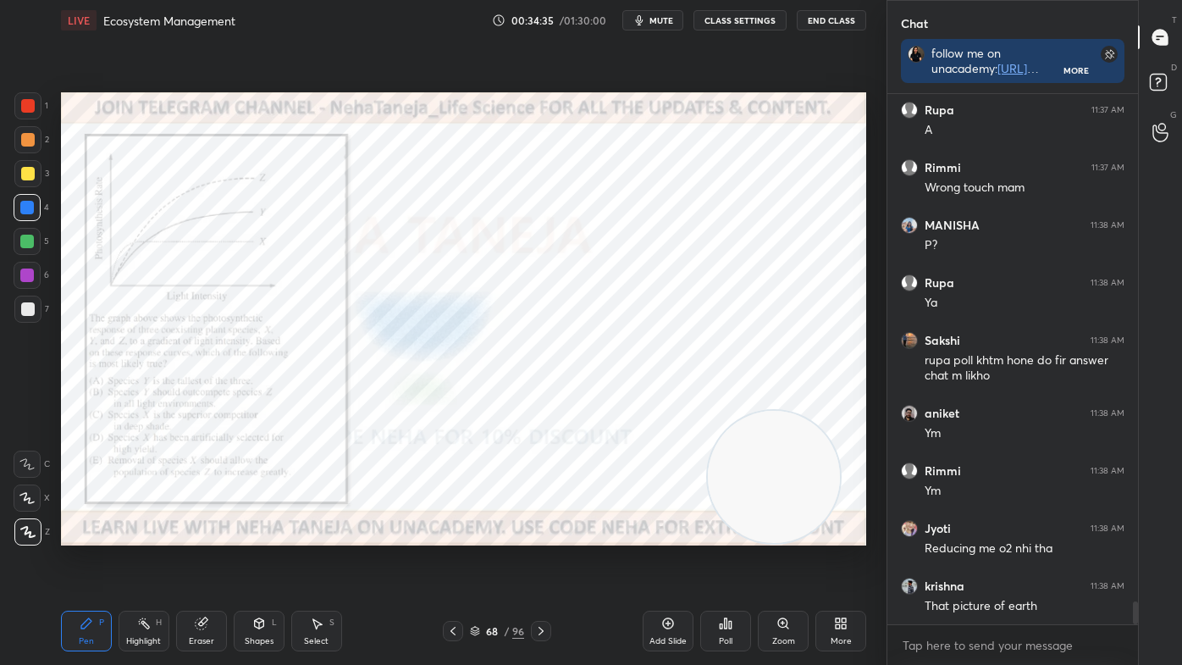
click at [851, 562] on div "More" at bounding box center [841, 631] width 51 height 41
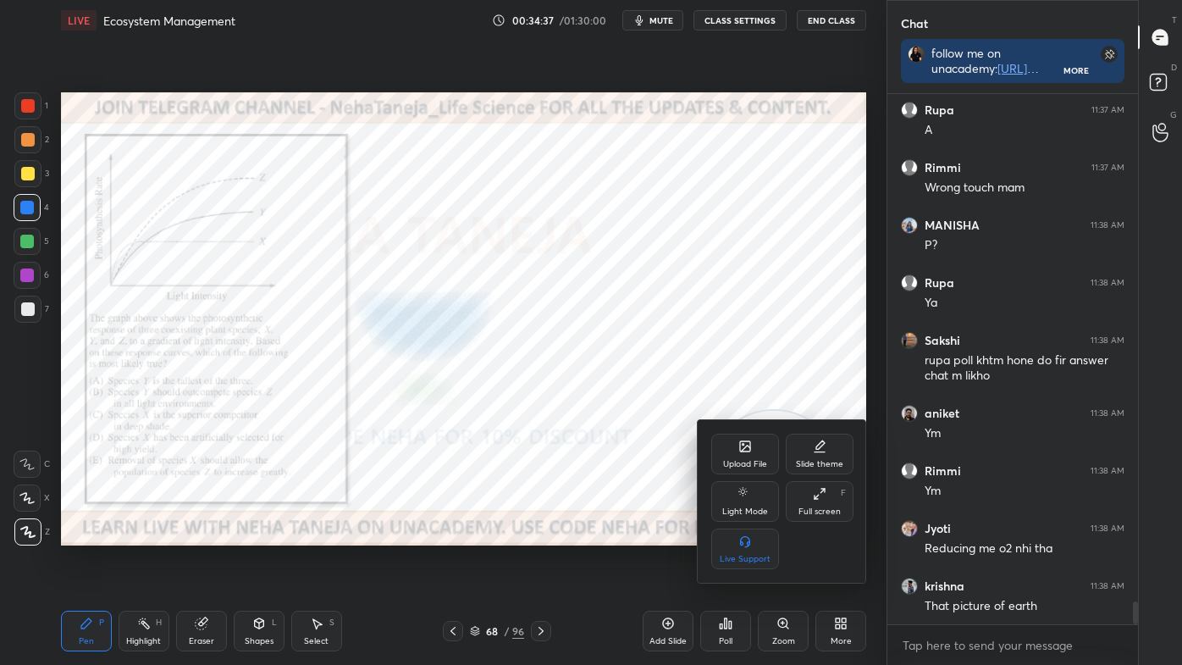
click at [817, 494] on icon at bounding box center [820, 494] width 14 height 14
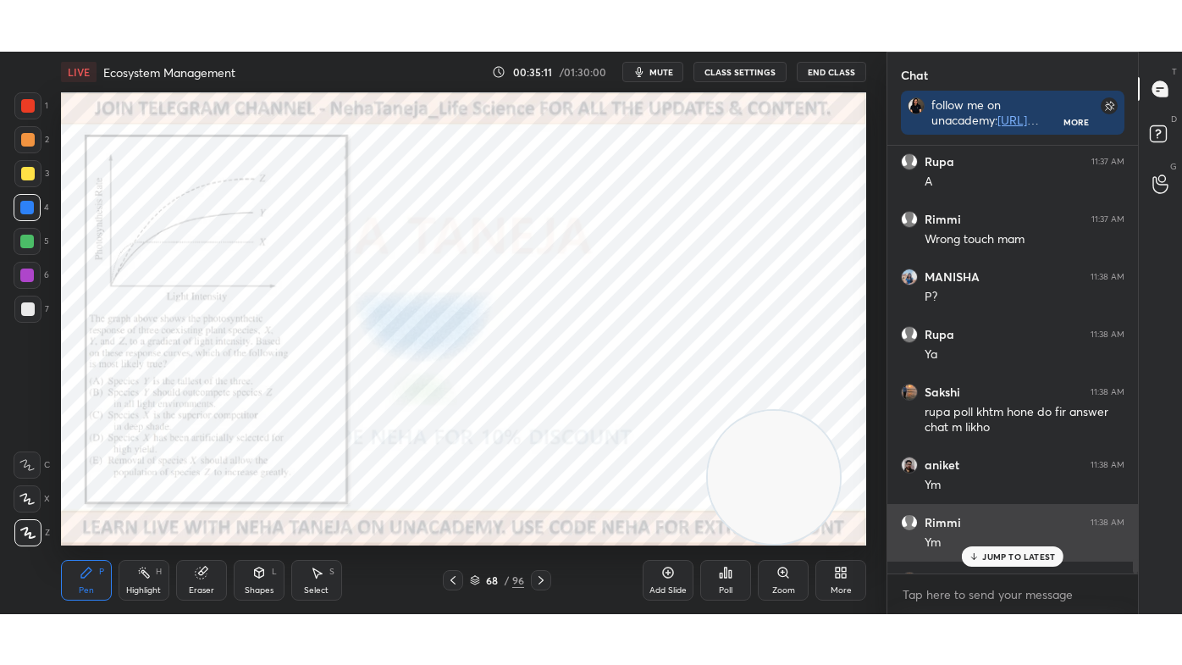
scroll to position [11682, 0]
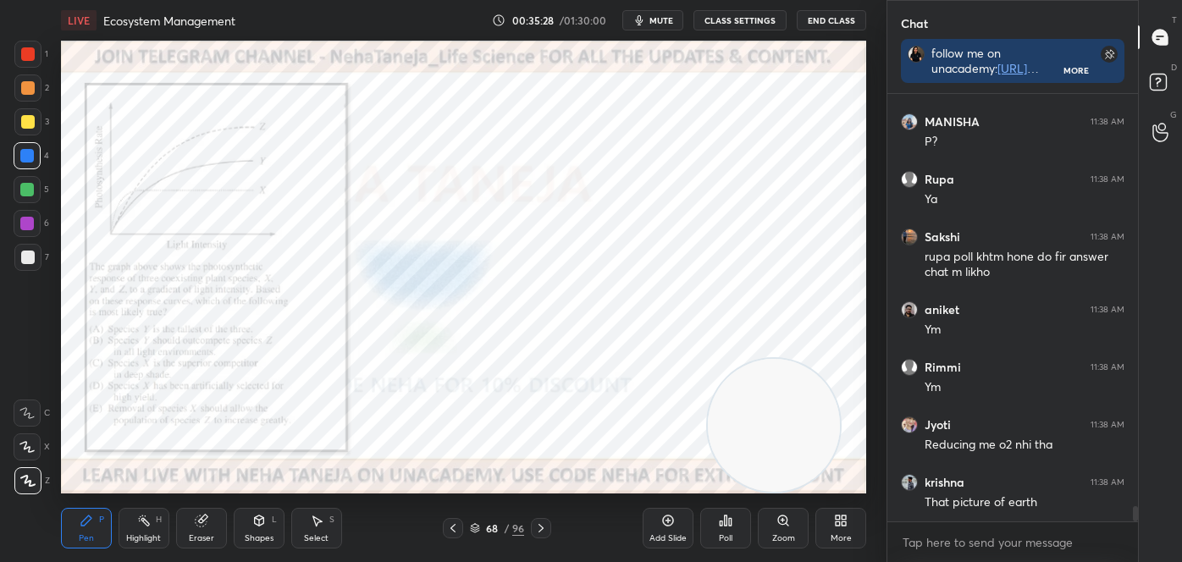
click at [822, 520] on div "More" at bounding box center [841, 528] width 51 height 41
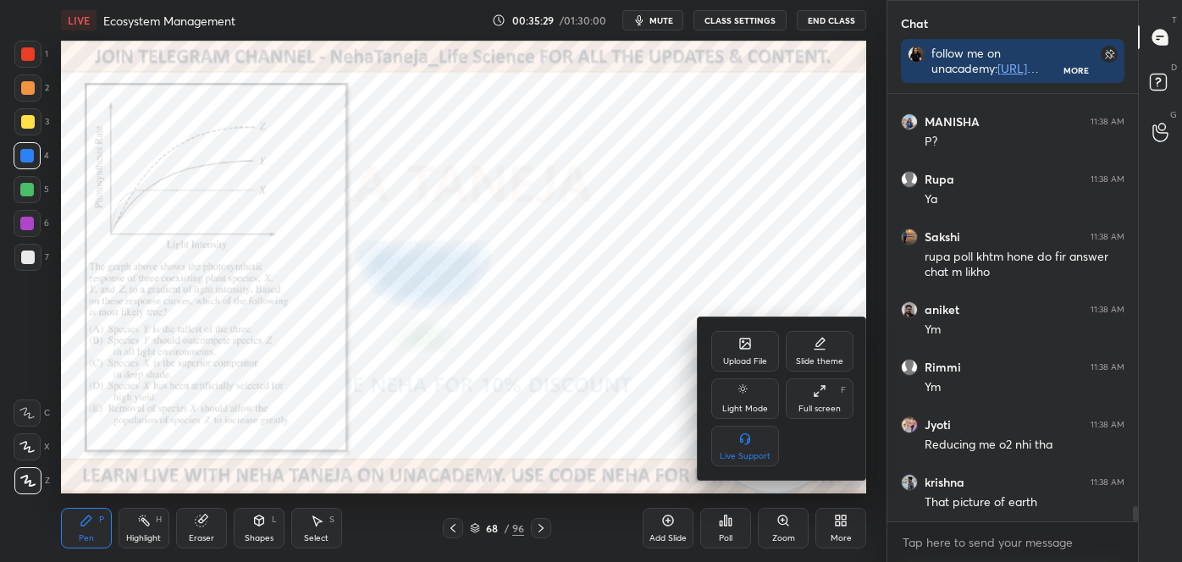
click at [818, 405] on div "Full screen" at bounding box center [820, 409] width 42 height 8
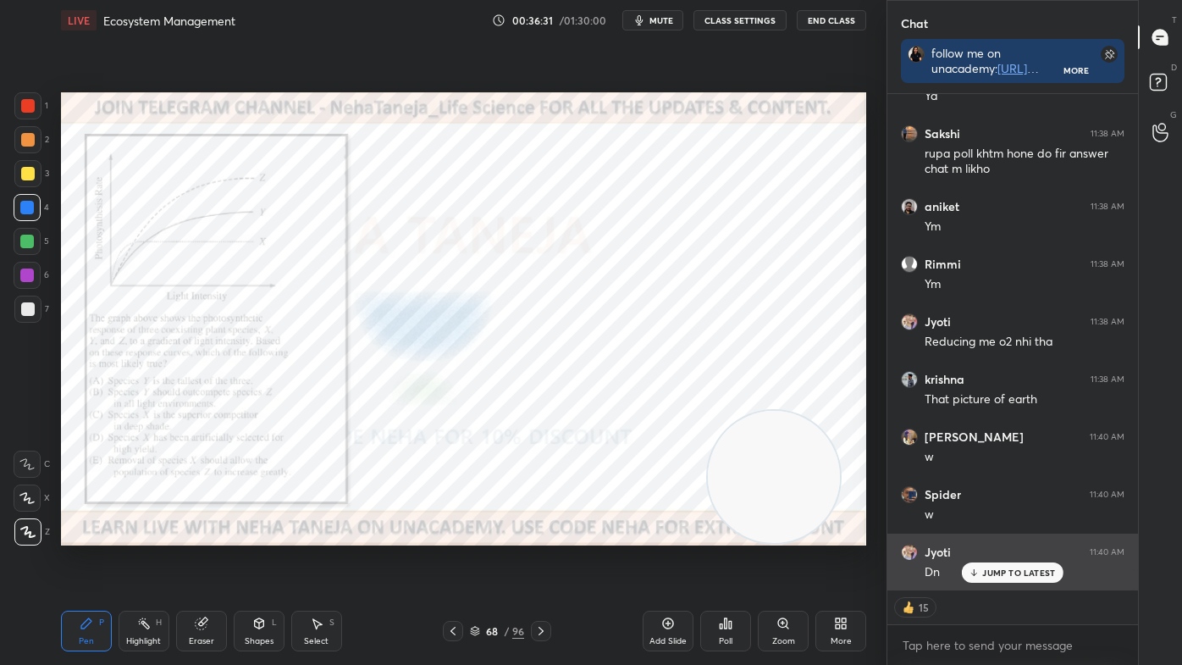
scroll to position [11844, 0]
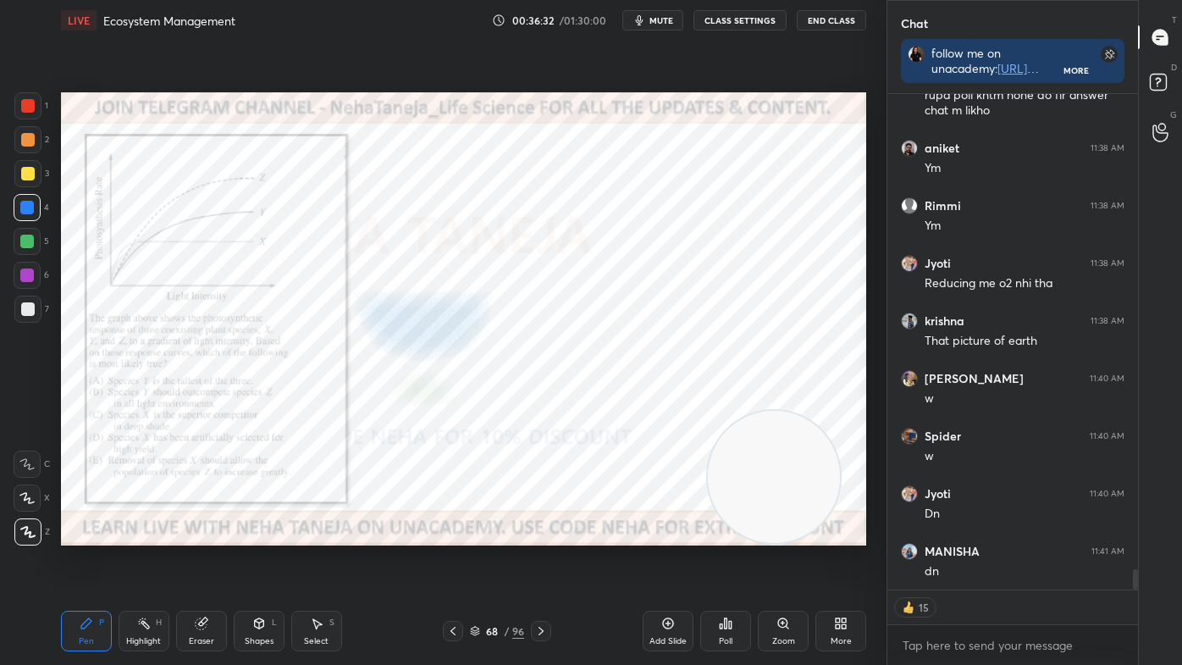
click at [729, 562] on icon at bounding box center [726, 624] width 14 height 14
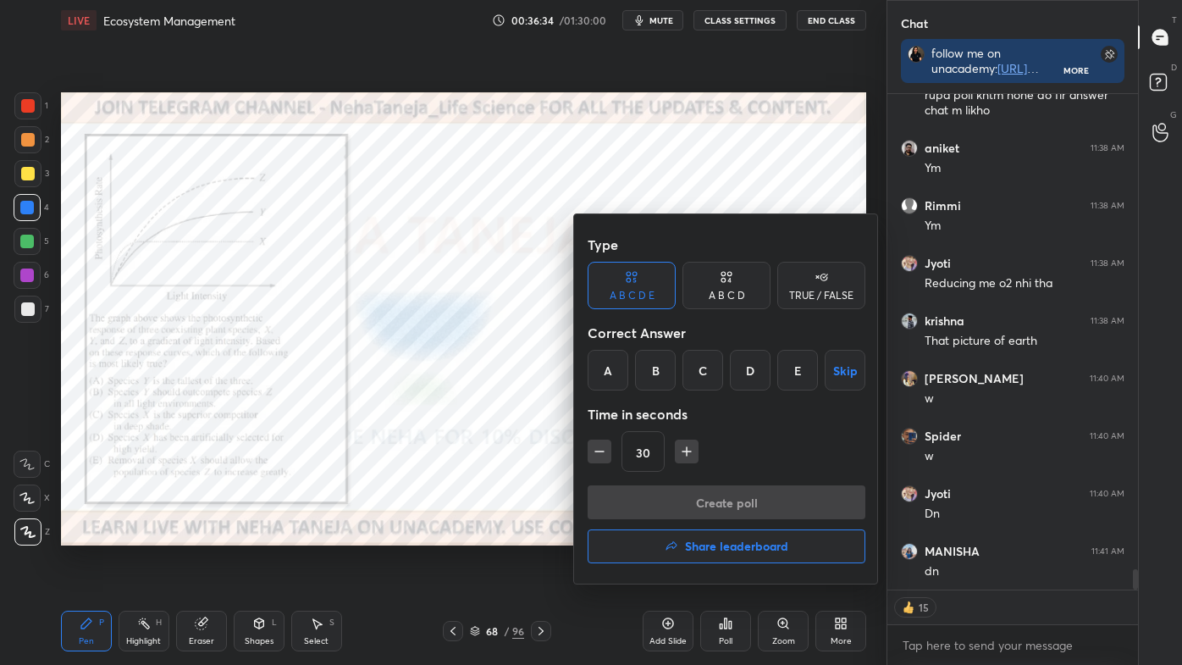
click at [783, 369] on div "E" at bounding box center [797, 370] width 41 height 41
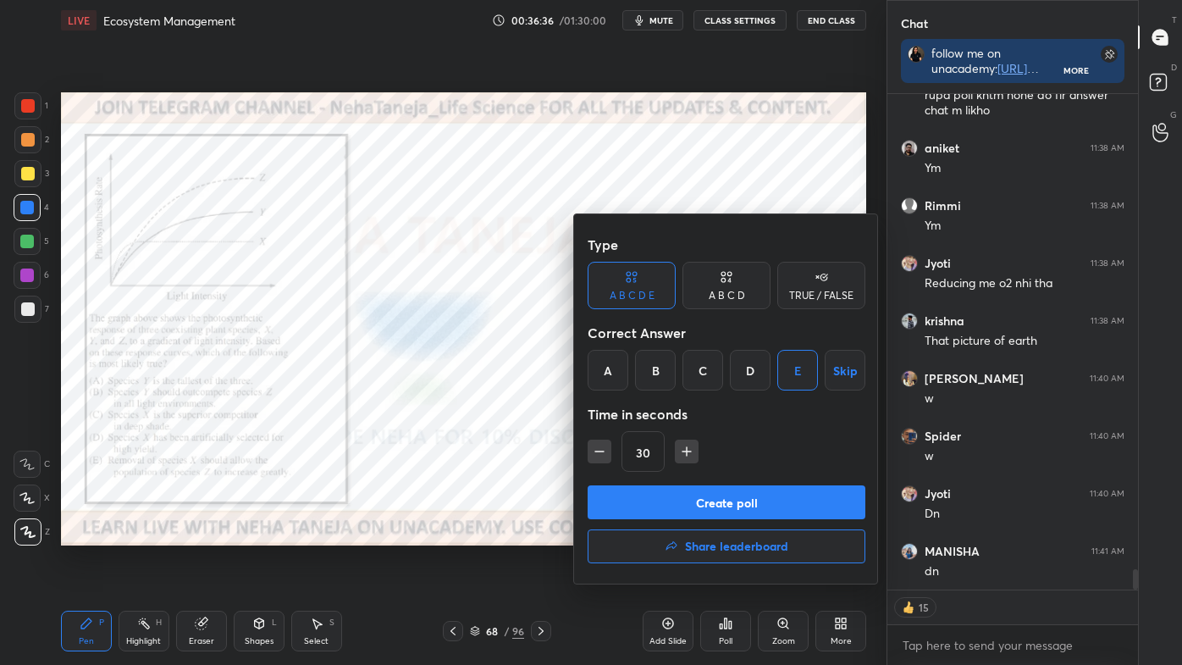
drag, startPoint x: 756, startPoint y: 501, endPoint x: 747, endPoint y: 492, distance: 13.2
click at [756, 501] on button "Create poll" at bounding box center [727, 502] width 278 height 34
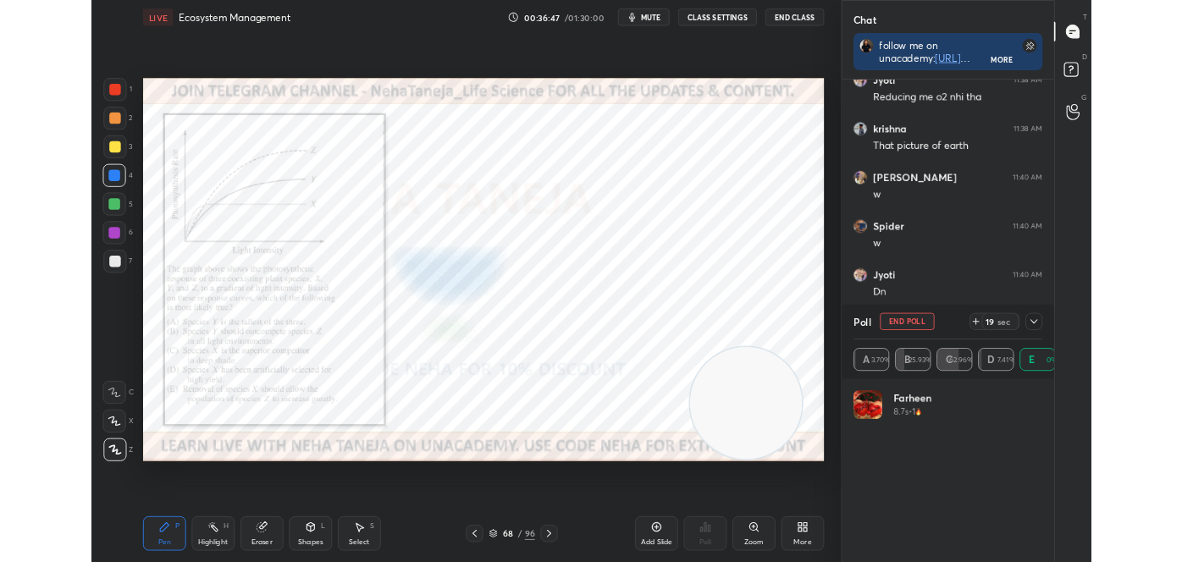
scroll to position [12069, 0]
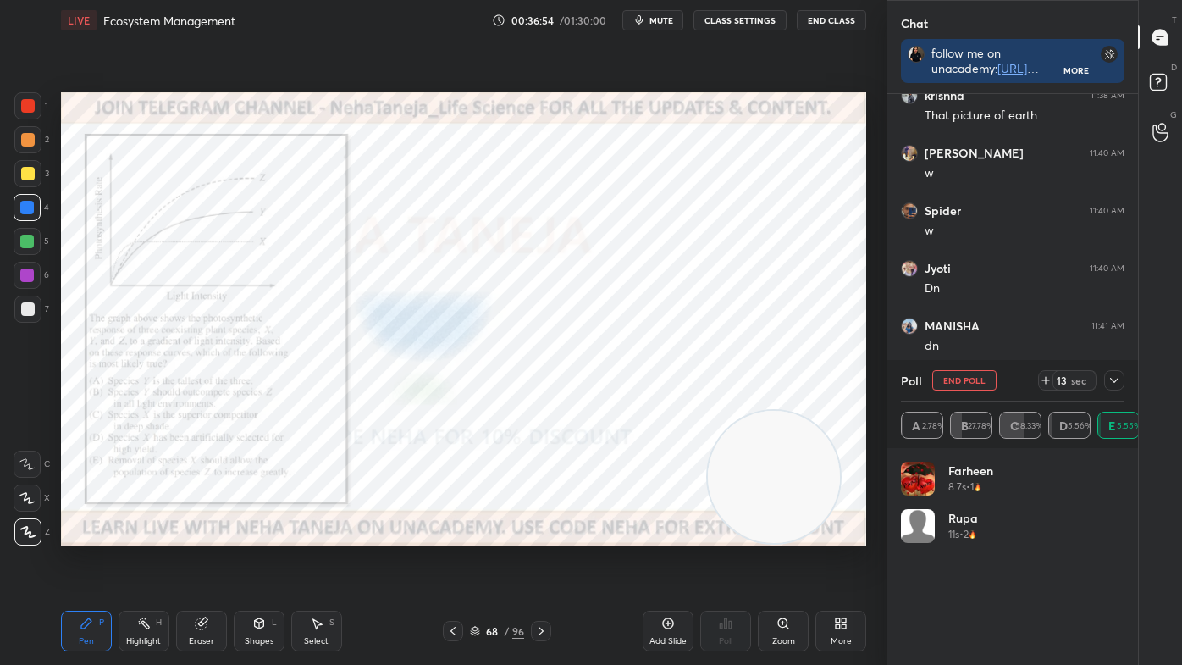
click at [847, 562] on div "More" at bounding box center [841, 631] width 51 height 41
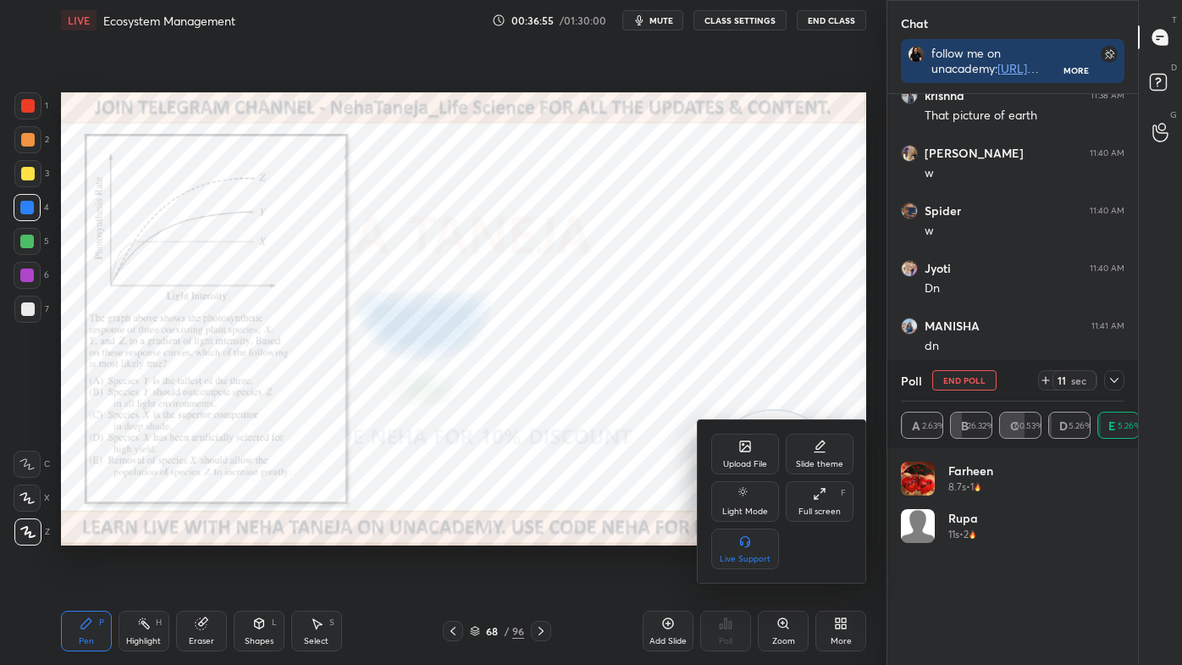
click at [820, 506] on div "Full screen F" at bounding box center [820, 501] width 68 height 41
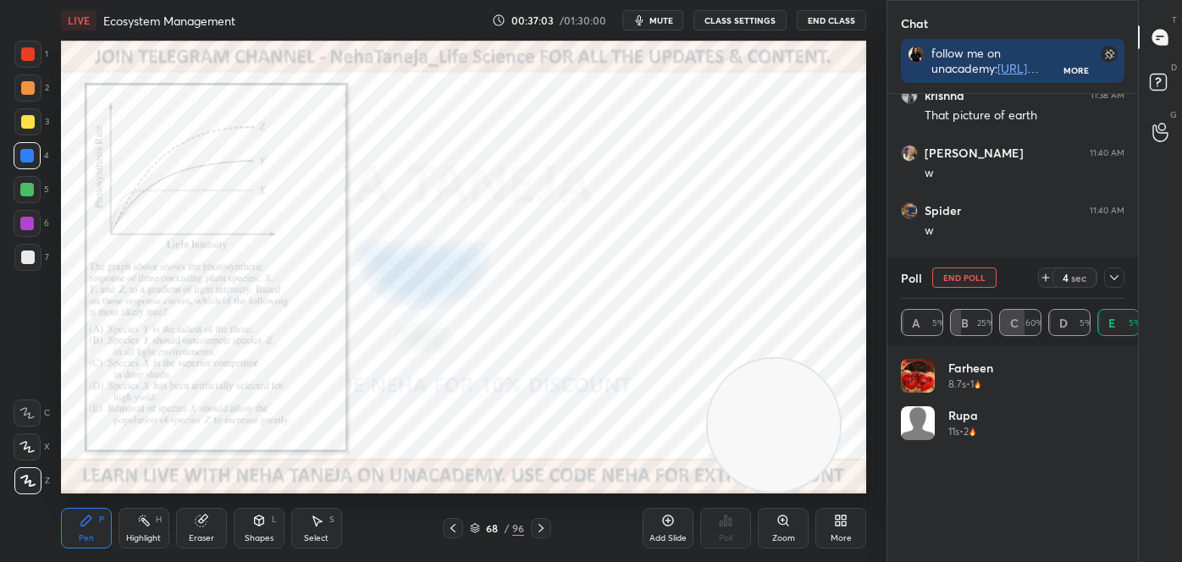
scroll to position [12345, 0]
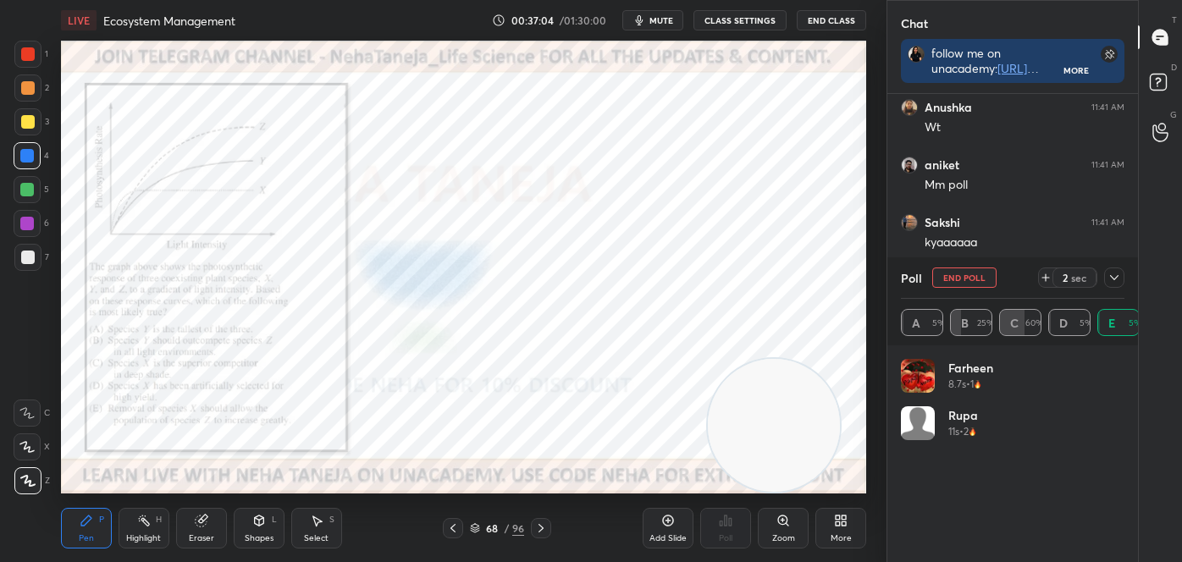
click at [957, 280] on button "End Poll" at bounding box center [964, 278] width 64 height 20
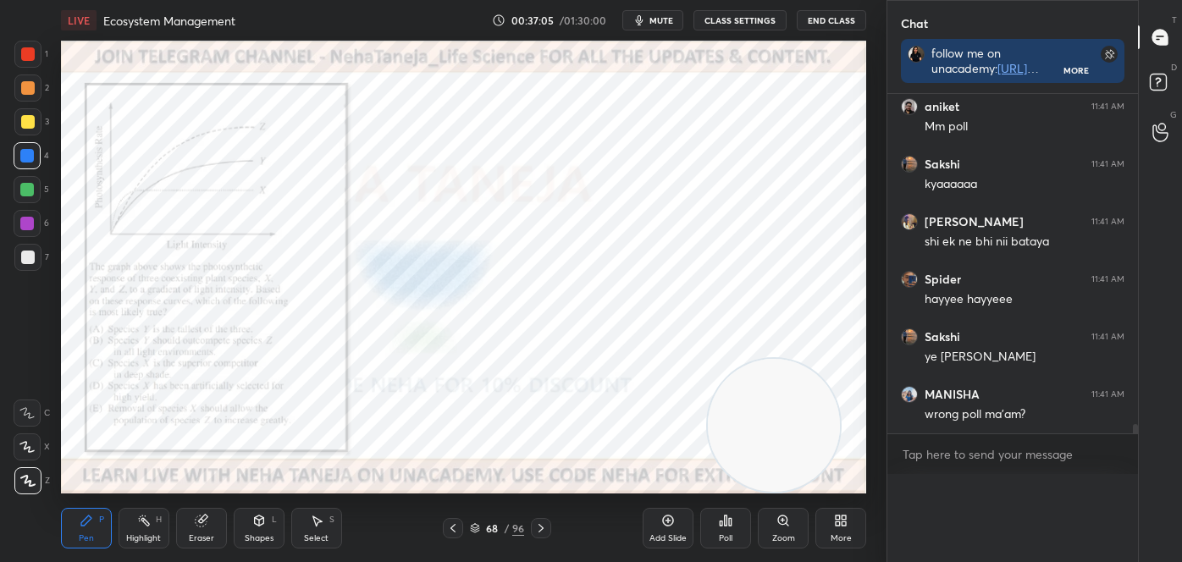
scroll to position [0, 4]
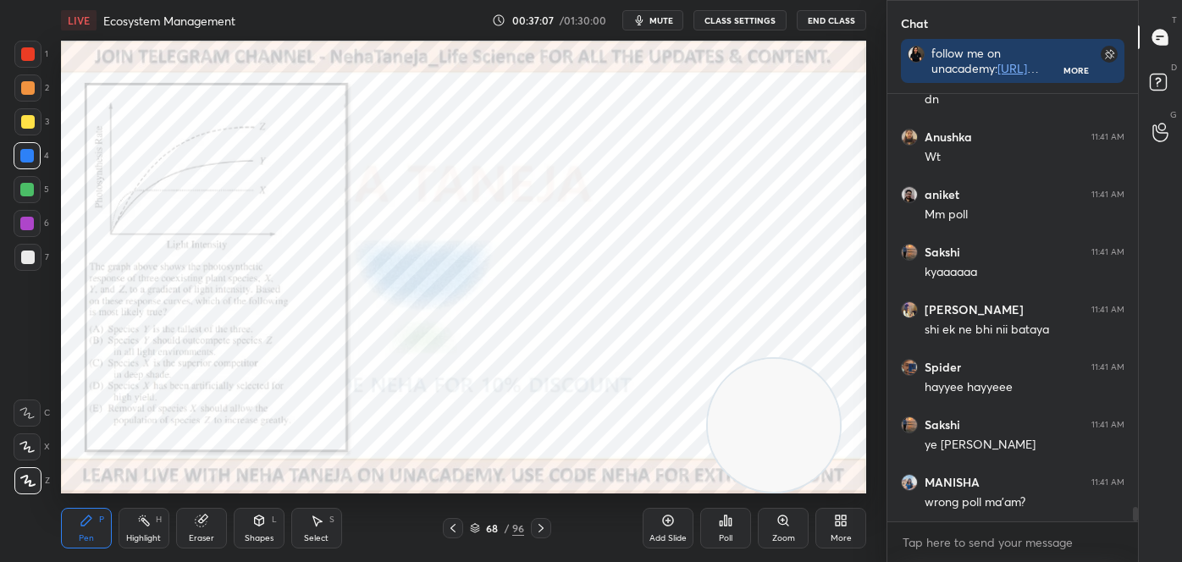
click at [739, 525] on div "Poll" at bounding box center [725, 528] width 51 height 41
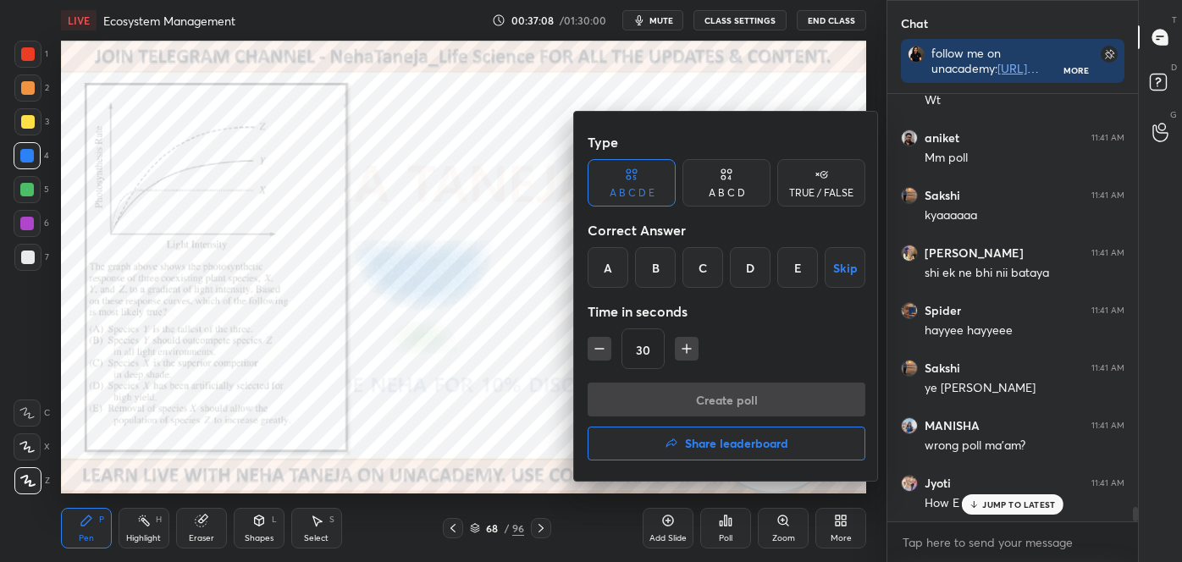
click at [701, 262] on div "C" at bounding box center [703, 267] width 41 height 41
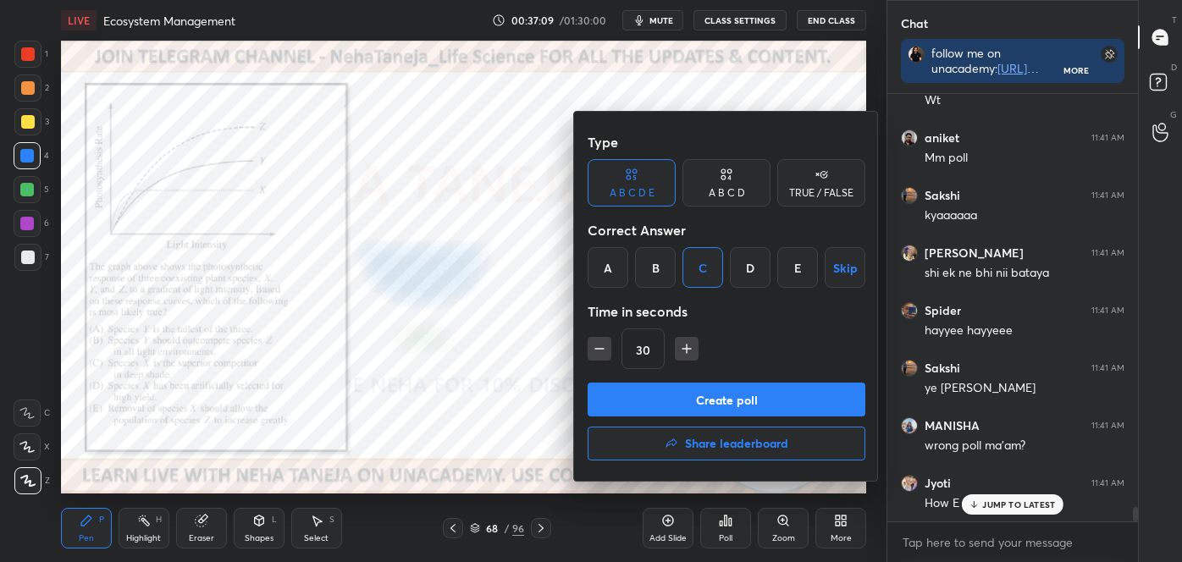
click at [702, 398] on button "Create poll" at bounding box center [727, 400] width 278 height 34
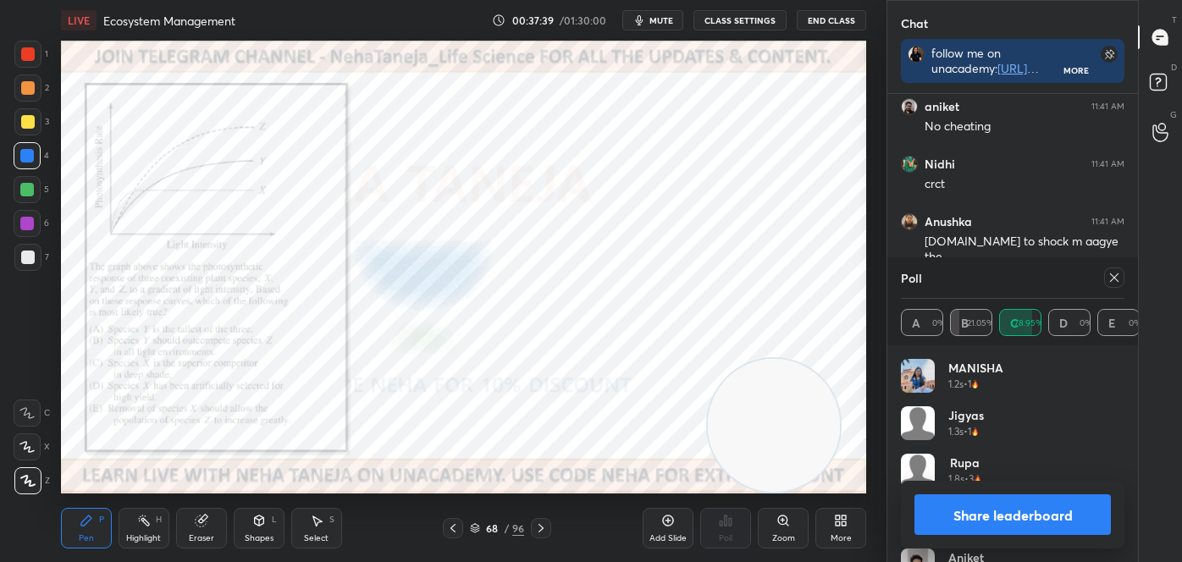
click at [1006, 513] on button "Share leaderboard" at bounding box center [1013, 515] width 196 height 41
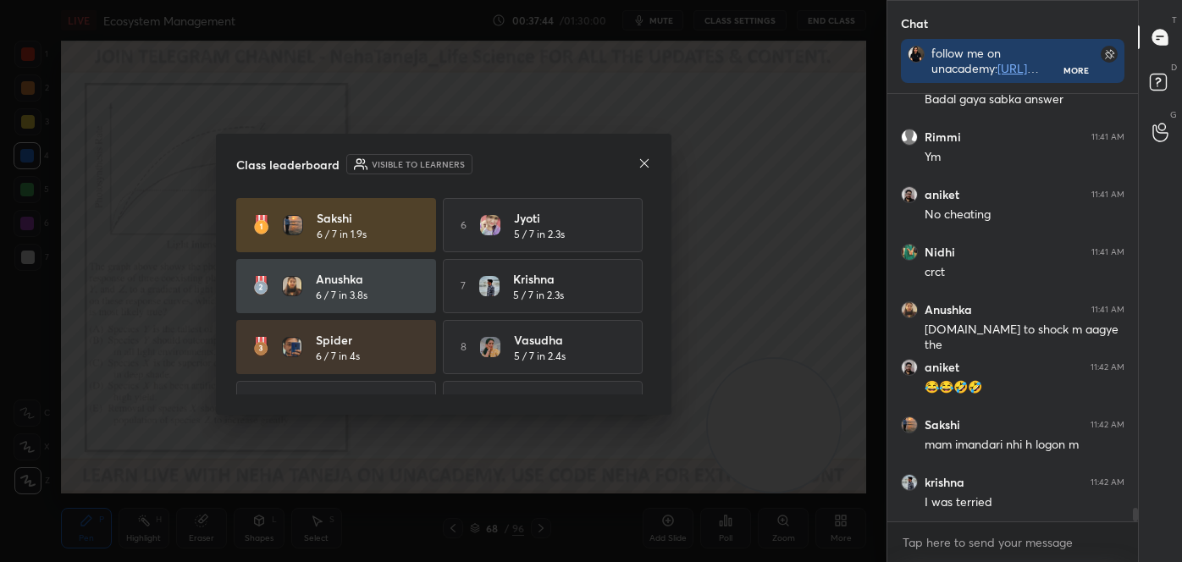
click at [645, 166] on icon at bounding box center [645, 164] width 14 height 14
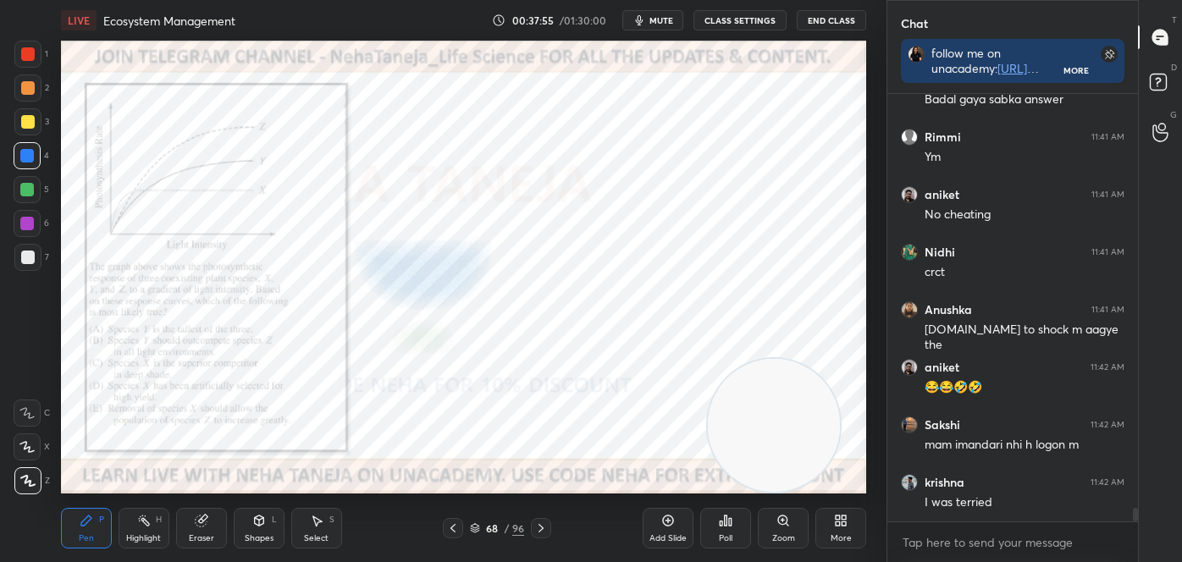
click at [799, 523] on div "Zoom" at bounding box center [783, 528] width 51 height 41
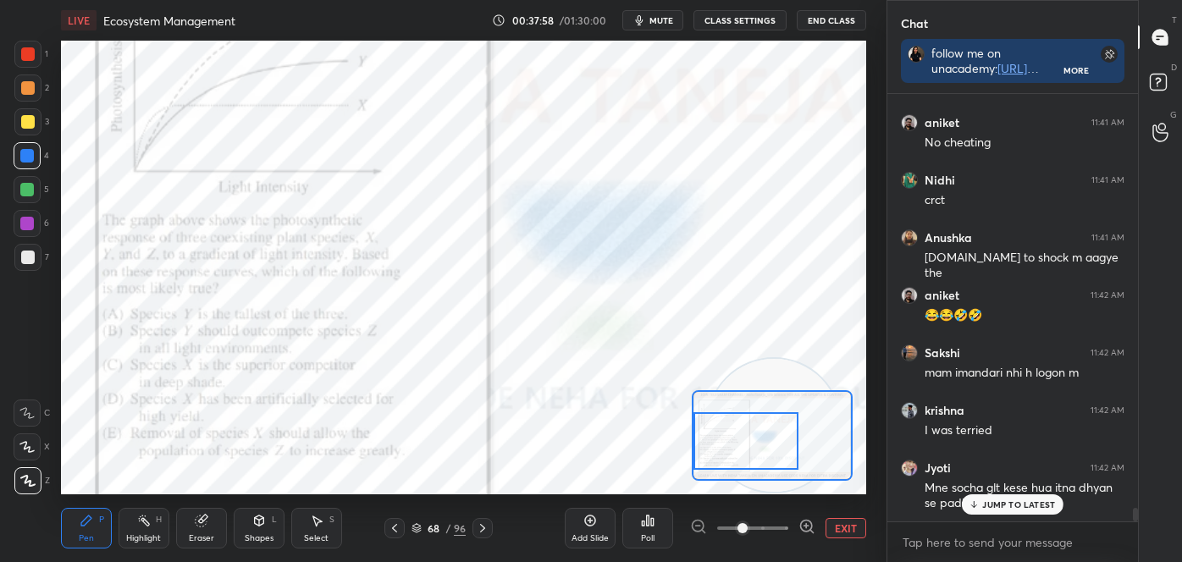
drag, startPoint x: 761, startPoint y: 427, endPoint x: 721, endPoint y: 435, distance: 41.5
click at [721, 435] on div at bounding box center [746, 441] width 105 height 58
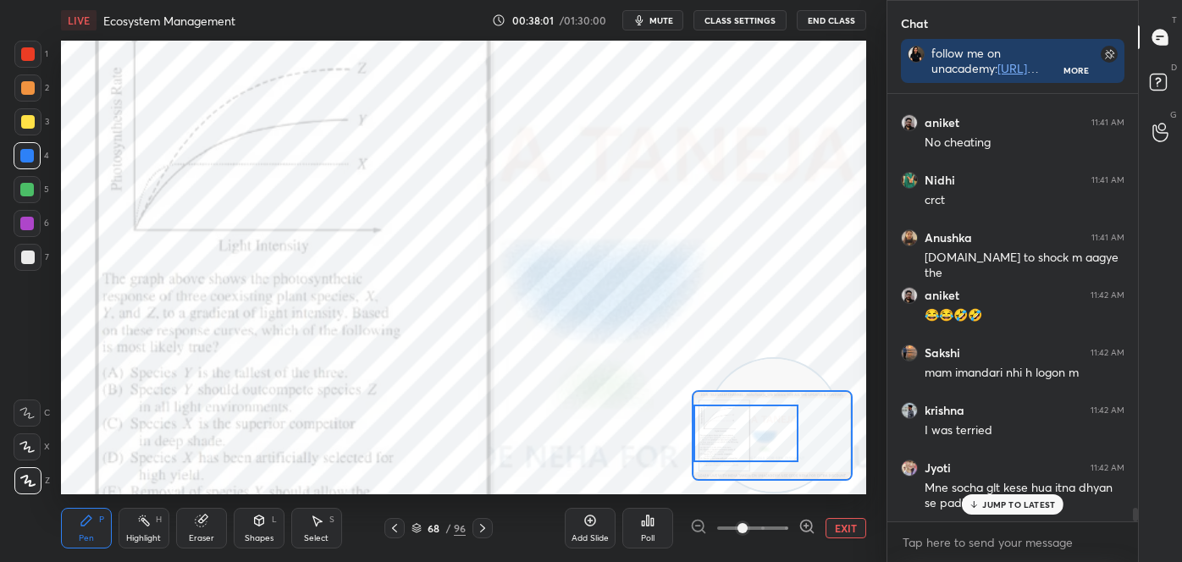
drag, startPoint x: 733, startPoint y: 421, endPoint x: 731, endPoint y: 412, distance: 8.8
click at [734, 419] on div at bounding box center [746, 434] width 105 height 58
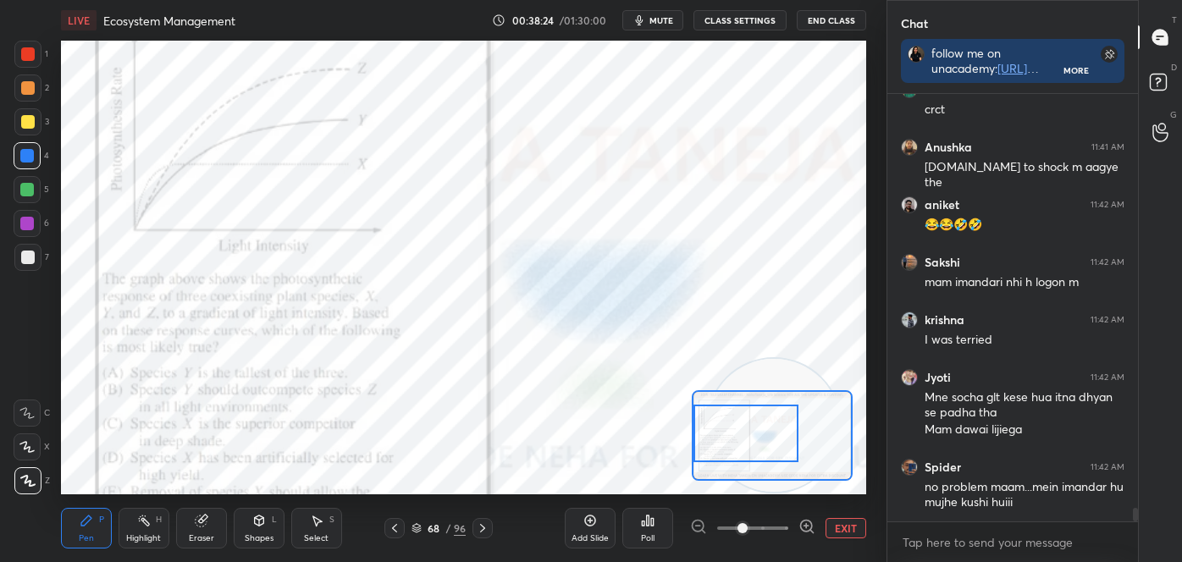
click at [129, 525] on div "Highlight H" at bounding box center [144, 528] width 51 height 41
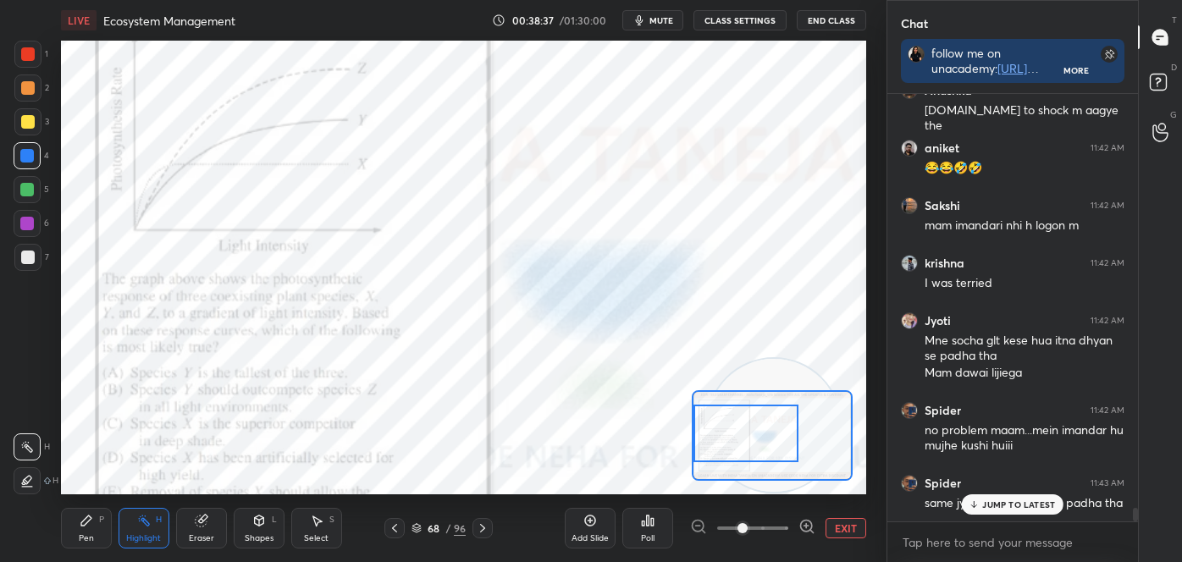
click at [93, 538] on div "Pen" at bounding box center [86, 538] width 15 height 8
click at [31, 468] on div at bounding box center [27, 481] width 27 height 27
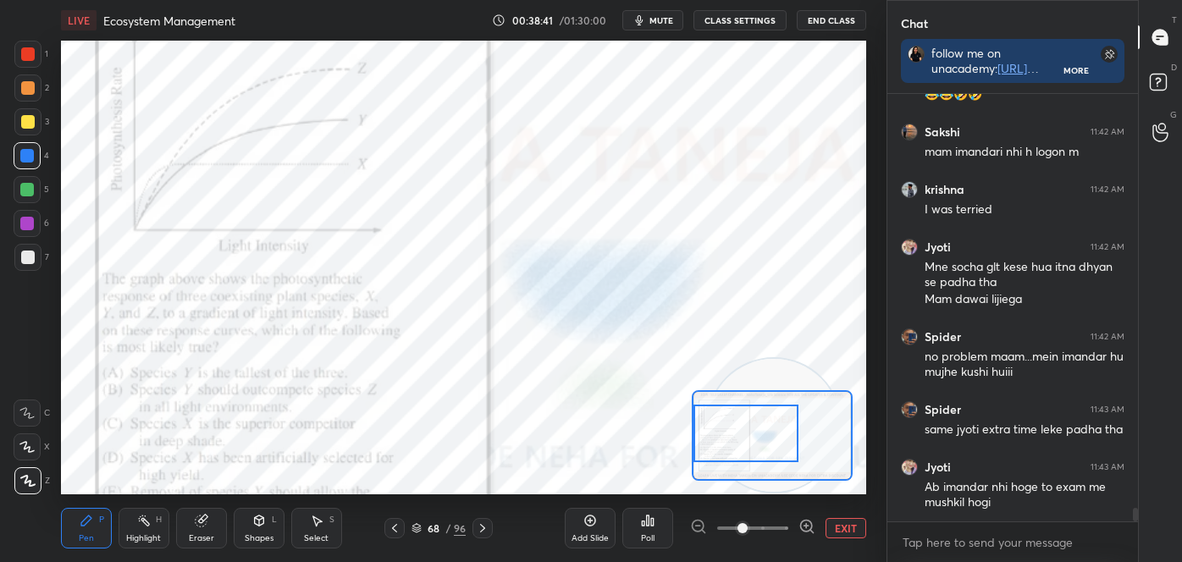
scroll to position [13471, 0]
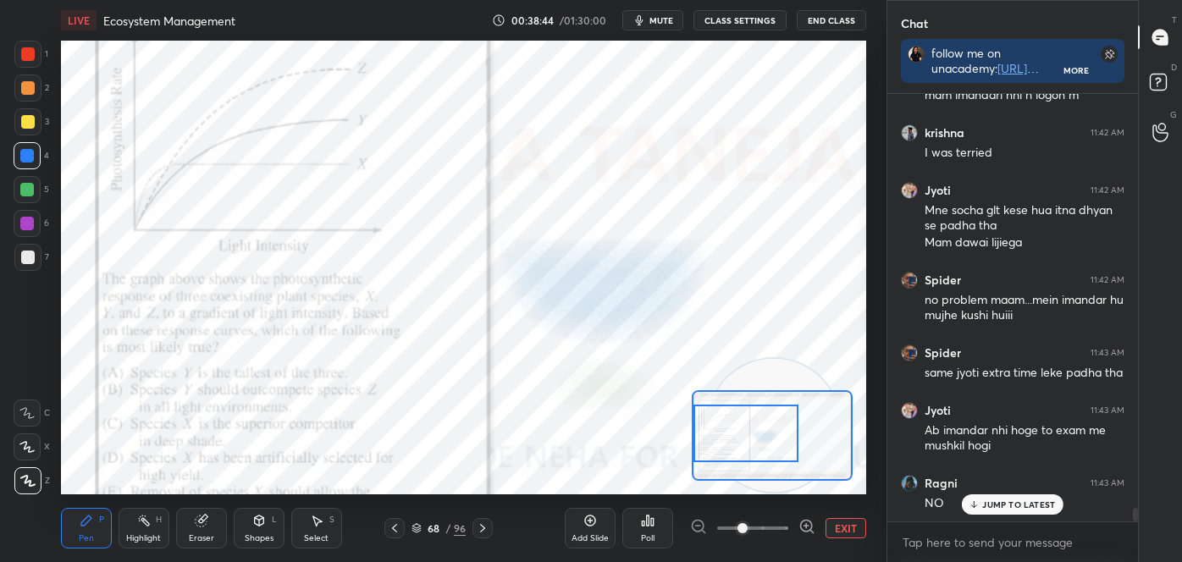
drag, startPoint x: 24, startPoint y: 53, endPoint x: 15, endPoint y: 58, distance: 10.3
click at [23, 54] on div at bounding box center [28, 54] width 14 height 14
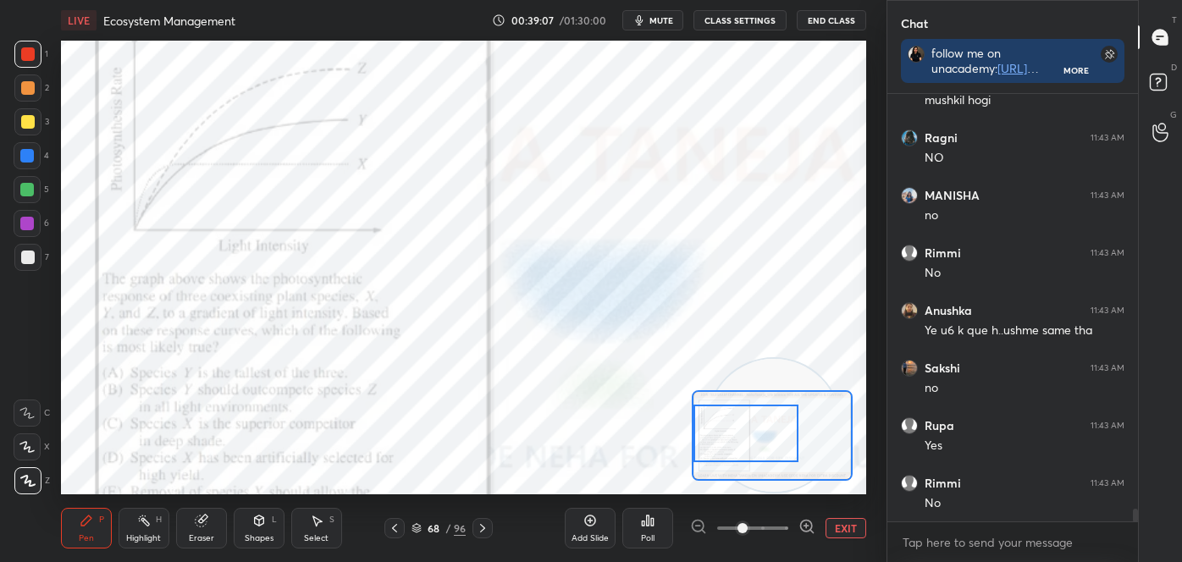
scroll to position [13875, 0]
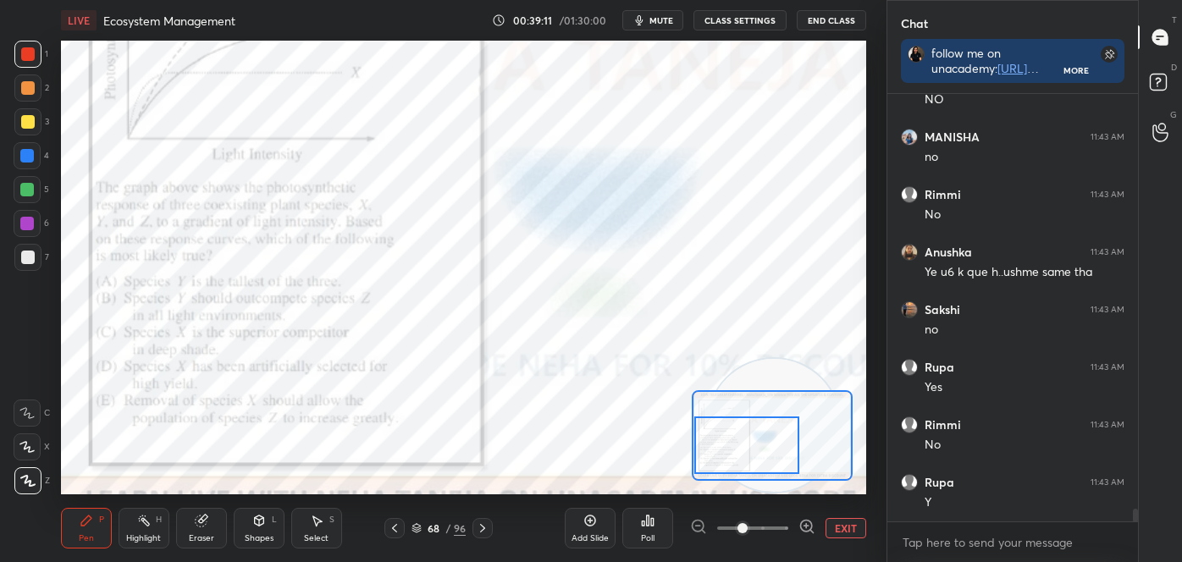
drag, startPoint x: 722, startPoint y: 453, endPoint x: 716, endPoint y: 461, distance: 9.7
click at [722, 468] on div at bounding box center [746, 446] width 105 height 58
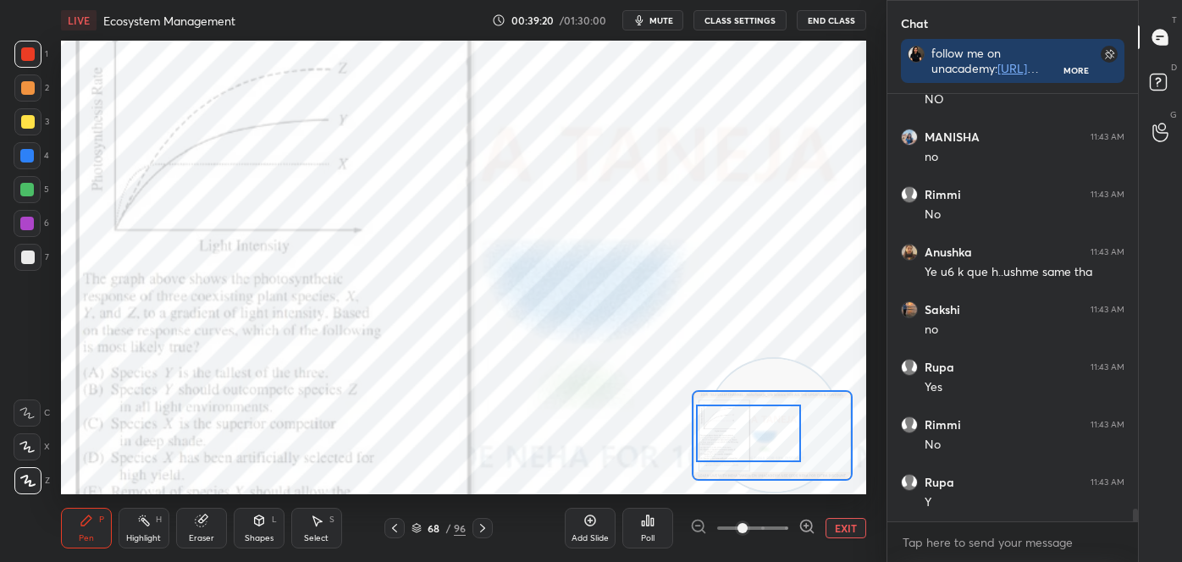
drag, startPoint x: 732, startPoint y: 447, endPoint x: 715, endPoint y: 445, distance: 17.1
click at [733, 435] on div at bounding box center [748, 434] width 105 height 58
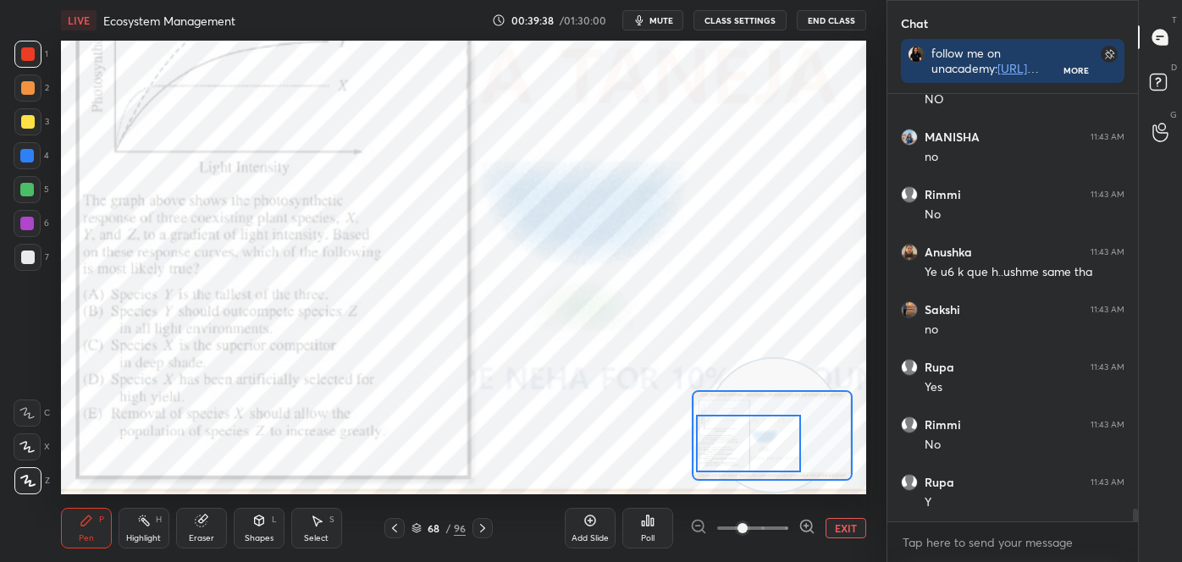
scroll to position [13932, 0]
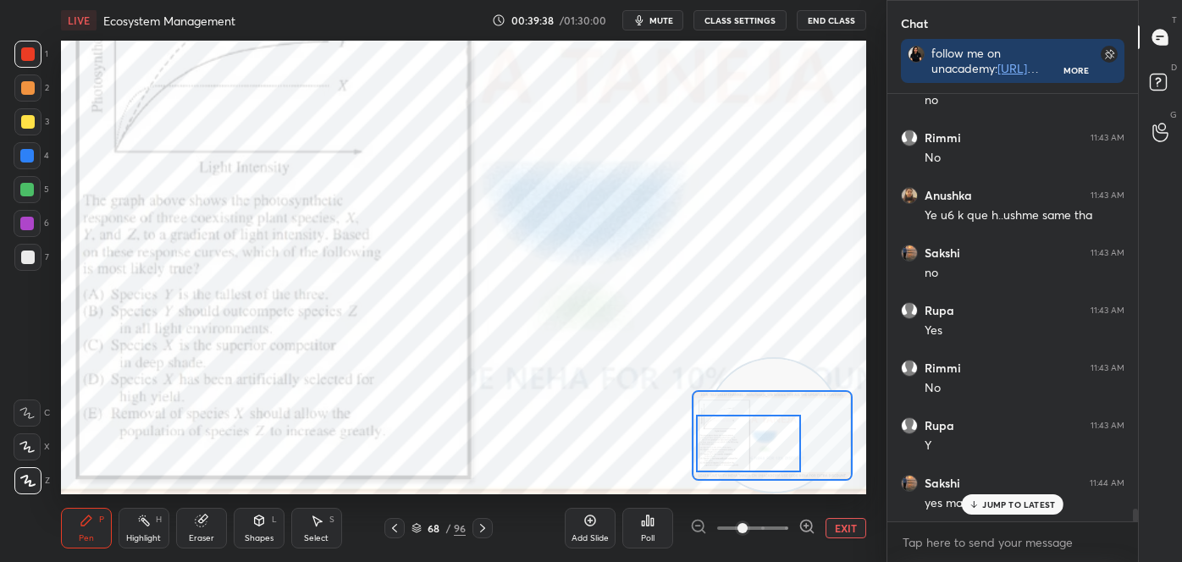
click at [719, 452] on div at bounding box center [748, 444] width 105 height 58
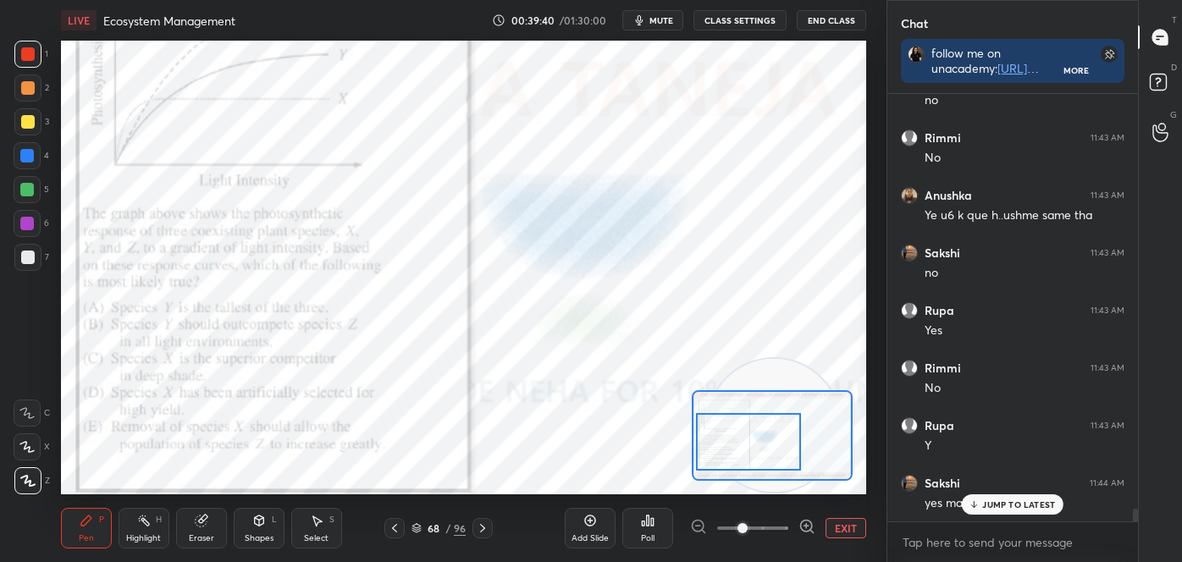
drag, startPoint x: 719, startPoint y: 440, endPoint x: 717, endPoint y: 429, distance: 11.1
click at [718, 430] on div at bounding box center [748, 442] width 105 height 58
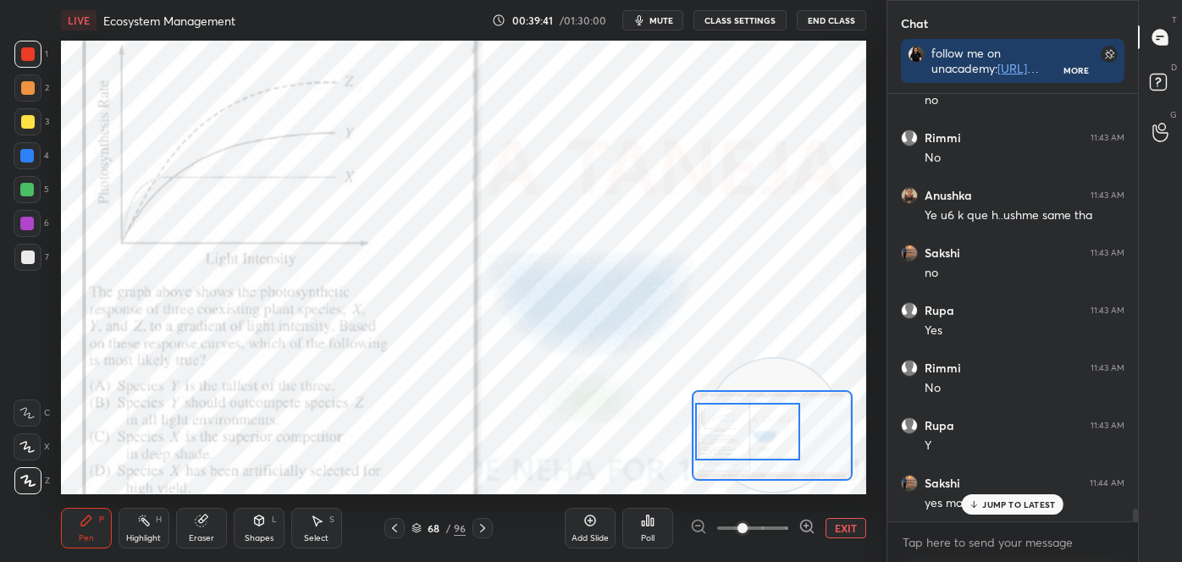
click at [716, 427] on div at bounding box center [747, 432] width 105 height 58
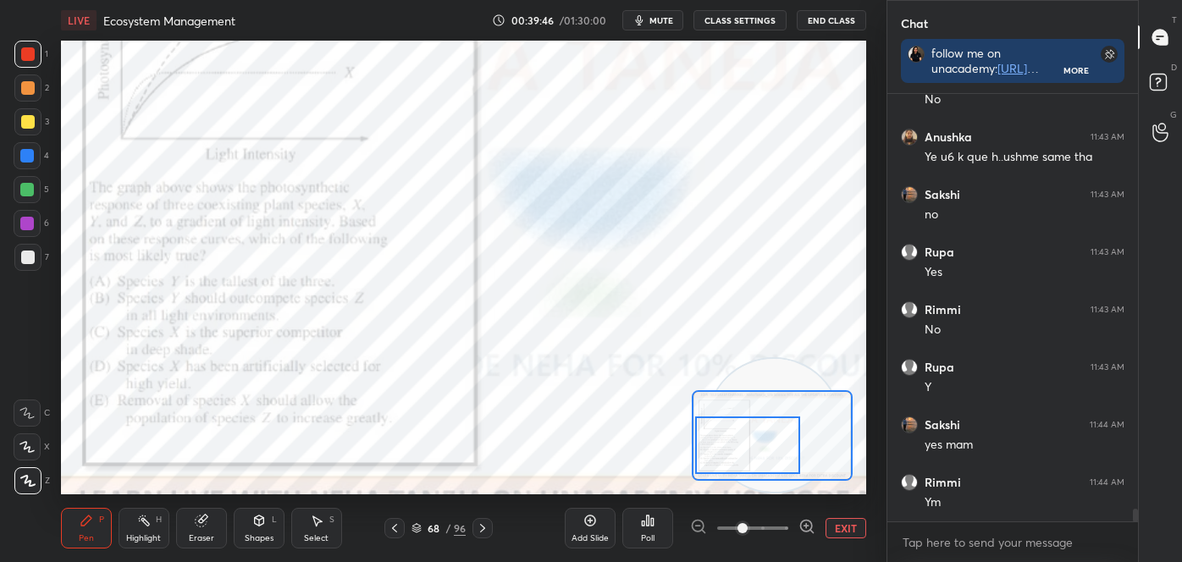
scroll to position [14047, 0]
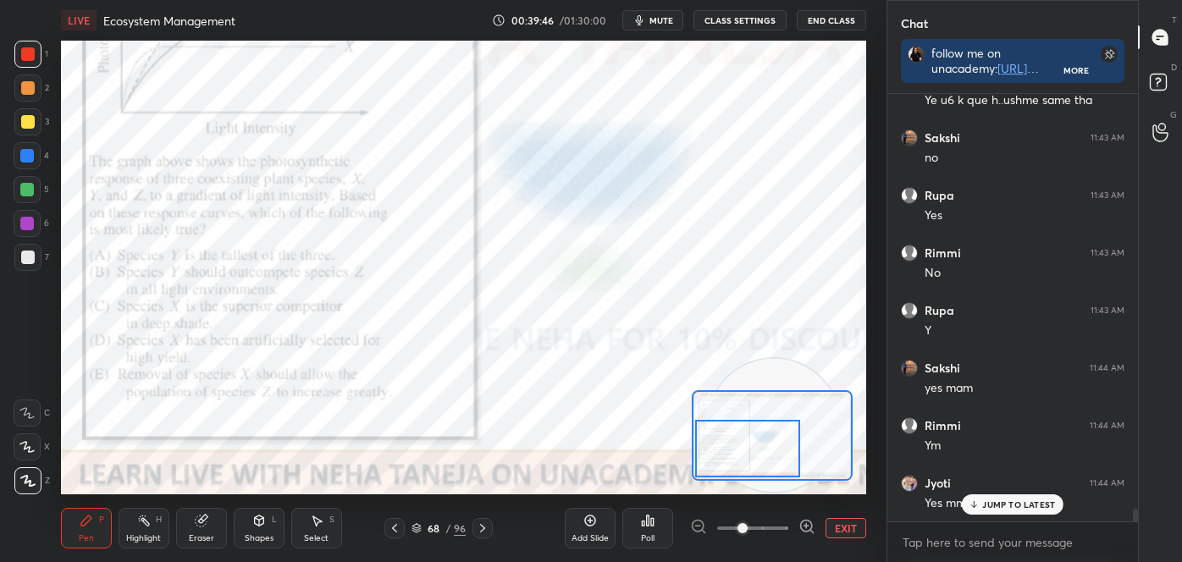
drag, startPoint x: 722, startPoint y: 422, endPoint x: 722, endPoint y: 439, distance: 16.9
click at [722, 439] on div at bounding box center [747, 449] width 105 height 58
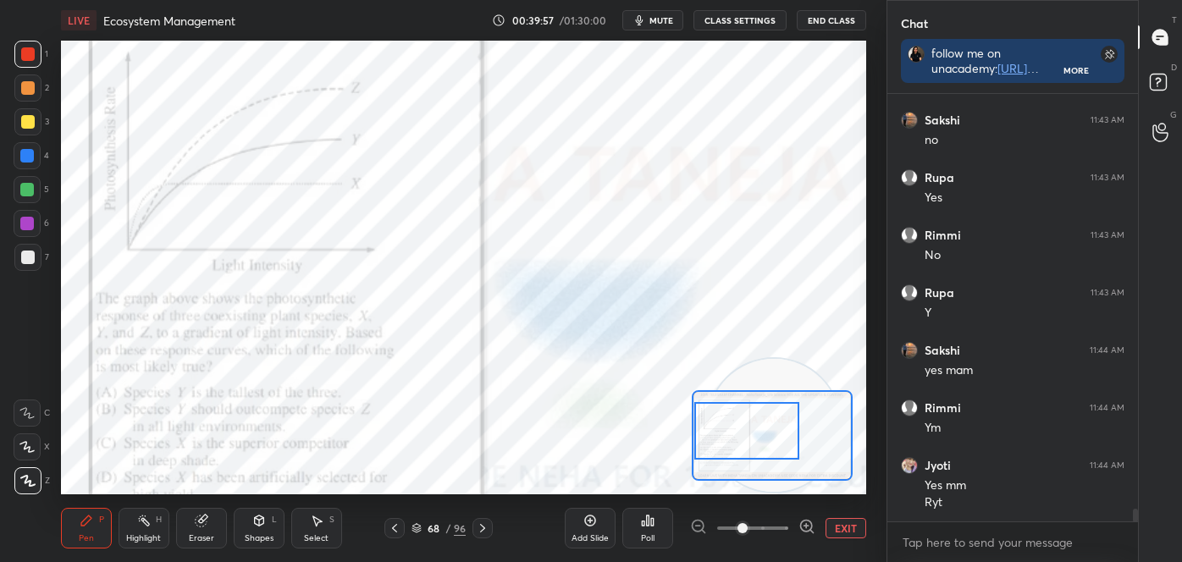
drag, startPoint x: 752, startPoint y: 438, endPoint x: 748, endPoint y: 414, distance: 24.1
click at [750, 418] on div at bounding box center [746, 431] width 105 height 58
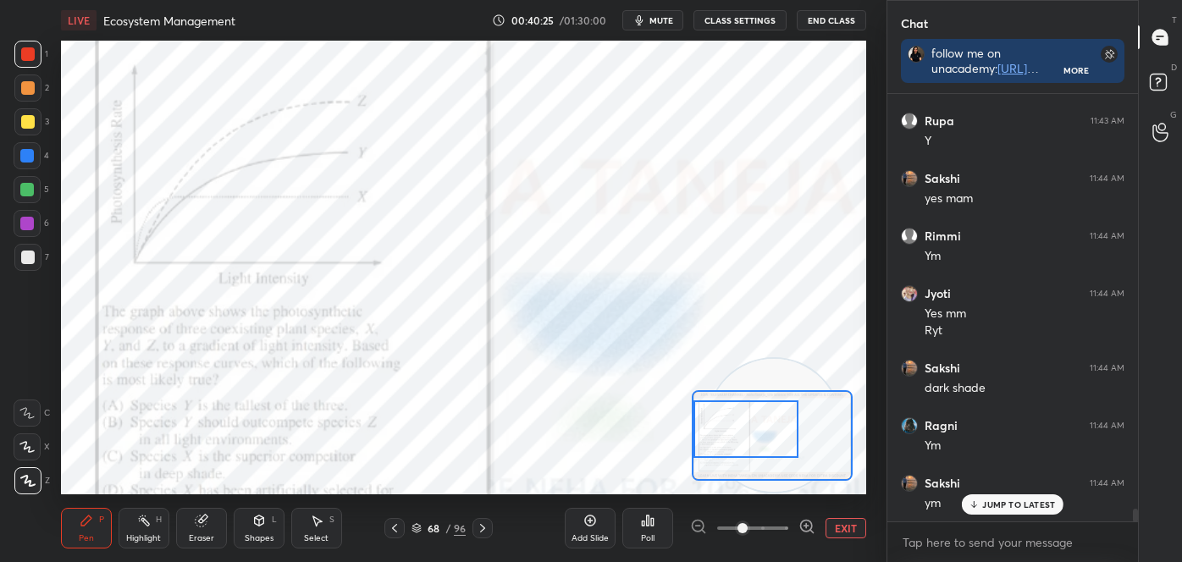
scroll to position [14296, 0]
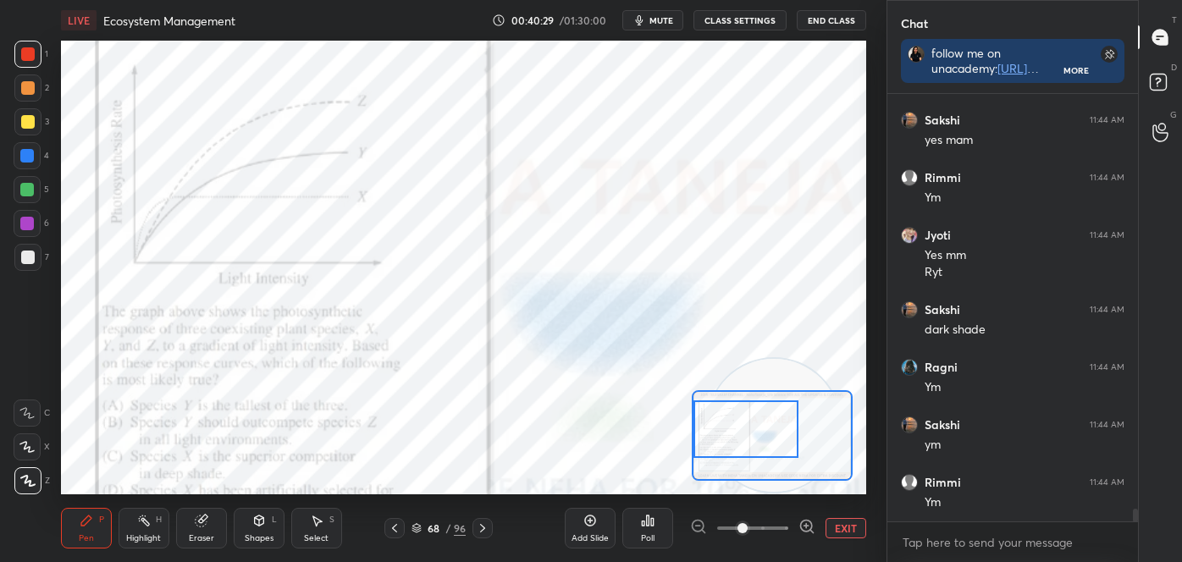
click at [847, 523] on button "EXIT" at bounding box center [846, 528] width 41 height 20
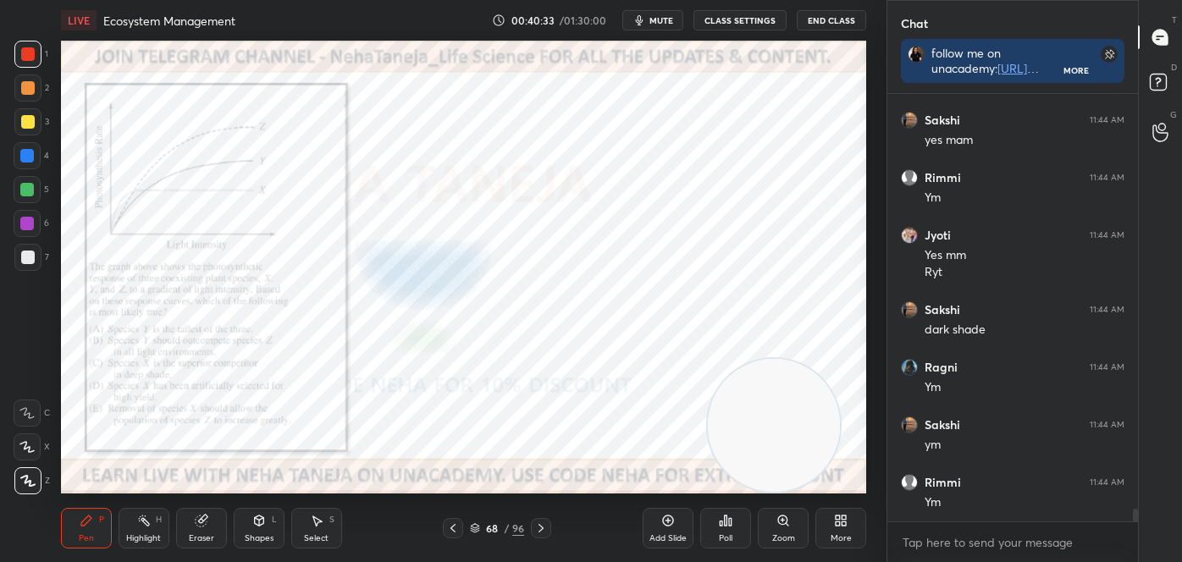
click at [541, 527] on icon at bounding box center [541, 529] width 14 height 14
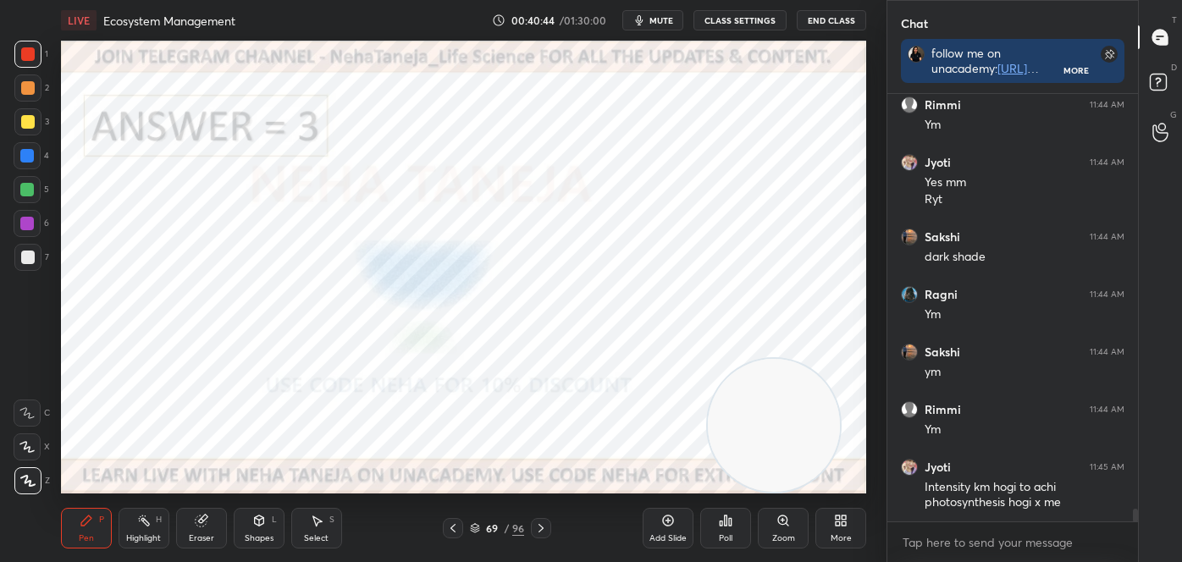
click at [457, 530] on icon at bounding box center [453, 529] width 14 height 14
click at [541, 527] on icon at bounding box center [541, 528] width 5 height 8
click at [541, 525] on icon at bounding box center [541, 529] width 14 height 14
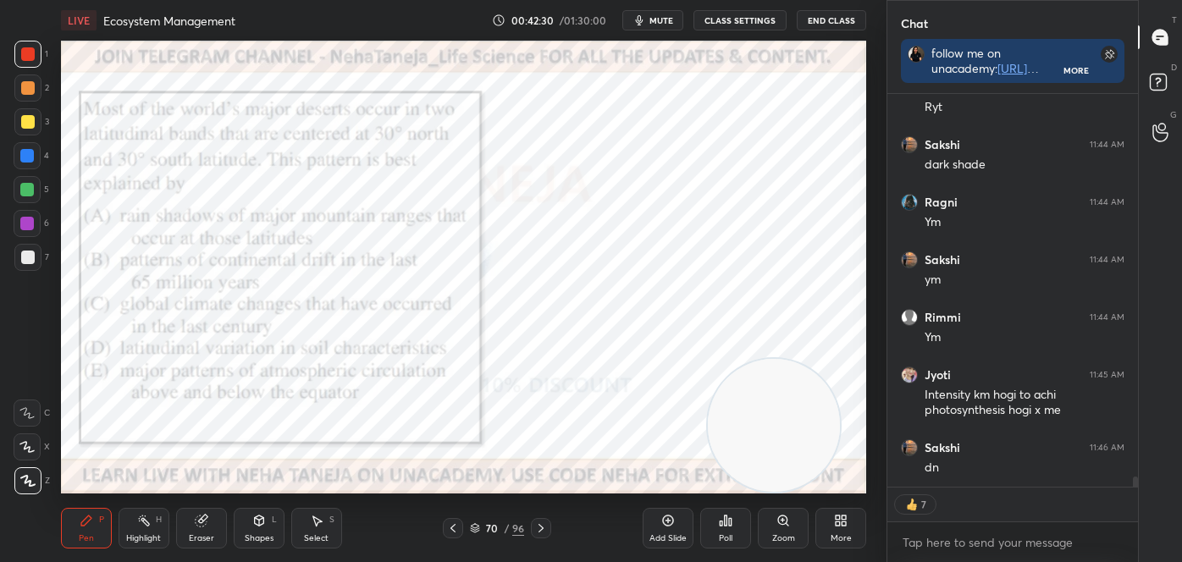
scroll to position [14517, 0]
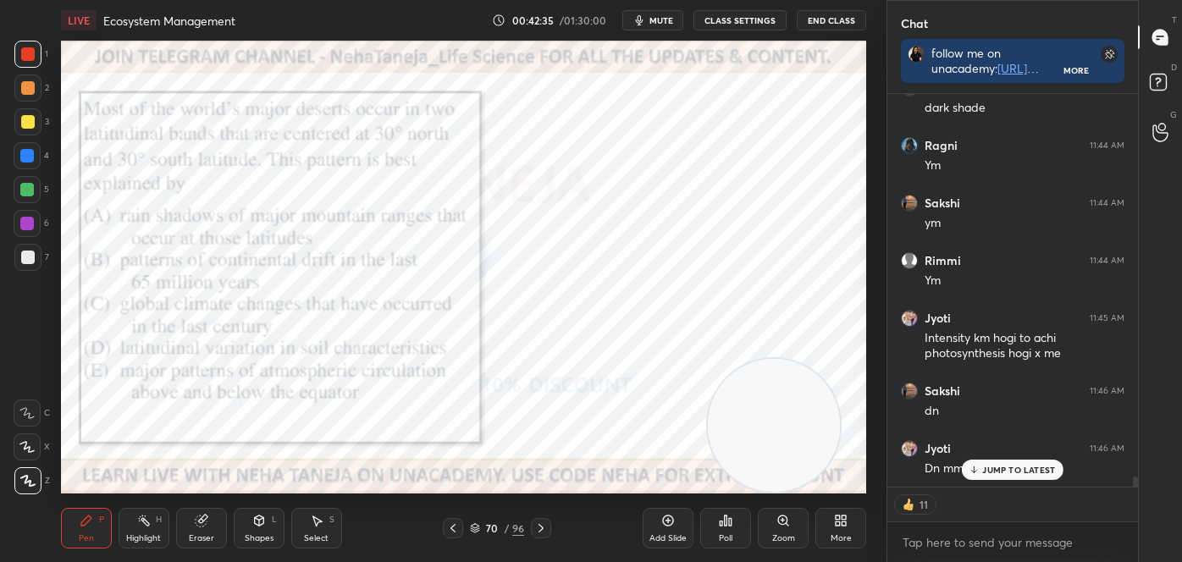
click at [743, 515] on div "Poll" at bounding box center [725, 528] width 51 height 41
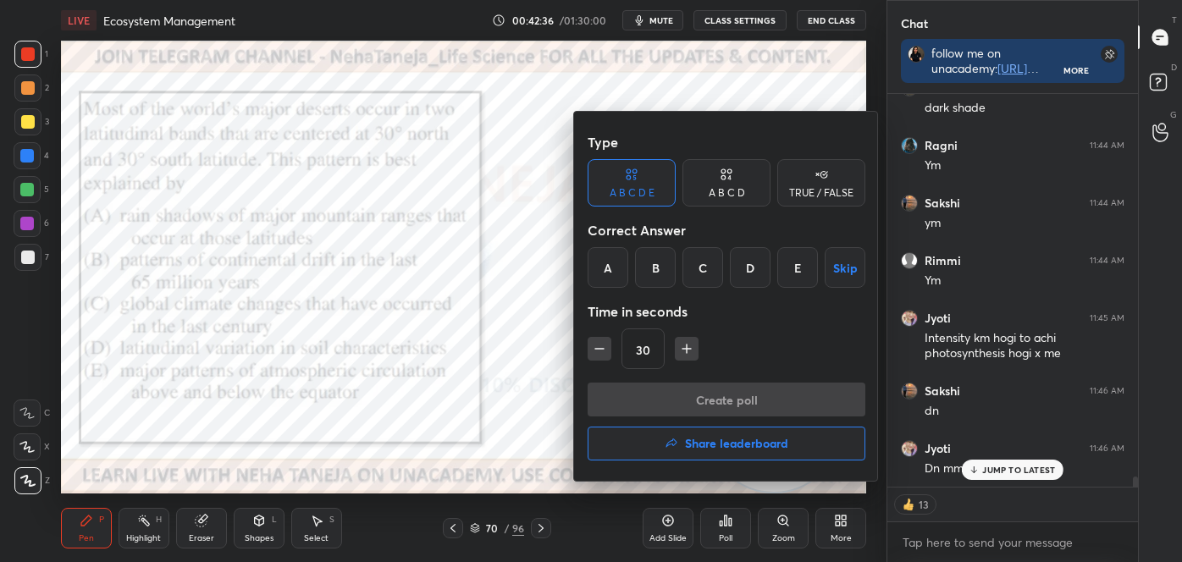
click at [815, 269] on div "E" at bounding box center [797, 267] width 41 height 41
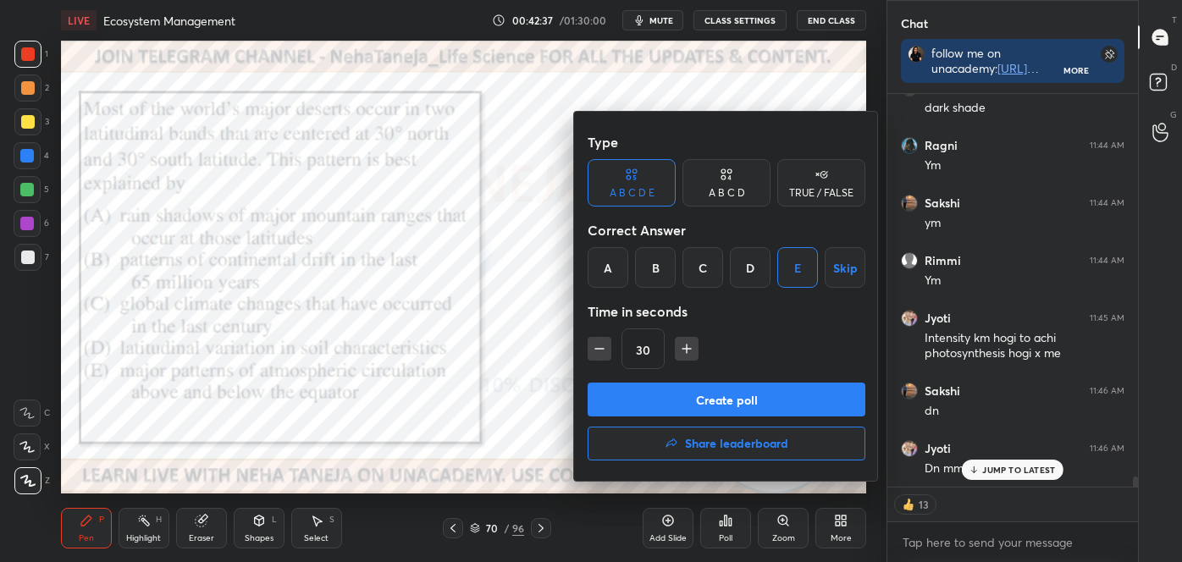
click at [790, 402] on button "Create poll" at bounding box center [727, 400] width 278 height 34
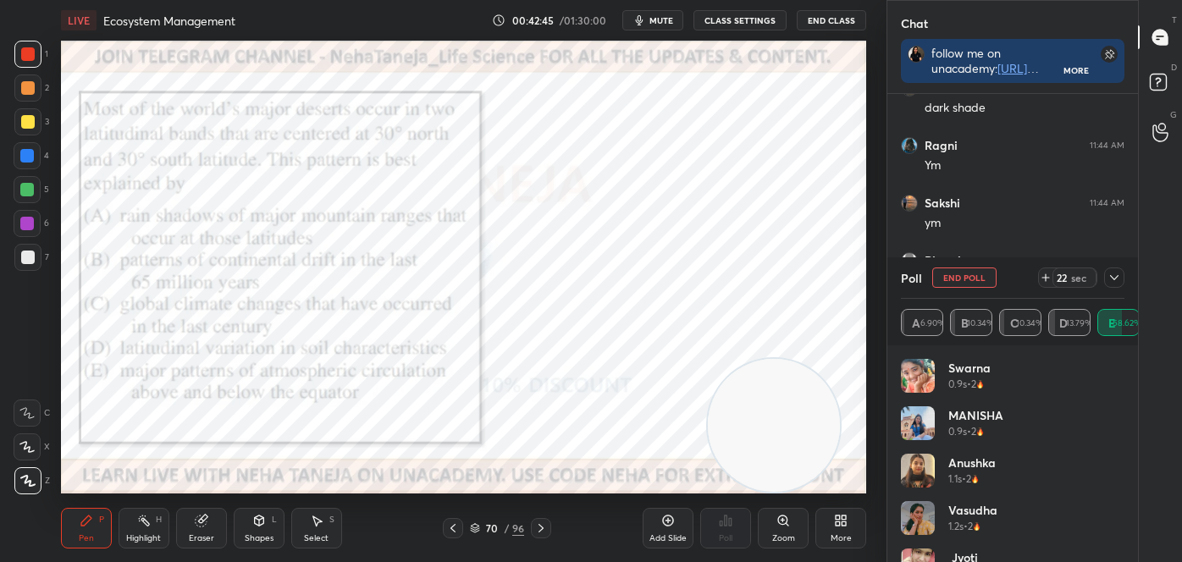
scroll to position [14572, 0]
click at [255, 528] on div "Shapes L" at bounding box center [259, 528] width 51 height 41
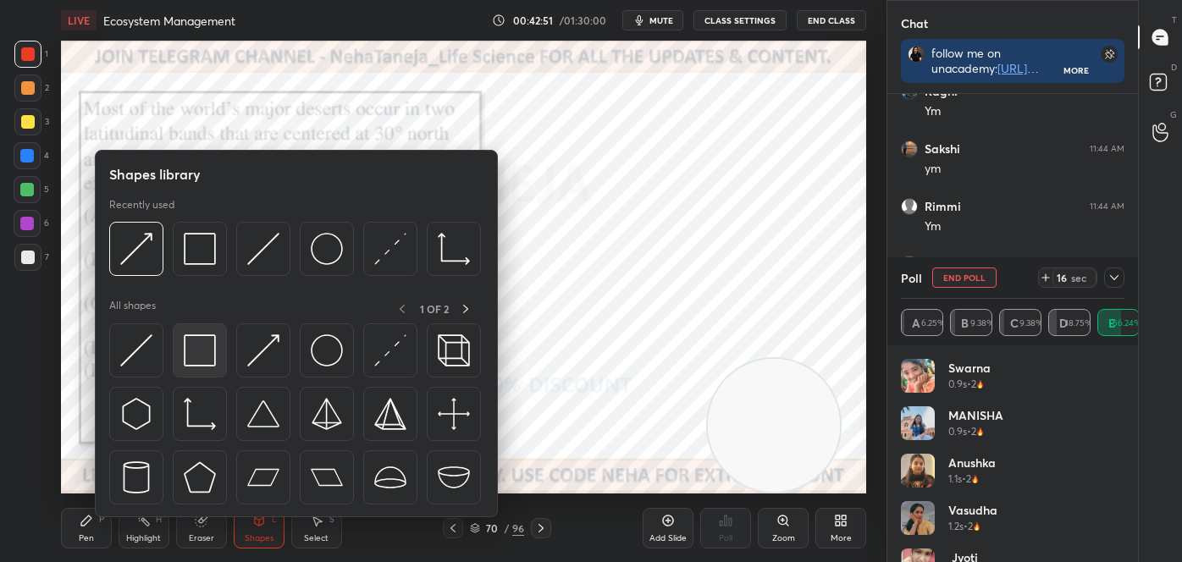
click at [203, 341] on img at bounding box center [200, 351] width 32 height 32
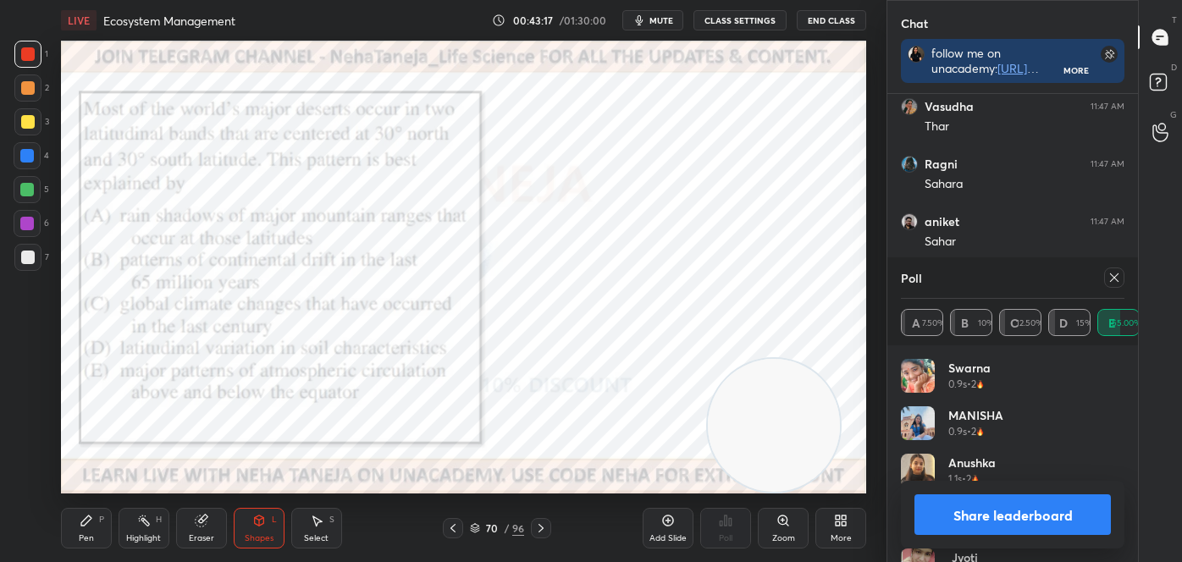
scroll to position [15320, 0]
click at [965, 517] on button "Share leaderboard" at bounding box center [1013, 515] width 196 height 41
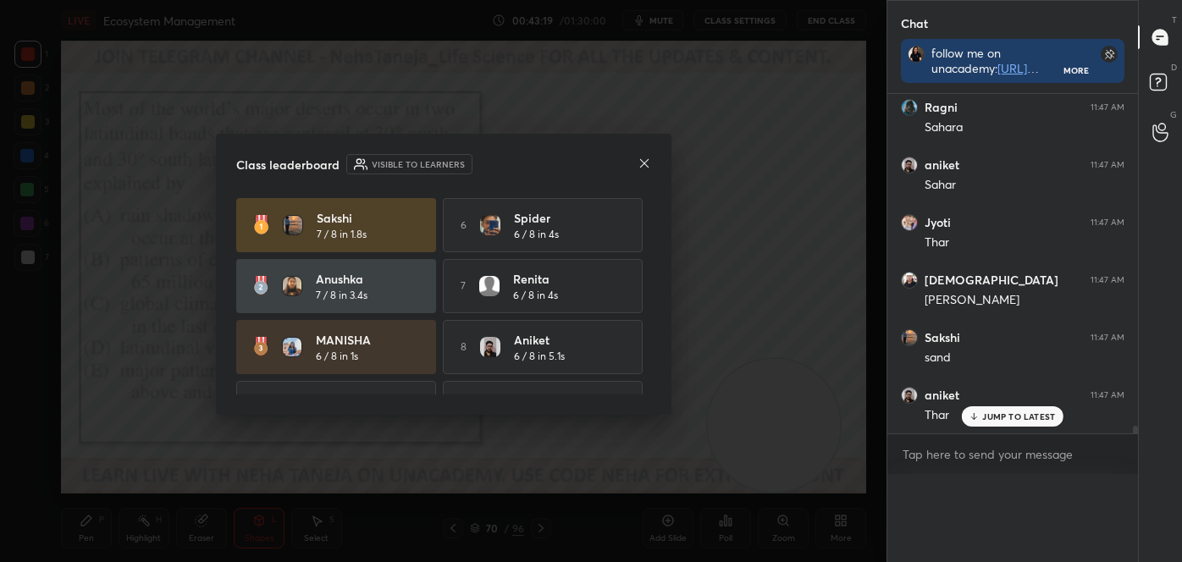
scroll to position [5, 4]
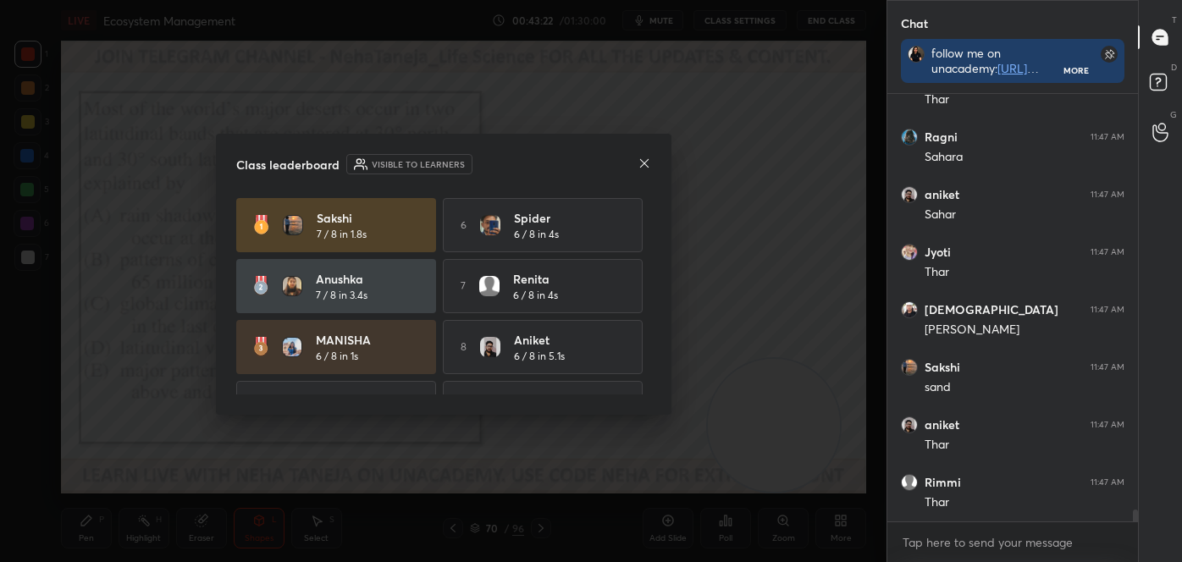
click at [644, 157] on icon at bounding box center [645, 164] width 14 height 14
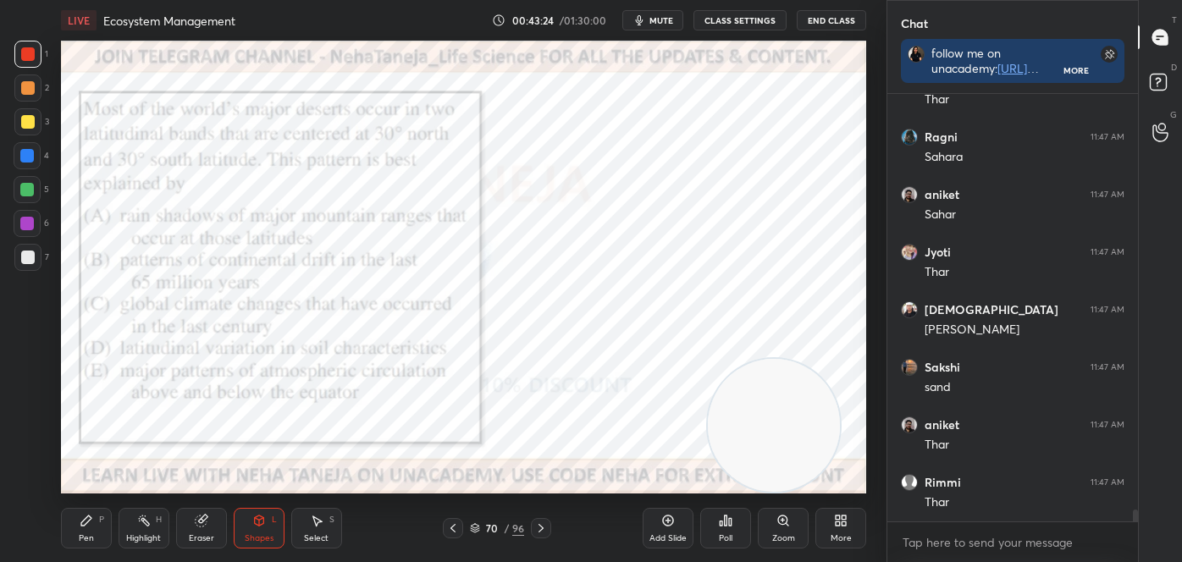
click at [85, 514] on icon at bounding box center [87, 521] width 14 height 14
click at [25, 470] on div at bounding box center [27, 481] width 27 height 27
click at [20, 481] on div at bounding box center [27, 481] width 27 height 27
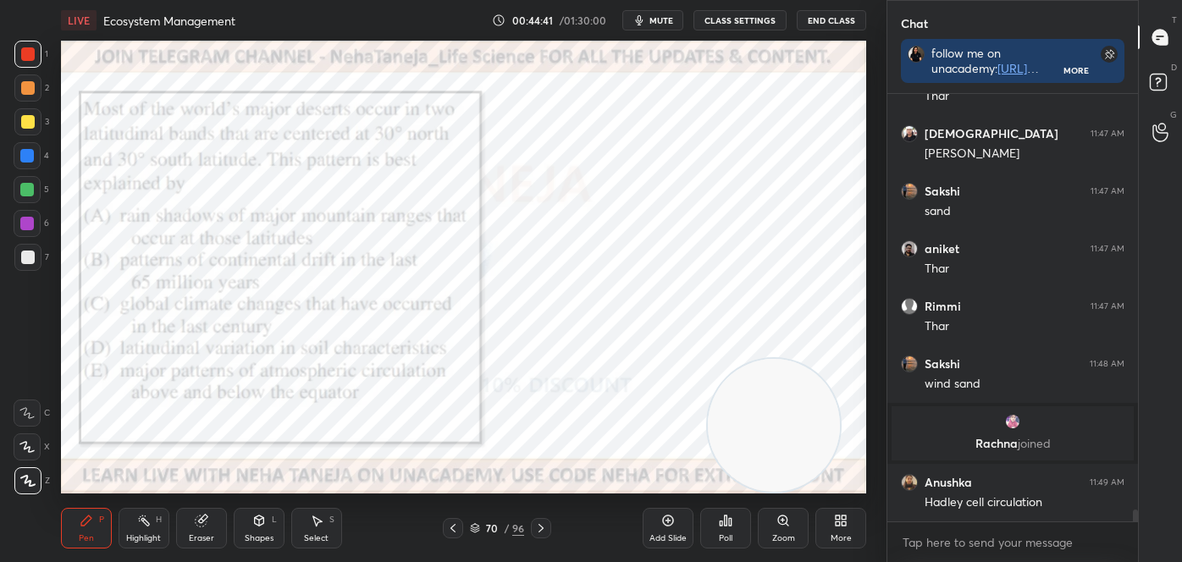
scroll to position [15538, 0]
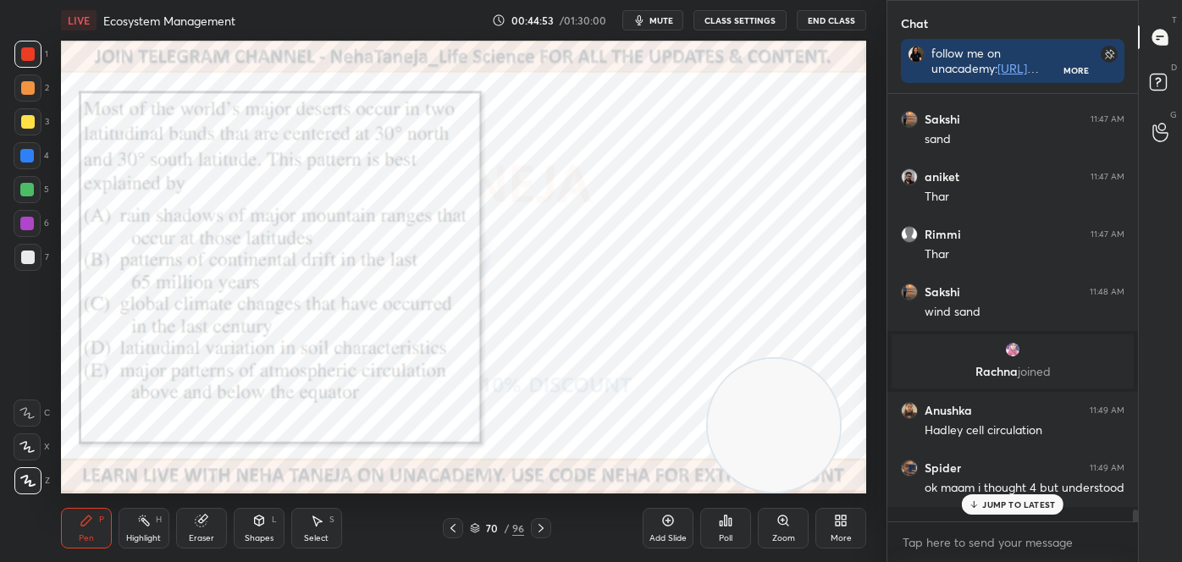
click at [542, 531] on icon at bounding box center [541, 529] width 14 height 14
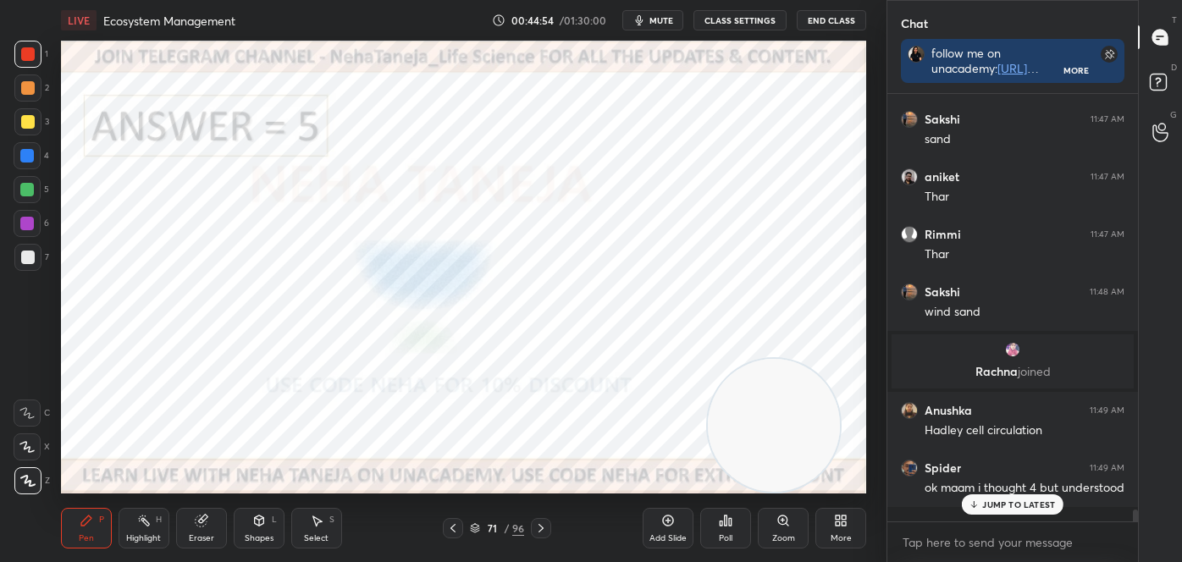
click at [541, 528] on icon at bounding box center [541, 529] width 14 height 14
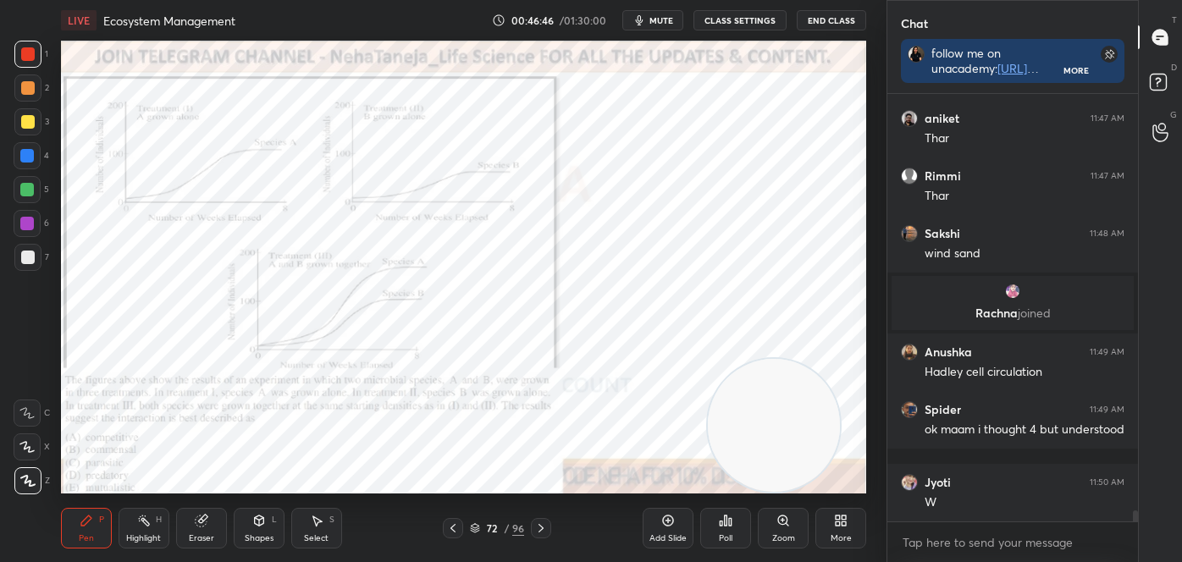
scroll to position [15653, 0]
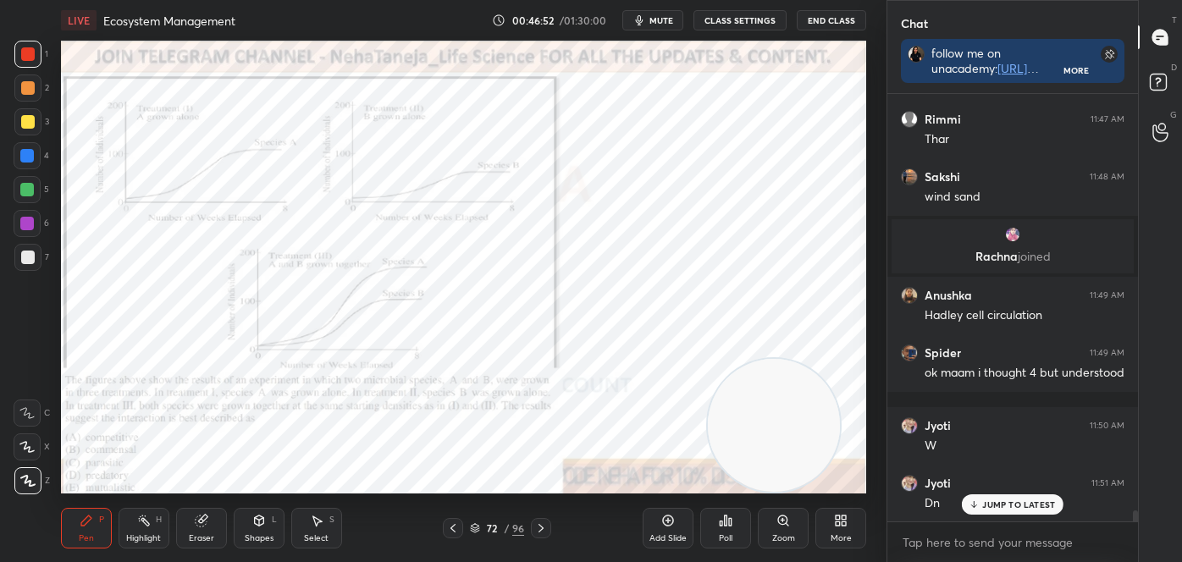
click at [731, 534] on div "Poll" at bounding box center [726, 538] width 14 height 8
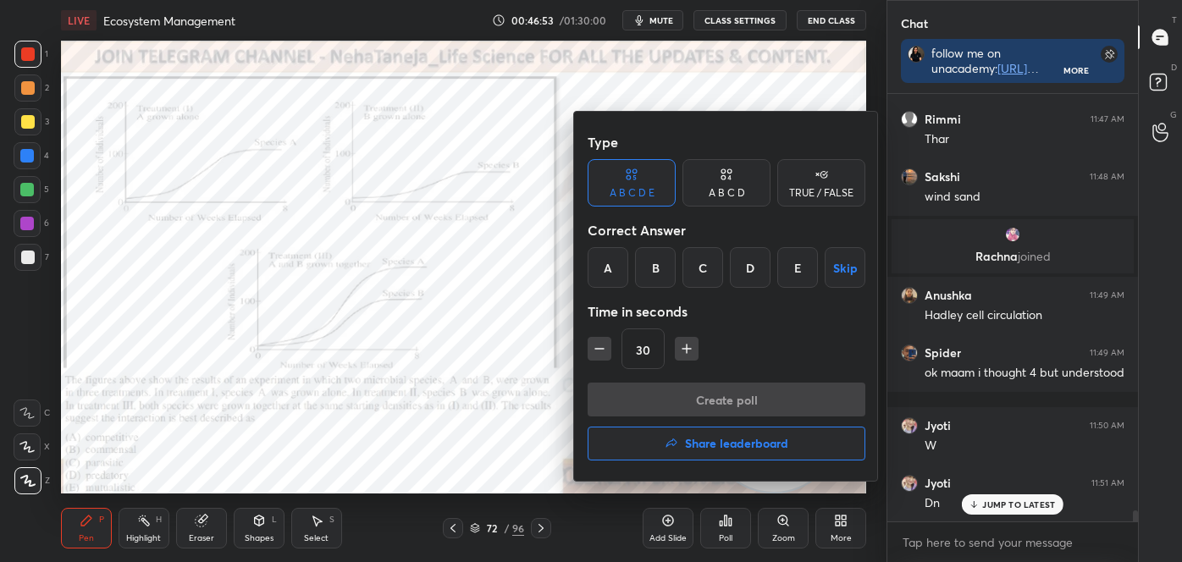
click at [785, 259] on div "E" at bounding box center [797, 267] width 41 height 41
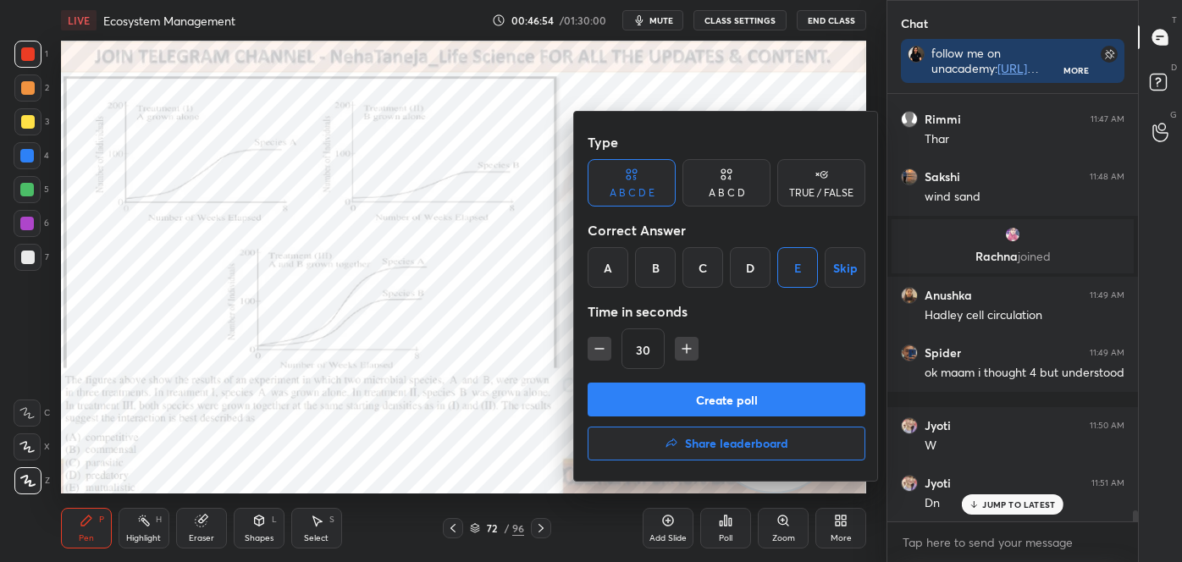
click at [758, 395] on button "Create poll" at bounding box center [727, 400] width 278 height 34
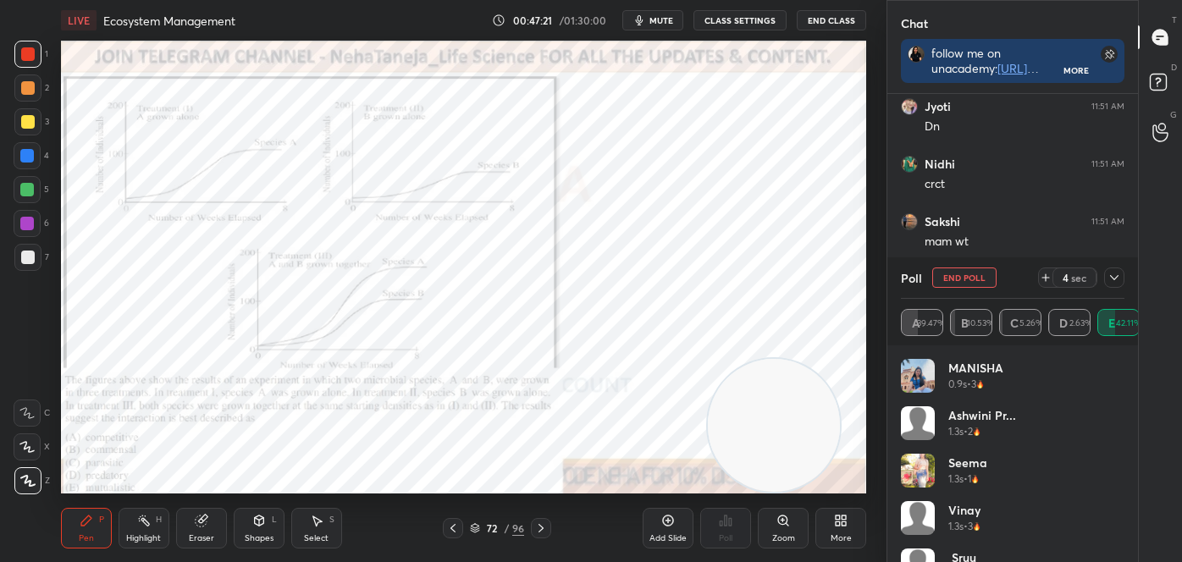
scroll to position [16087, 0]
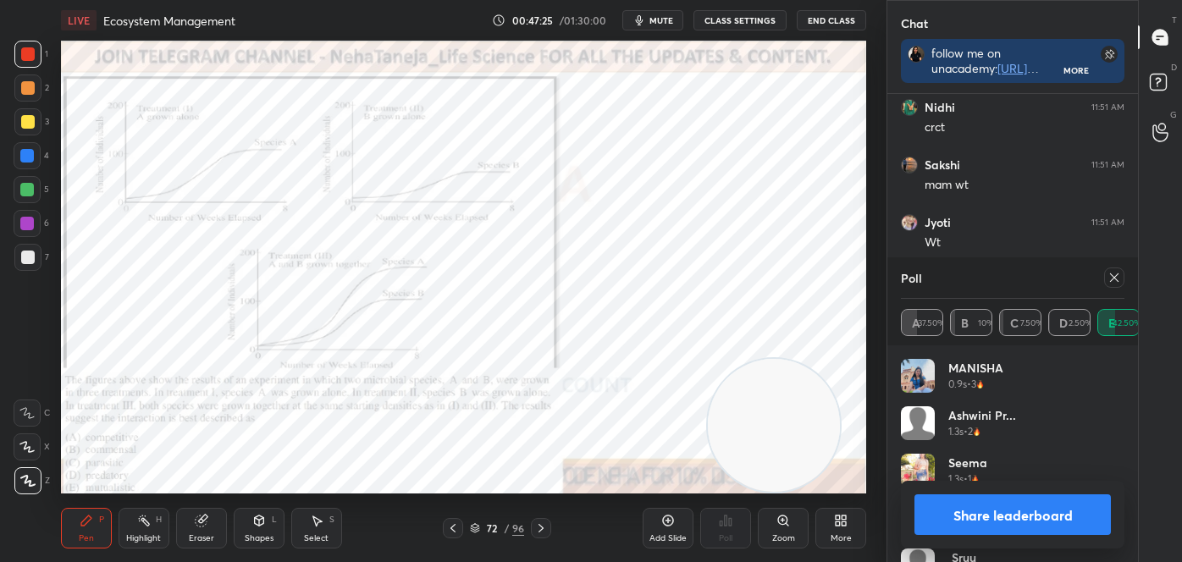
click at [1073, 523] on button "Share leaderboard" at bounding box center [1013, 515] width 196 height 41
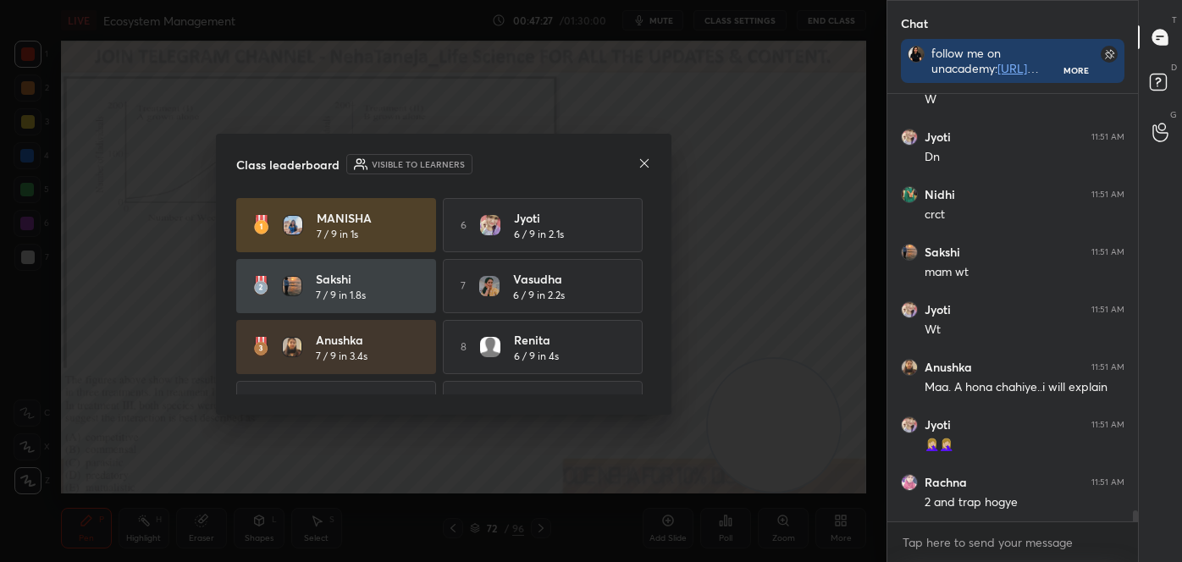
scroll to position [16057, 0]
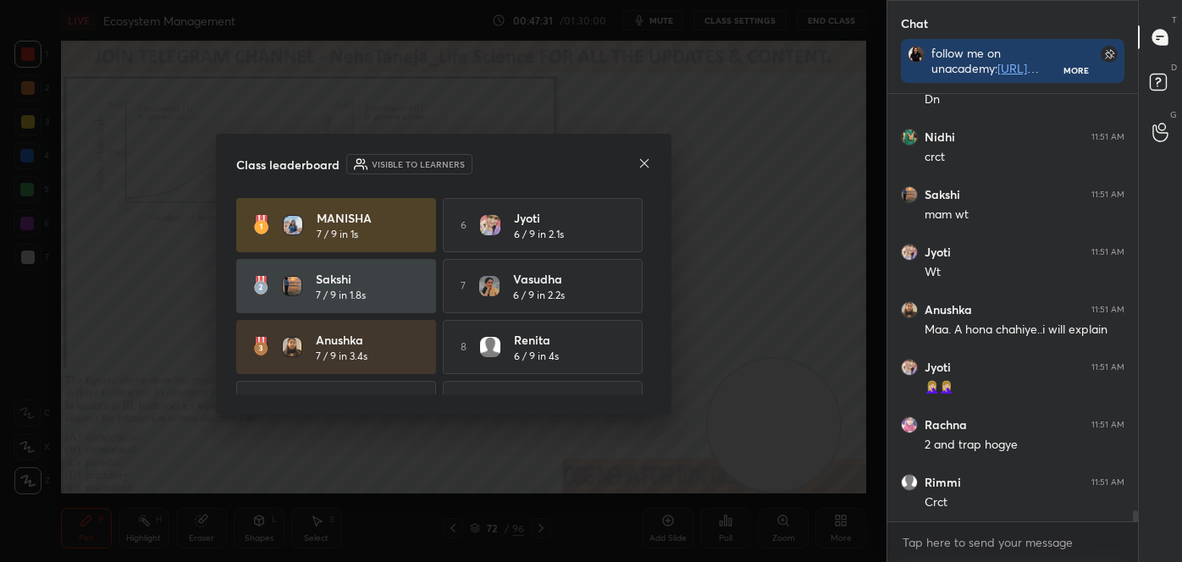
click at [645, 157] on icon at bounding box center [645, 164] width 14 height 14
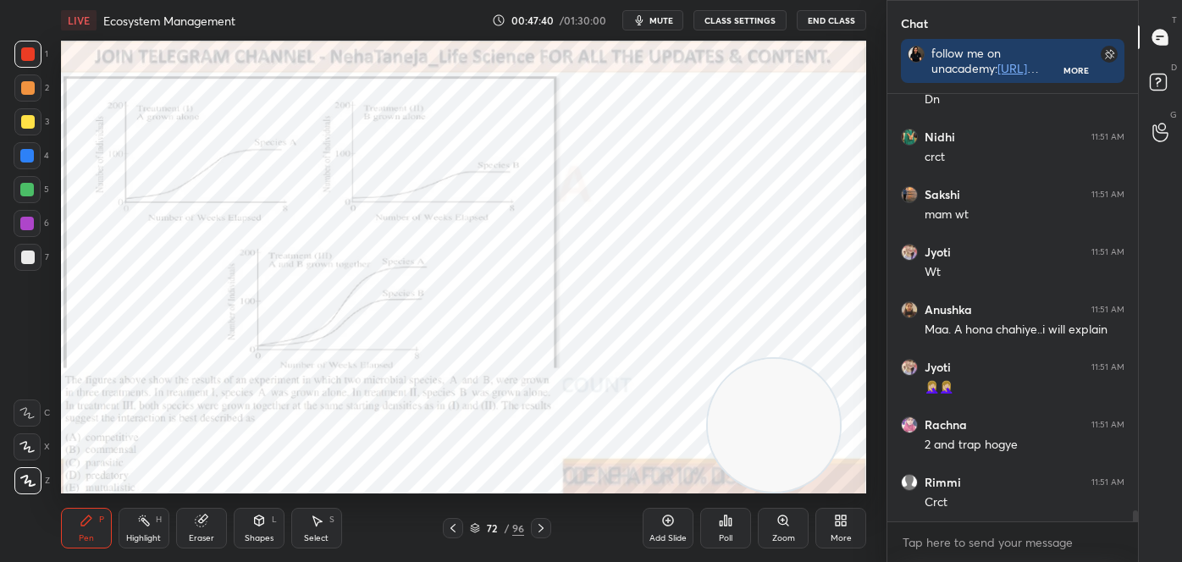
scroll to position [16114, 0]
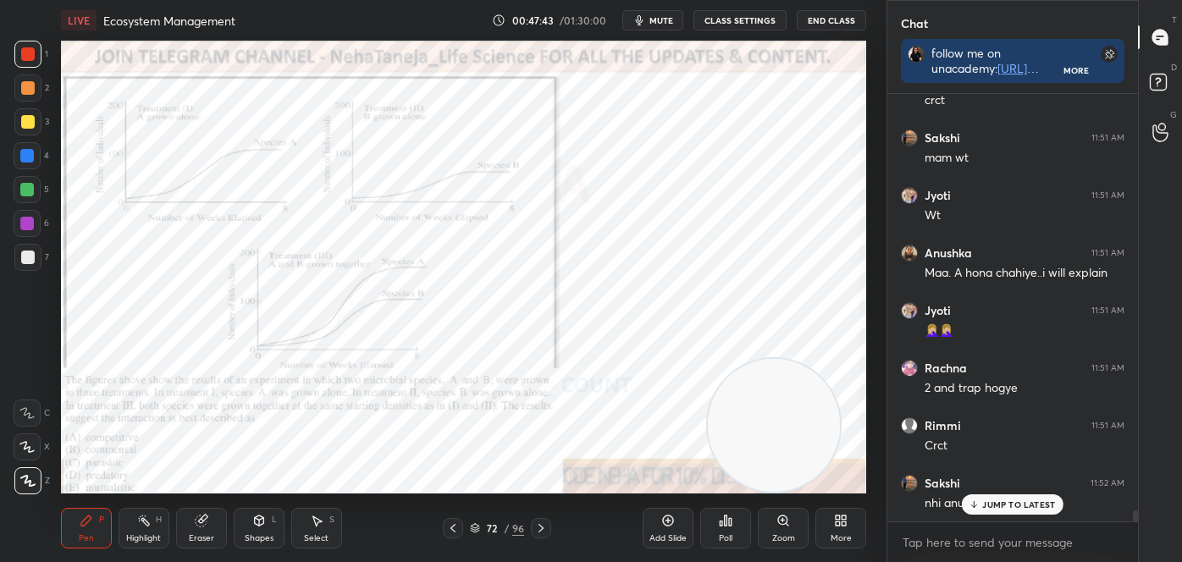
click at [780, 534] on div "Zoom" at bounding box center [783, 538] width 23 height 8
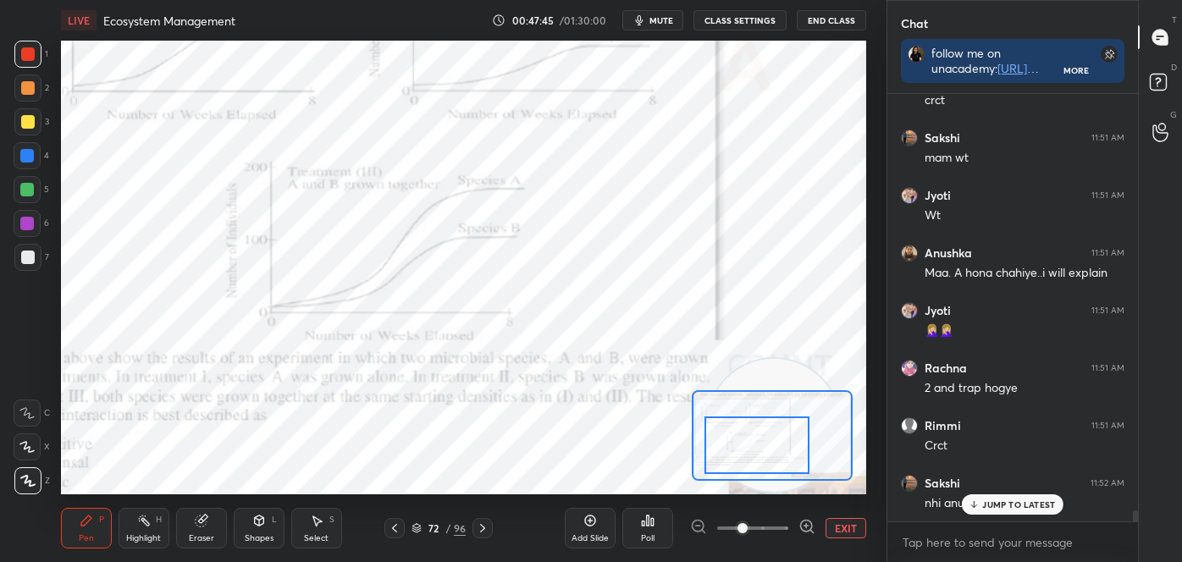
drag, startPoint x: 767, startPoint y: 438, endPoint x: 767, endPoint y: 517, distance: 79.6
click at [754, 452] on div at bounding box center [757, 446] width 105 height 58
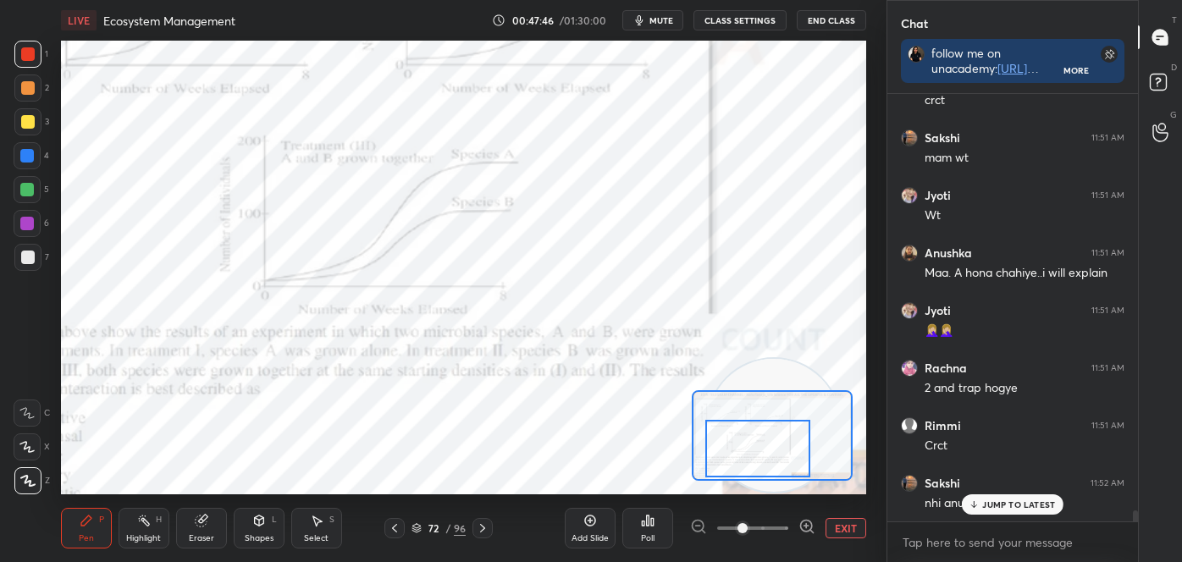
click at [738, 528] on span at bounding box center [743, 528] width 10 height 10
click at [835, 529] on button "EXIT" at bounding box center [846, 528] width 41 height 20
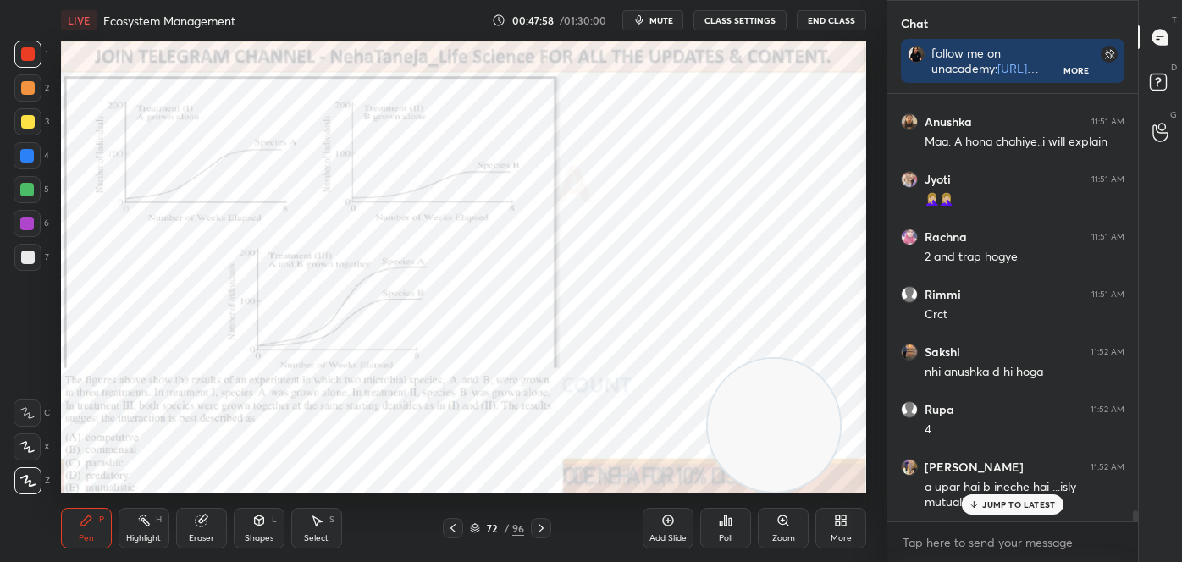
scroll to position [16317, 0]
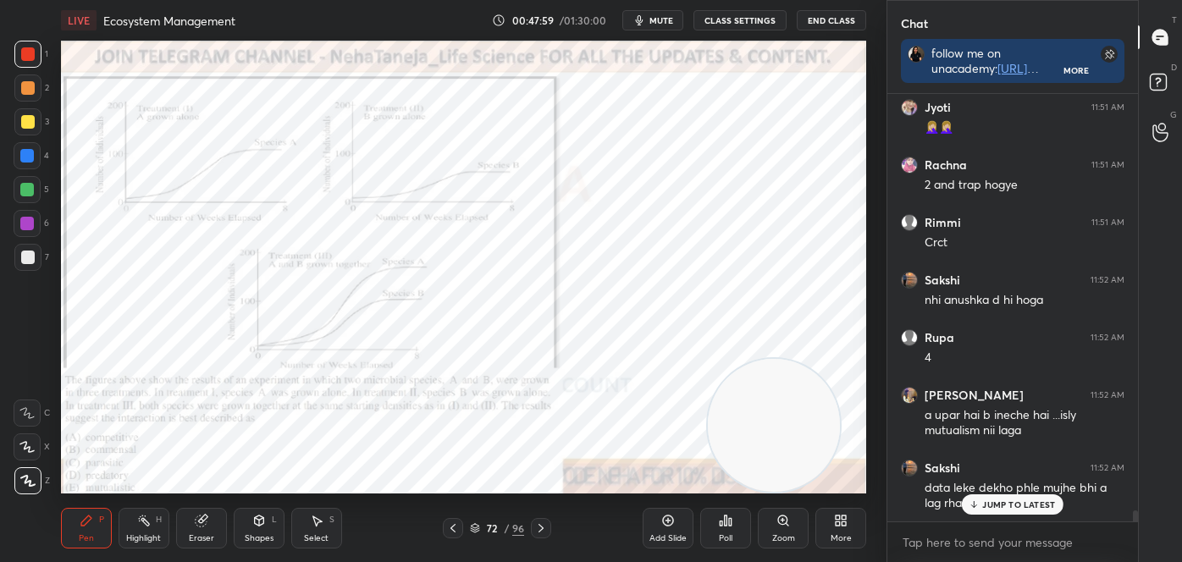
drag, startPoint x: 142, startPoint y: 531, endPoint x: 158, endPoint y: 500, distance: 34.8
click at [142, 529] on div "Highlight H" at bounding box center [144, 528] width 51 height 41
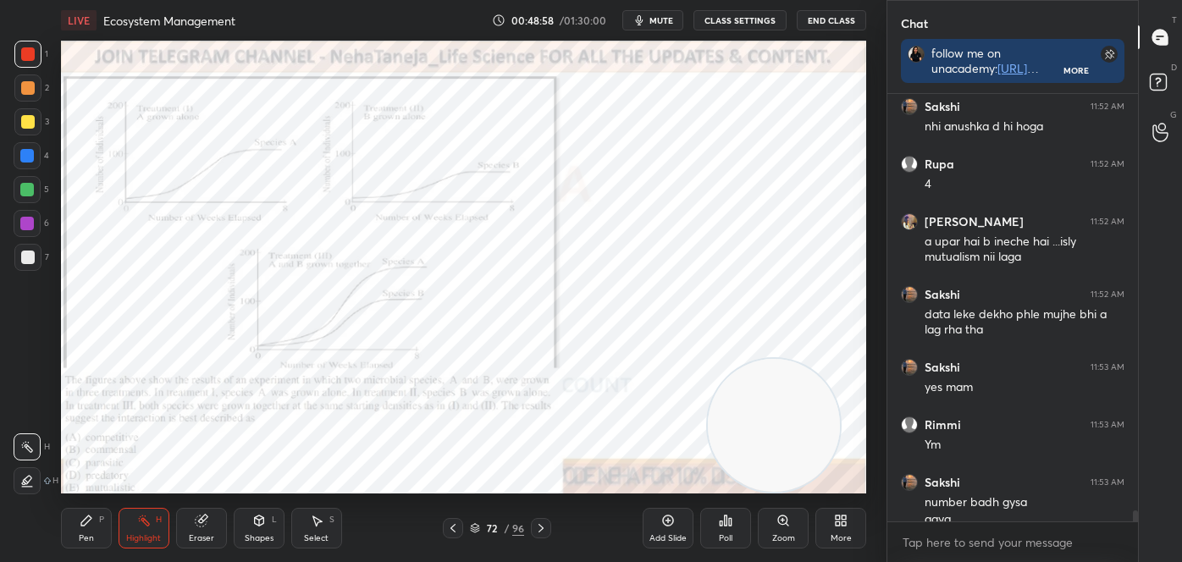
scroll to position [16507, 0]
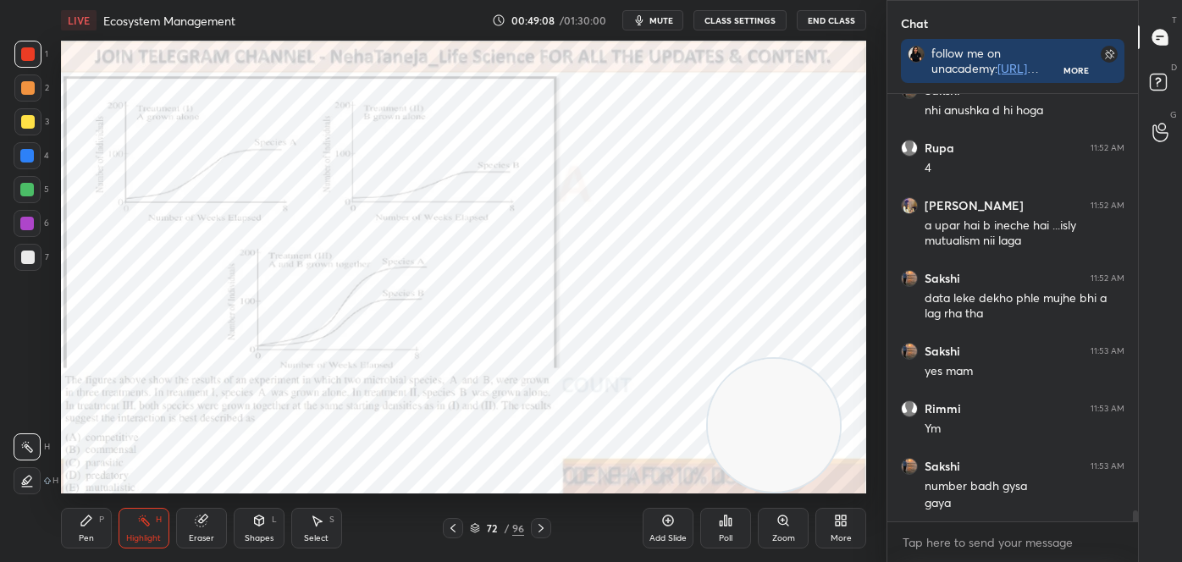
click at [75, 534] on div "Pen P" at bounding box center [86, 528] width 51 height 41
click at [27, 410] on icon at bounding box center [26, 413] width 15 height 12
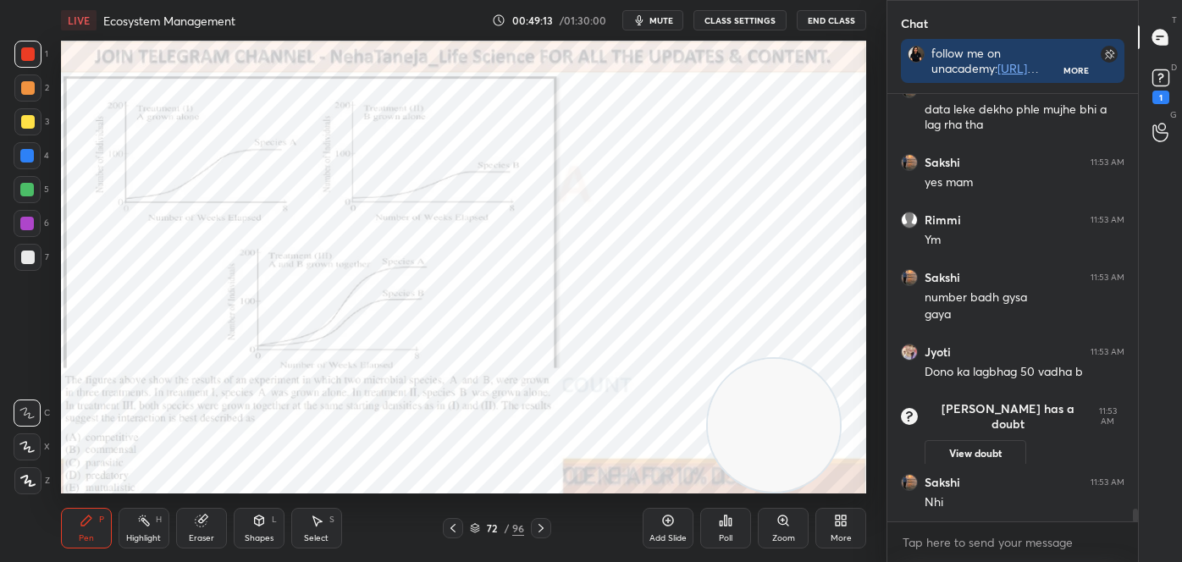
scroll to position [14506, 0]
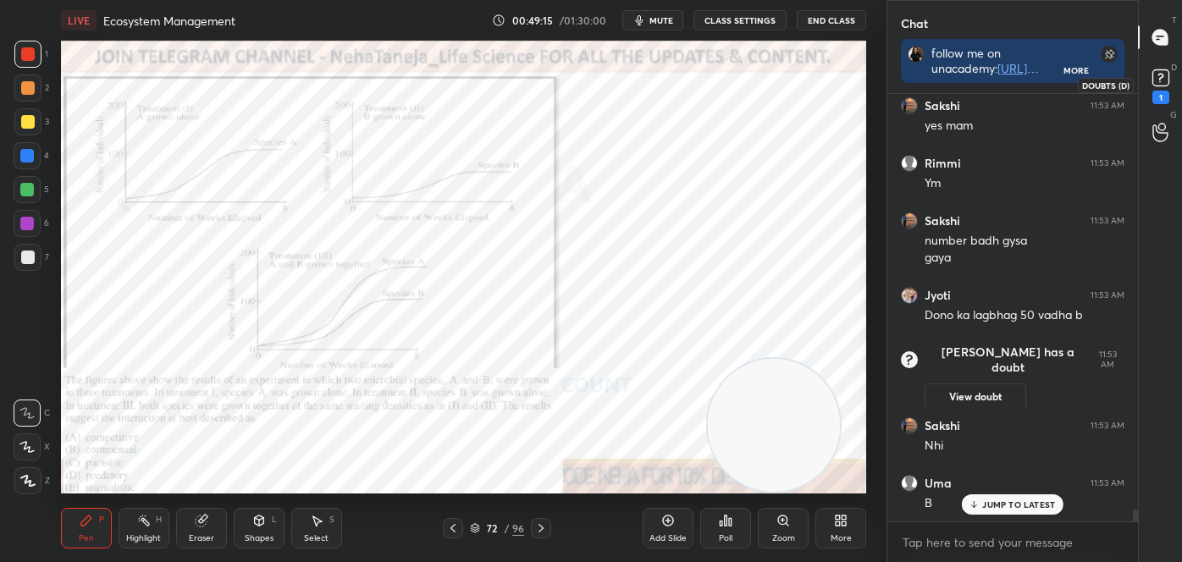
click at [1162, 73] on rect at bounding box center [1161, 78] width 16 height 16
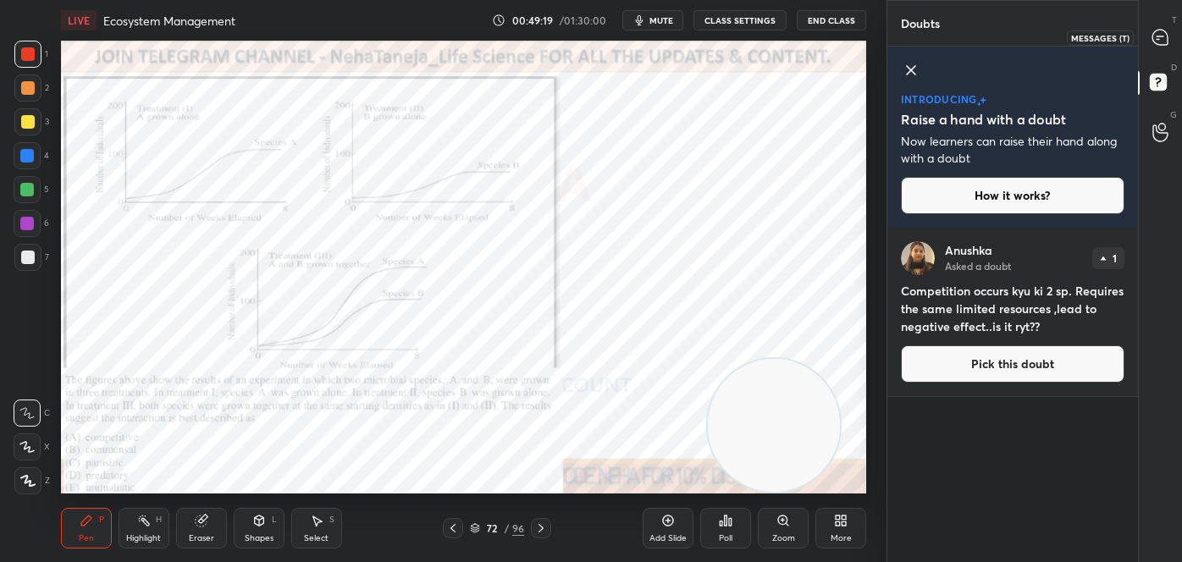
click at [1159, 43] on icon at bounding box center [1160, 37] width 15 height 15
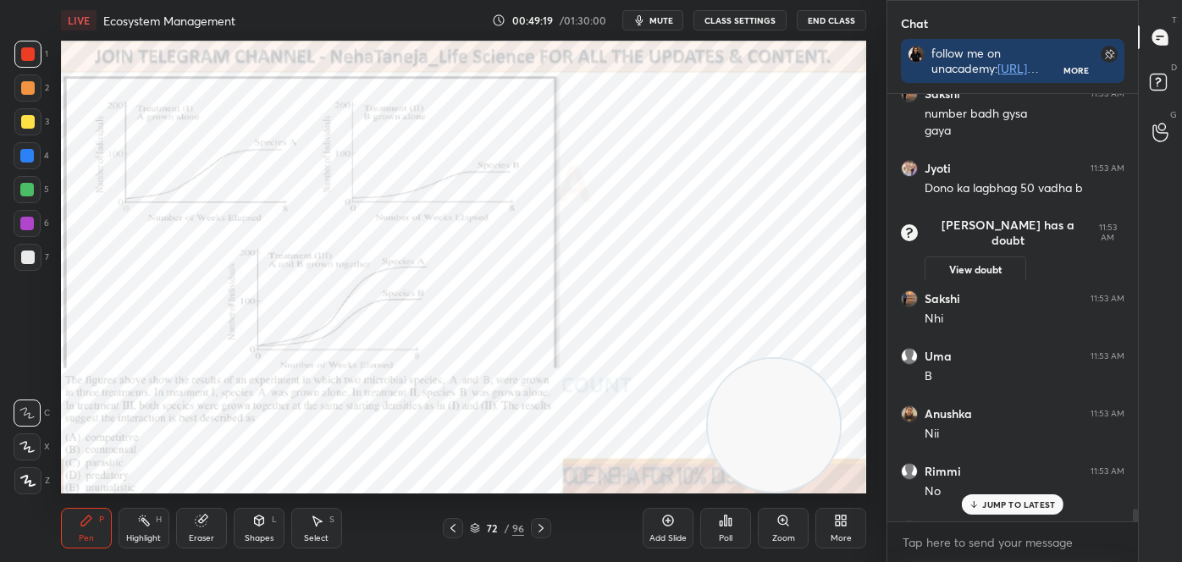
scroll to position [423, 246]
click at [1015, 497] on div "JUMP TO LATEST" at bounding box center [1013, 505] width 102 height 20
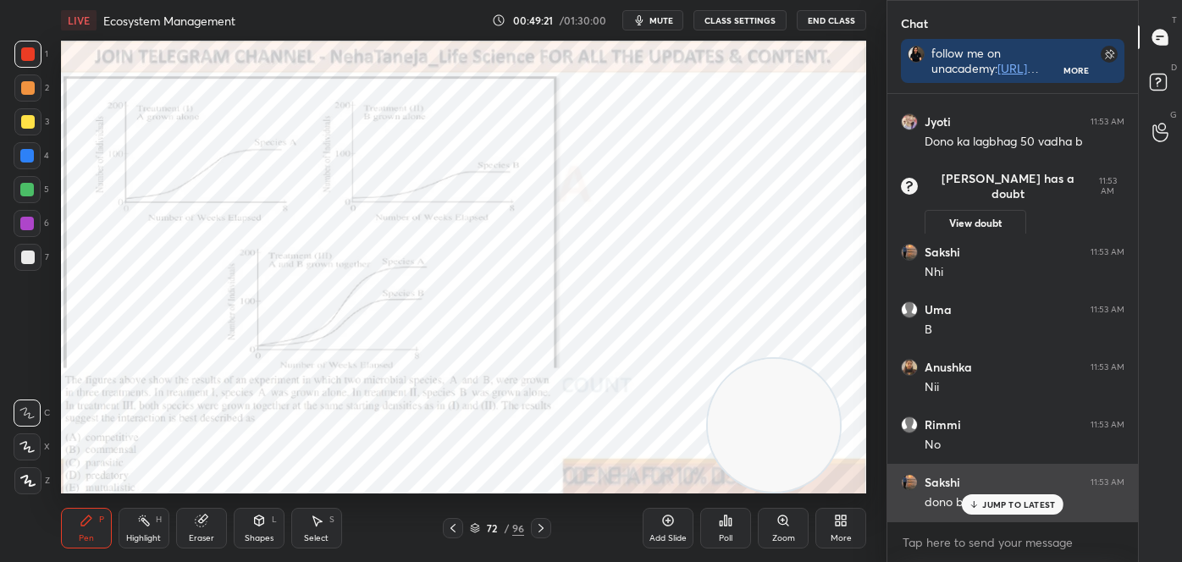
click at [1015, 497] on div "Anushka 11:51 AM Maa. A hona chahiye..i will explain Jyoti 11:51 AM 🤦🏼‍♀️🤦🏼‍♀️ …" at bounding box center [1013, 308] width 251 height 428
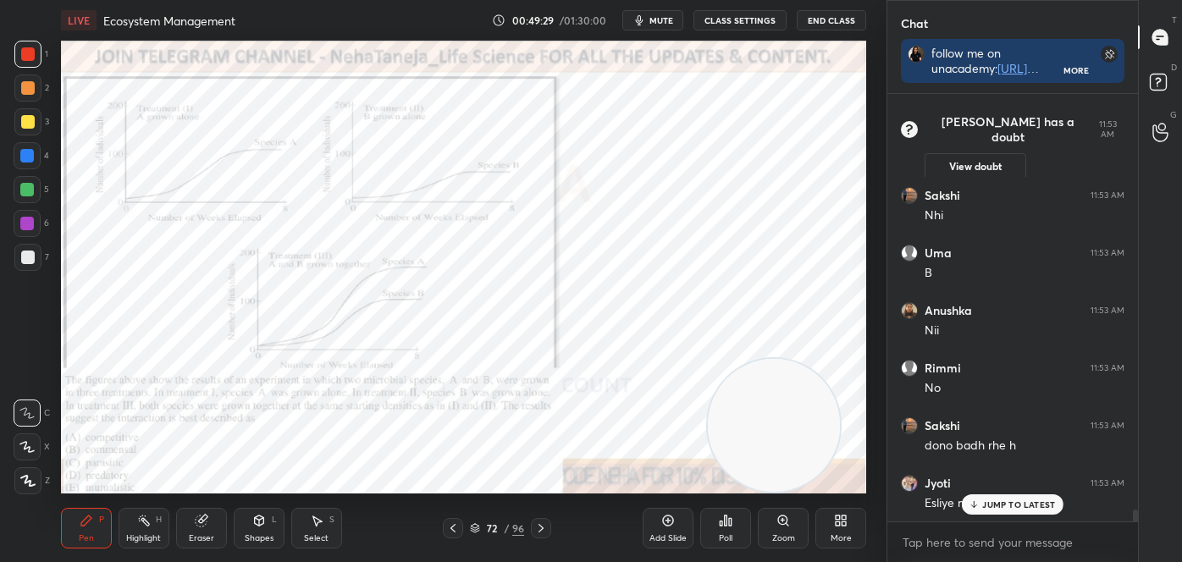
drag, startPoint x: 250, startPoint y: 538, endPoint x: 257, endPoint y: 555, distance: 18.6
click at [250, 537] on div "Shapes" at bounding box center [259, 538] width 29 height 8
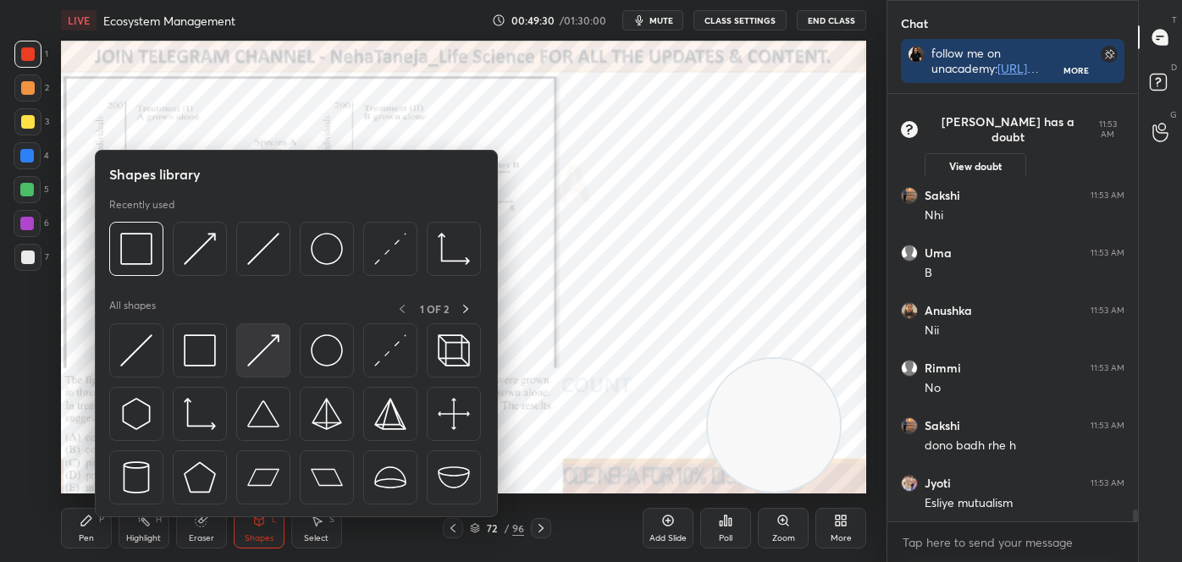
scroll to position [15170, 0]
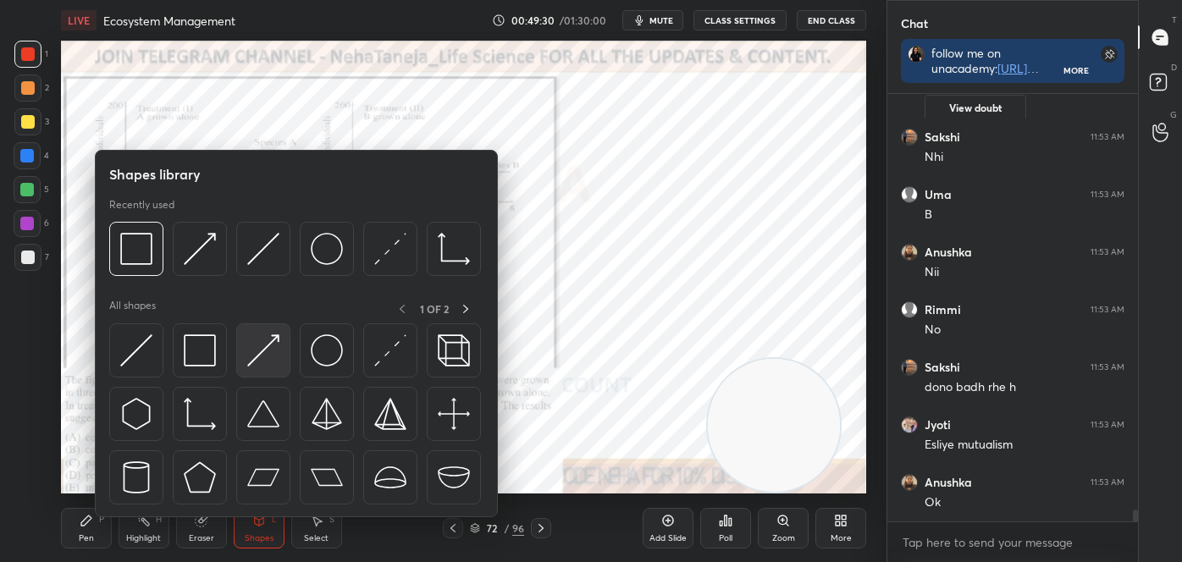
click at [273, 361] on img at bounding box center [263, 351] width 32 height 32
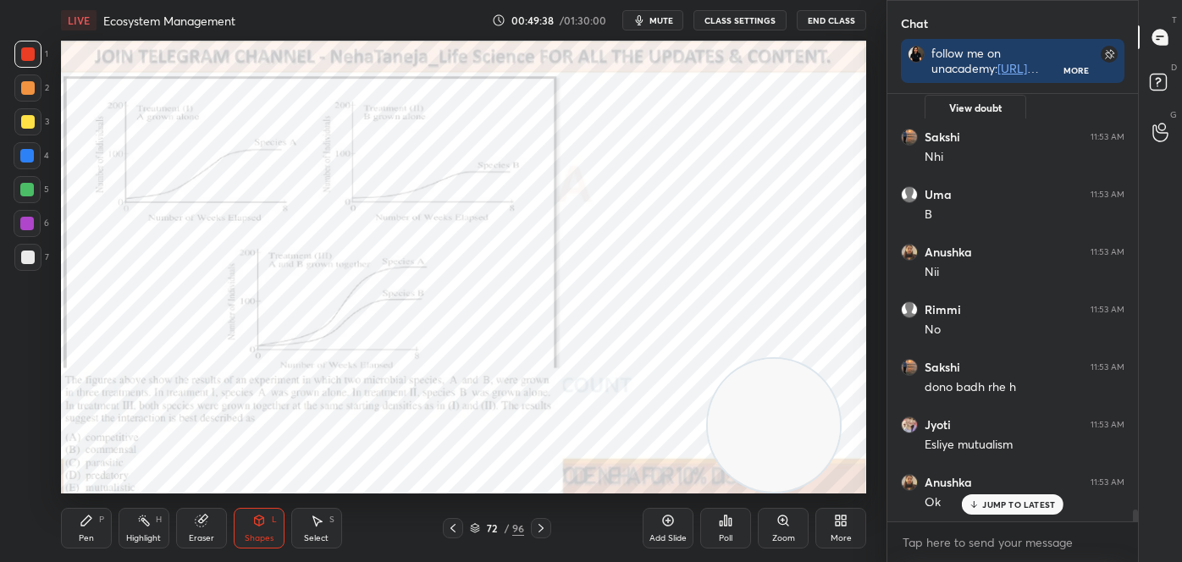
scroll to position [15226, 0]
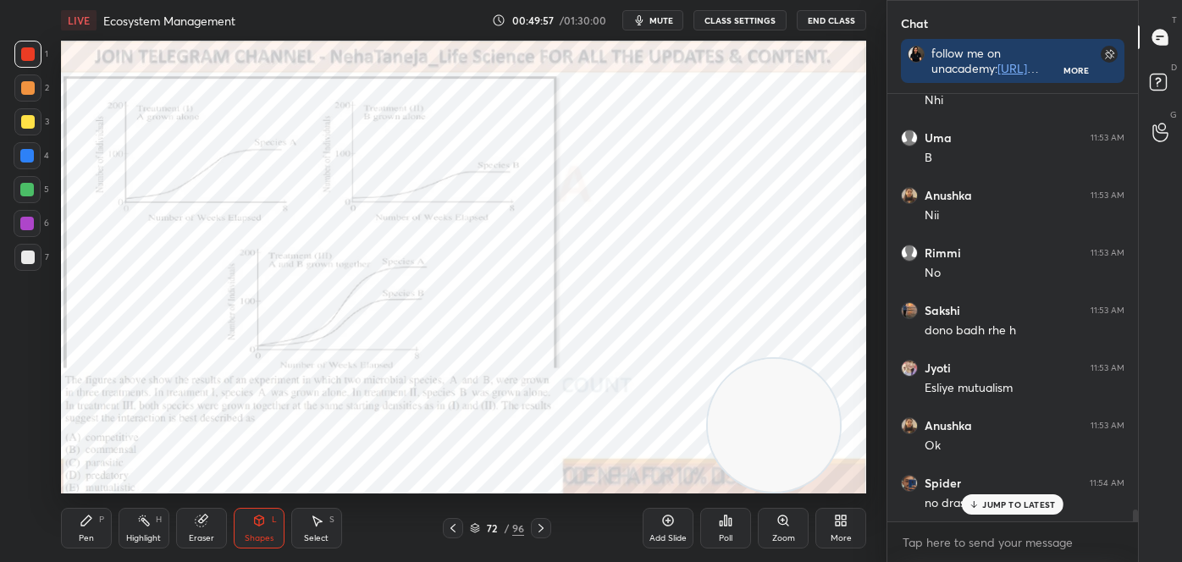
click at [87, 542] on div "Pen" at bounding box center [86, 538] width 15 height 8
drag, startPoint x: 30, startPoint y: 416, endPoint x: 11, endPoint y: 423, distance: 20.9
click at [25, 419] on div at bounding box center [27, 413] width 27 height 27
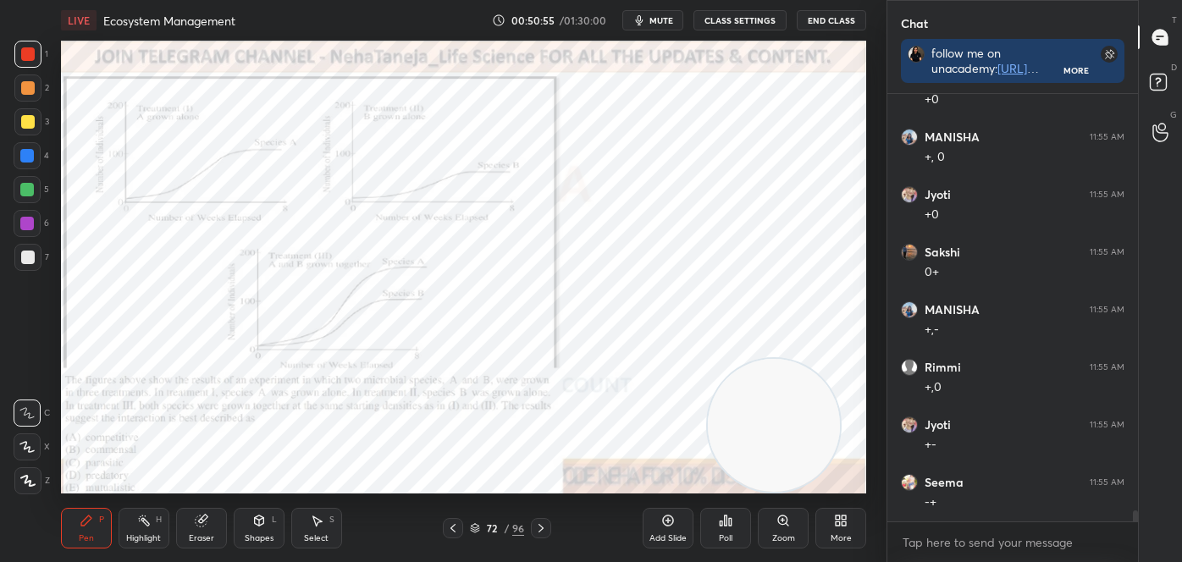
scroll to position [16609, 0]
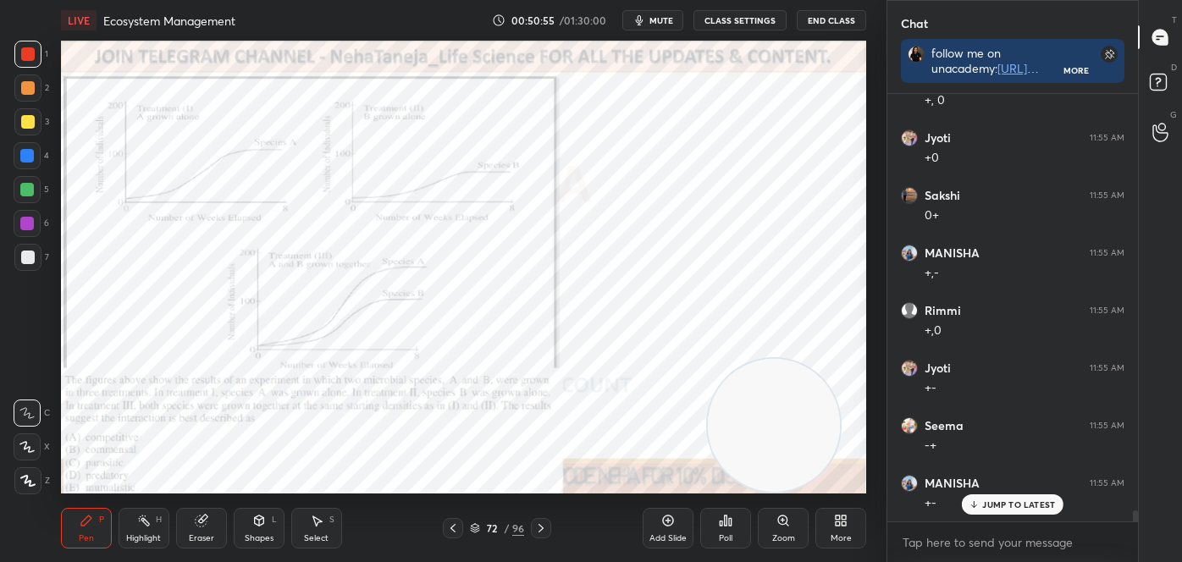
click at [154, 496] on div "LIVE Ecosystem Management 00:50:55 / 01:30:00 mute CLASS SETTINGS End Class Set…" at bounding box center [463, 281] width 819 height 562
click at [169, 495] on div "LIVE Ecosystem Management 00:50:56 / 01:30:00 mute CLASS SETTINGS End Class Set…" at bounding box center [463, 281] width 819 height 562
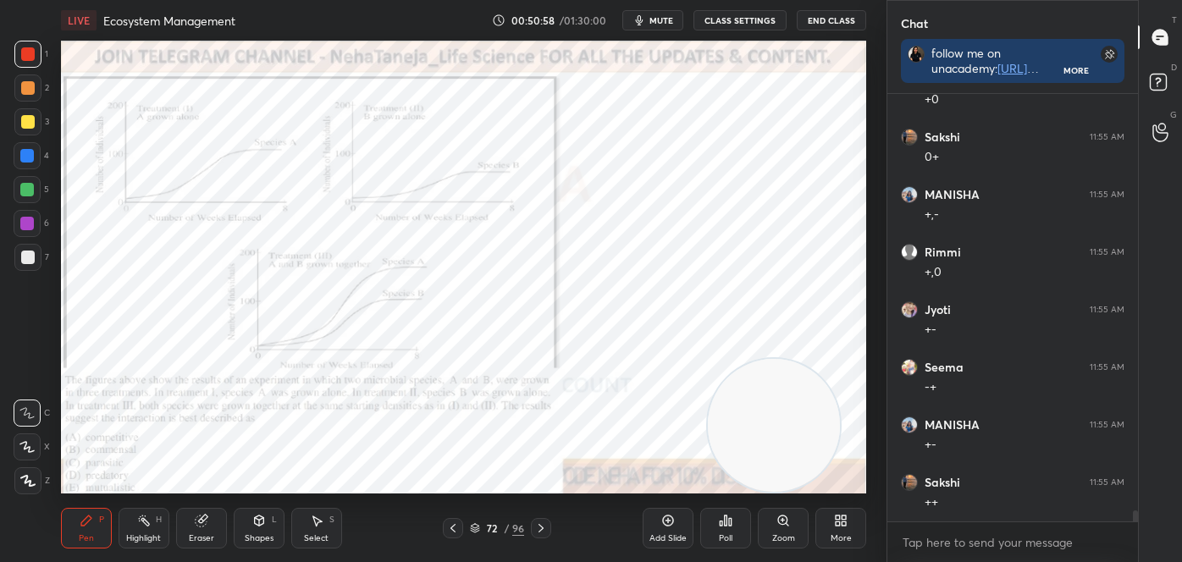
click at [154, 495] on div "LIVE Ecosystem Management 00:50:58 / 01:30:00 mute CLASS SETTINGS End Class Set…" at bounding box center [463, 281] width 819 height 562
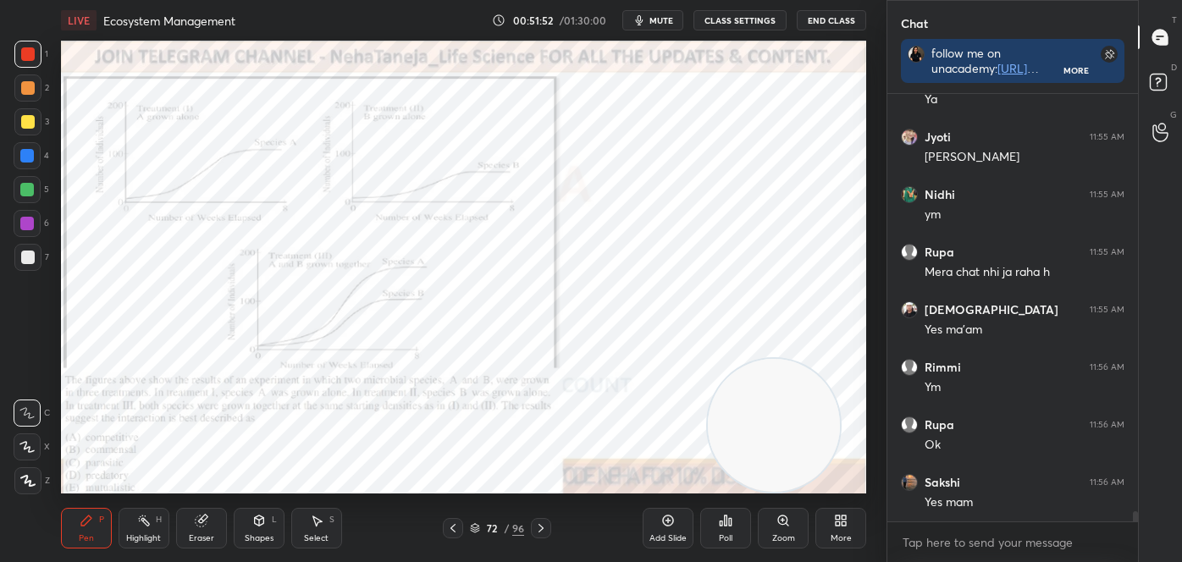
scroll to position [17760, 0]
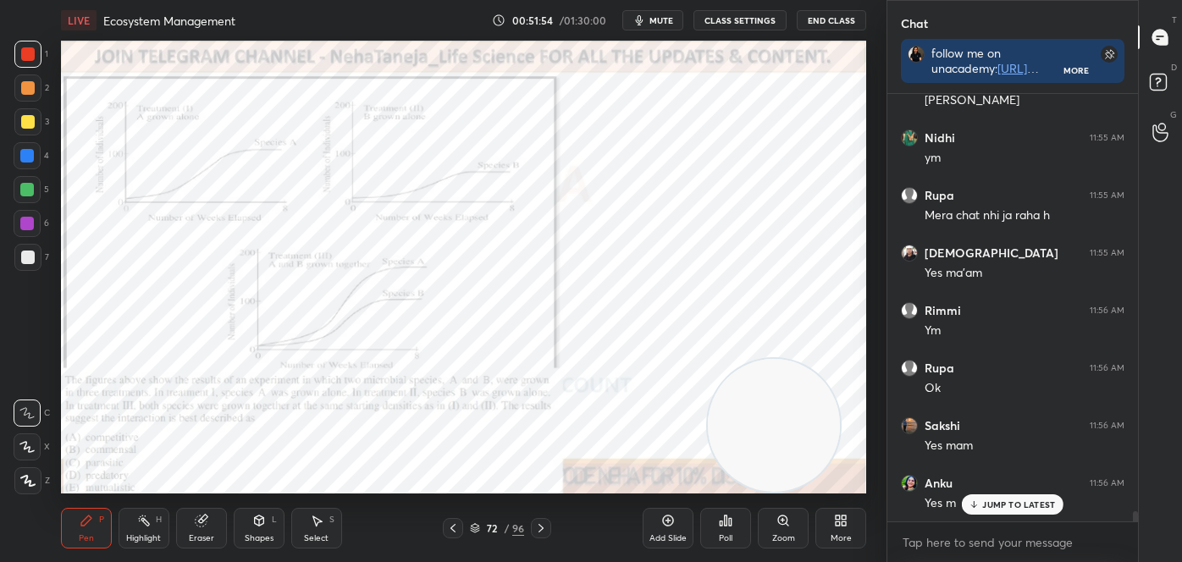
click at [540, 525] on icon at bounding box center [541, 528] width 5 height 8
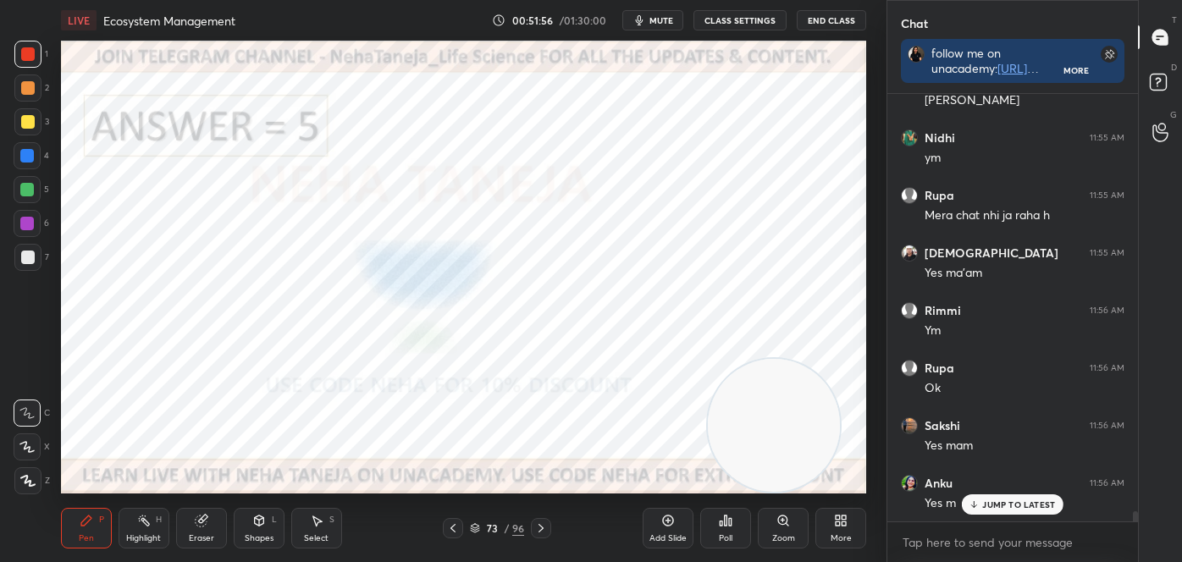
click at [538, 528] on icon at bounding box center [541, 529] width 14 height 14
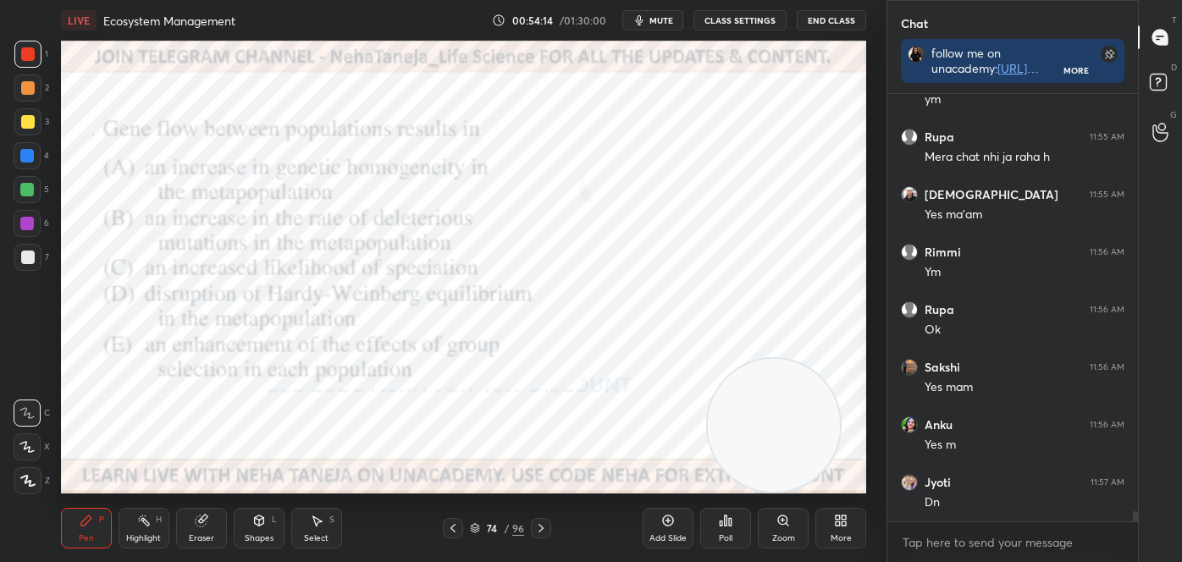
scroll to position [17892, 0]
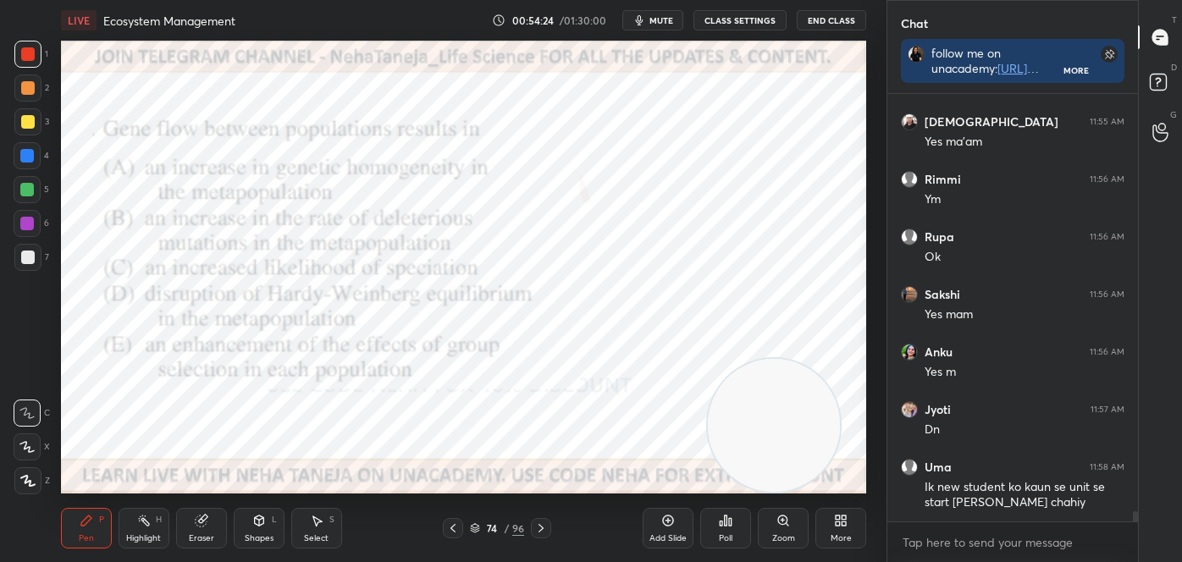
click at [723, 527] on icon at bounding box center [726, 521] width 14 height 14
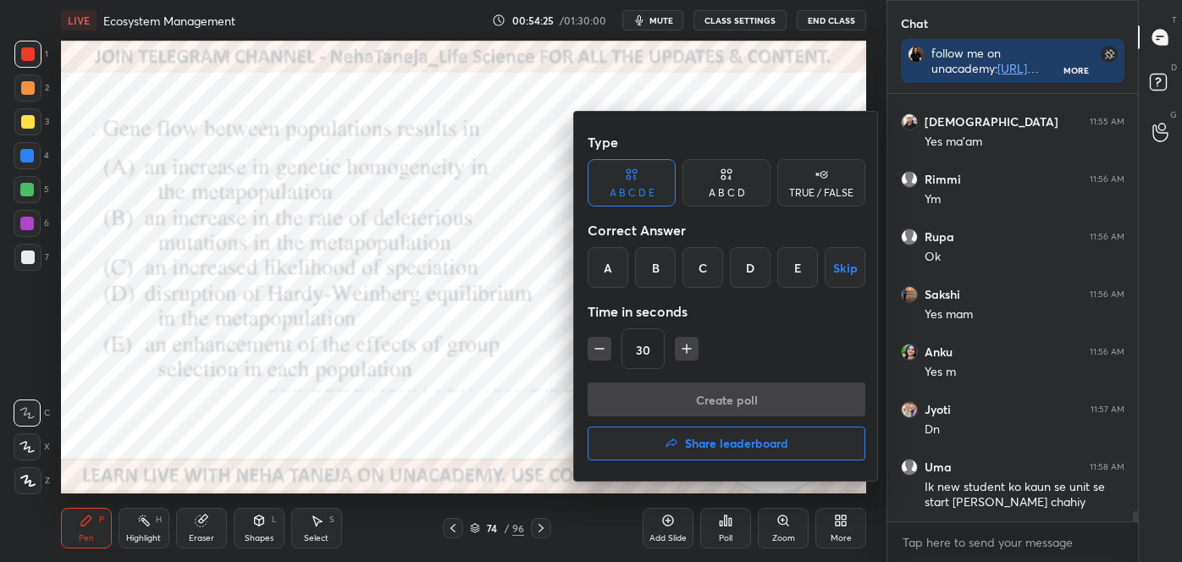
click at [617, 264] on div "A" at bounding box center [608, 267] width 41 height 41
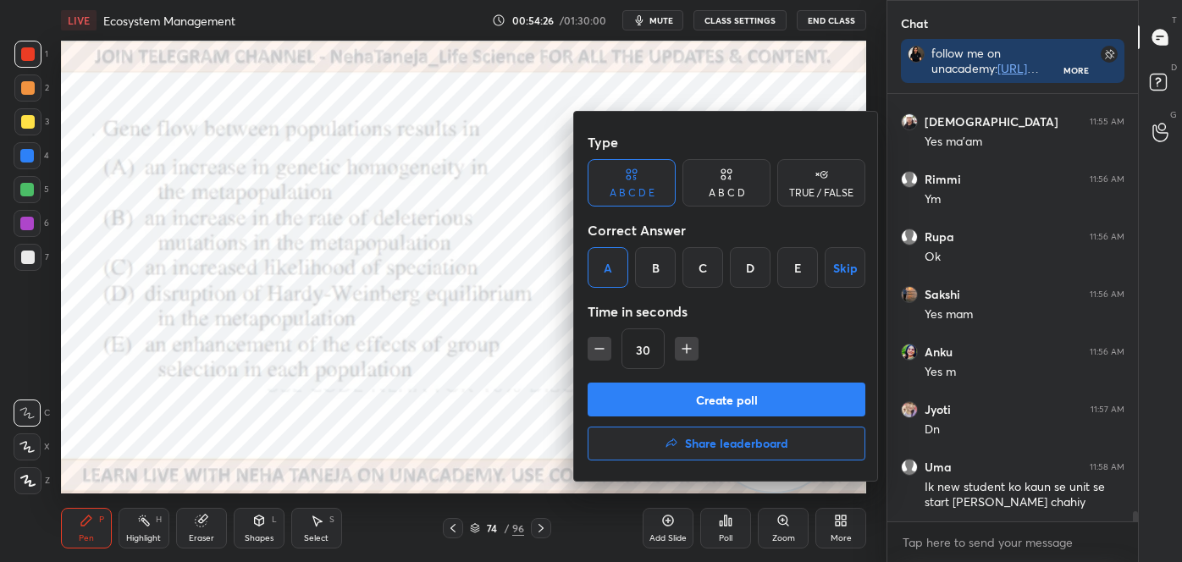
click at [716, 396] on button "Create poll" at bounding box center [727, 400] width 278 height 34
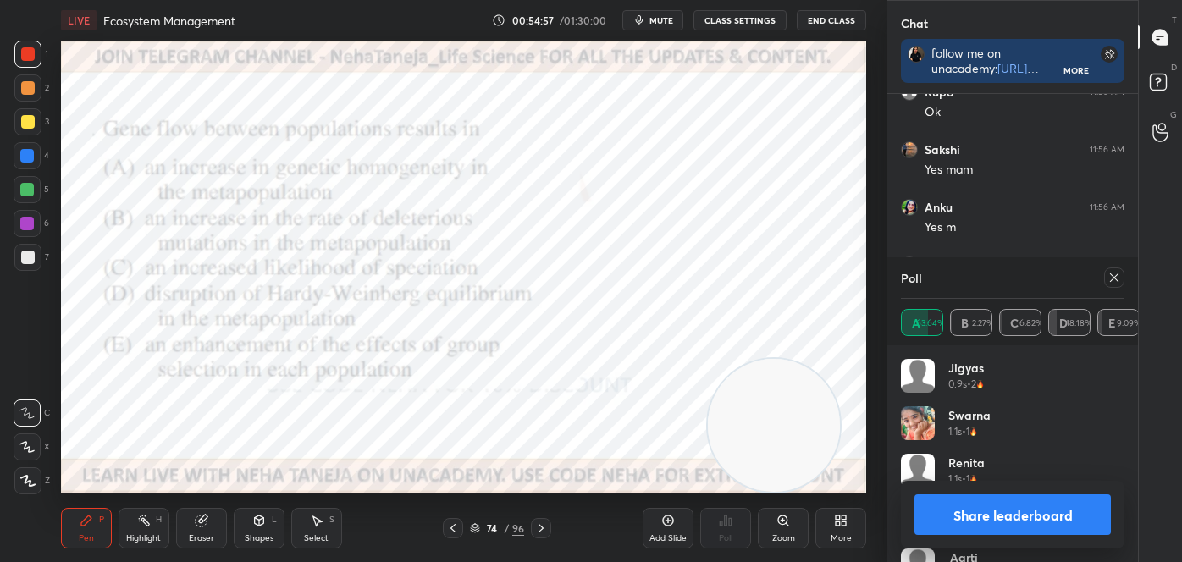
scroll to position [18095, 0]
click at [1010, 517] on button "Share leaderboard" at bounding box center [1013, 515] width 196 height 41
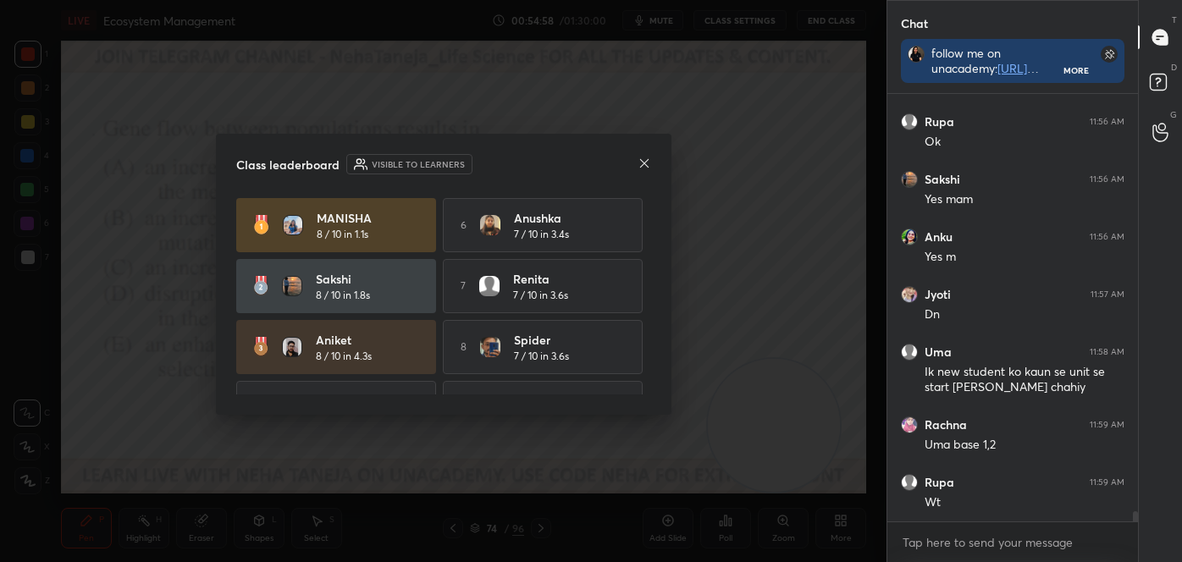
scroll to position [423, 246]
click at [645, 163] on icon at bounding box center [645, 164] width 14 height 14
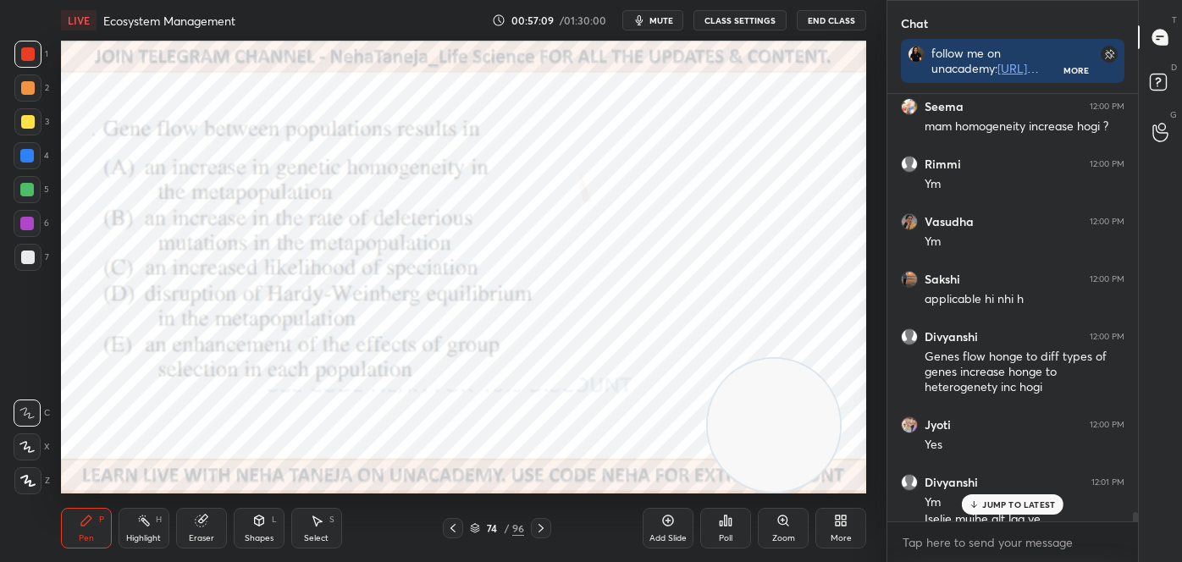
scroll to position [18777, 0]
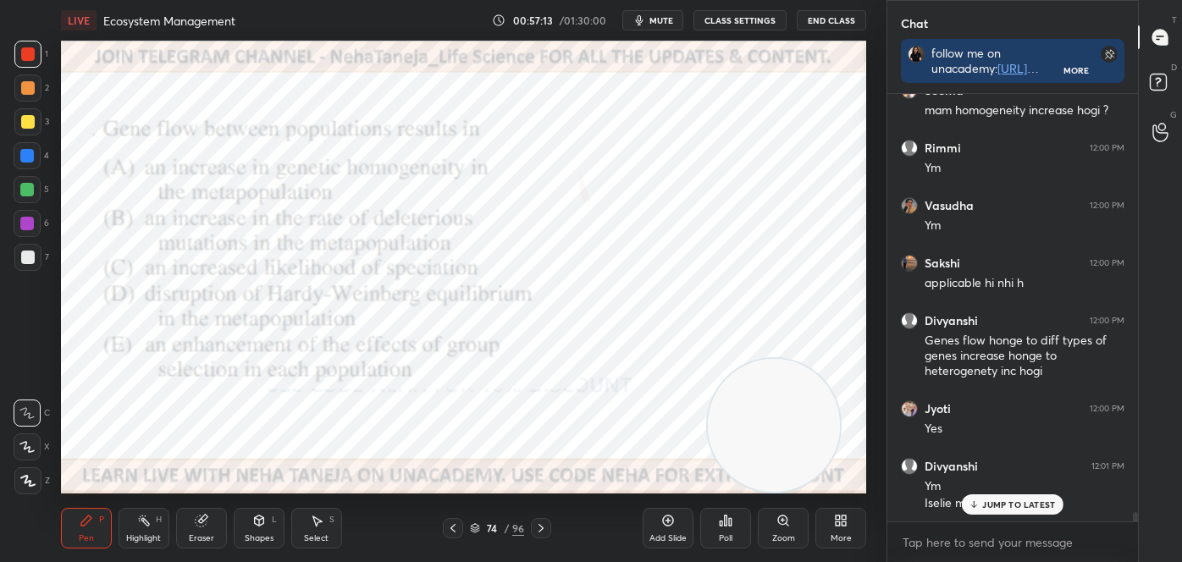
click at [252, 547] on div "Shapes L" at bounding box center [259, 528] width 51 height 41
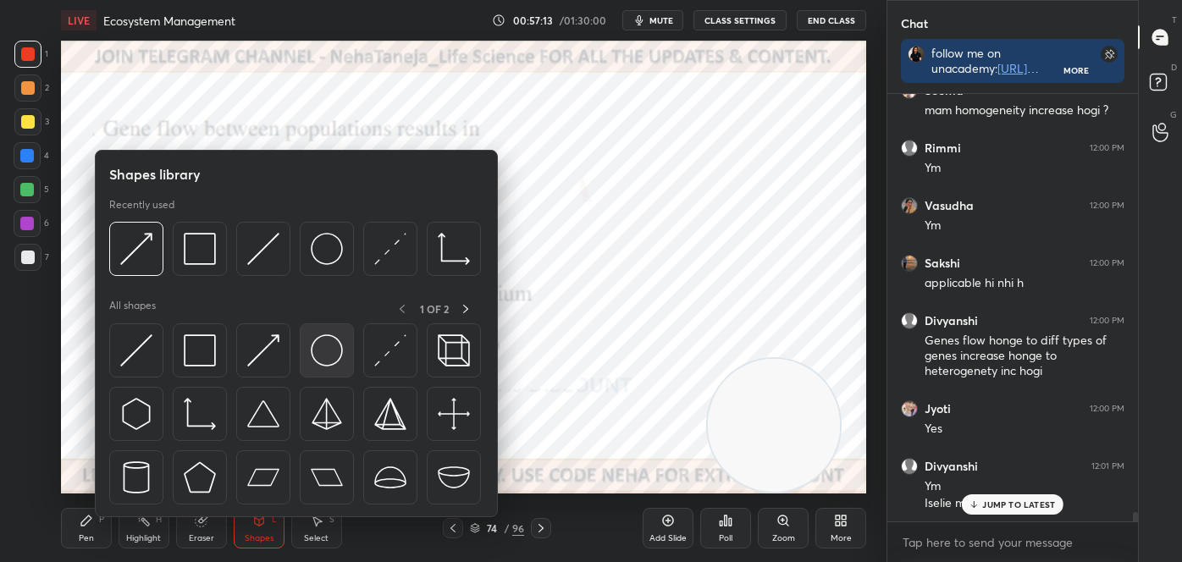
click at [329, 332] on div at bounding box center [327, 351] width 54 height 54
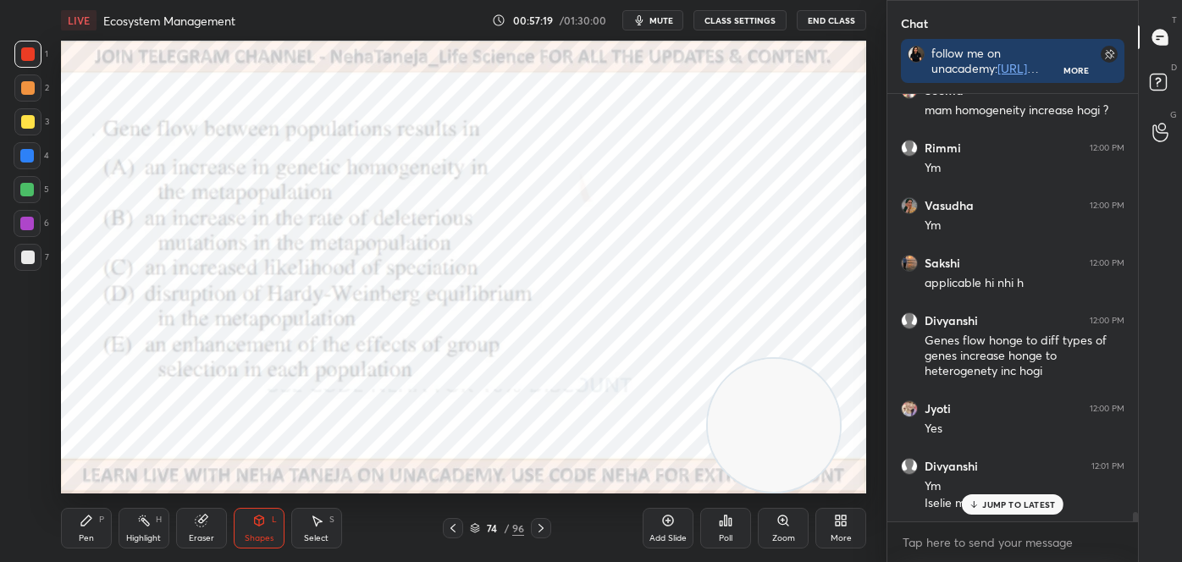
click at [262, 531] on div "Shapes L" at bounding box center [259, 528] width 51 height 41
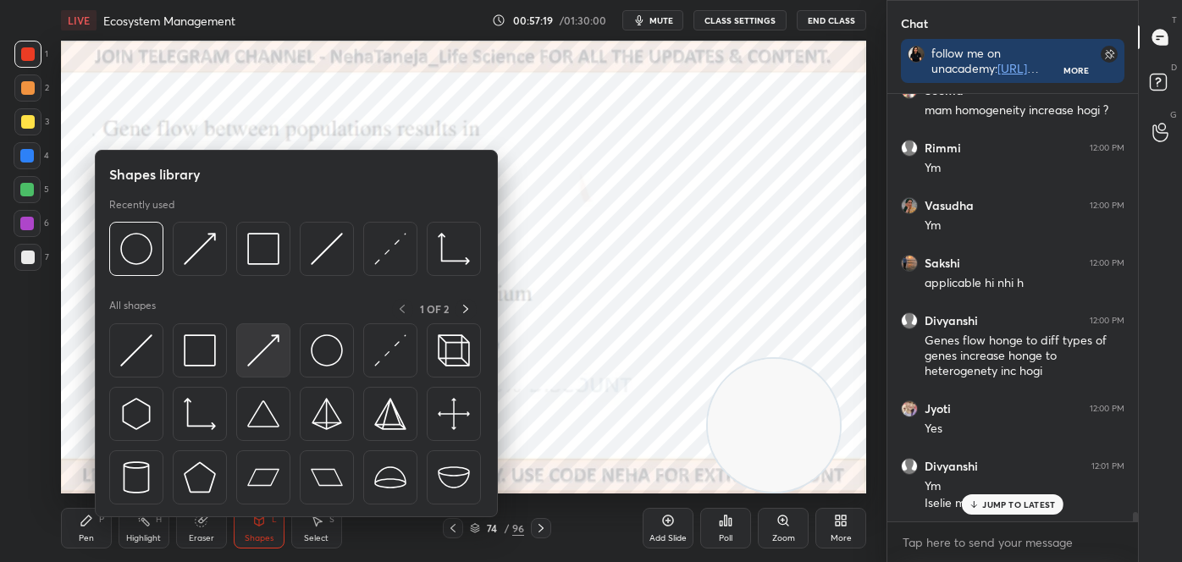
click at [264, 339] on img at bounding box center [263, 351] width 32 height 32
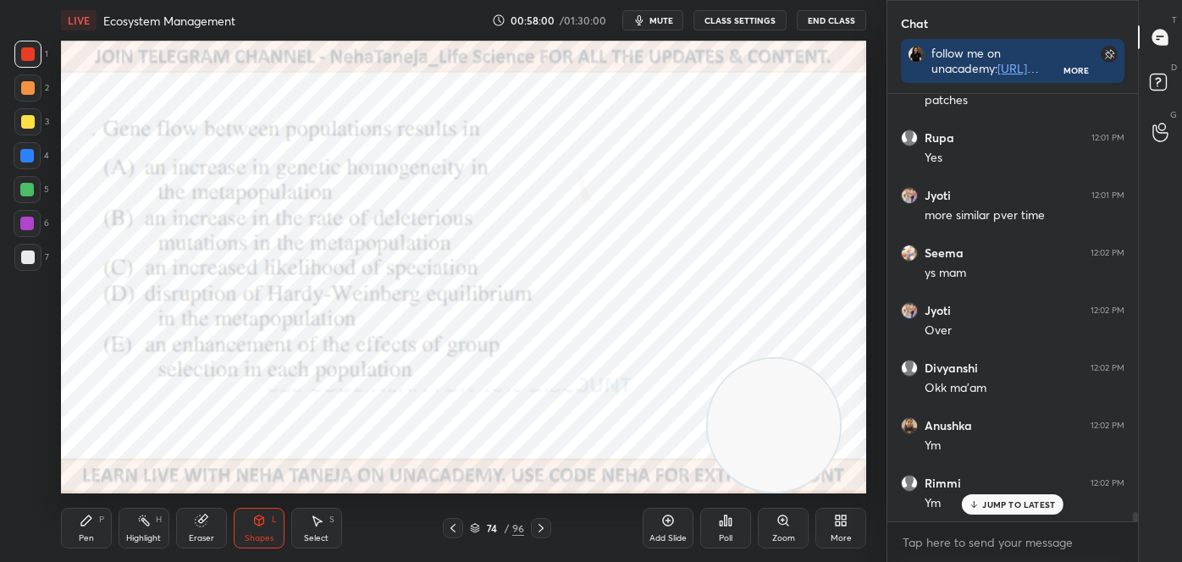
scroll to position [19296, 0]
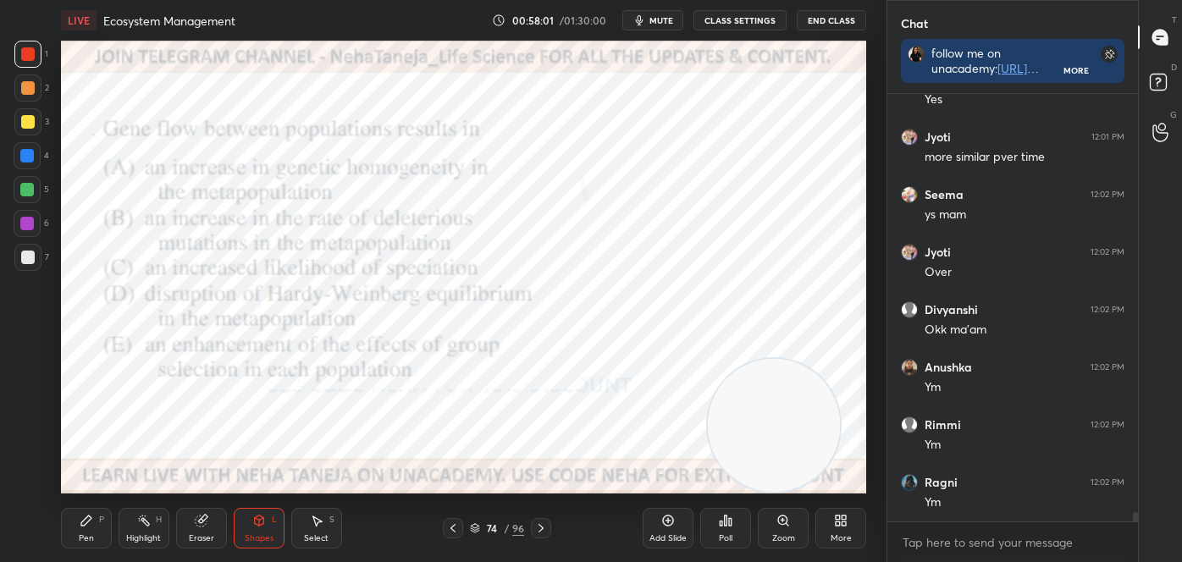
click at [545, 535] on div at bounding box center [541, 528] width 20 height 20
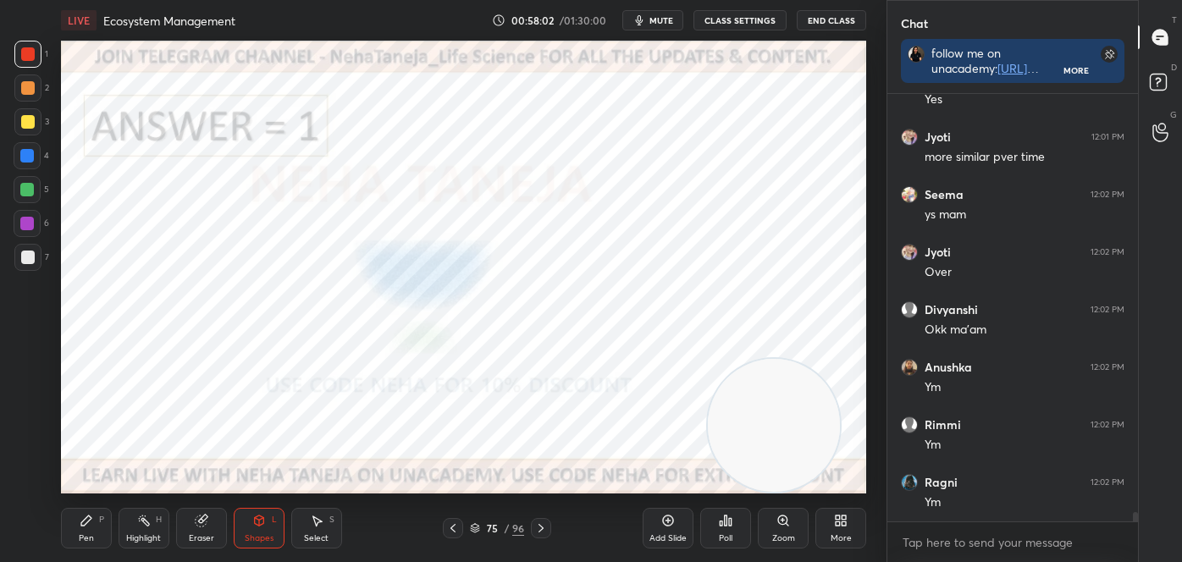
click at [544, 528] on icon at bounding box center [541, 529] width 14 height 14
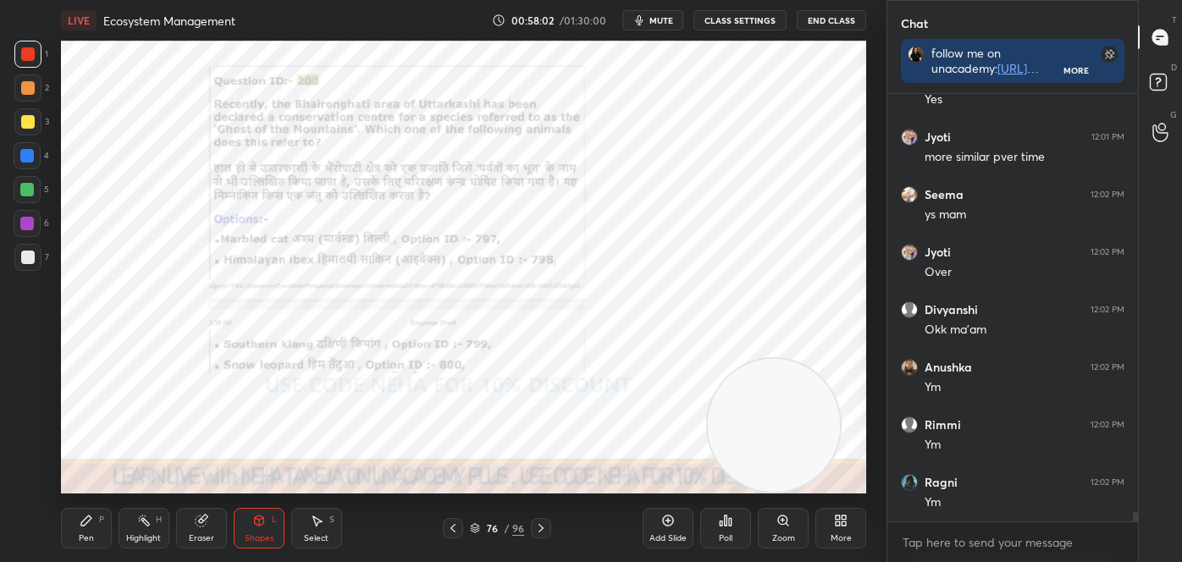
scroll to position [19353, 0]
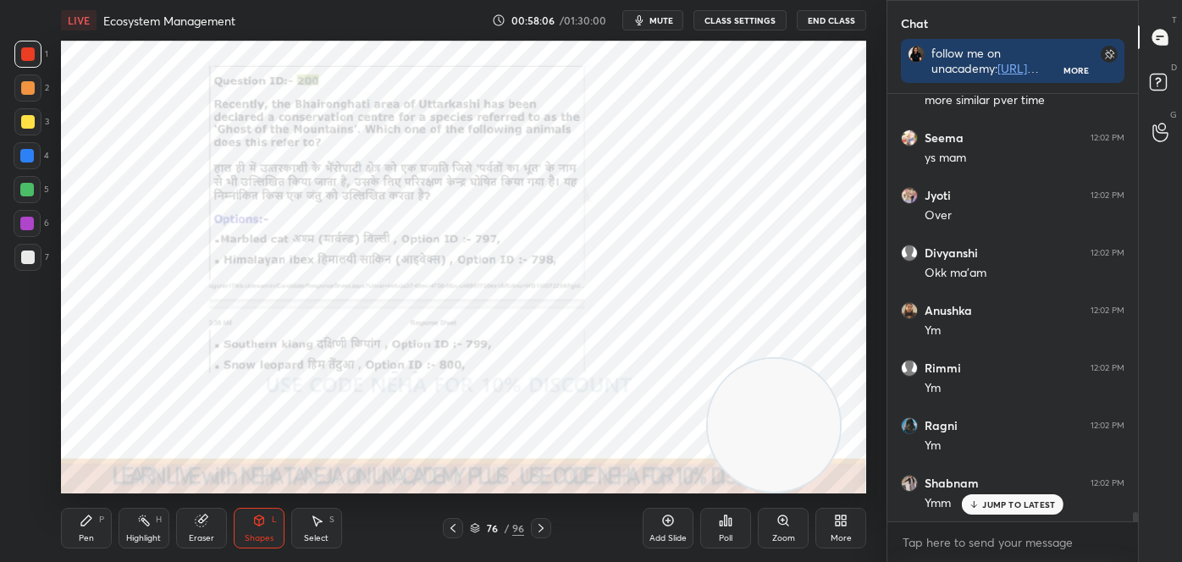
click at [83, 531] on div "Pen P" at bounding box center [86, 528] width 51 height 41
click at [31, 415] on icon at bounding box center [26, 413] width 15 height 12
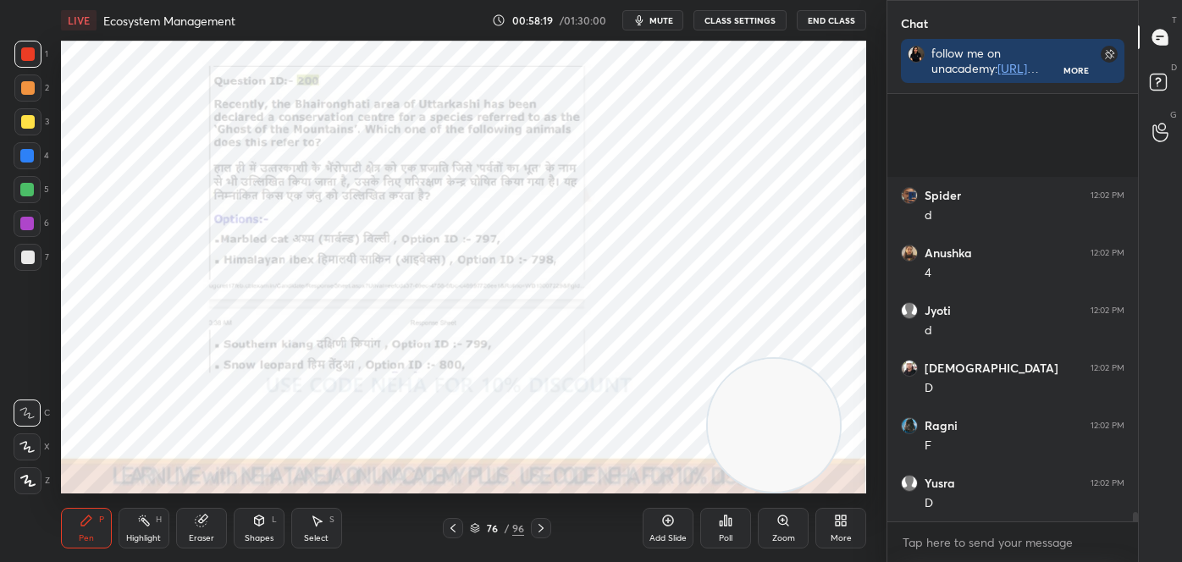
scroll to position [19987, 0]
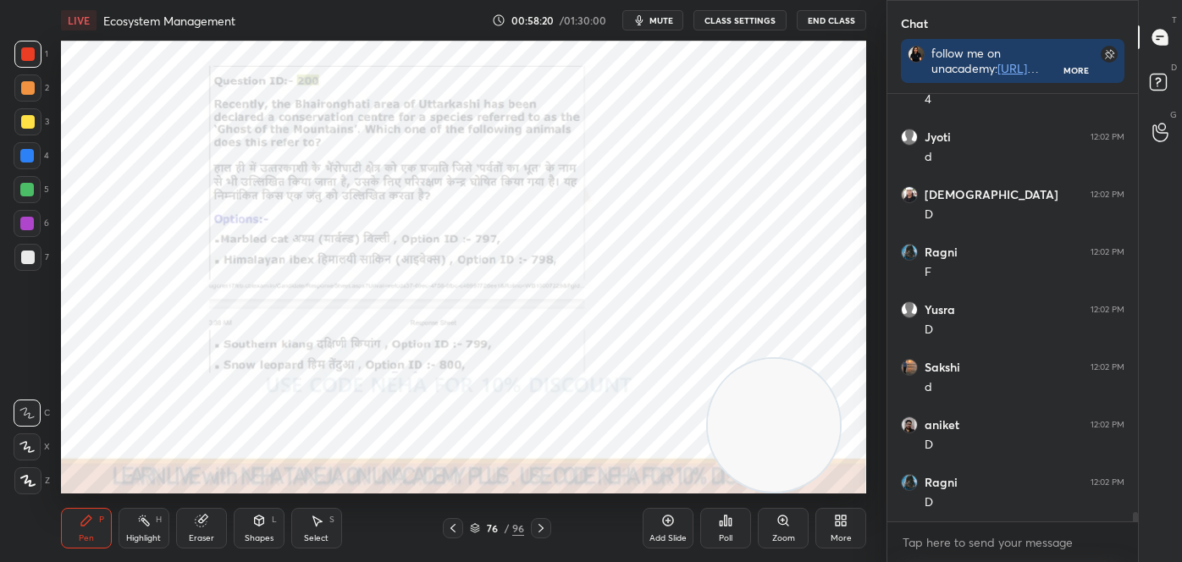
click at [544, 527] on icon at bounding box center [541, 529] width 14 height 14
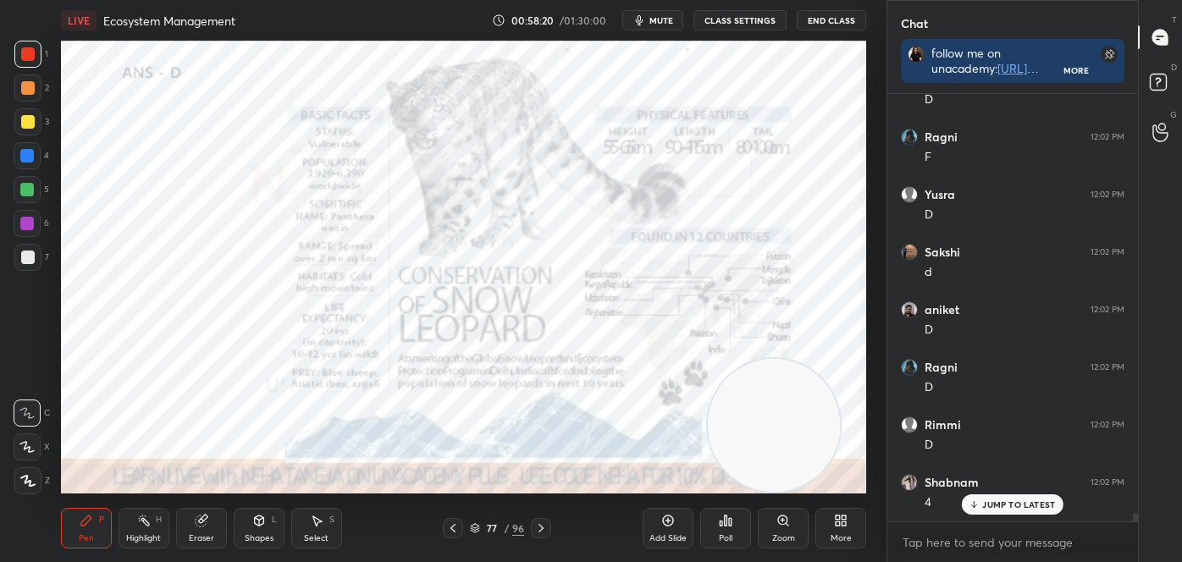
scroll to position [20159, 0]
click at [540, 528] on icon at bounding box center [541, 529] width 14 height 14
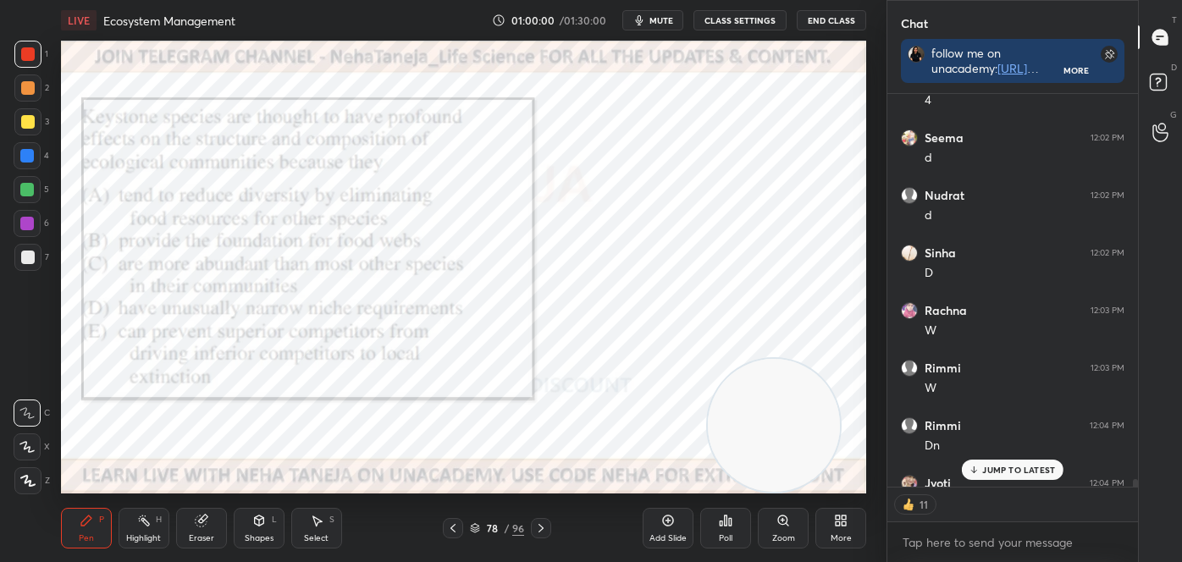
scroll to position [20598, 0]
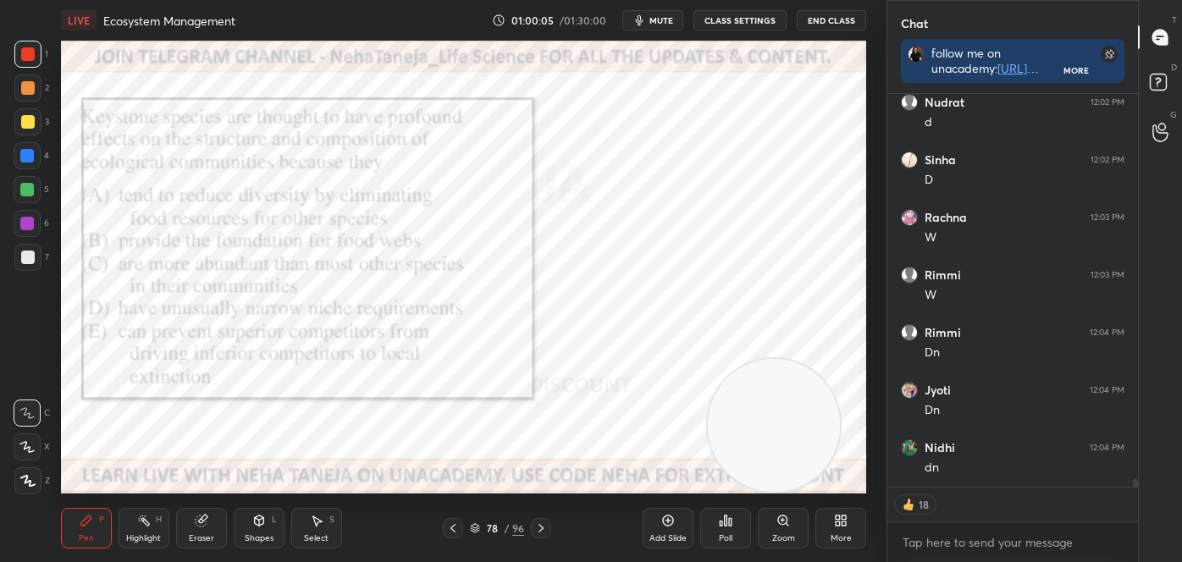
click at [720, 523] on icon at bounding box center [721, 524] width 3 height 4
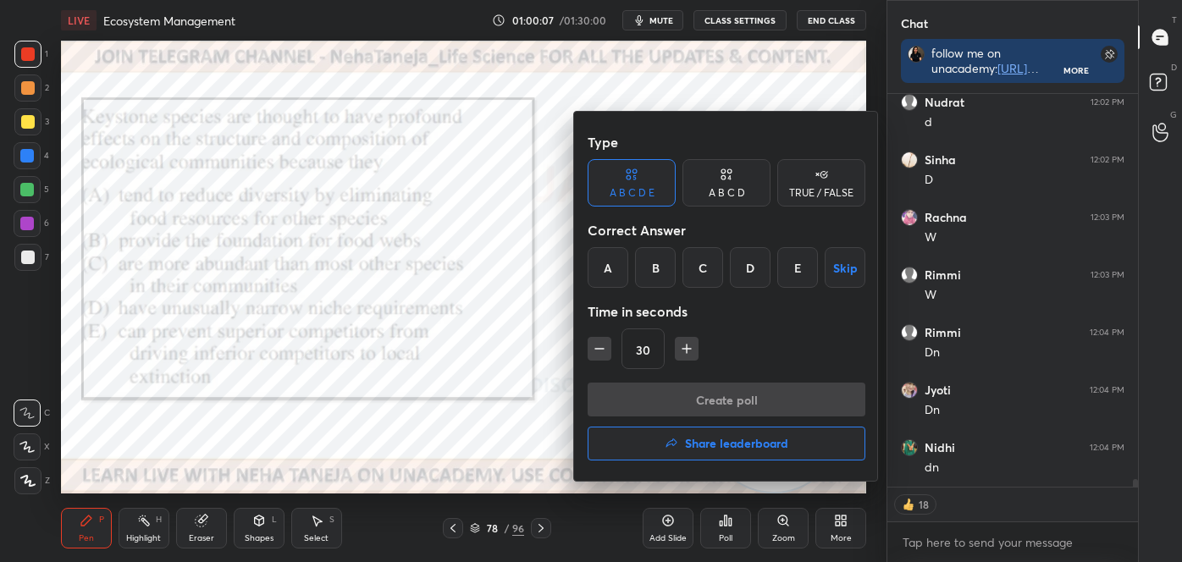
click at [799, 269] on div "E" at bounding box center [797, 267] width 41 height 41
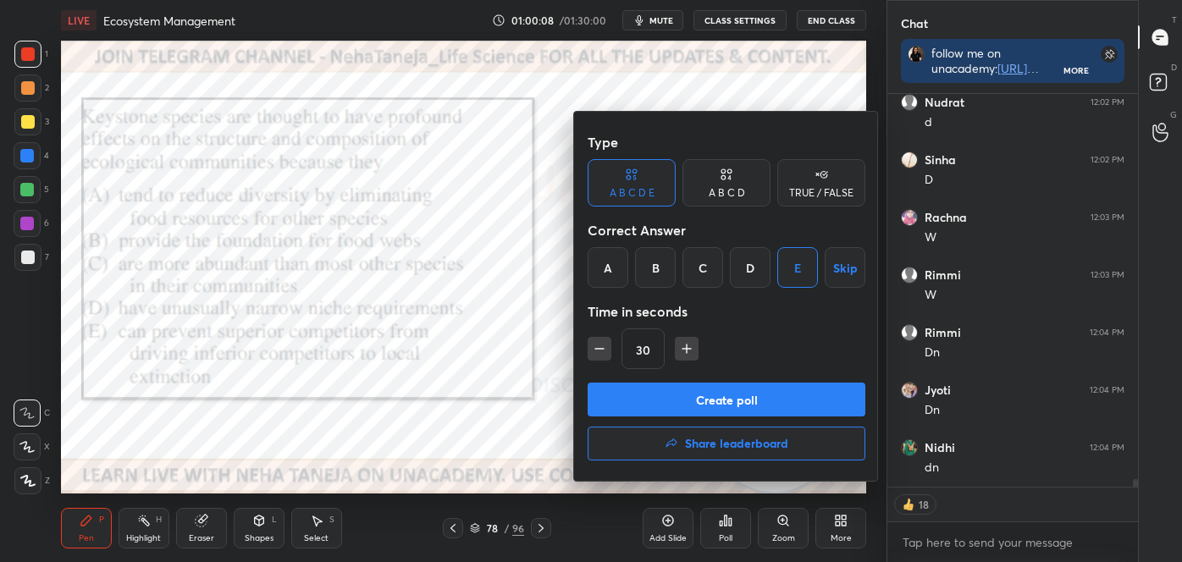
click at [757, 396] on button "Create poll" at bounding box center [727, 400] width 278 height 34
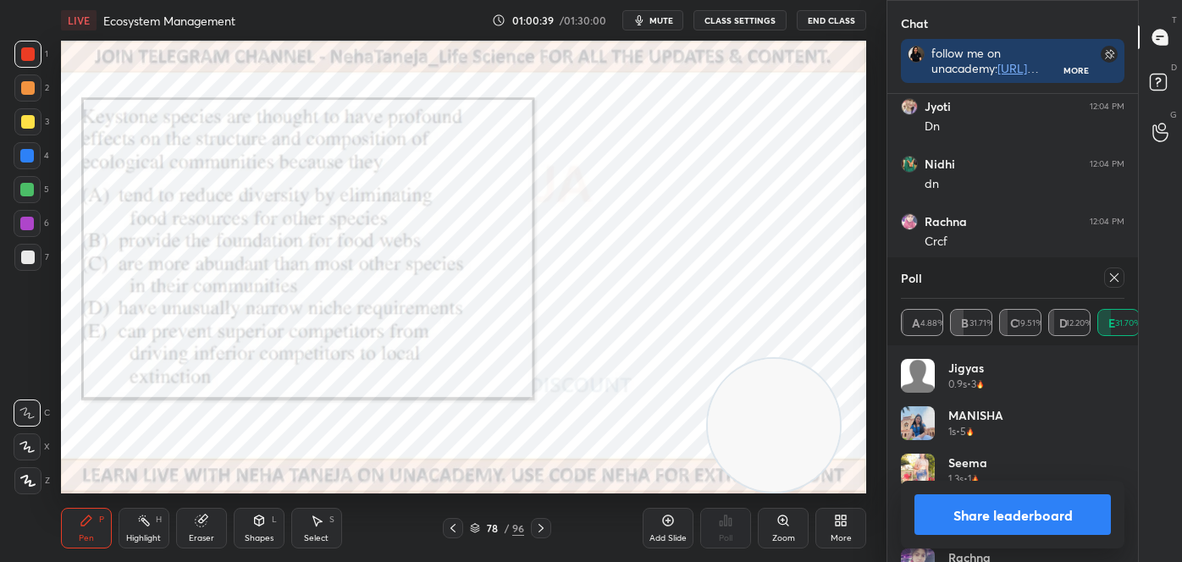
scroll to position [20938, 0]
click at [993, 507] on button "Share leaderboard" at bounding box center [1013, 515] width 196 height 41
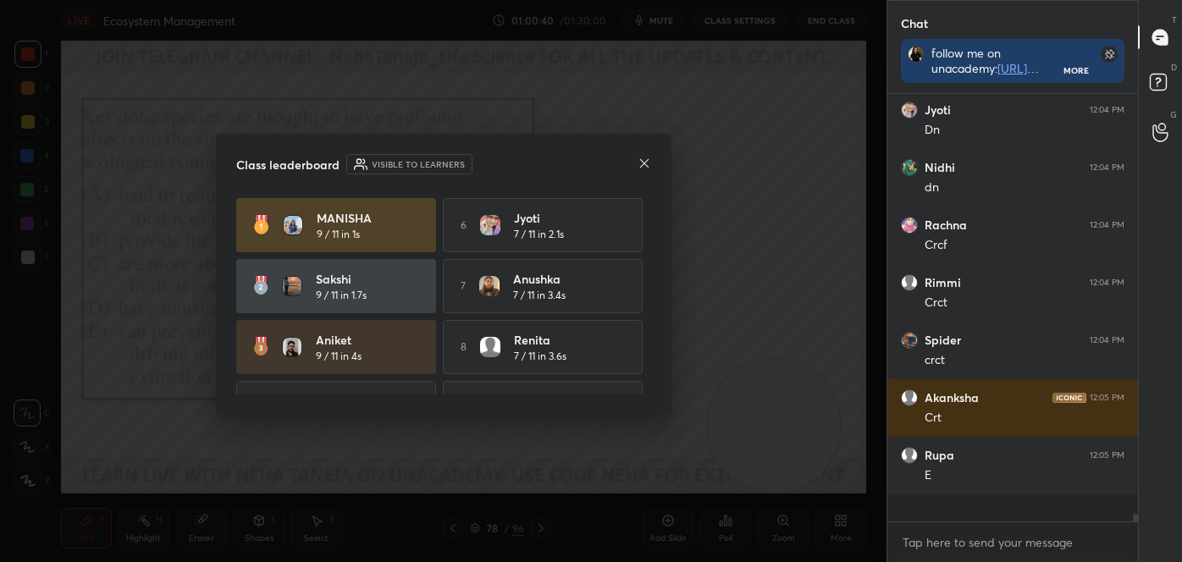
scroll to position [282, 246]
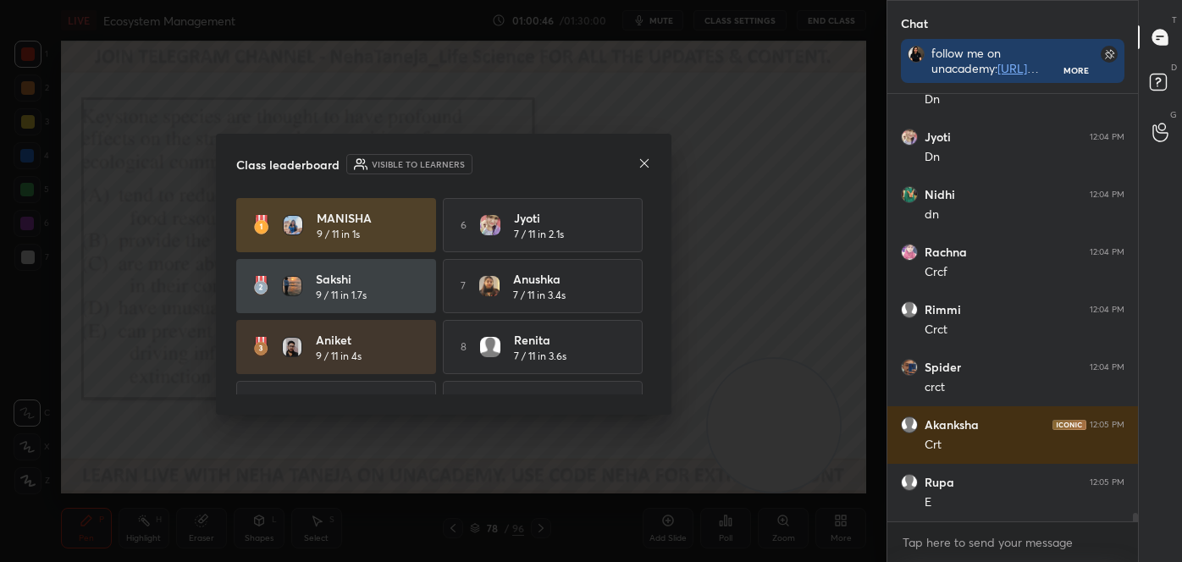
click at [641, 161] on icon at bounding box center [645, 164] width 14 height 14
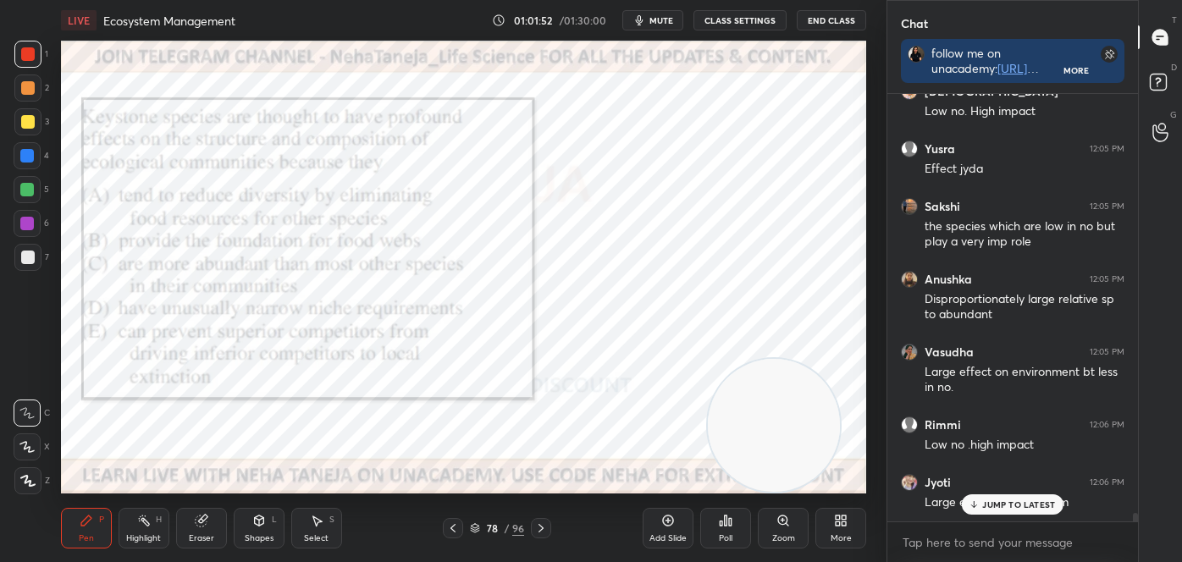
scroll to position [21587, 0]
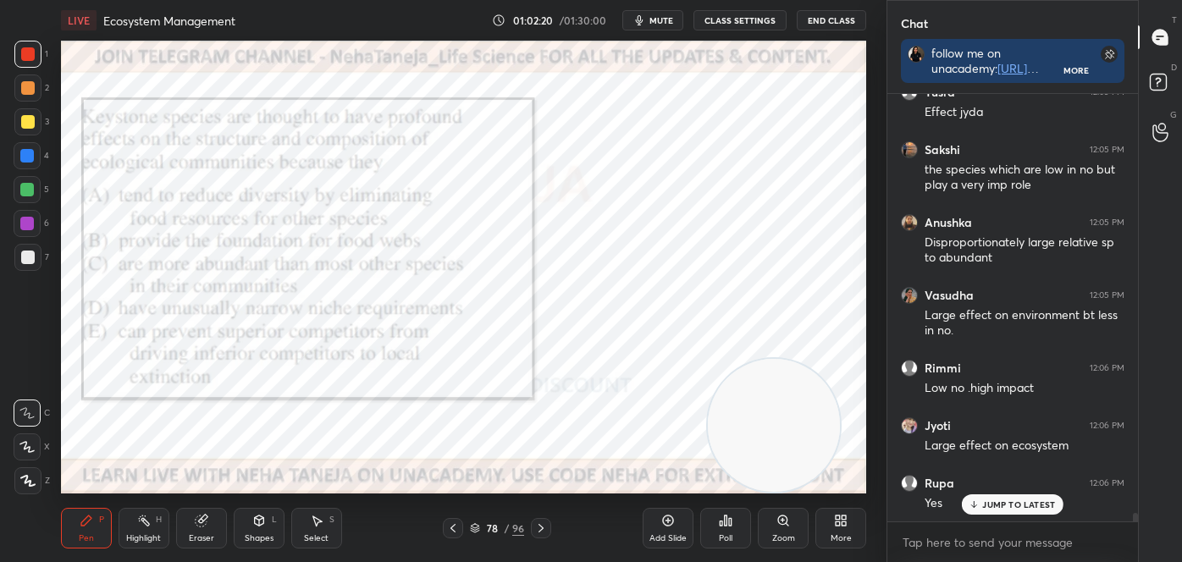
click at [133, 519] on div "Highlight H" at bounding box center [144, 528] width 51 height 41
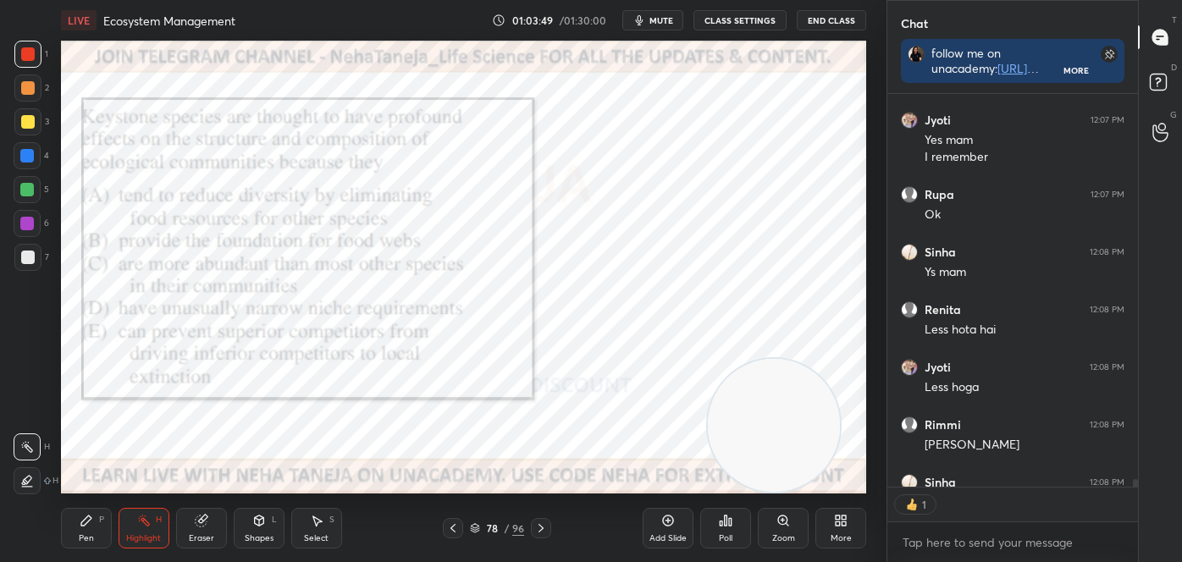
scroll to position [5, 4]
click at [542, 527] on icon at bounding box center [541, 528] width 5 height 8
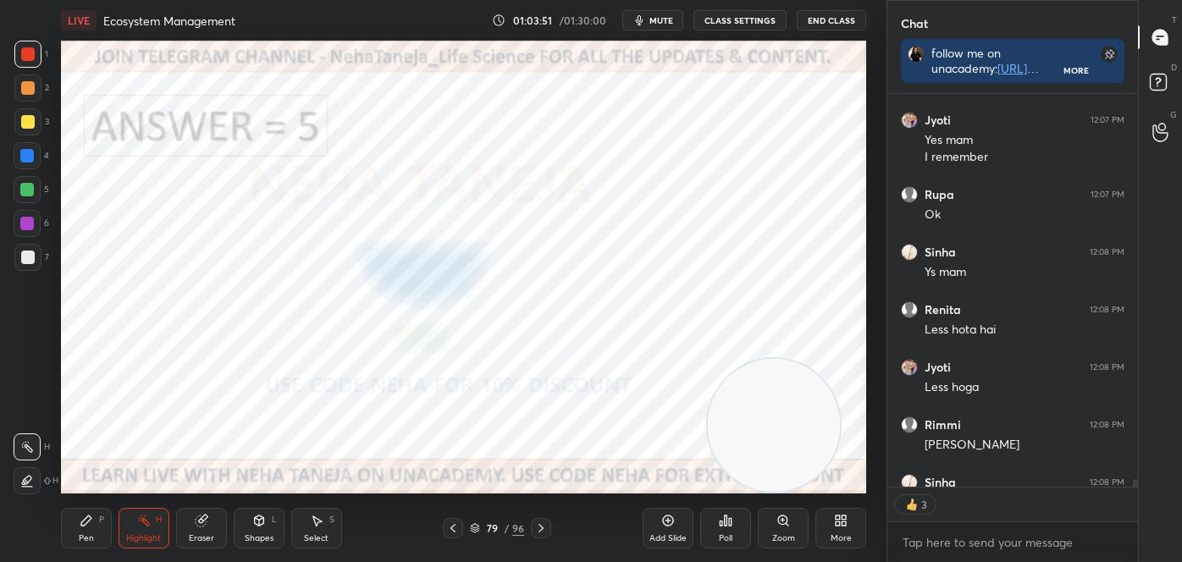
click at [542, 524] on icon at bounding box center [541, 529] width 14 height 14
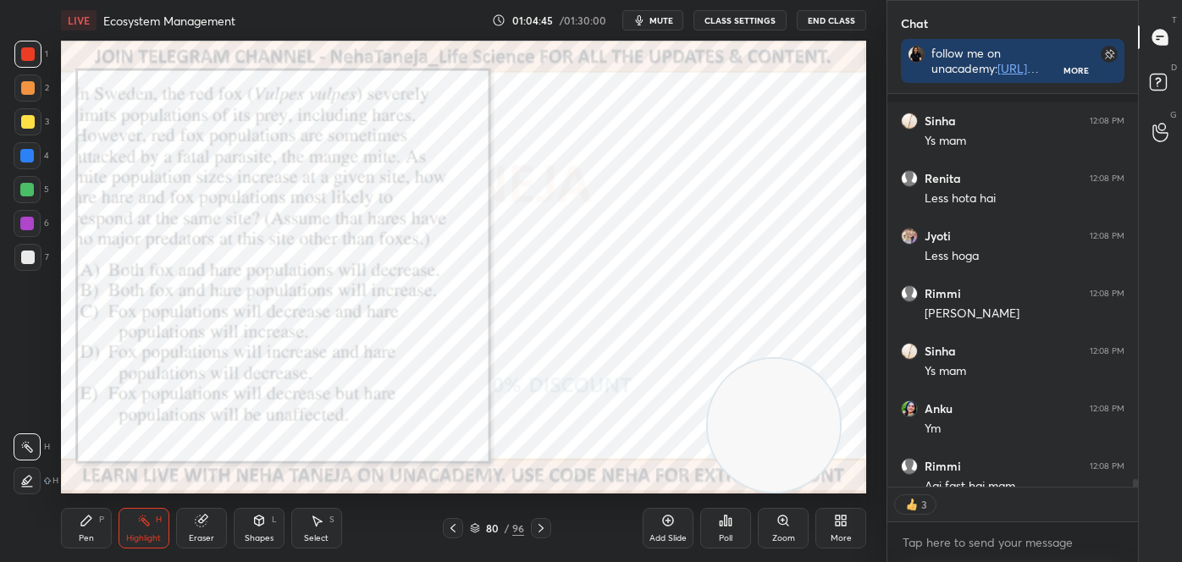
scroll to position [22750, 0]
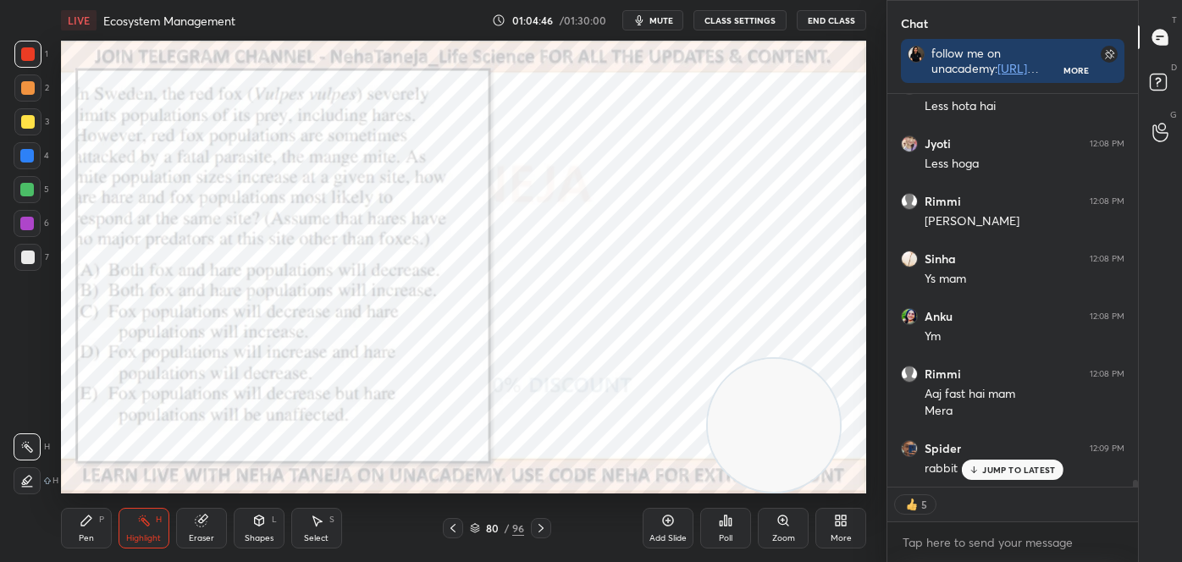
click at [274, 520] on div "L" at bounding box center [274, 520] width 5 height 8
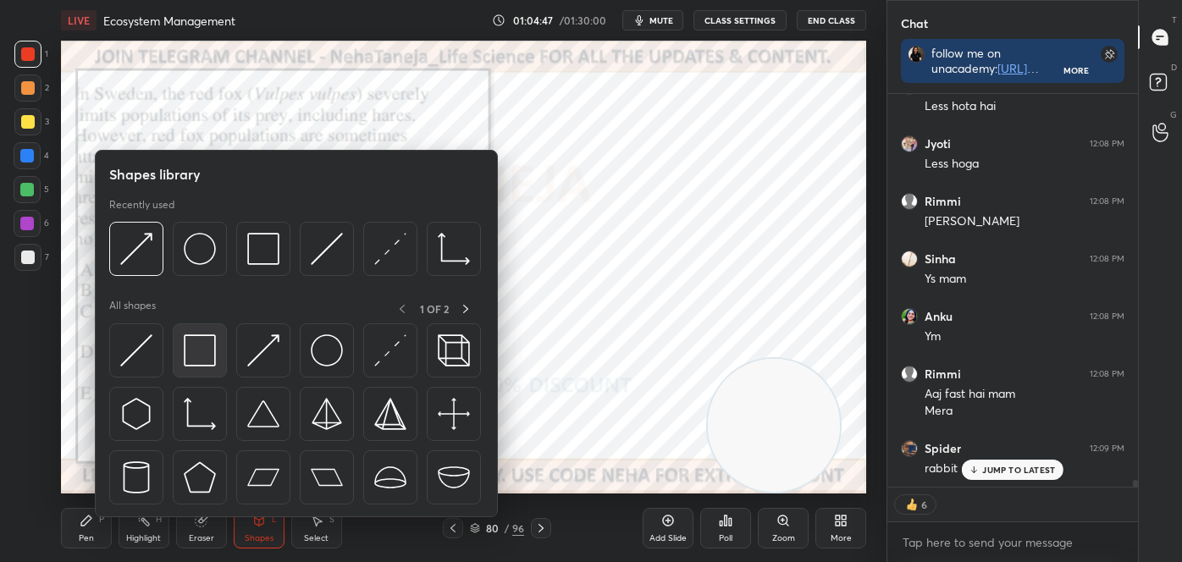
click at [204, 348] on img at bounding box center [200, 351] width 32 height 32
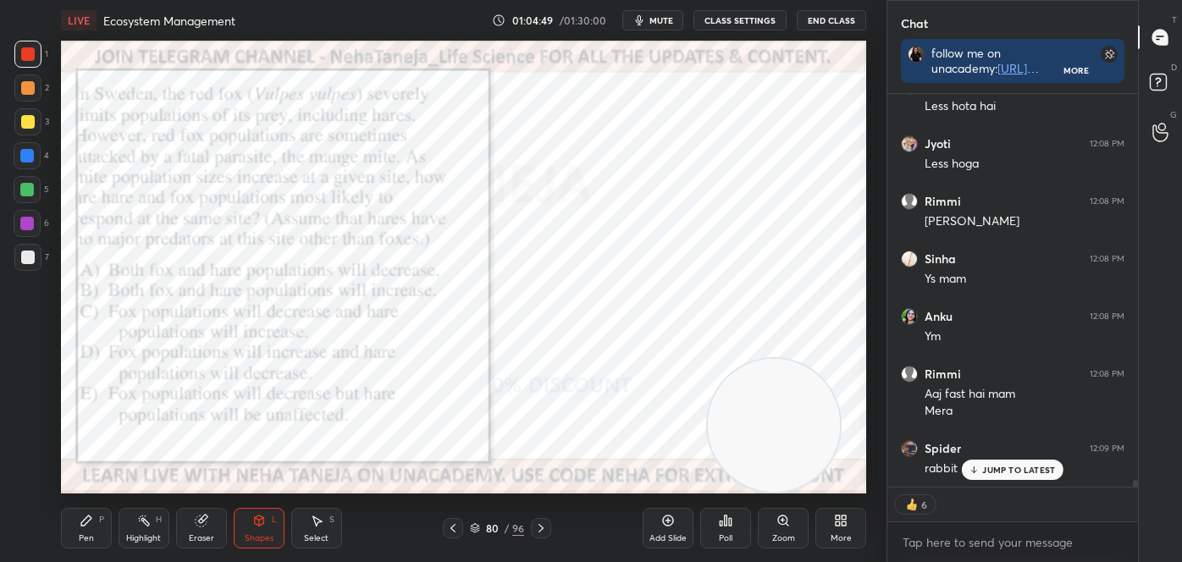
scroll to position [22808, 0]
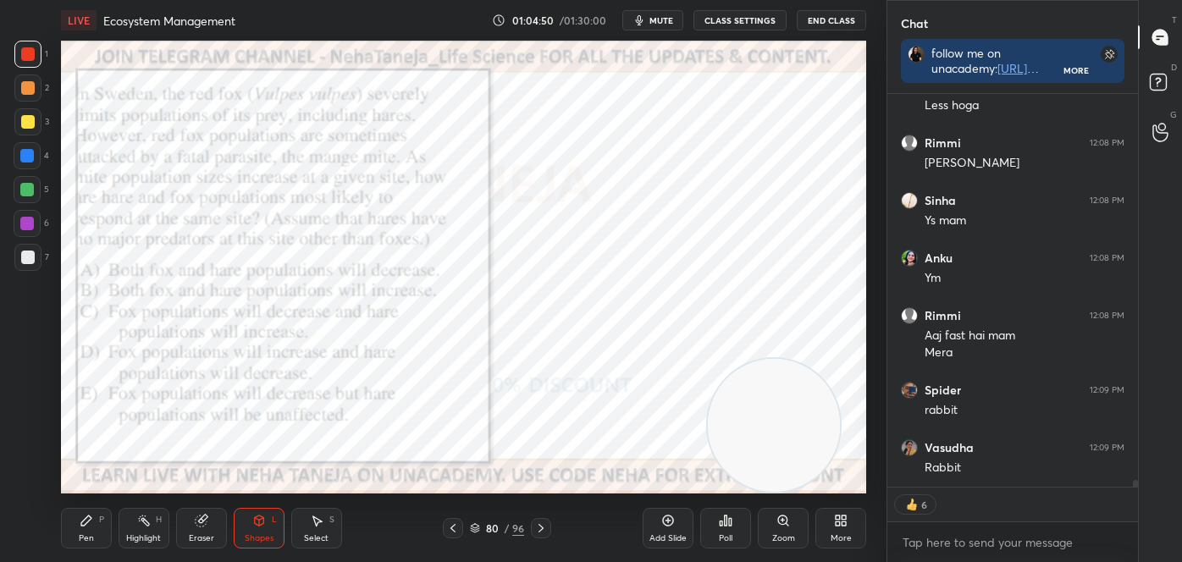
click at [100, 531] on div "Pen P" at bounding box center [86, 528] width 51 height 41
click at [27, 418] on div at bounding box center [27, 413] width 27 height 27
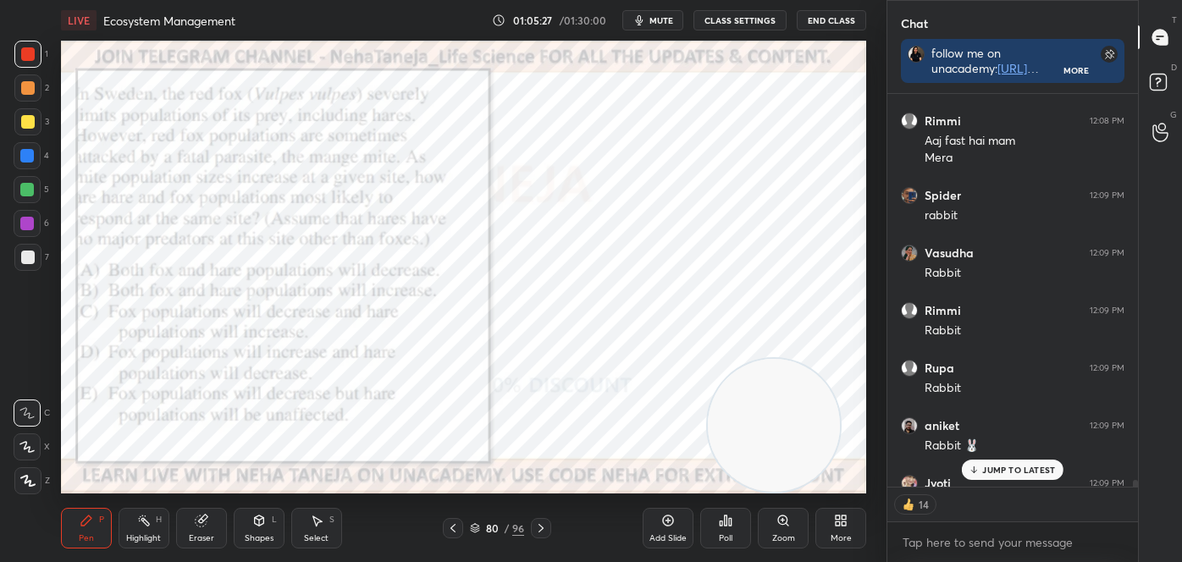
scroll to position [23095, 0]
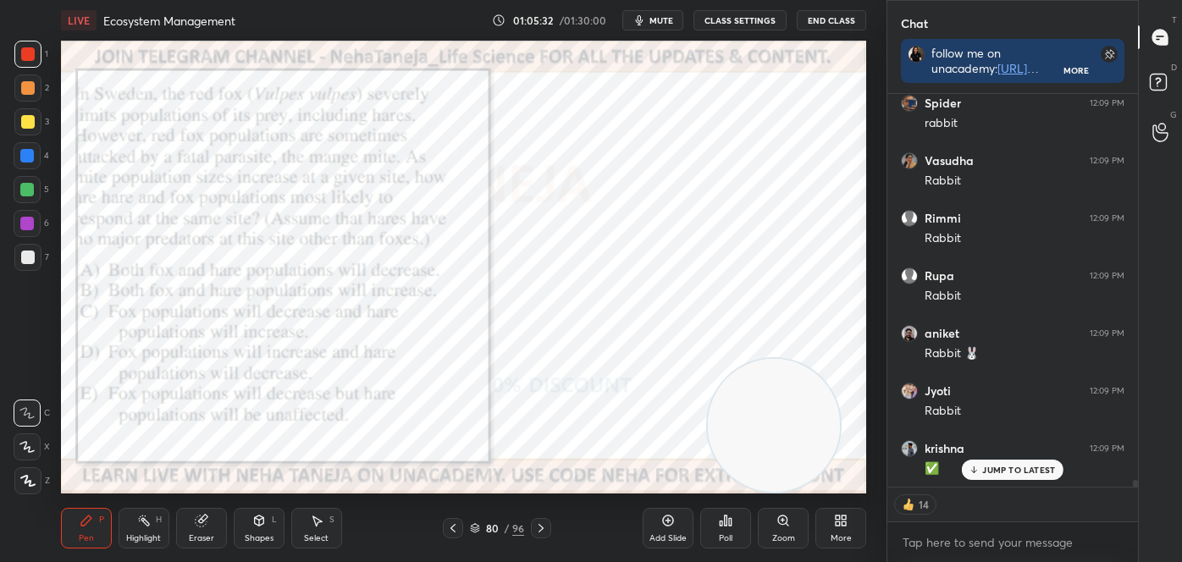
click at [740, 525] on div "Poll" at bounding box center [725, 528] width 51 height 41
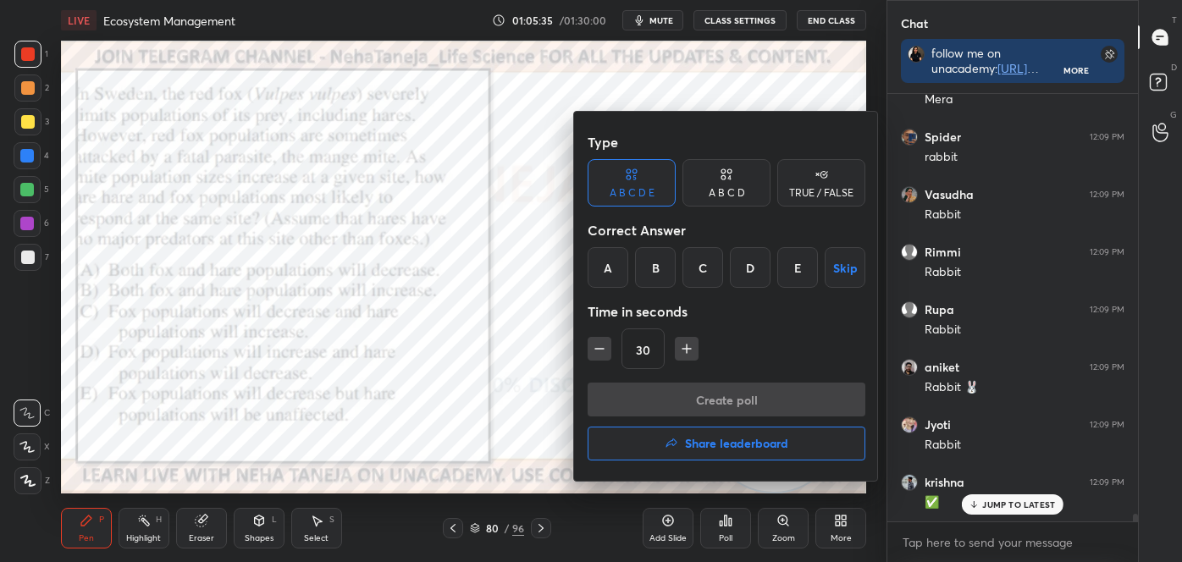
scroll to position [23118, 0]
click at [547, 239] on div at bounding box center [591, 281] width 1182 height 562
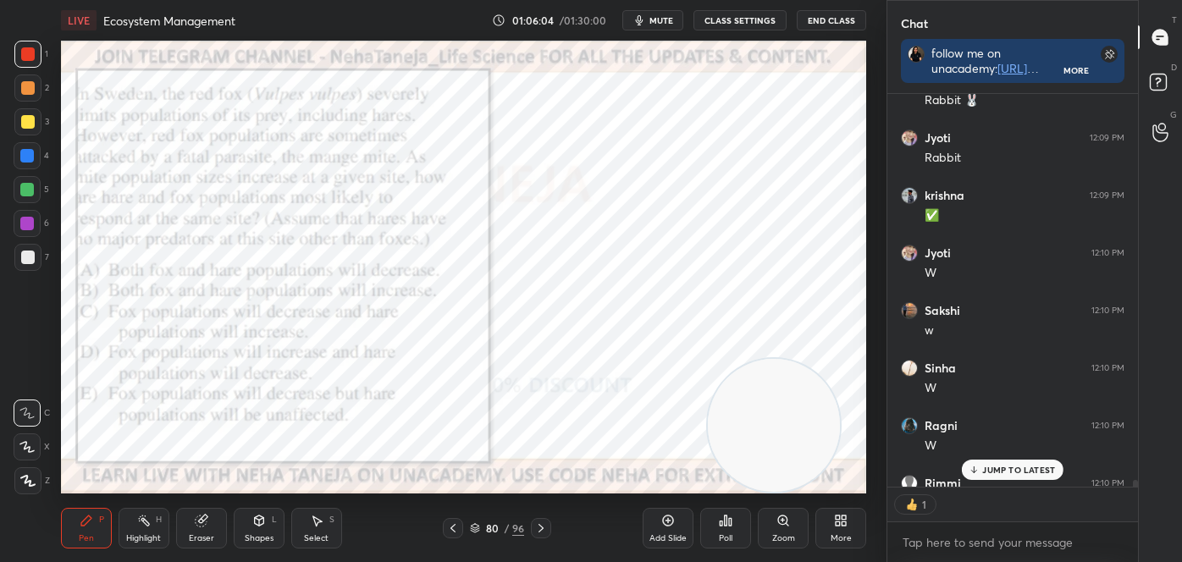
scroll to position [23400, 0]
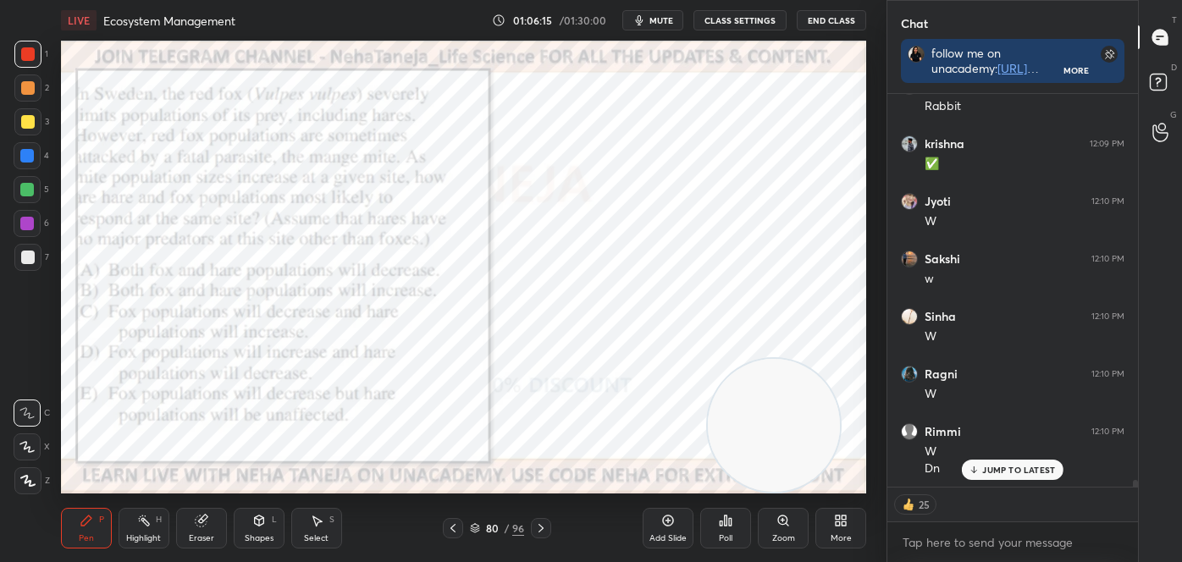
click at [722, 534] on div "Poll" at bounding box center [726, 538] width 14 height 8
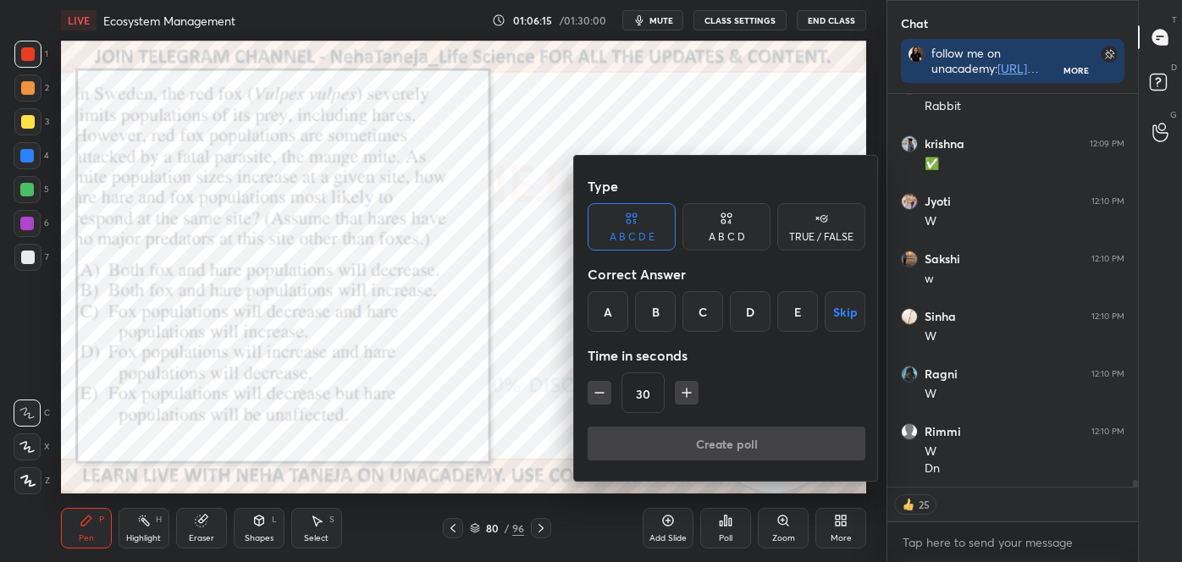
scroll to position [23474, 0]
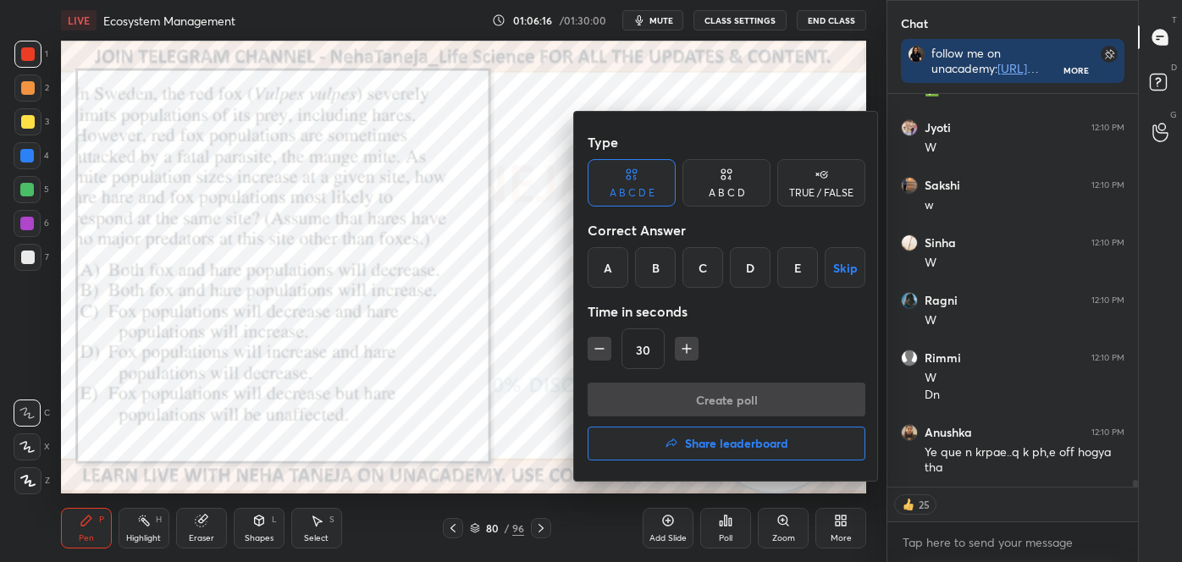
click at [706, 260] on div "C" at bounding box center [703, 267] width 41 height 41
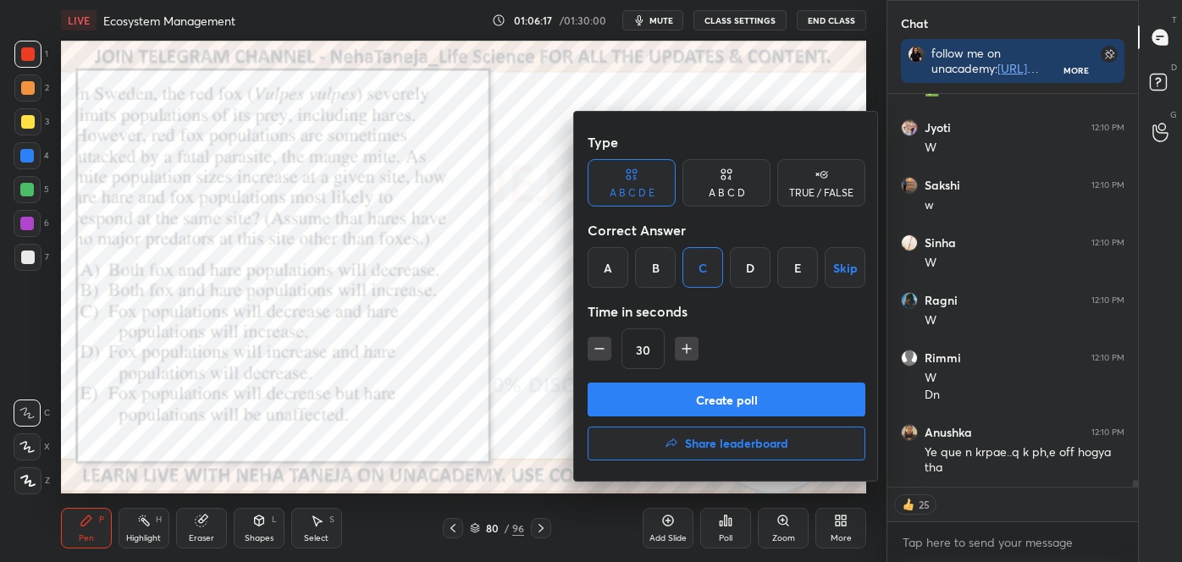
click at [723, 405] on button "Create poll" at bounding box center [727, 400] width 278 height 34
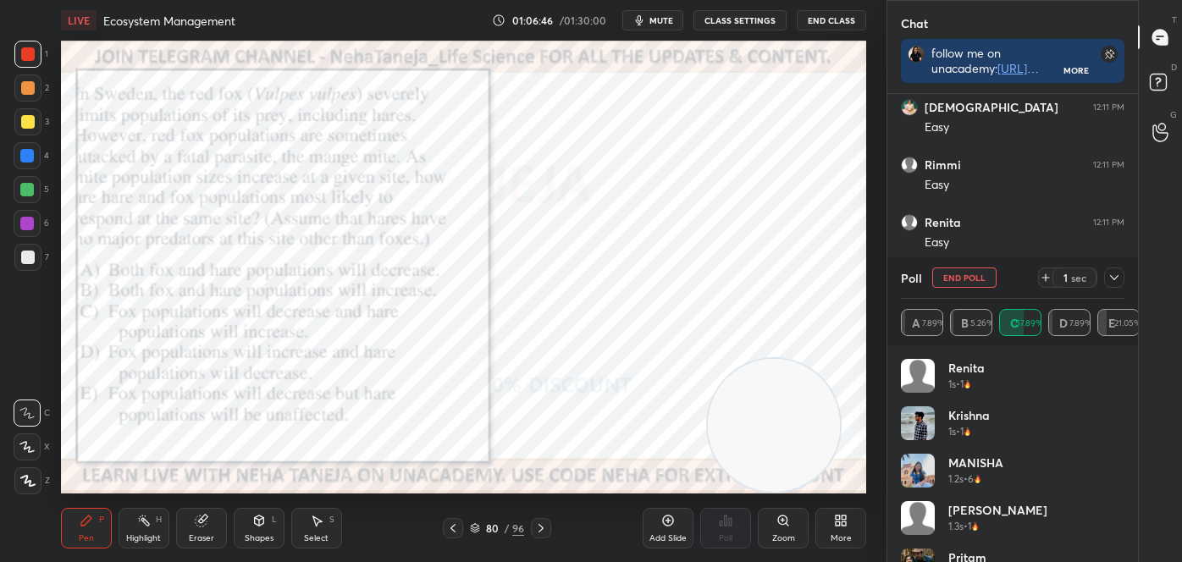
scroll to position [24407, 0]
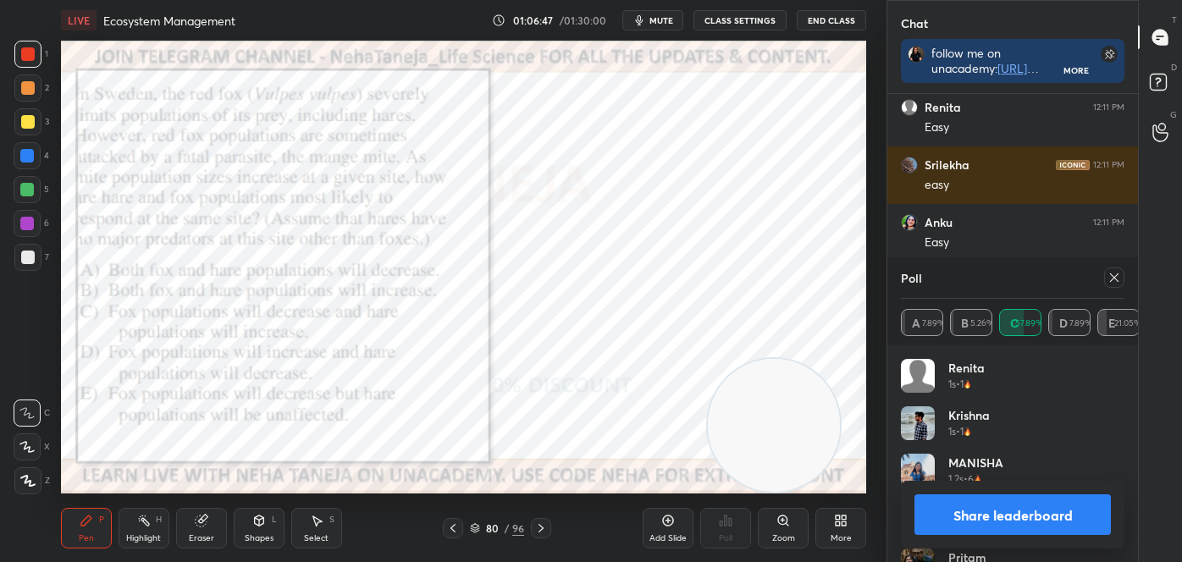
click at [1005, 516] on button "Share leaderboard" at bounding box center [1013, 515] width 196 height 41
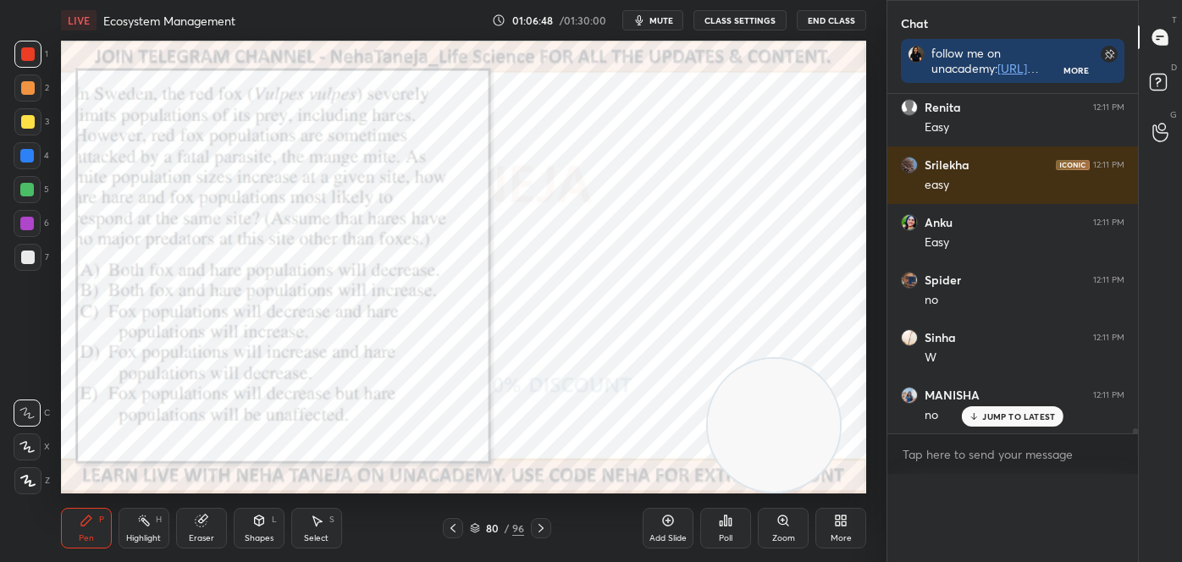
scroll to position [75, 219]
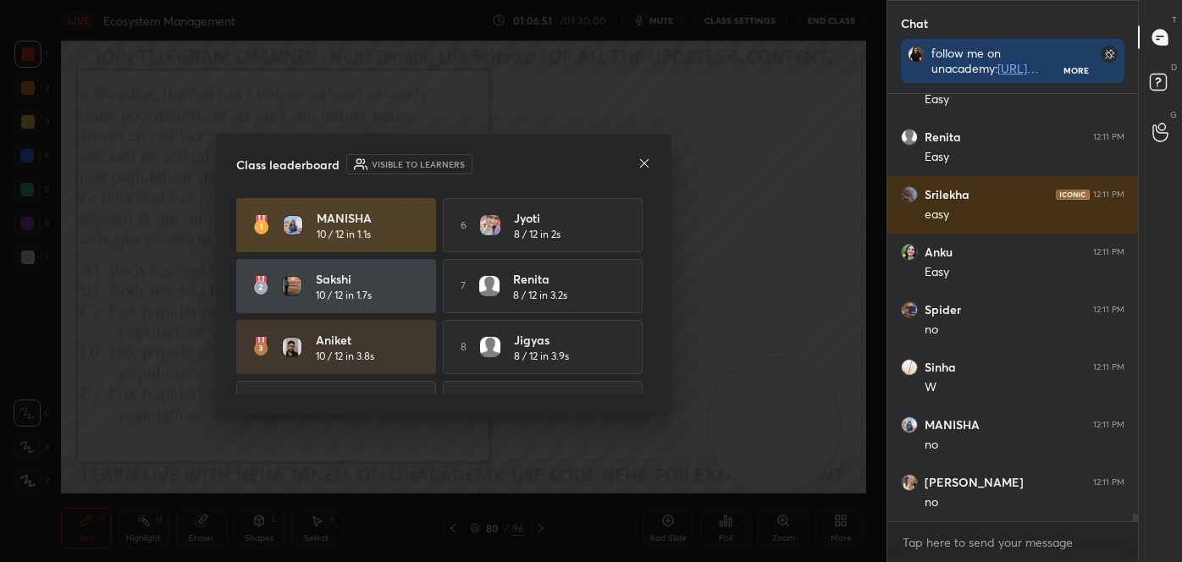
click at [646, 158] on icon at bounding box center [645, 164] width 14 height 14
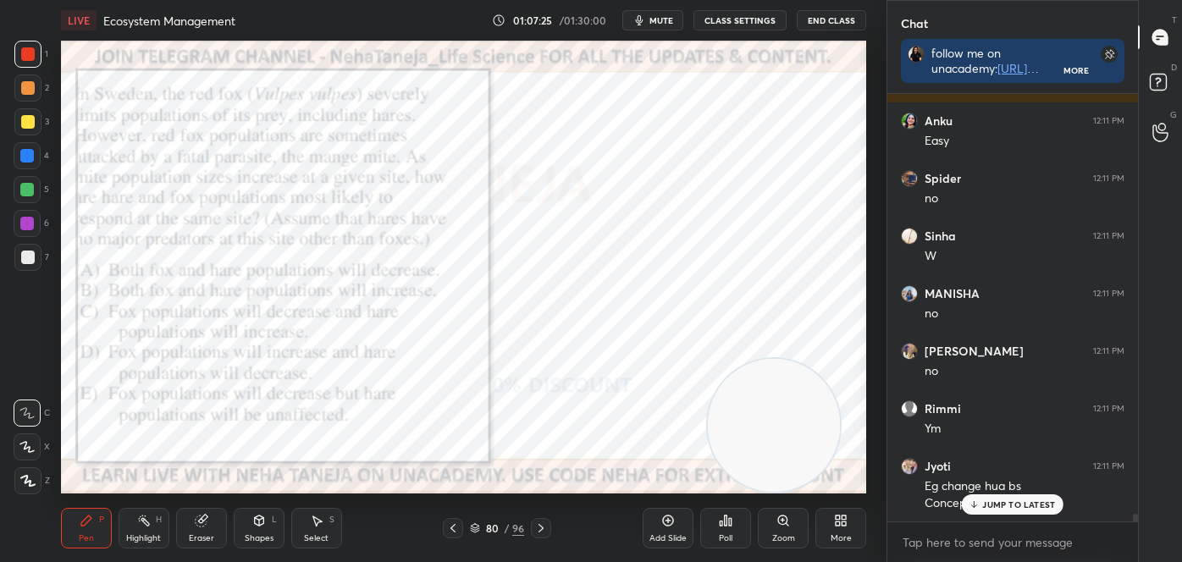
click at [29, 154] on div at bounding box center [27, 156] width 14 height 14
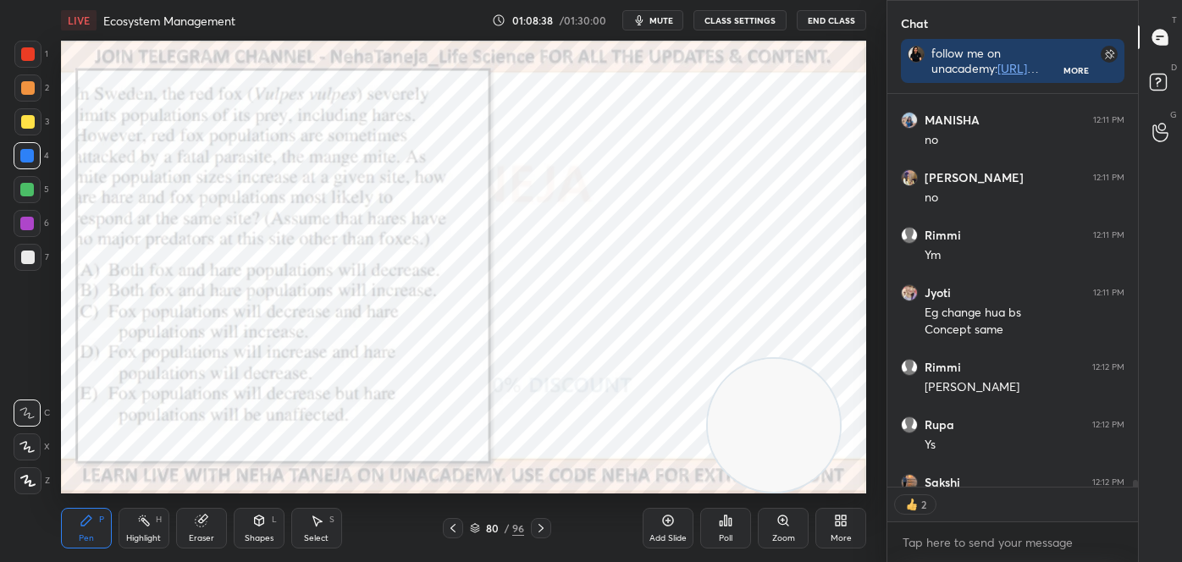
scroll to position [24775, 0]
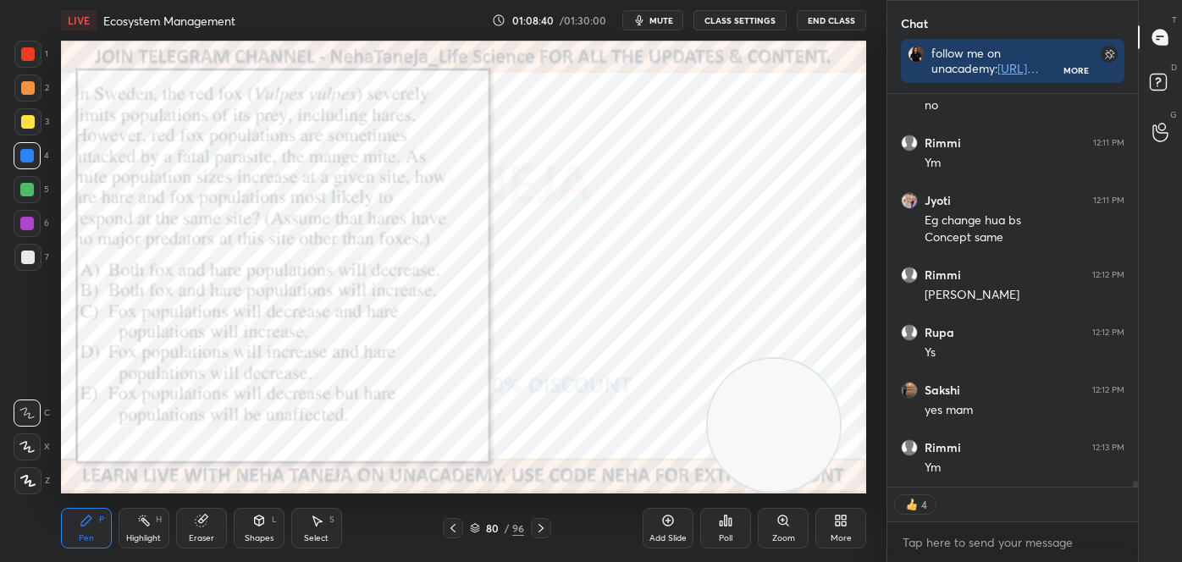
click at [533, 530] on div at bounding box center [541, 528] width 20 height 20
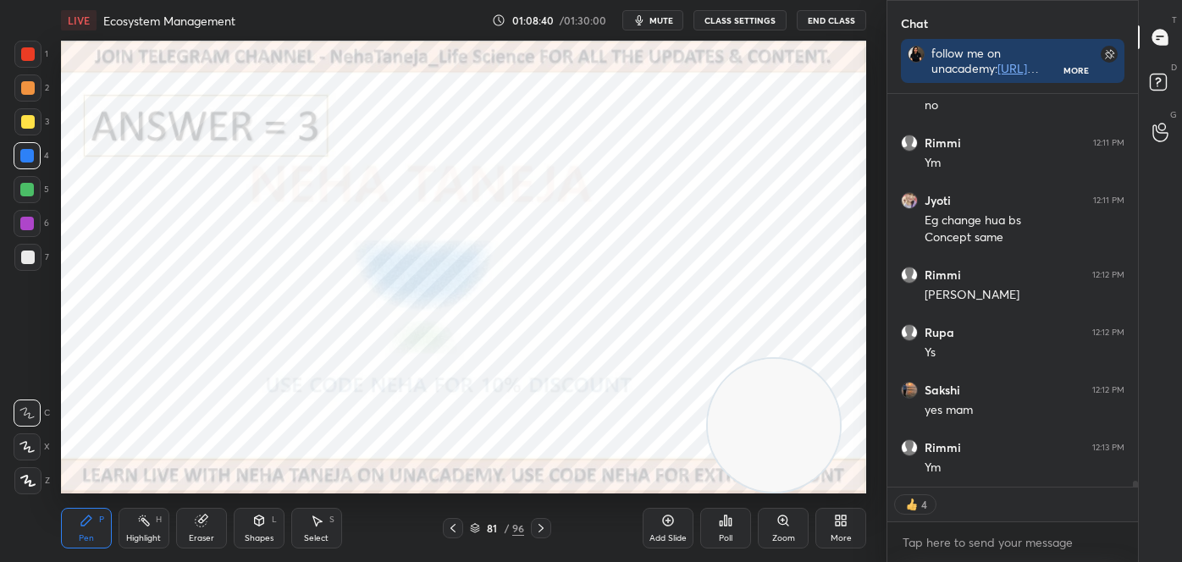
click at [536, 528] on icon at bounding box center [541, 529] width 14 height 14
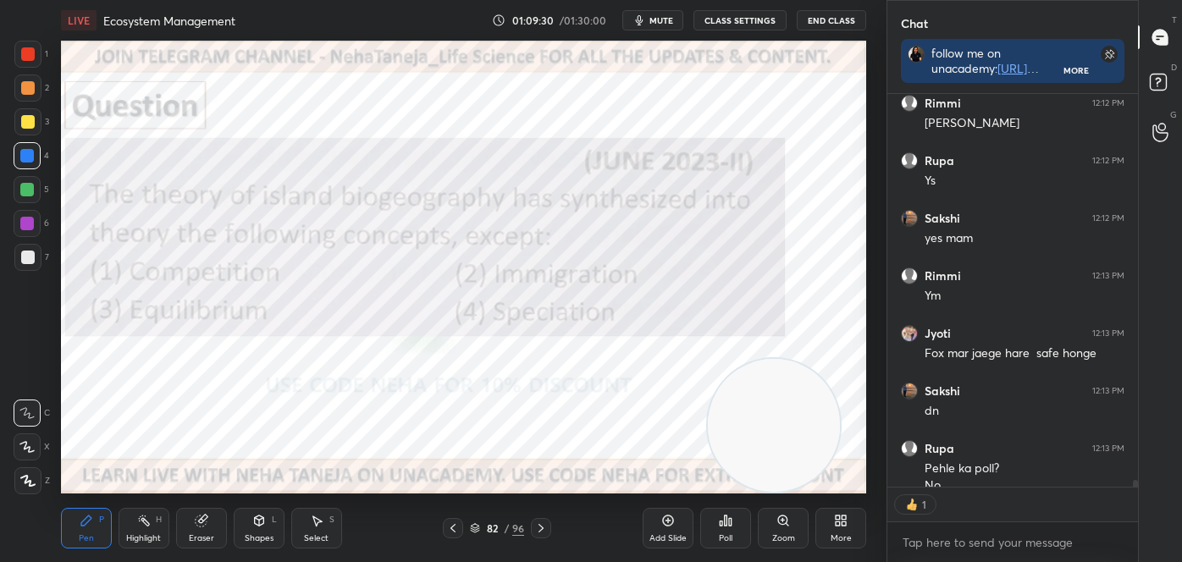
scroll to position [6, 4]
click at [727, 534] on div "Poll" at bounding box center [726, 538] width 14 height 8
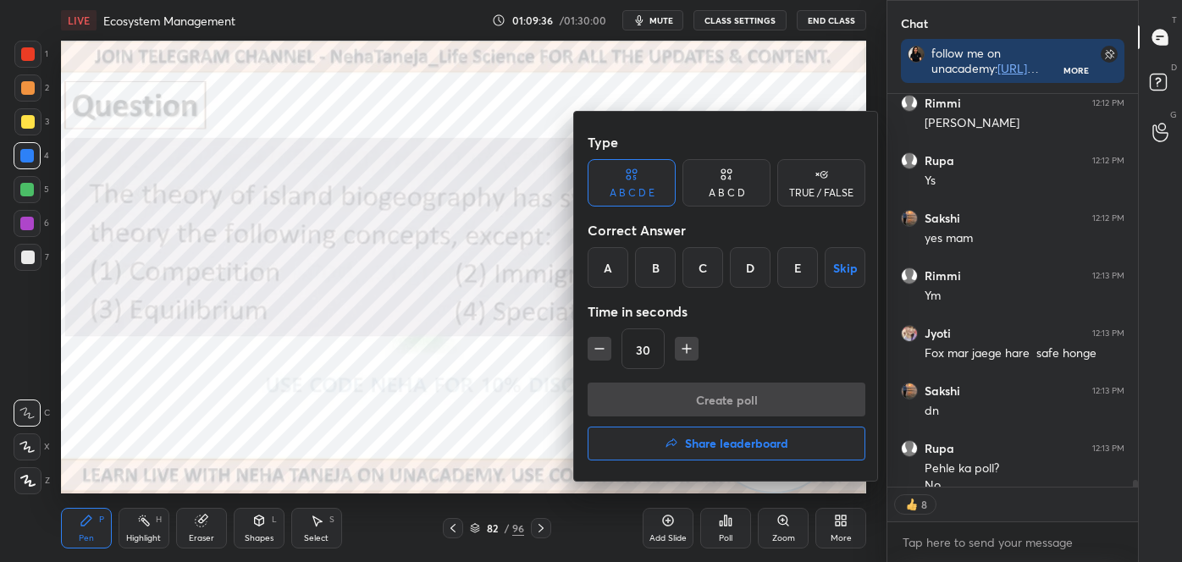
click at [752, 270] on div "D" at bounding box center [750, 267] width 41 height 41
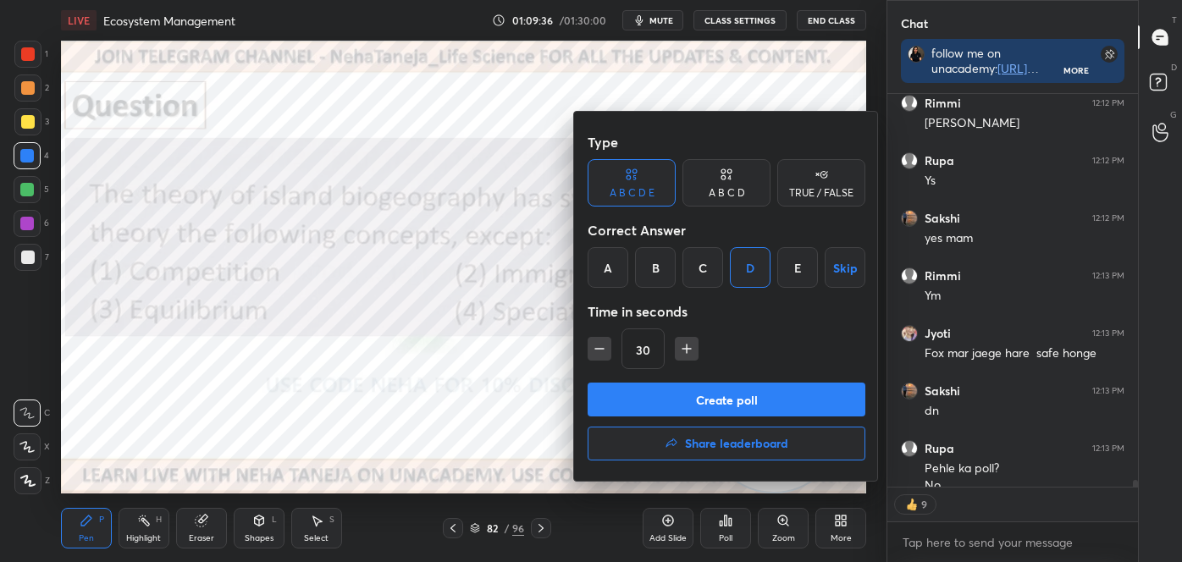
click at [729, 191] on div "A B C D" at bounding box center [727, 193] width 36 height 10
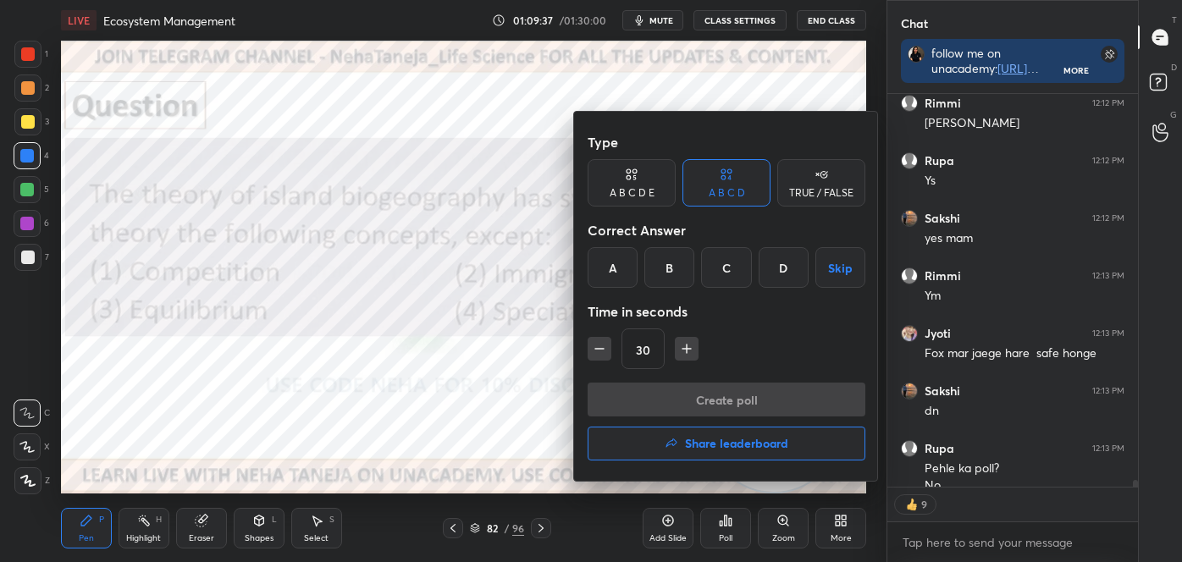
click at [778, 267] on div "D" at bounding box center [784, 267] width 50 height 41
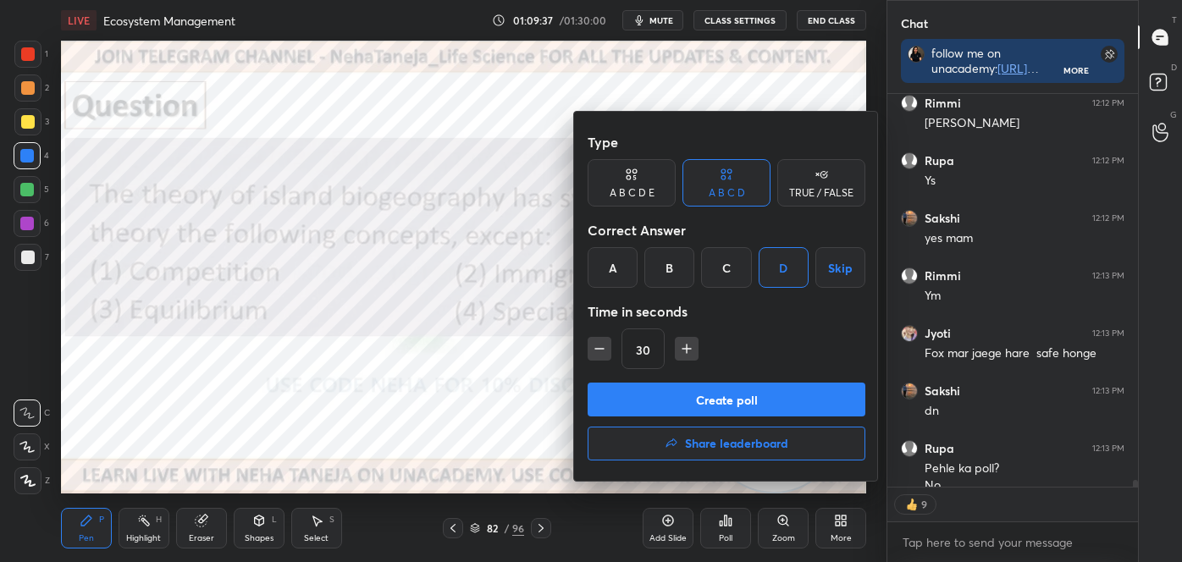
click at [743, 398] on button "Create poll" at bounding box center [727, 400] width 278 height 34
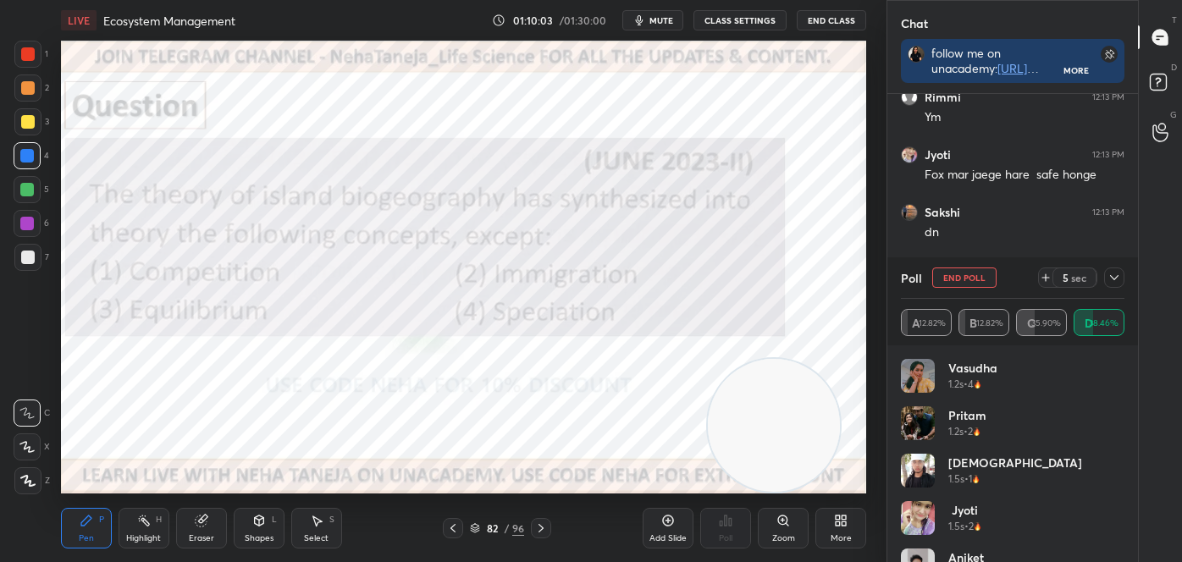
scroll to position [25143, 0]
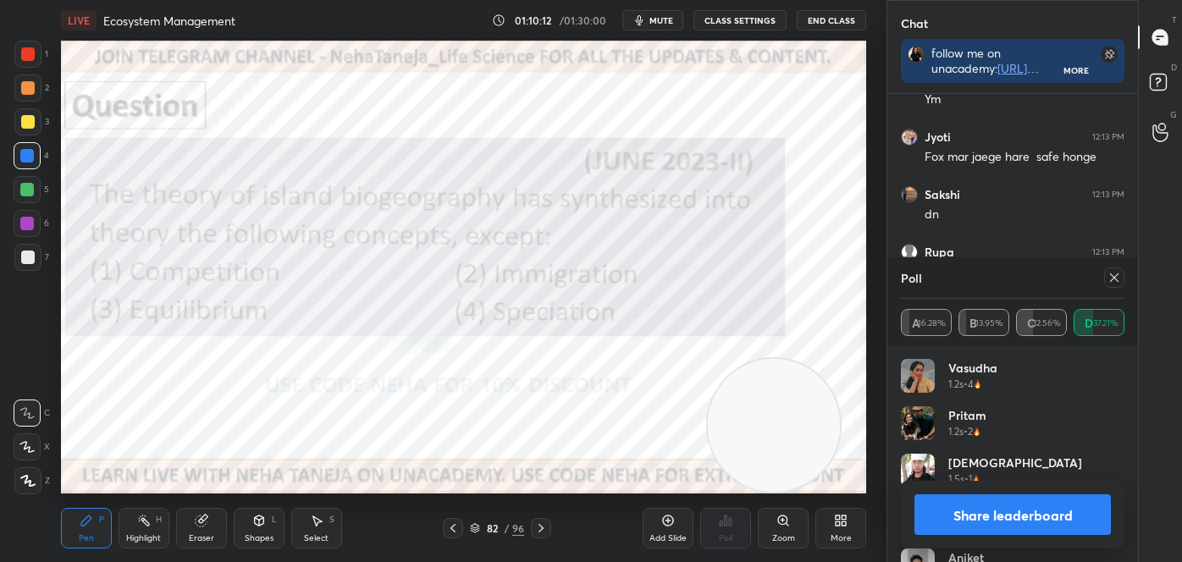
click at [991, 519] on button "Share leaderboard" at bounding box center [1013, 515] width 196 height 41
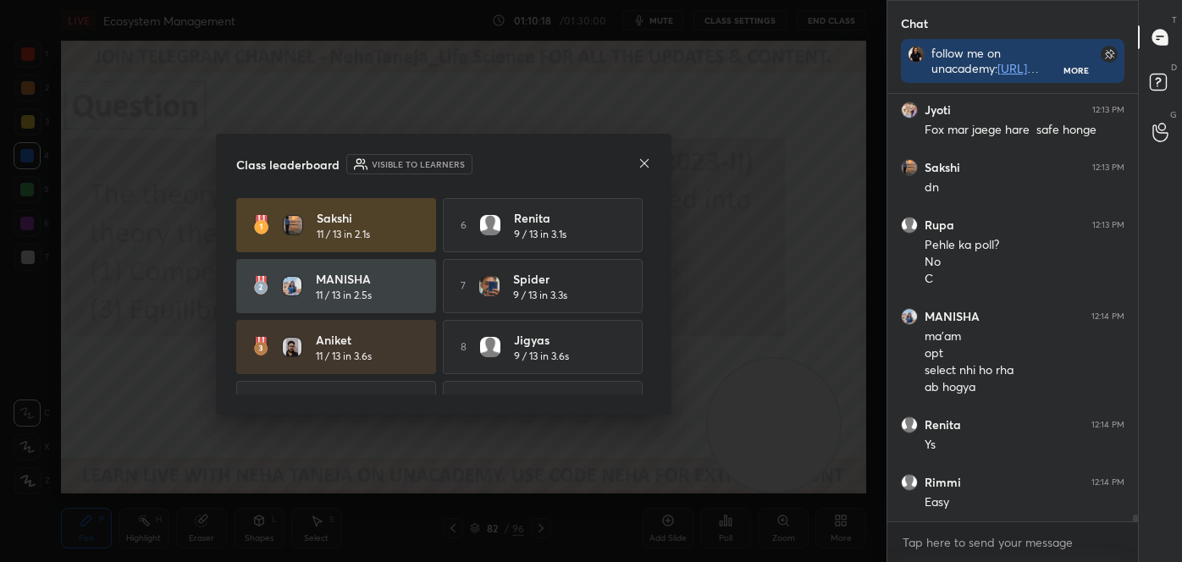
click at [645, 163] on icon at bounding box center [643, 162] width 8 height 8
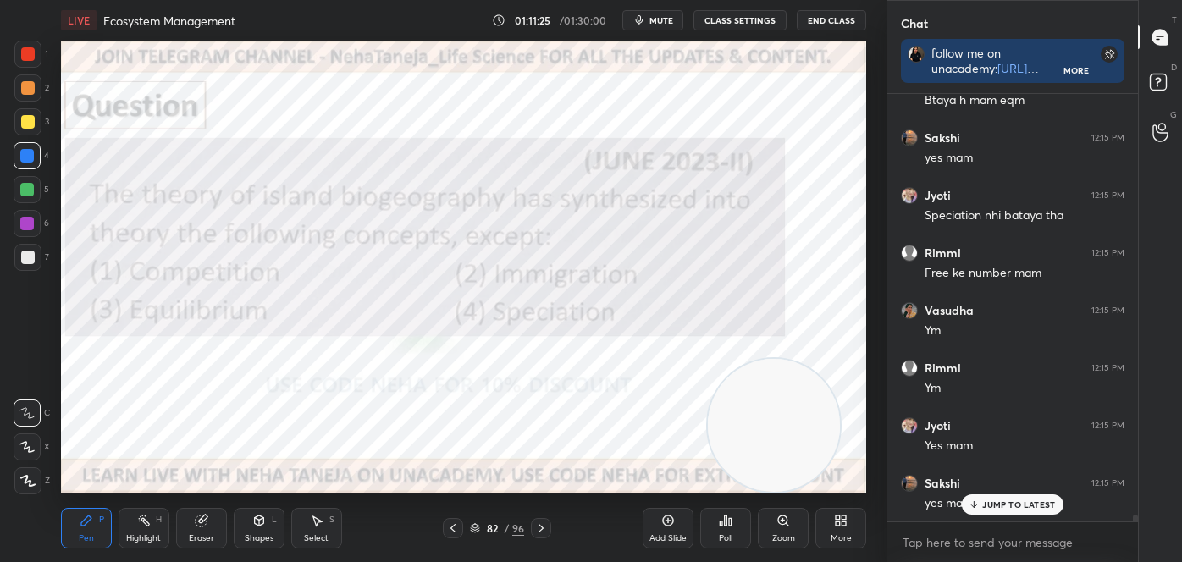
scroll to position [25746, 0]
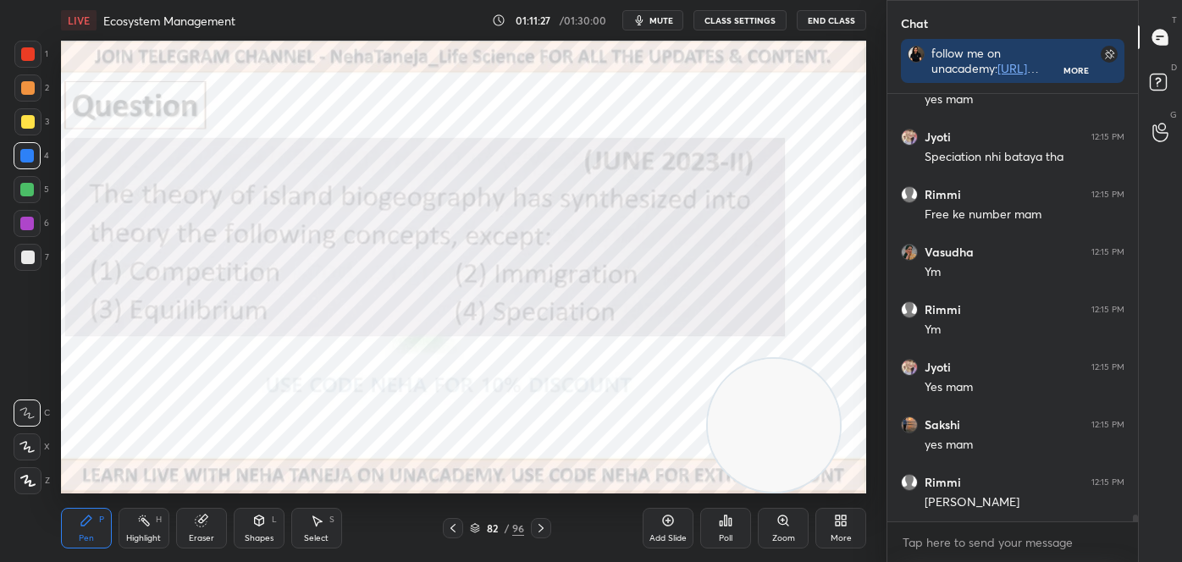
click at [540, 528] on icon at bounding box center [541, 529] width 14 height 14
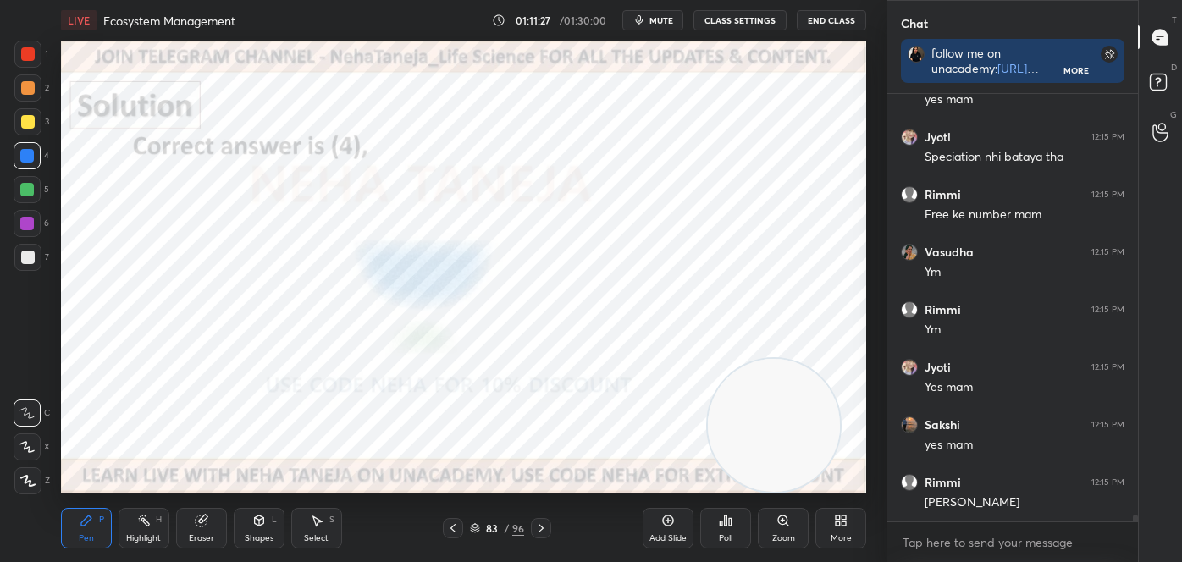
click at [540, 528] on icon at bounding box center [541, 529] width 14 height 14
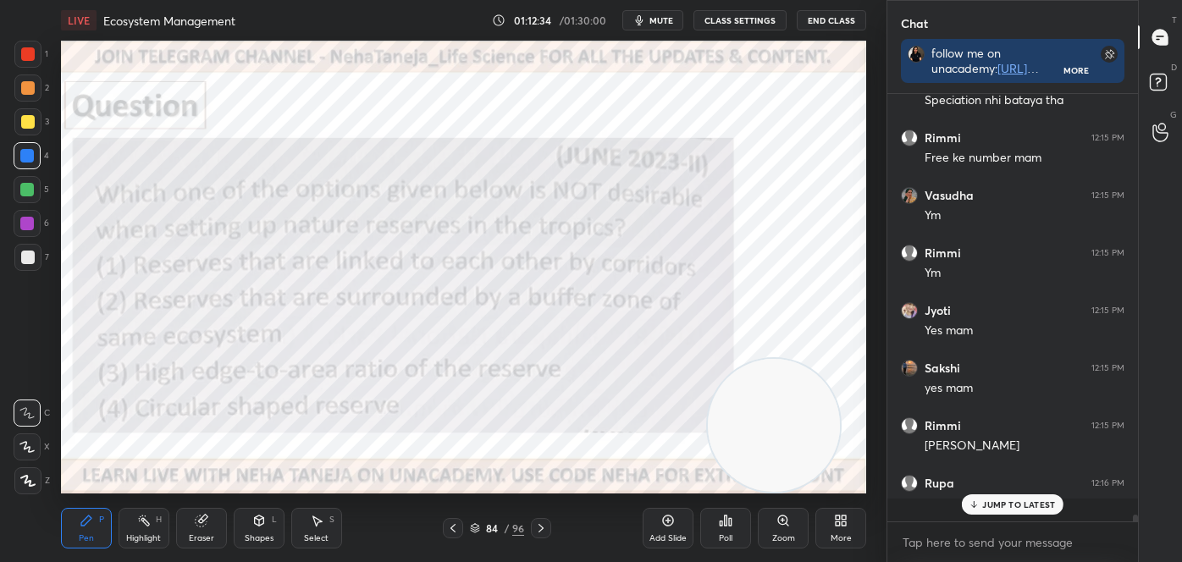
scroll to position [25804, 0]
click at [719, 524] on icon at bounding box center [726, 521] width 14 height 14
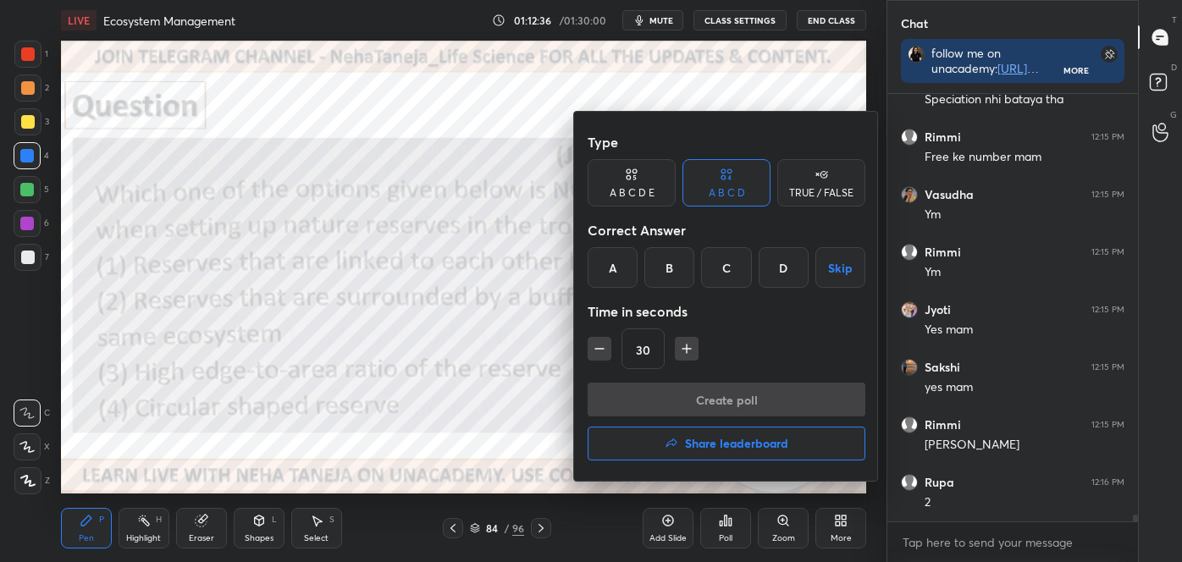
scroll to position [25861, 0]
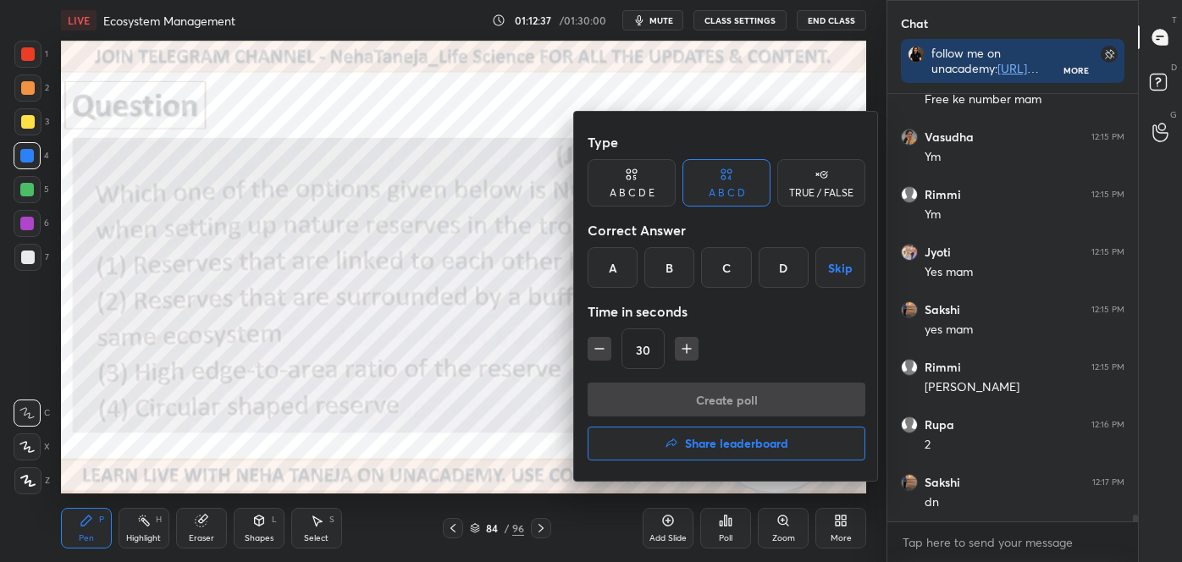
click at [722, 275] on div "C" at bounding box center [726, 267] width 50 height 41
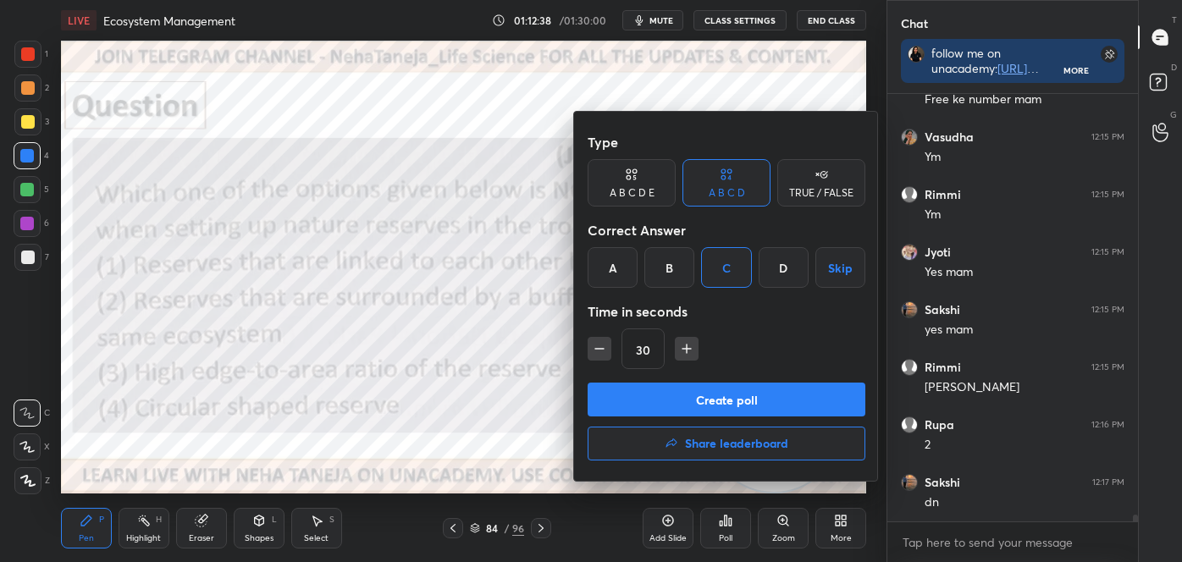
click at [737, 398] on button "Create poll" at bounding box center [727, 400] width 278 height 34
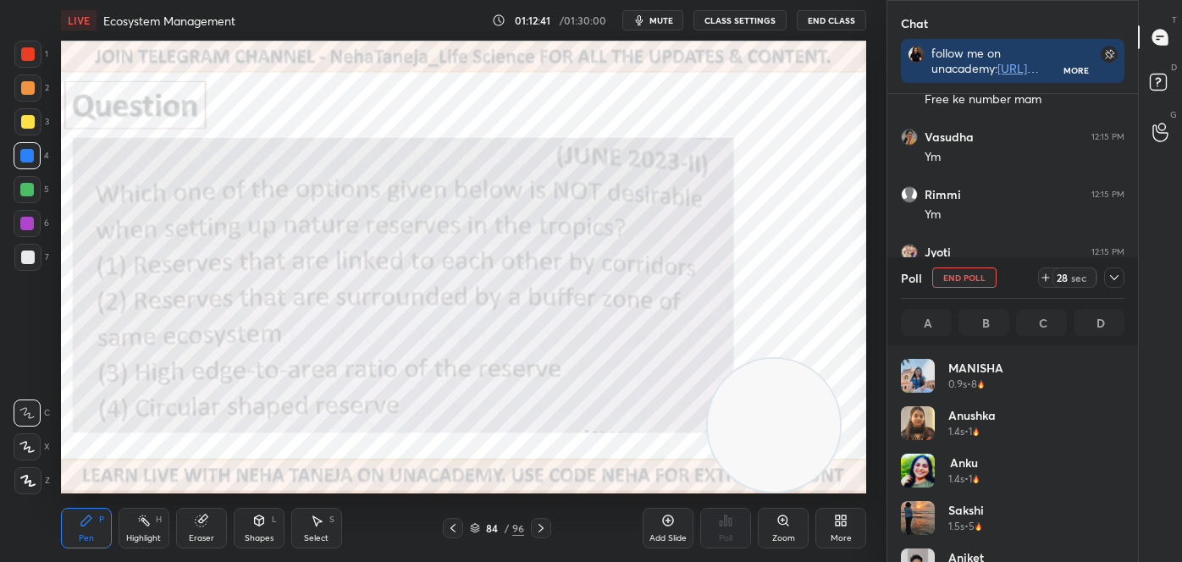
scroll to position [198, 219]
click at [27, 39] on div "1 2 3 4 5 6 7 C X Z C X Z E E Erase all H H LIVE Ecosystem Management 01:12:47 …" at bounding box center [436, 281] width 873 height 562
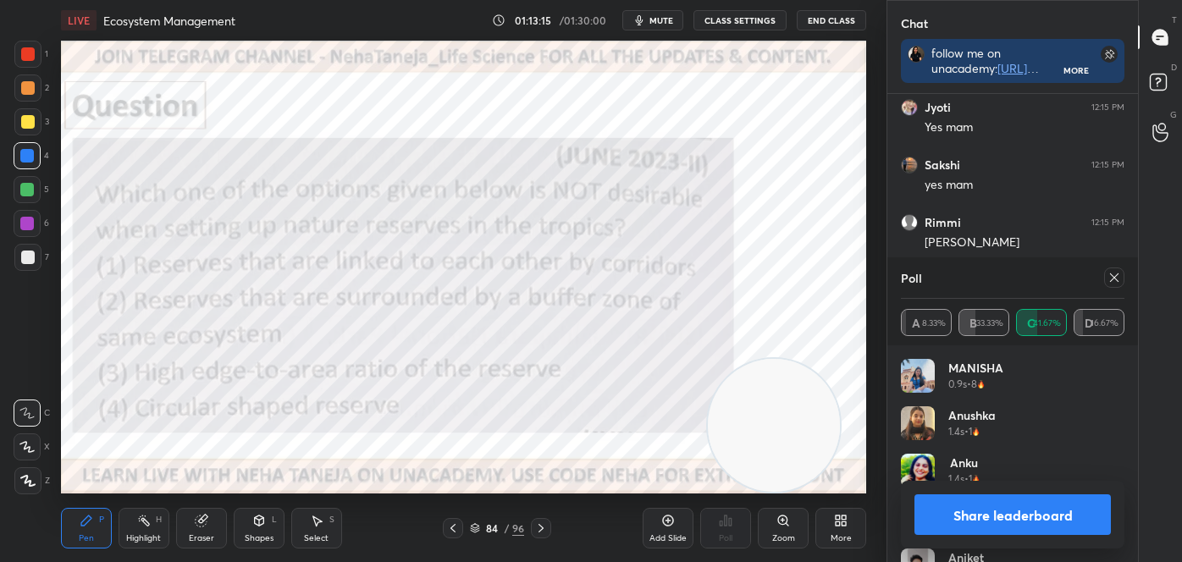
click at [272, 534] on div "Shapes" at bounding box center [259, 538] width 29 height 8
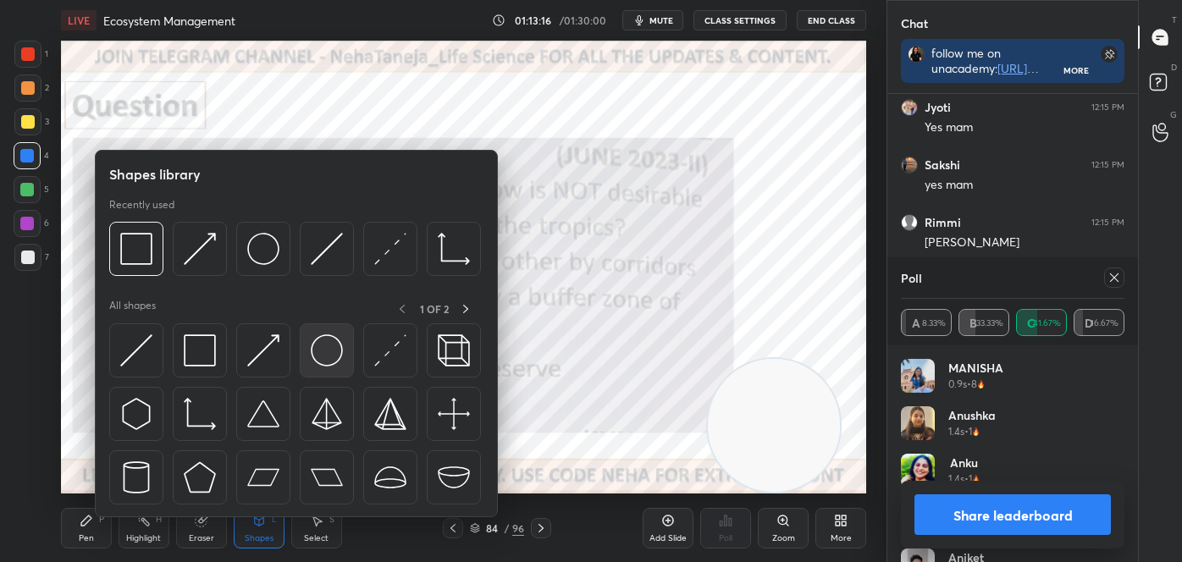
click at [314, 359] on img at bounding box center [327, 351] width 32 height 32
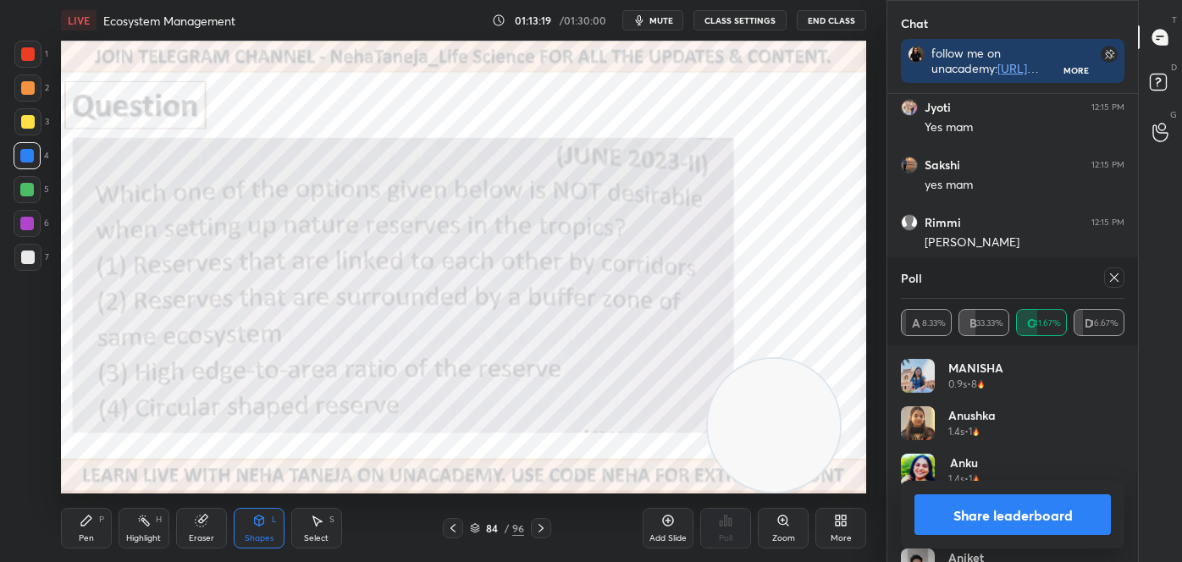
click at [246, 529] on div "Shapes L" at bounding box center [259, 528] width 51 height 41
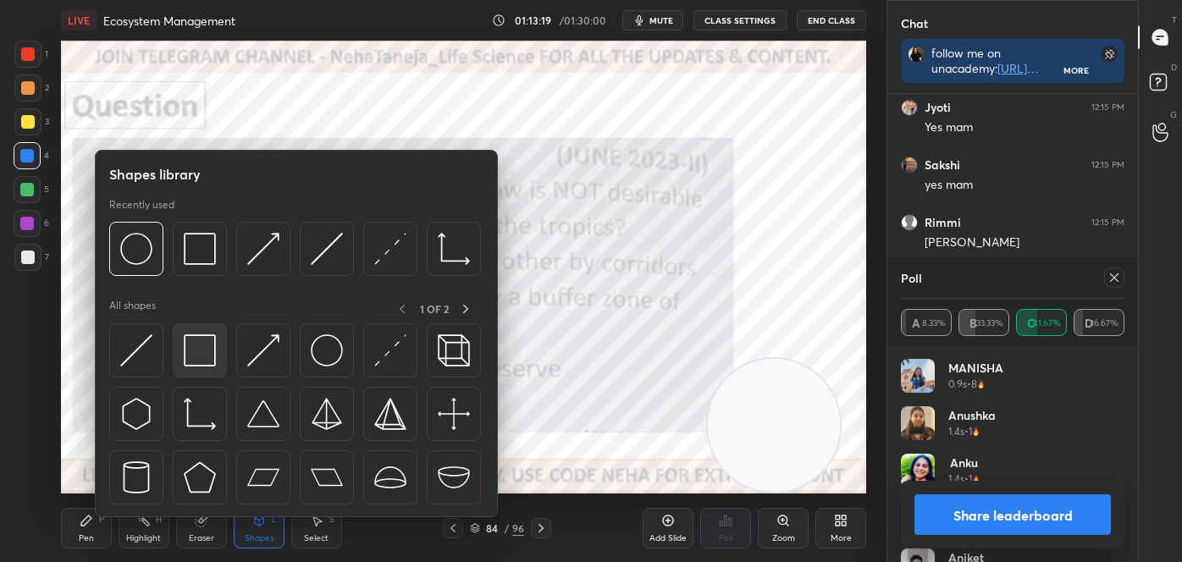
click at [208, 349] on img at bounding box center [200, 351] width 32 height 32
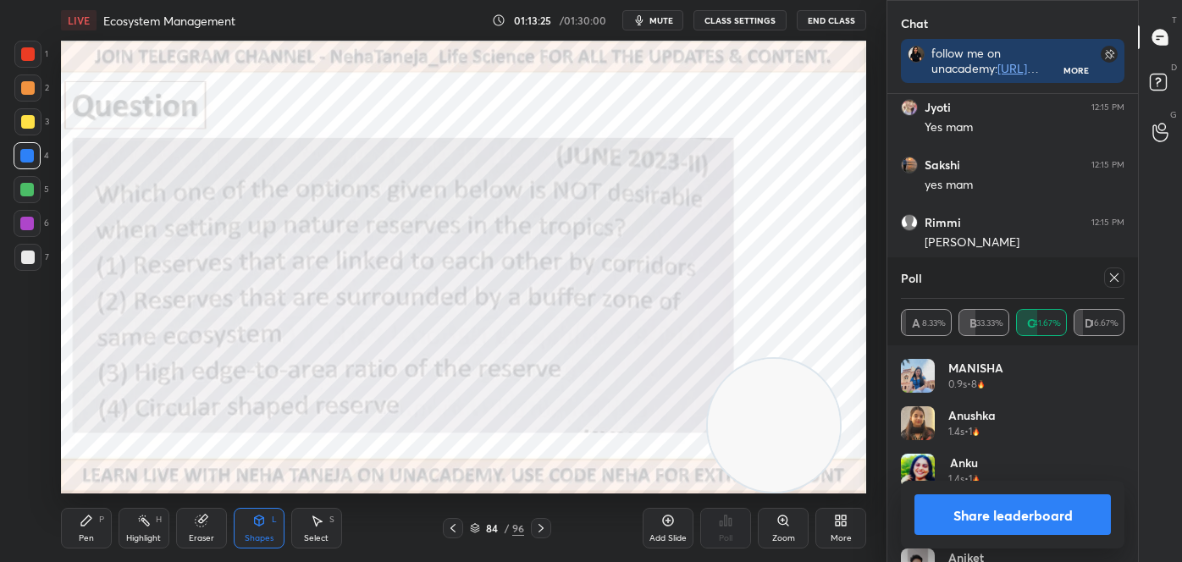
click at [1026, 506] on button "Share leaderboard" at bounding box center [1013, 515] width 196 height 41
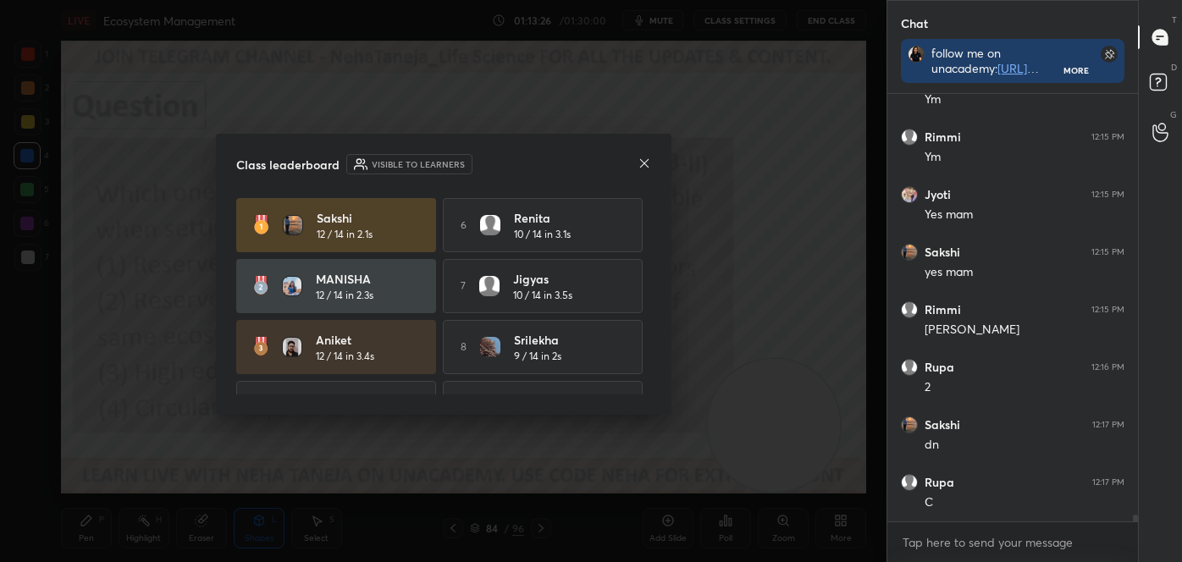
scroll to position [282, 246]
click at [642, 161] on icon at bounding box center [643, 162] width 8 height 8
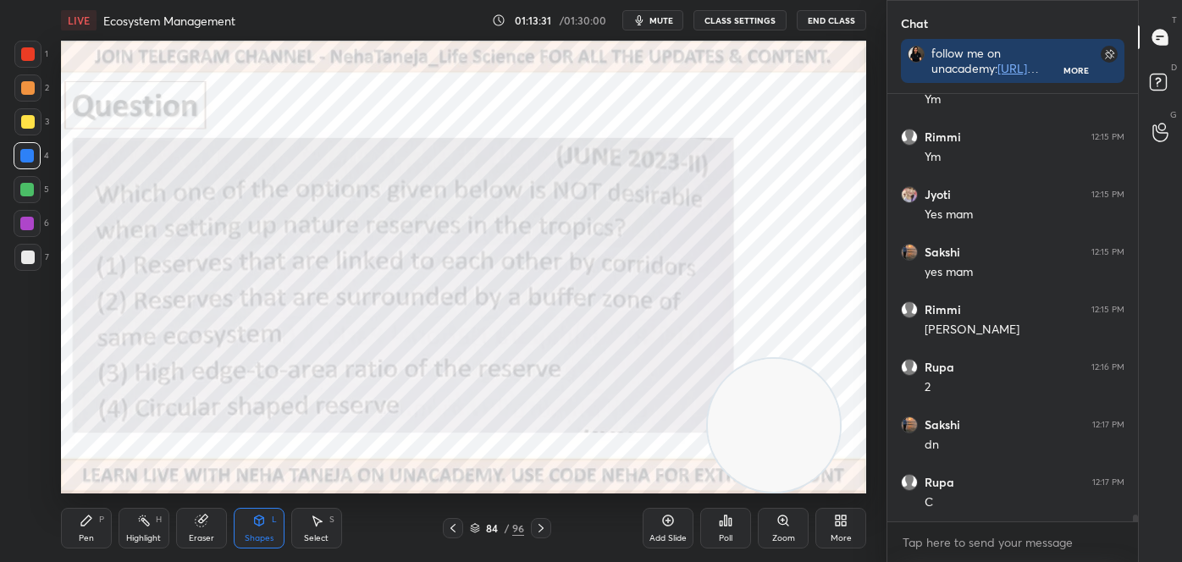
click at [91, 535] on div "Pen" at bounding box center [86, 538] width 15 height 8
drag, startPoint x: 38, startPoint y: 478, endPoint x: 60, endPoint y: 457, distance: 30.5
click at [38, 479] on div at bounding box center [27, 481] width 27 height 27
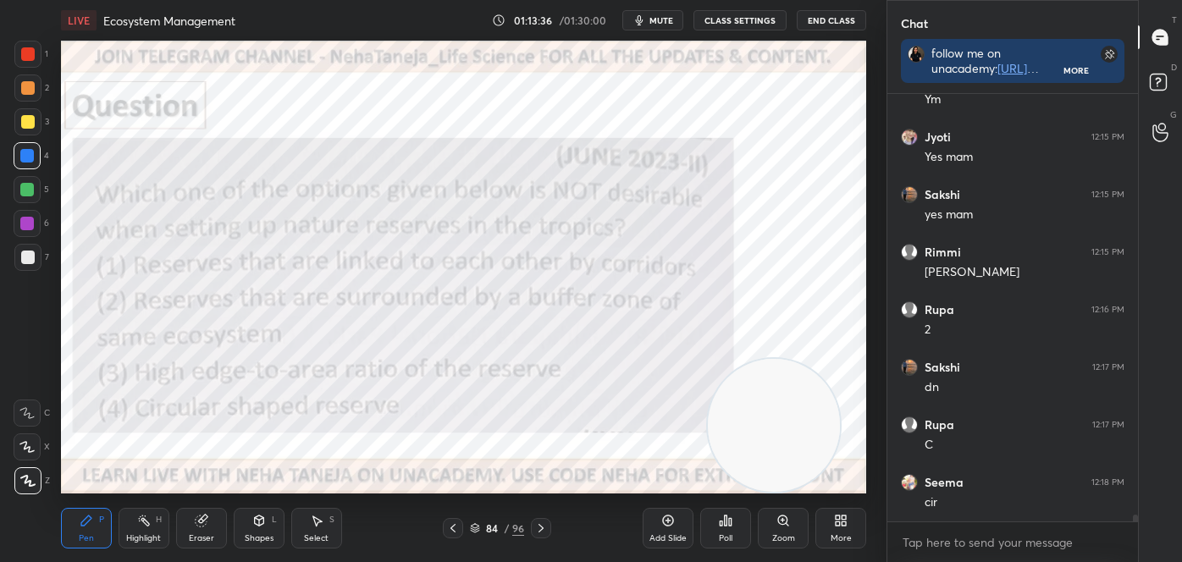
click at [545, 527] on icon at bounding box center [541, 529] width 14 height 14
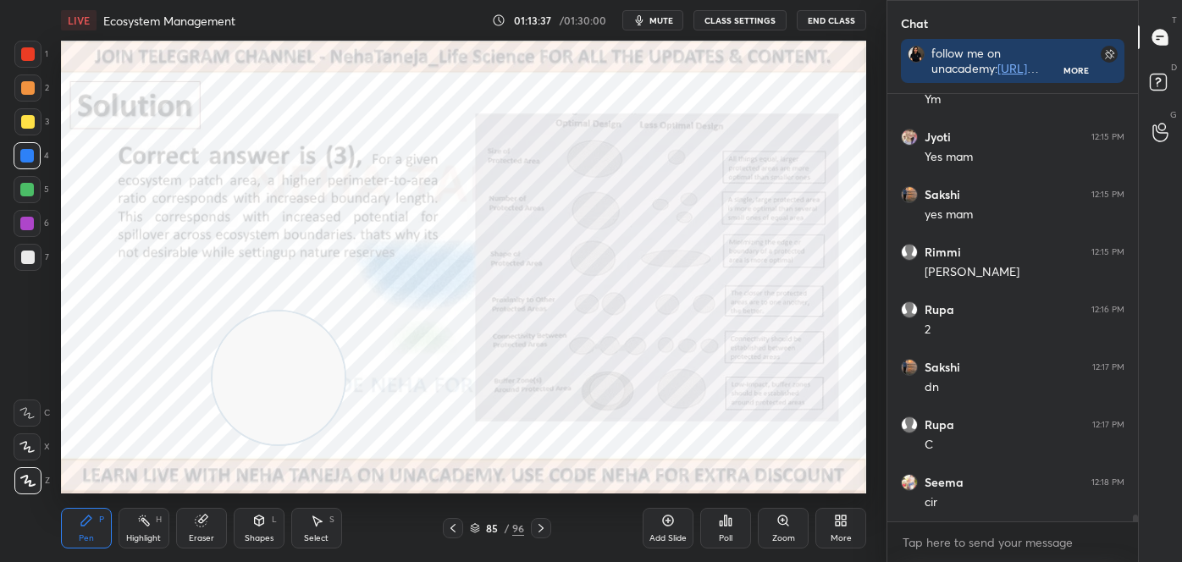
drag, startPoint x: 762, startPoint y: 423, endPoint x: 253, endPoint y: 371, distance: 511.6
click at [254, 373] on video at bounding box center [279, 378] width 133 height 133
click at [772, 523] on div "Zoom" at bounding box center [783, 528] width 51 height 41
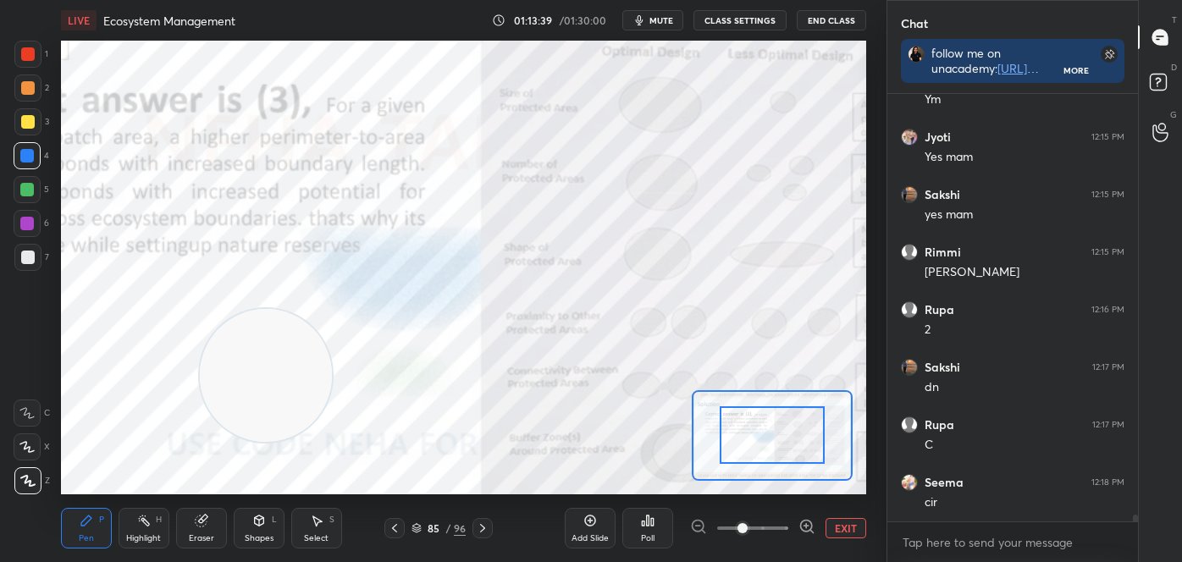
scroll to position [26049, 0]
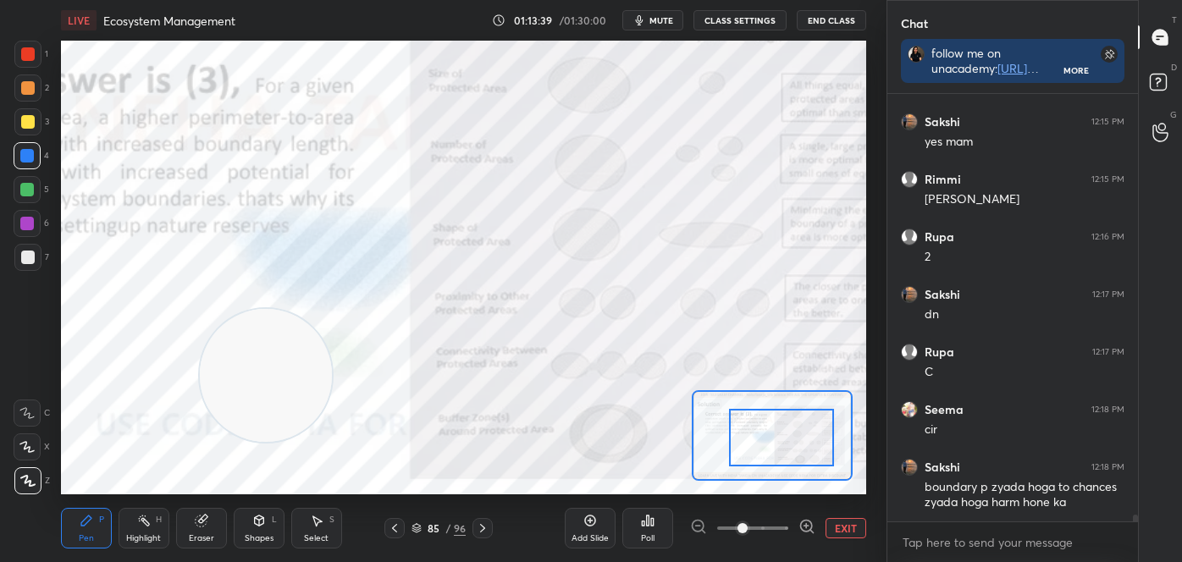
drag, startPoint x: 767, startPoint y: 436, endPoint x: 778, endPoint y: 438, distance: 11.1
click at [799, 440] on div at bounding box center [781, 438] width 105 height 58
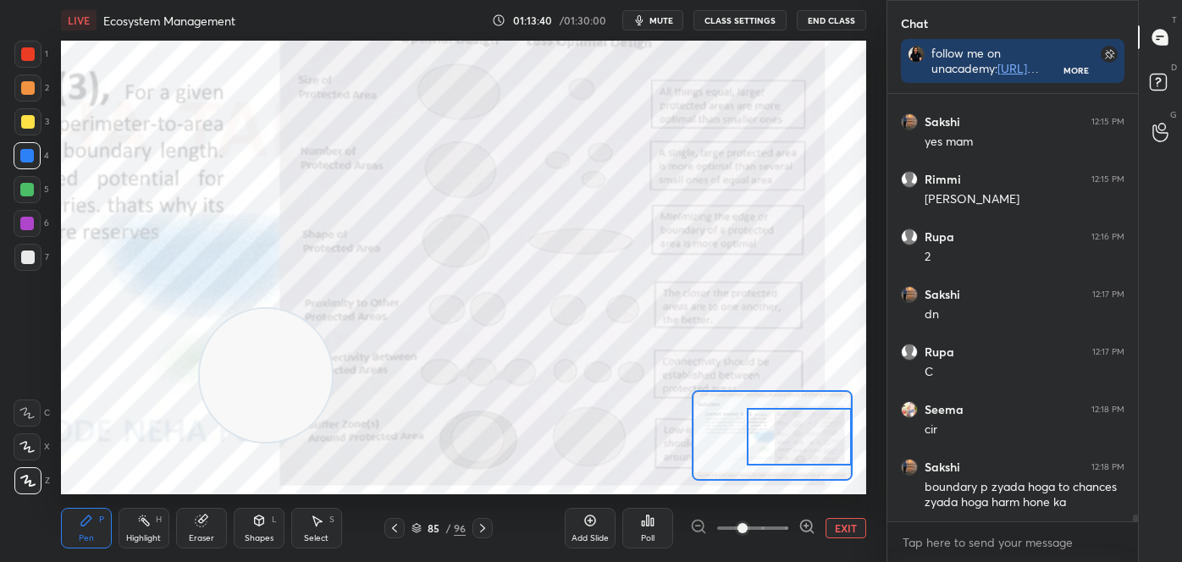
scroll to position [26110, 0]
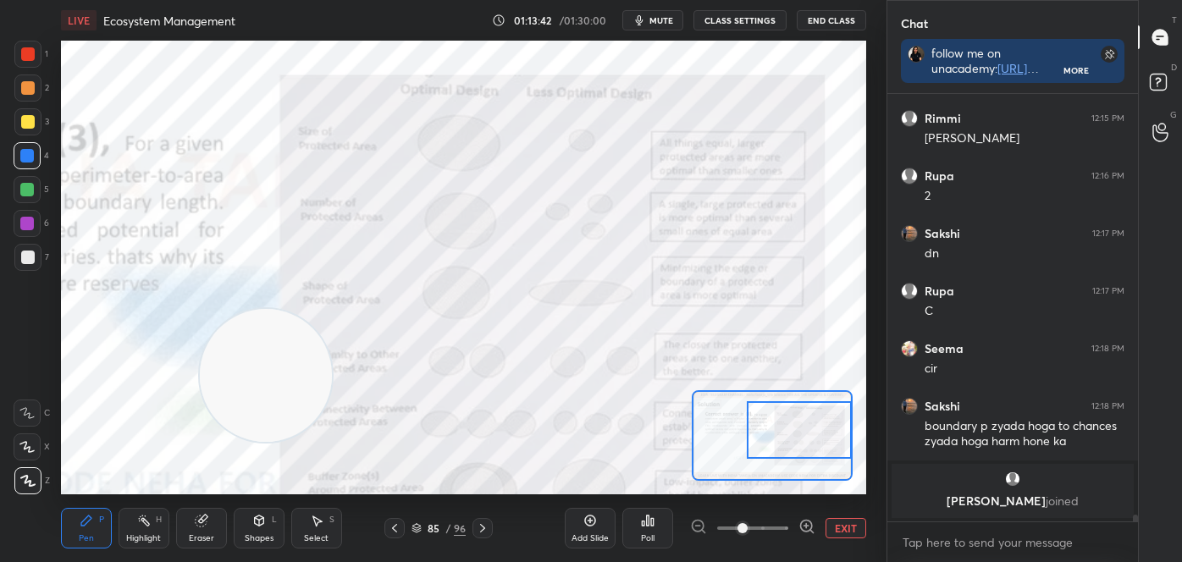
drag, startPoint x: 786, startPoint y: 439, endPoint x: 797, endPoint y: 429, distance: 14.4
click at [798, 429] on div at bounding box center [799, 430] width 105 height 58
click at [801, 442] on div at bounding box center [799, 430] width 105 height 58
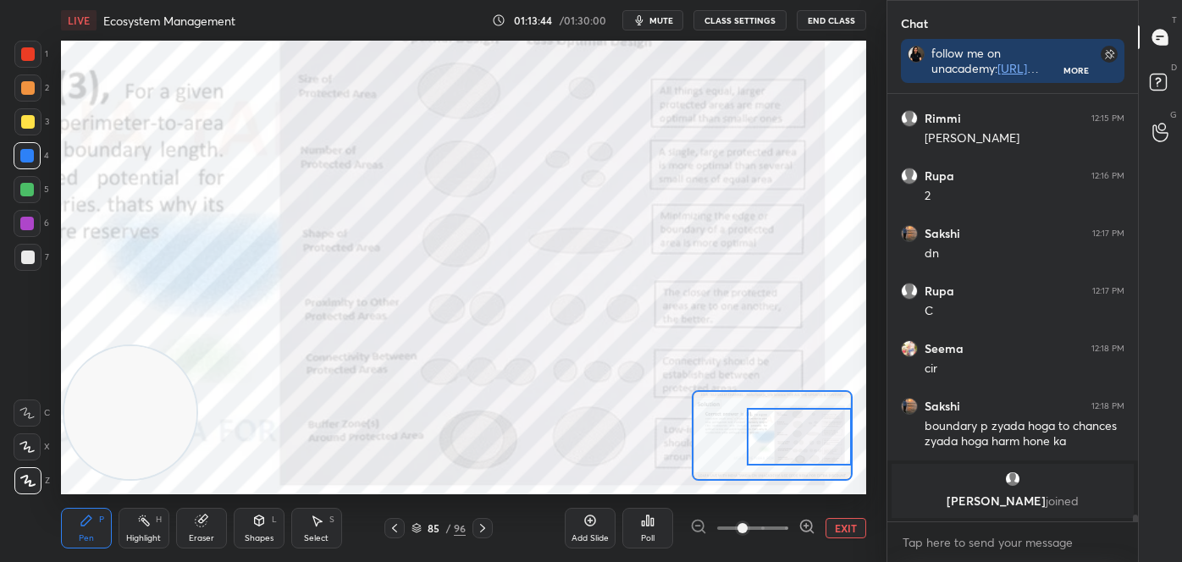
drag, startPoint x: 253, startPoint y: 417, endPoint x: 119, endPoint y: 452, distance: 138.5
click at [118, 456] on video at bounding box center [130, 412] width 133 height 133
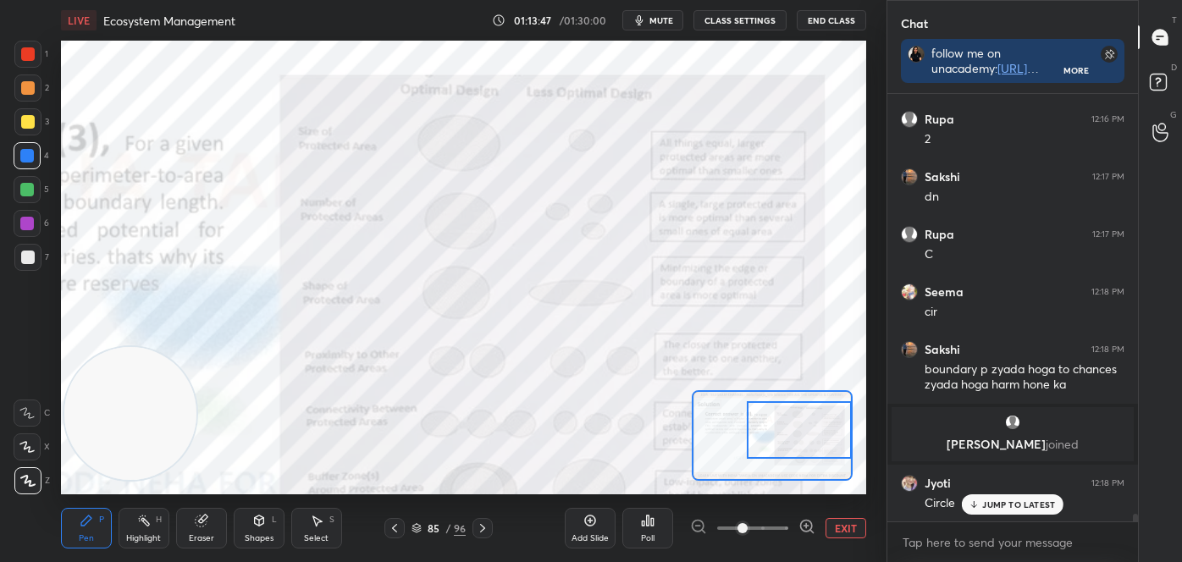
click at [797, 423] on div at bounding box center [799, 430] width 105 height 58
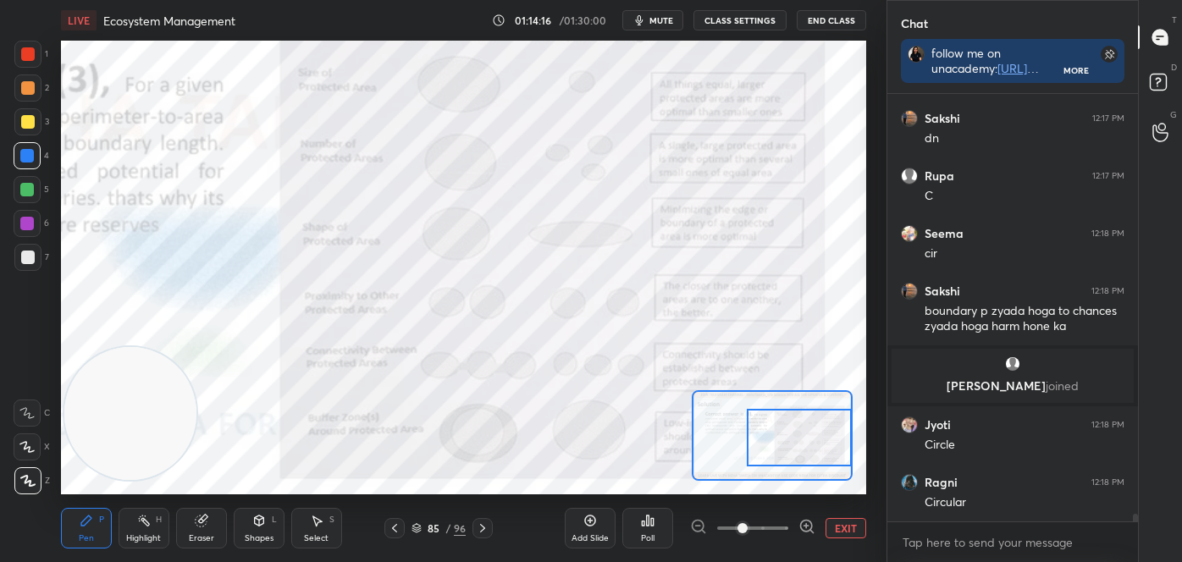
click at [800, 447] on div at bounding box center [799, 438] width 105 height 58
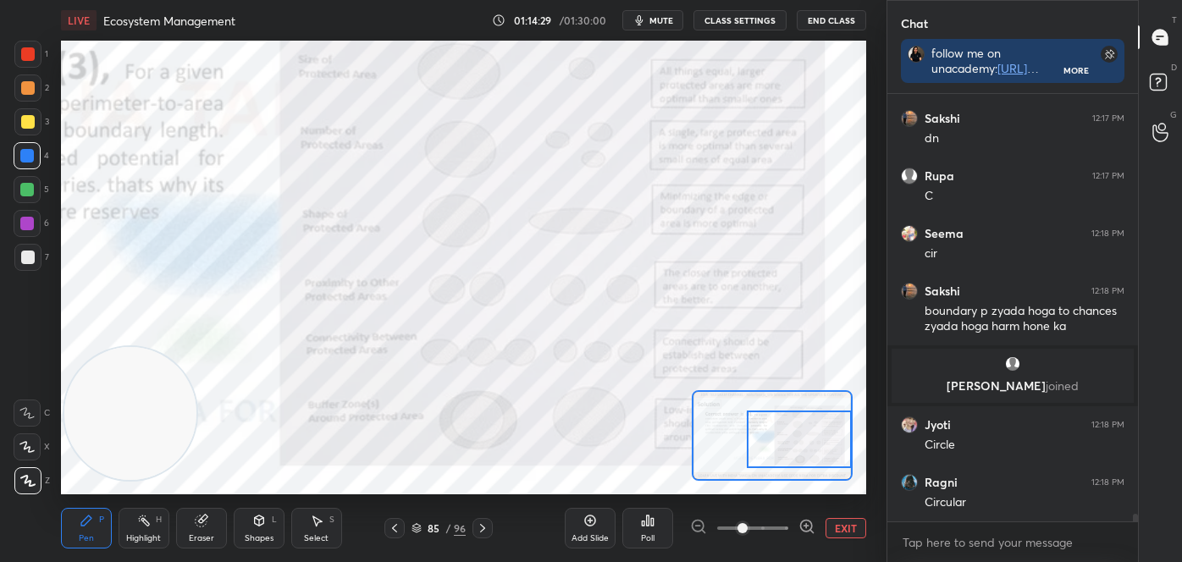
scroll to position [22739, 0]
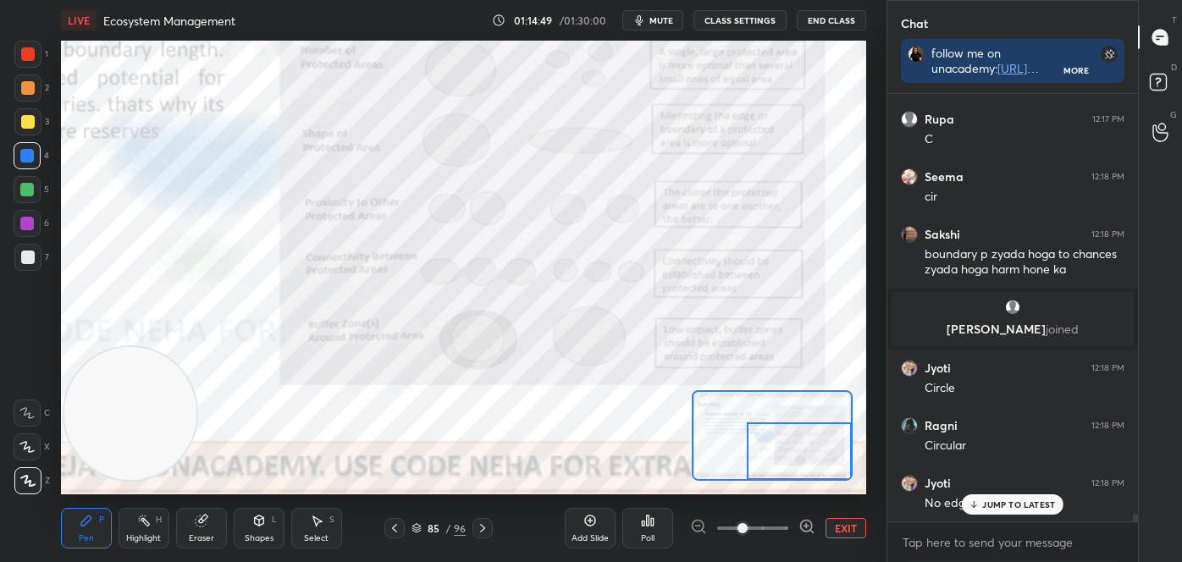
drag, startPoint x: 778, startPoint y: 440, endPoint x: 783, endPoint y: 459, distance: 19.1
click at [784, 456] on div at bounding box center [799, 452] width 105 height 58
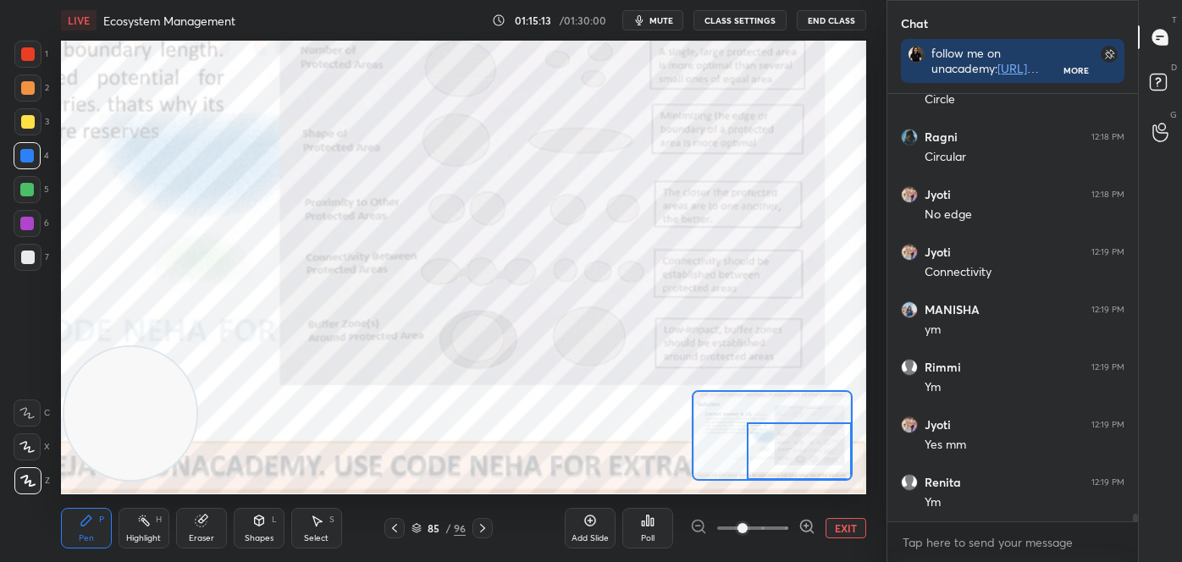
scroll to position [5, 4]
click at [416, 526] on icon at bounding box center [417, 528] width 10 height 10
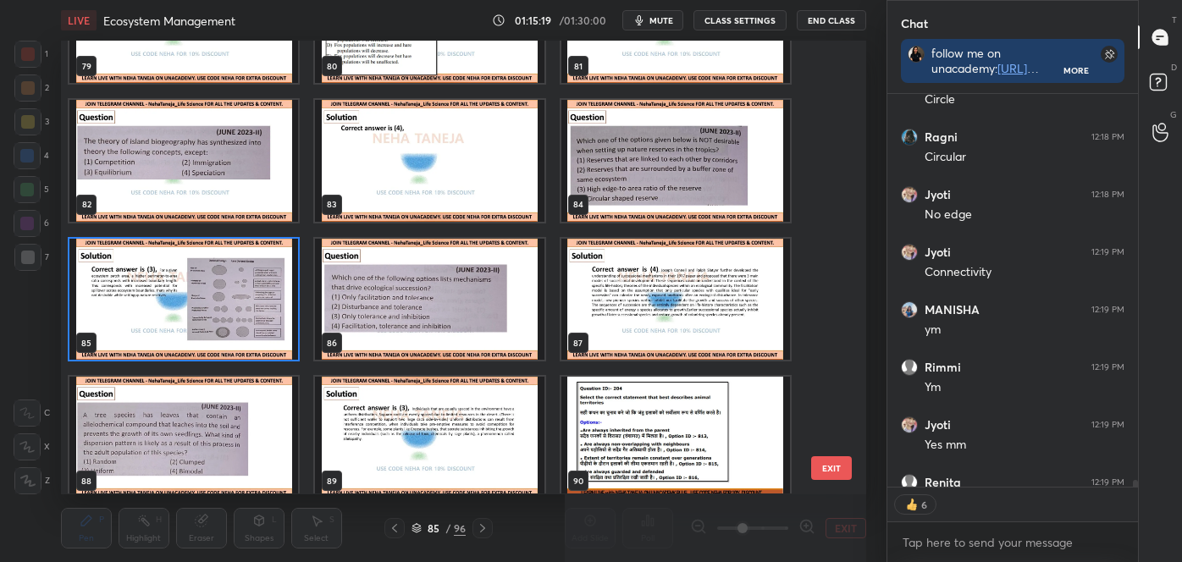
scroll to position [3972, 0]
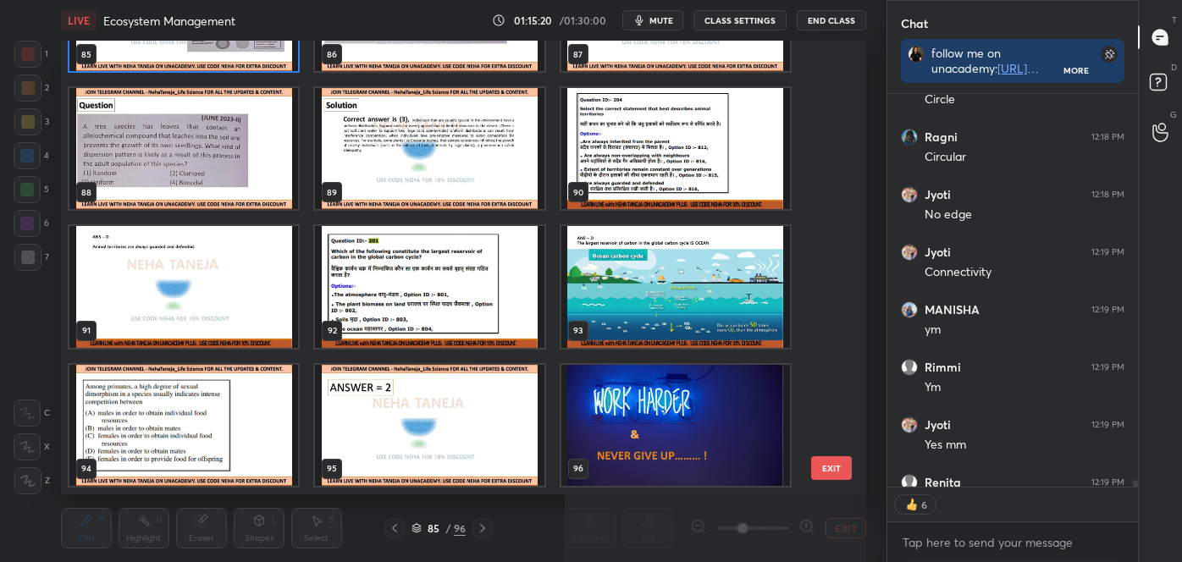
click at [676, 429] on img "grid" at bounding box center [676, 425] width 229 height 121
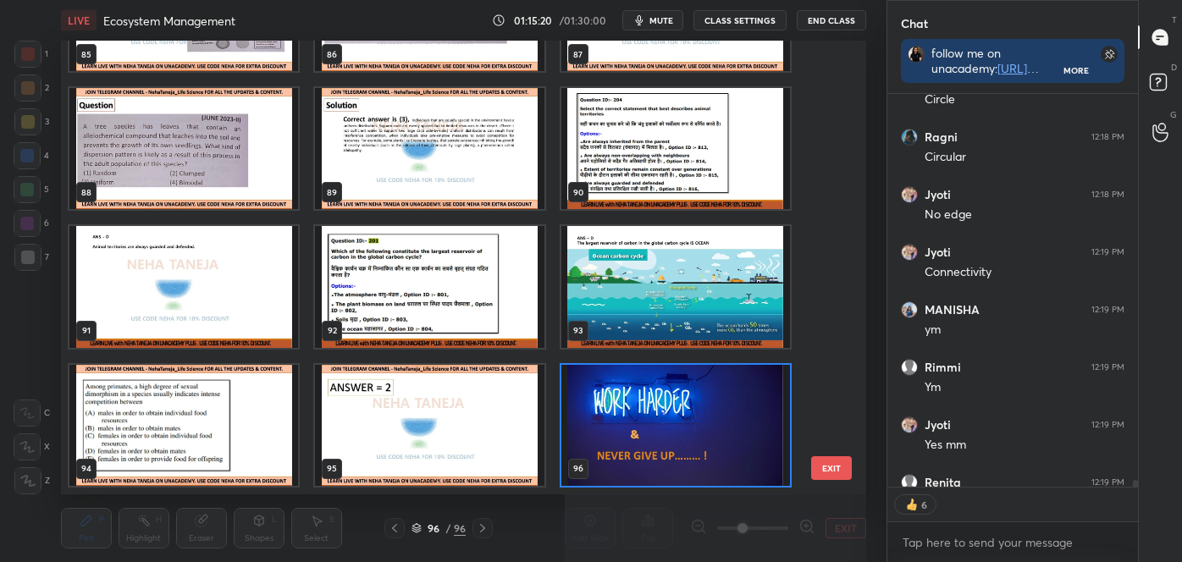
click at [676, 429] on img "grid" at bounding box center [676, 425] width 229 height 121
click at [677, 429] on img "grid" at bounding box center [676, 425] width 229 height 121
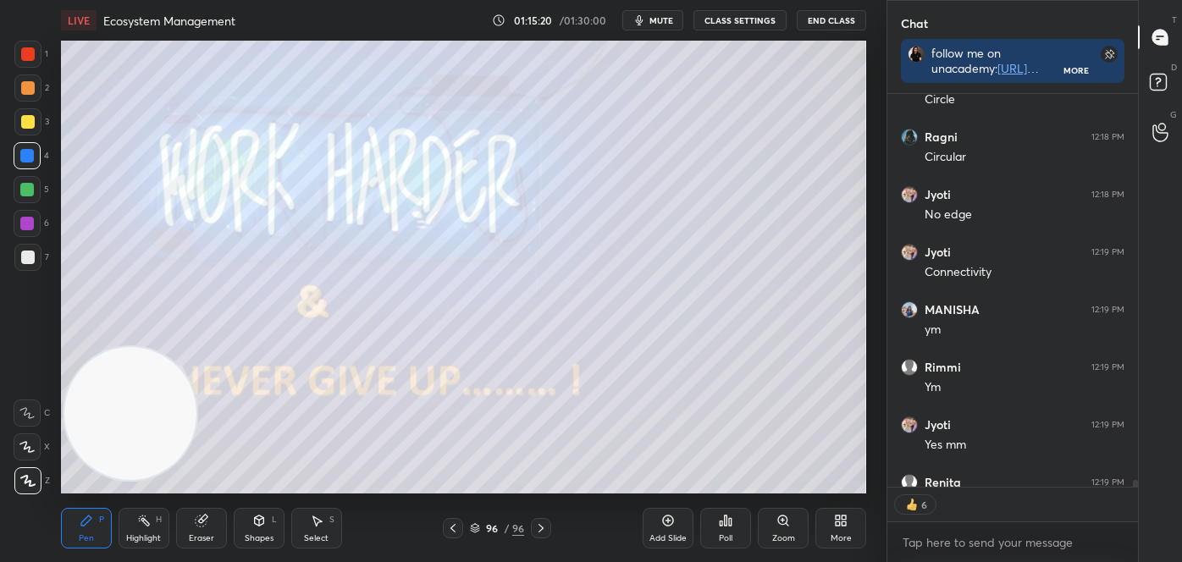
click at [677, 431] on img "grid" at bounding box center [676, 425] width 229 height 121
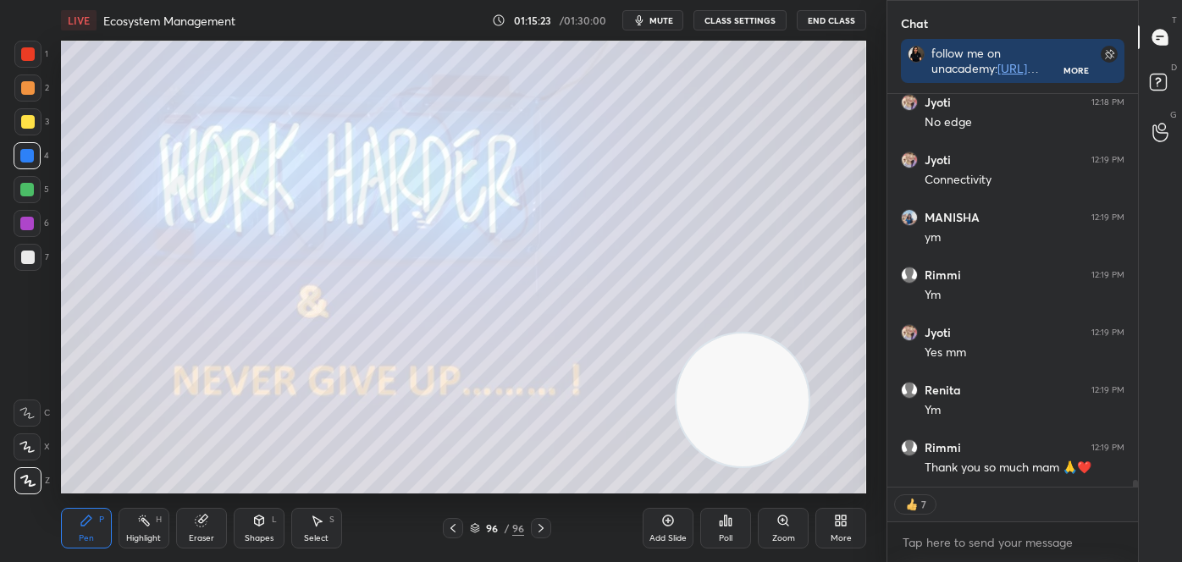
drag, startPoint x: 130, startPoint y: 416, endPoint x: 727, endPoint y: 403, distance: 596.4
click at [744, 409] on video at bounding box center [743, 400] width 133 height 133
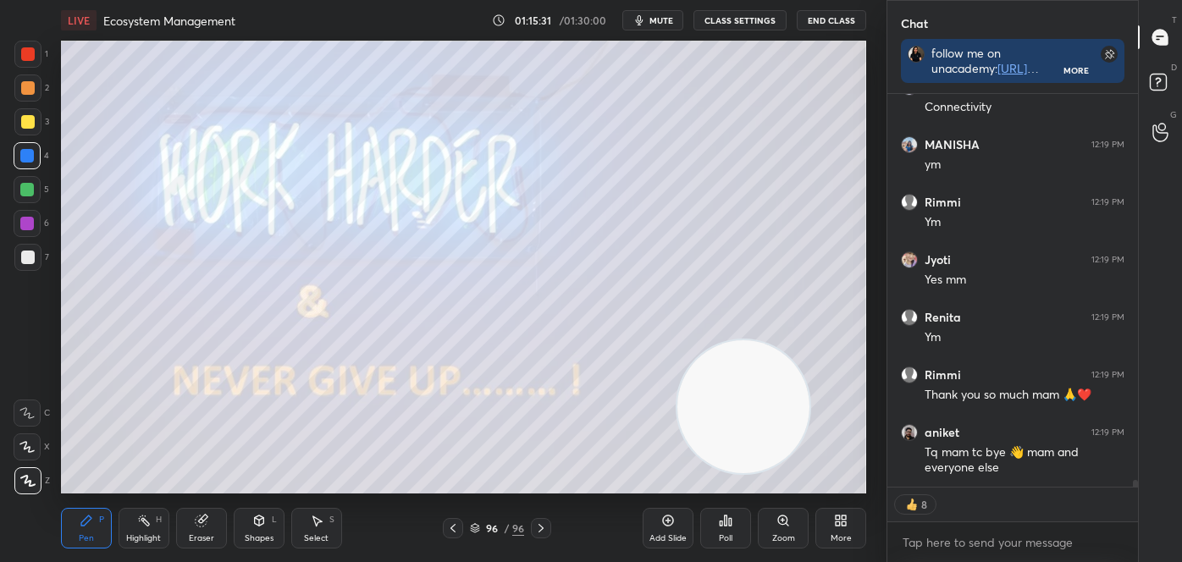
scroll to position [23250, 0]
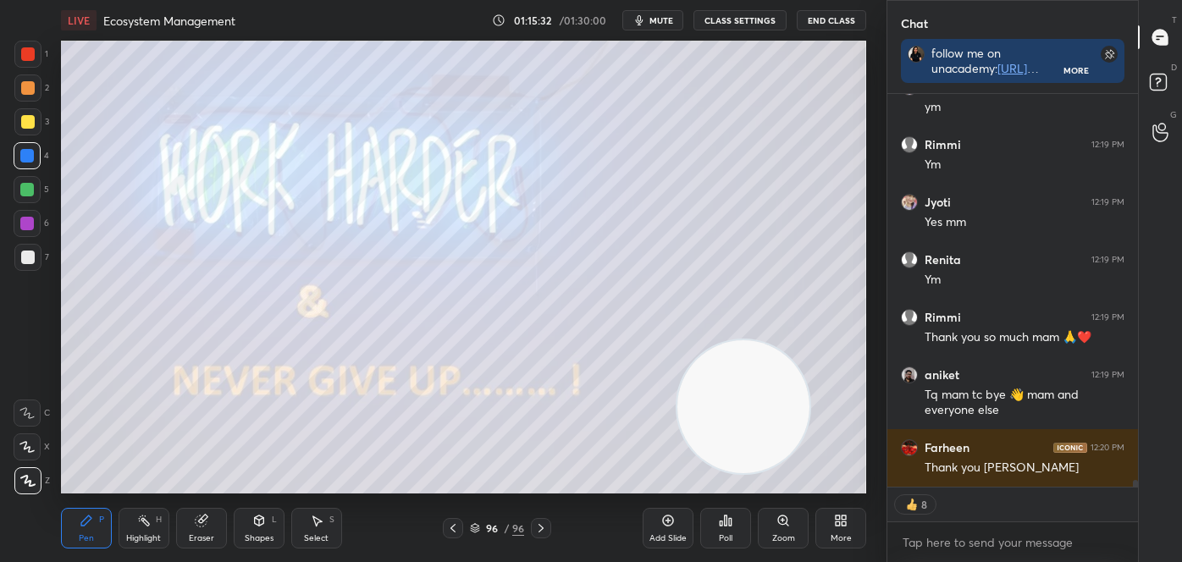
click at [477, 531] on icon at bounding box center [475, 528] width 10 height 10
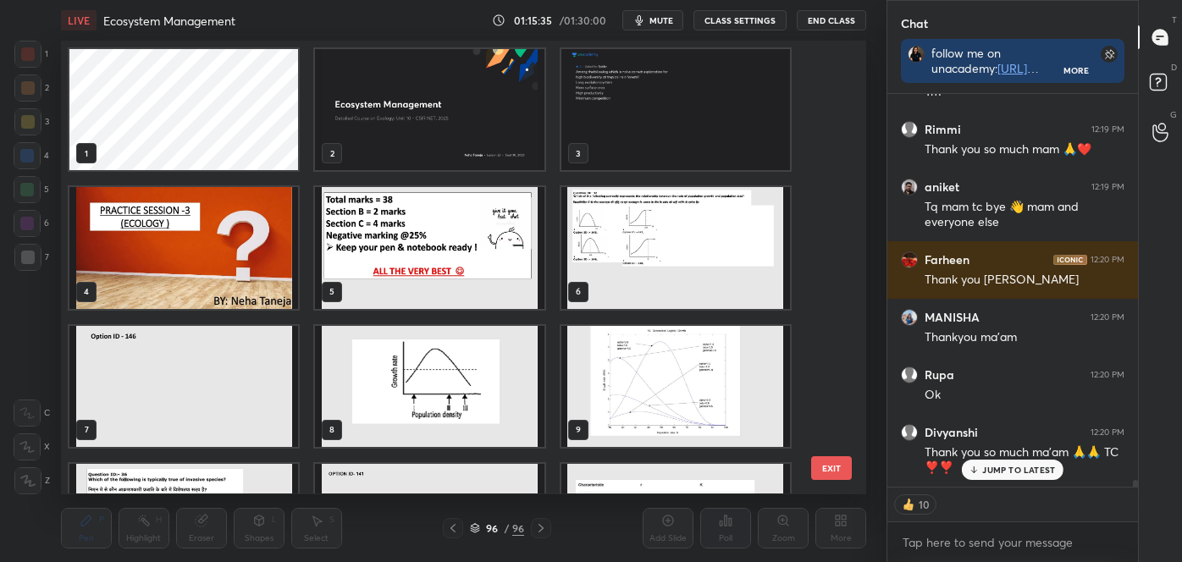
scroll to position [23495, 0]
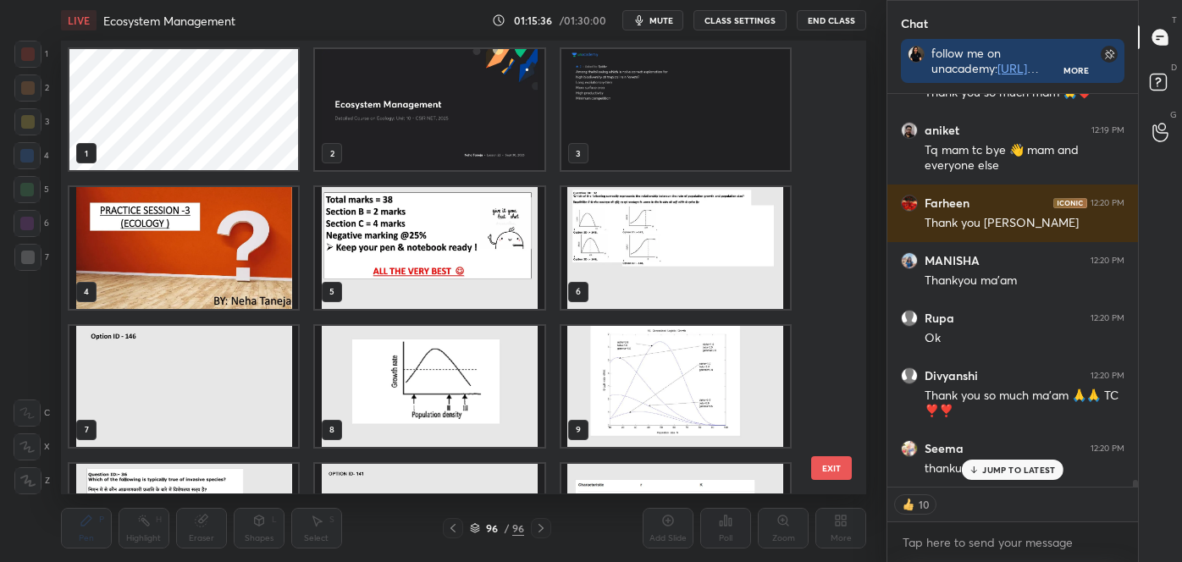
click at [429, 131] on img "grid" at bounding box center [429, 109] width 229 height 121
click at [430, 131] on img "grid" at bounding box center [429, 109] width 229 height 121
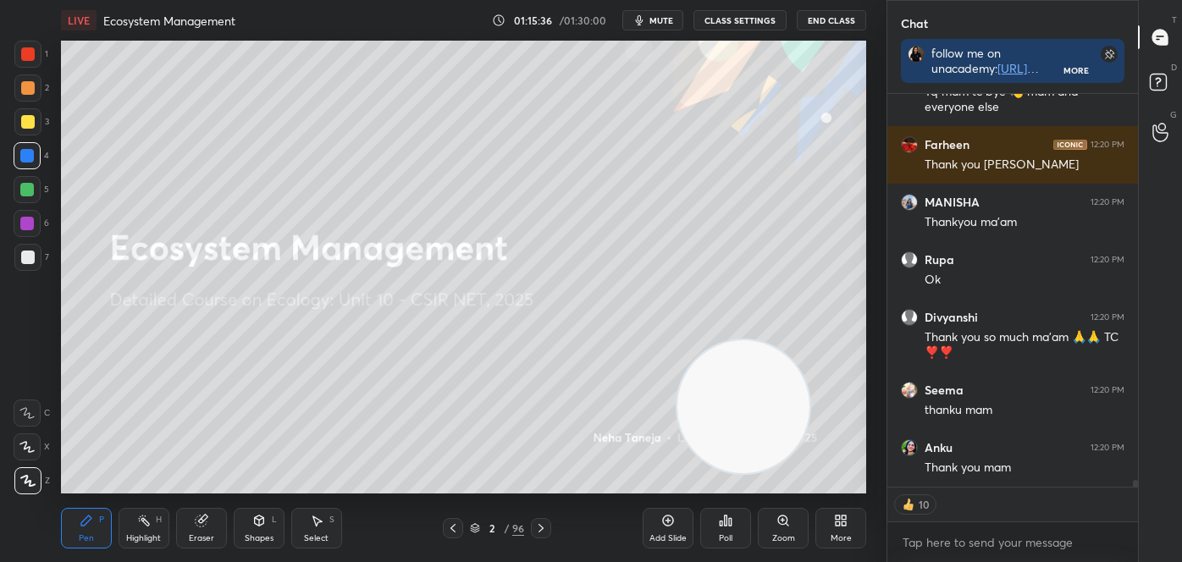
click at [430, 134] on img "grid" at bounding box center [429, 109] width 229 height 121
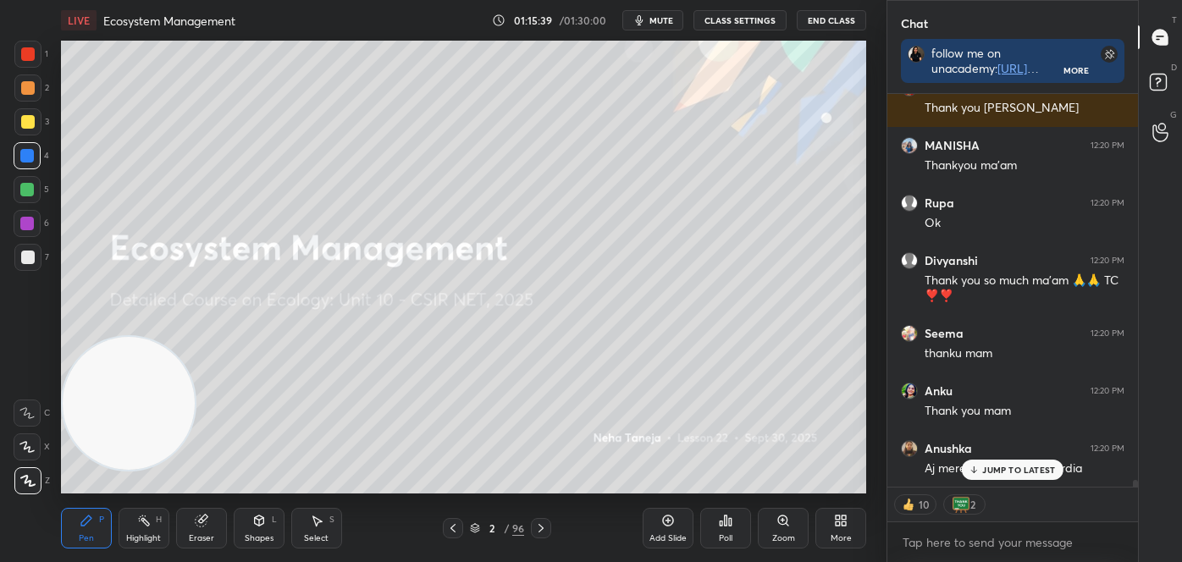
drag, startPoint x: 737, startPoint y: 423, endPoint x: 0, endPoint y: 426, distance: 736.8
click at [0, 426] on div "1 2 3 4 5 6 7 C X Z C X Z E E Erase all H H LIVE Ecosystem Management 01:15:39 …" at bounding box center [436, 281] width 873 height 562
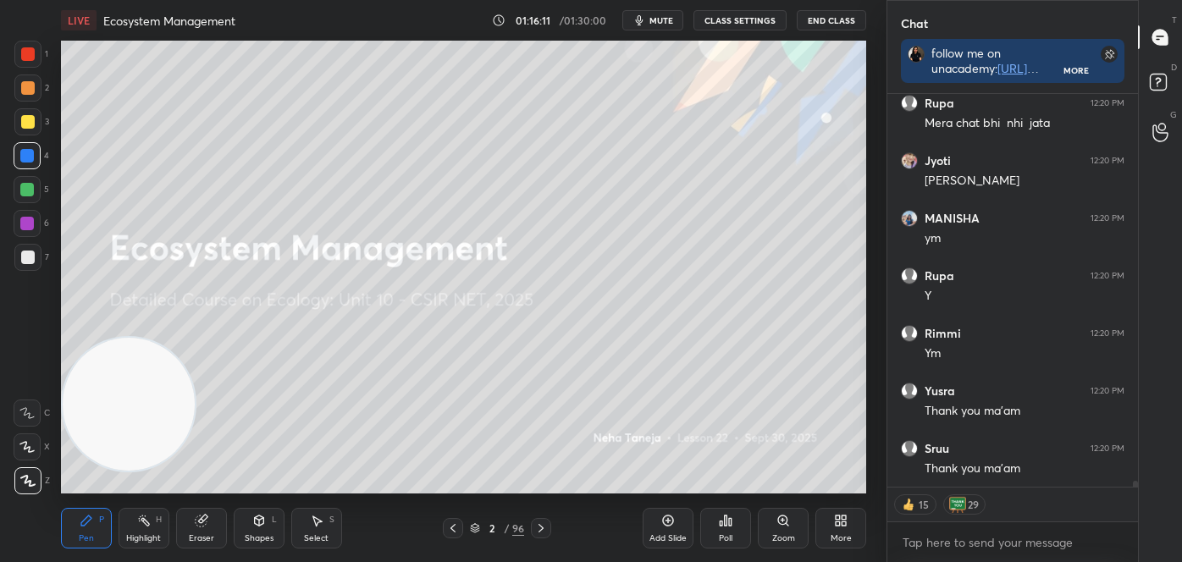
scroll to position [24245, 0]
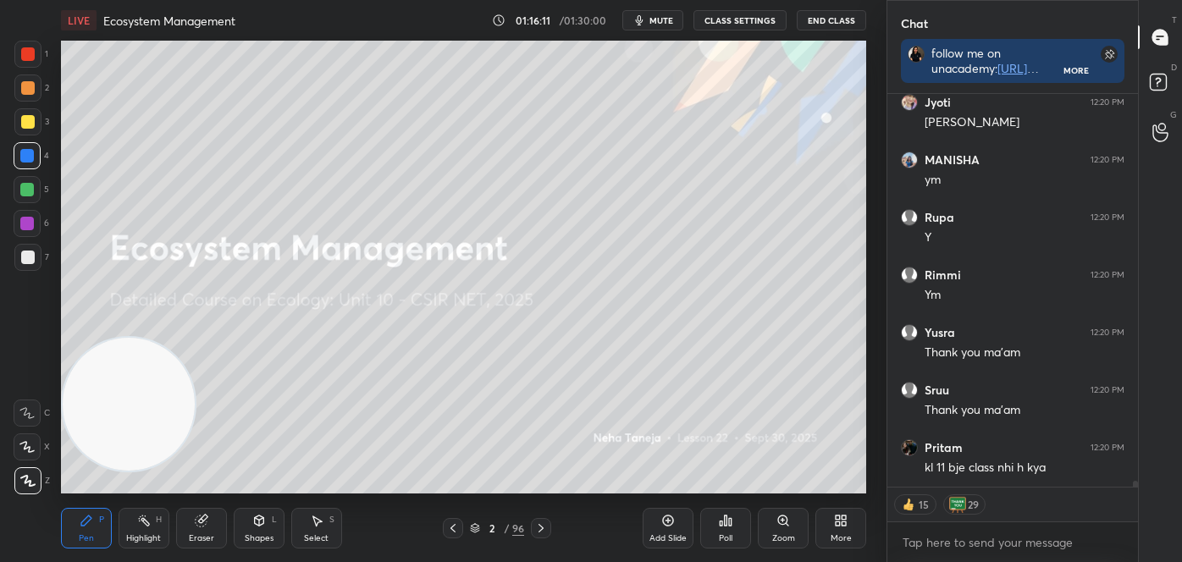
click at [470, 529] on icon at bounding box center [475, 528] width 10 height 10
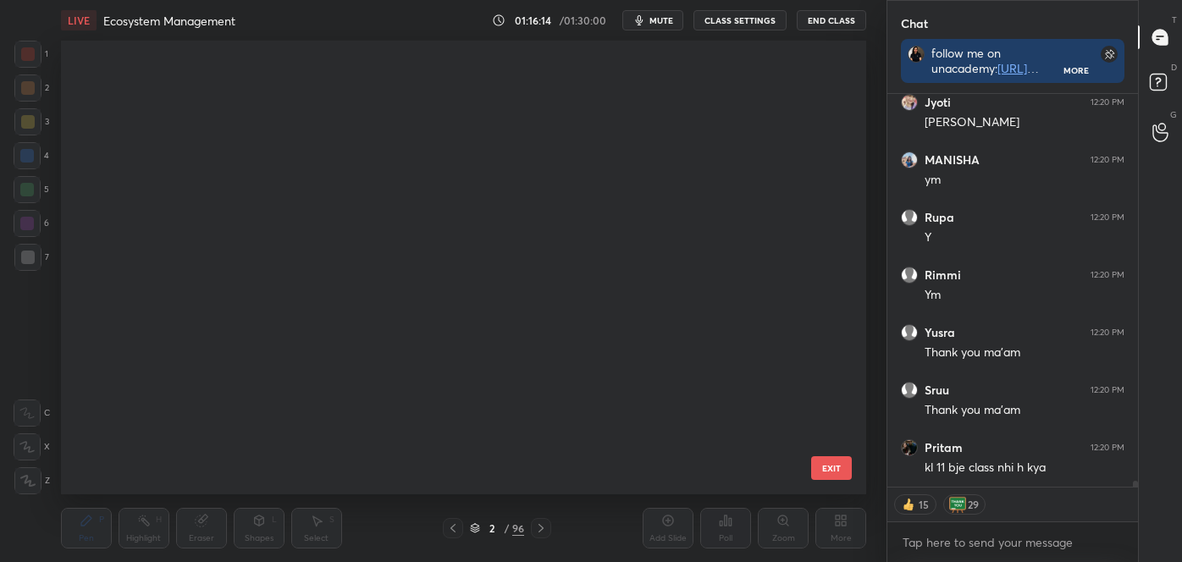
scroll to position [3972, 0]
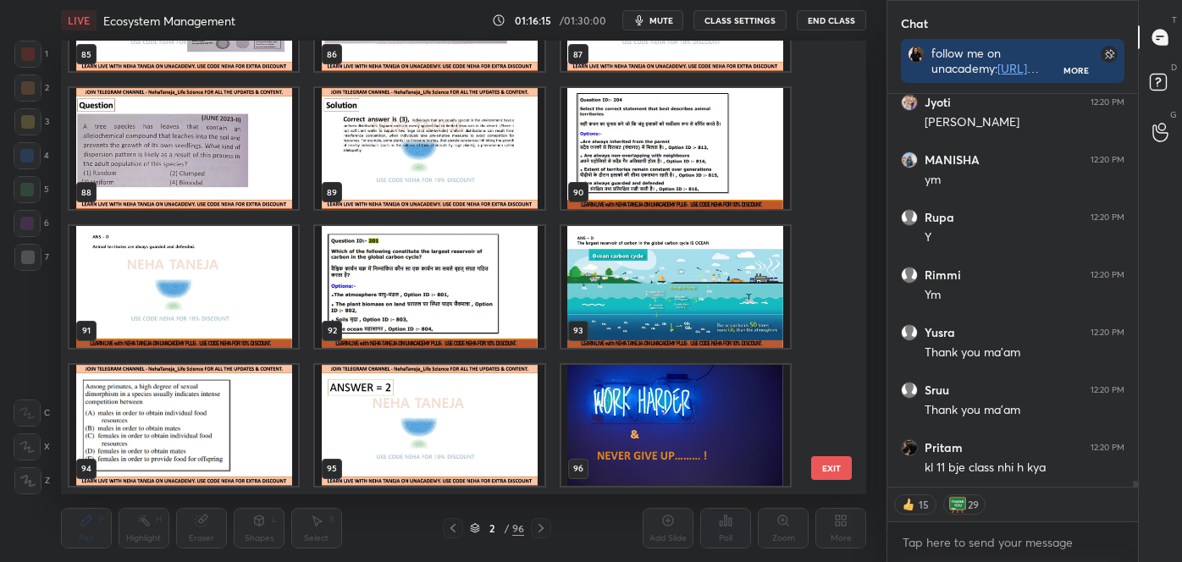
click at [688, 405] on img "grid" at bounding box center [676, 425] width 229 height 121
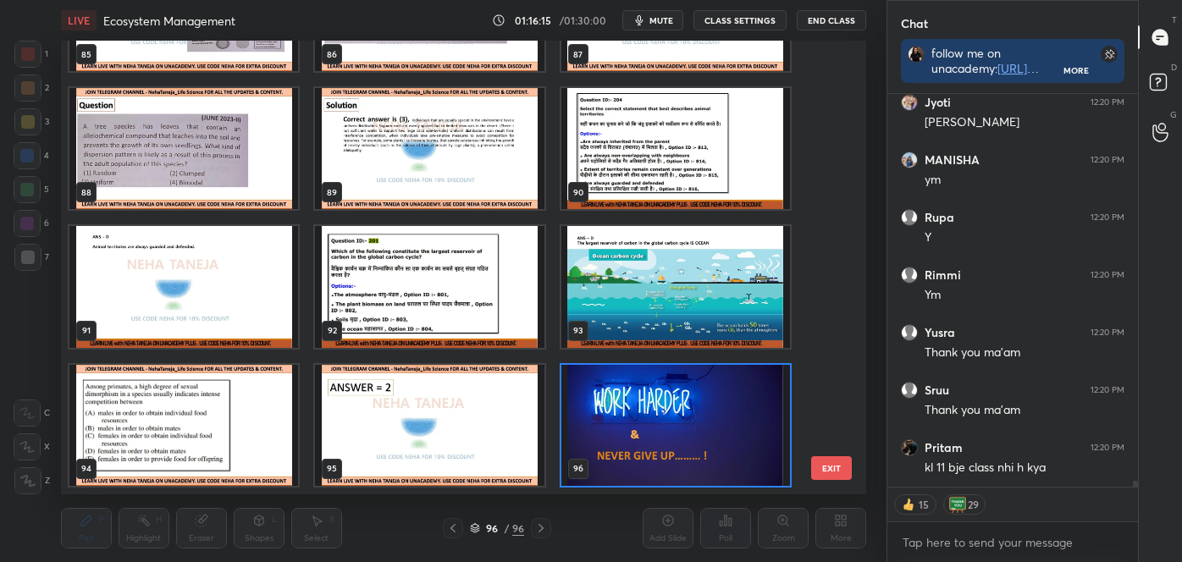
click at [688, 408] on img "grid" at bounding box center [676, 425] width 229 height 121
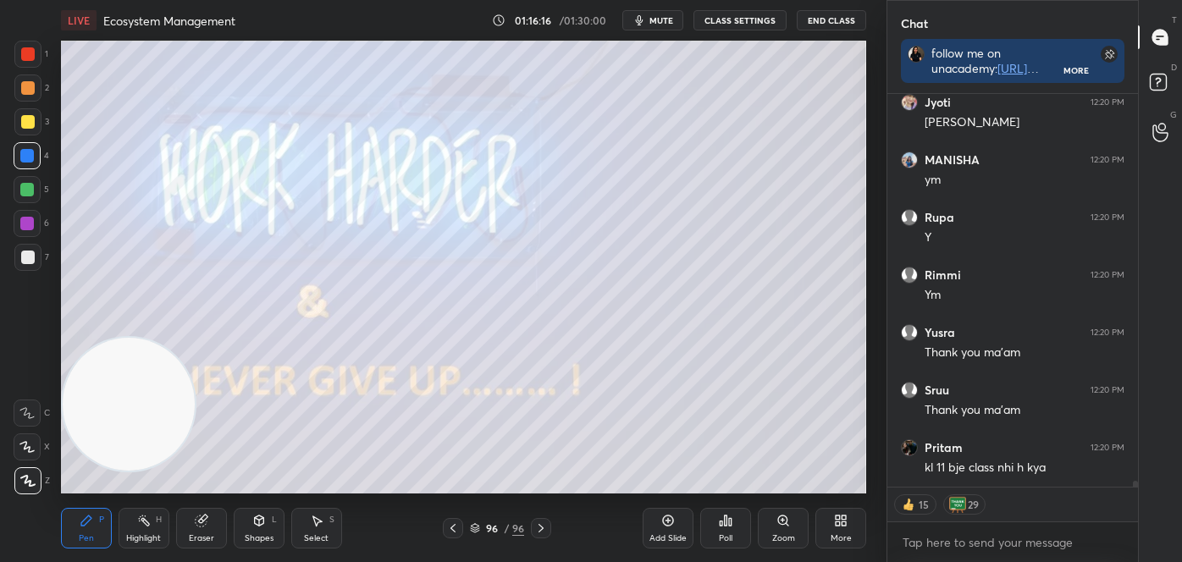
click at [685, 410] on img "grid" at bounding box center [676, 425] width 229 height 121
click at [685, 412] on img "grid" at bounding box center [676, 425] width 229 height 121
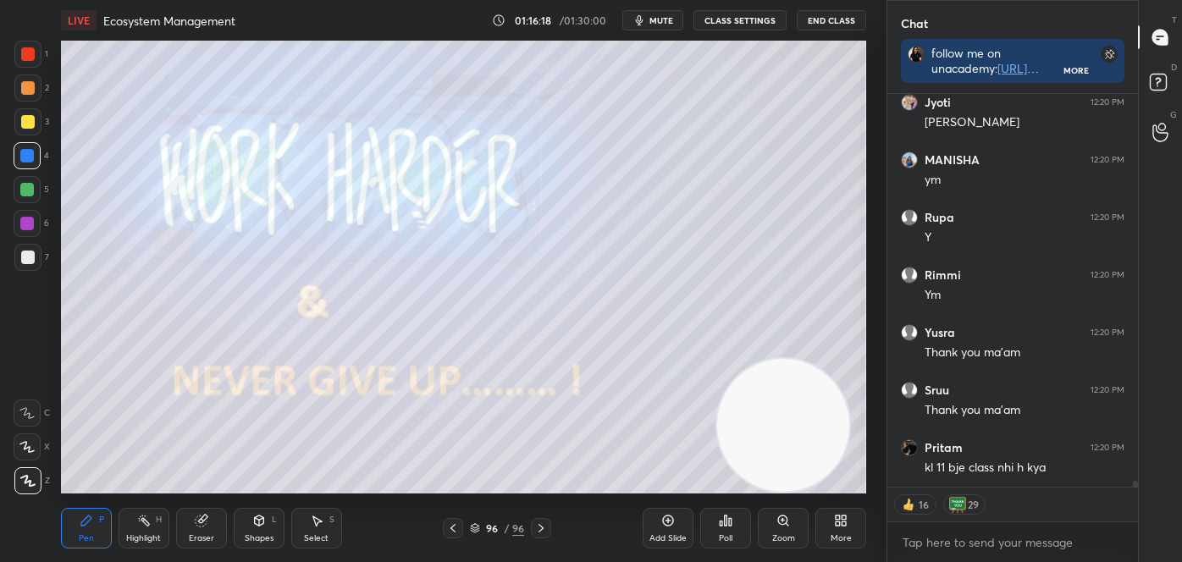
drag, startPoint x: 122, startPoint y: 418, endPoint x: 782, endPoint y: 437, distance: 660.1
click at [788, 440] on video at bounding box center [783, 425] width 133 height 133
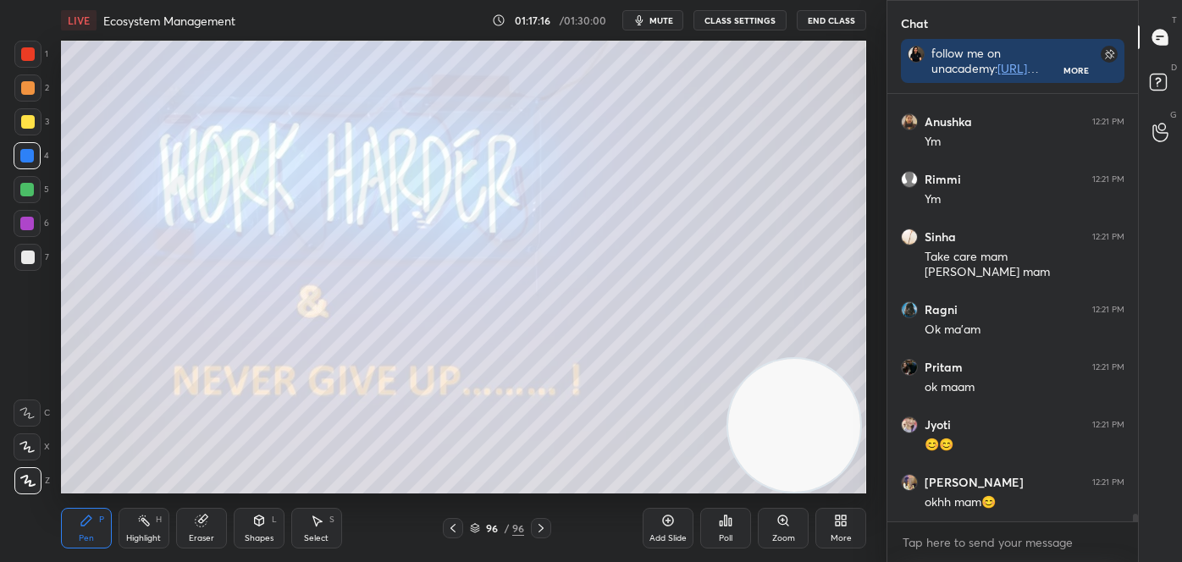
scroll to position [24948, 0]
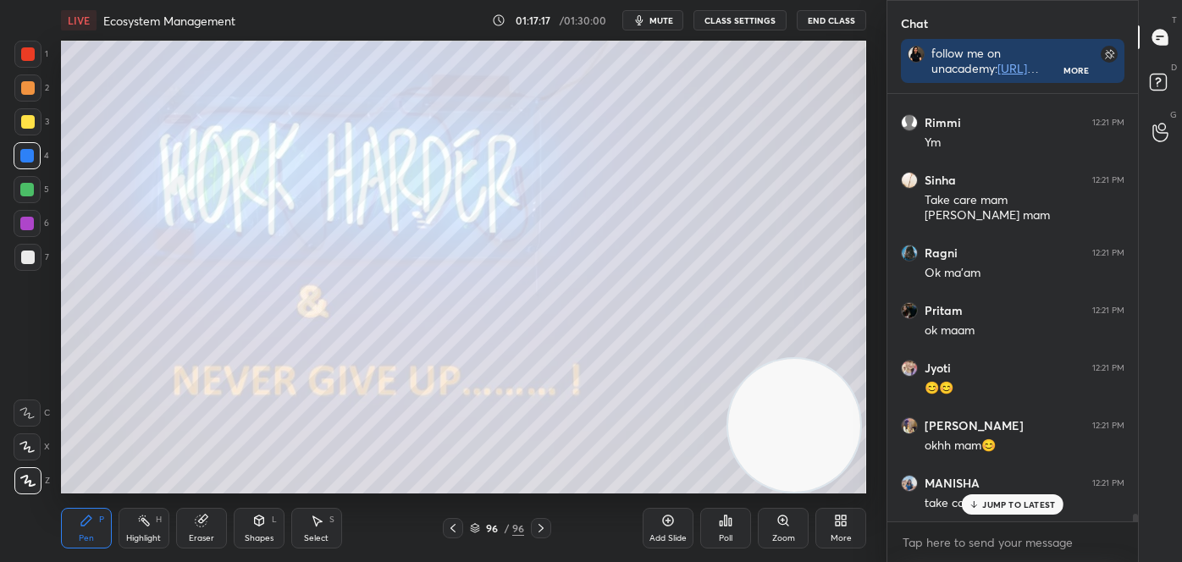
click at [817, 16] on button "End Class" at bounding box center [831, 20] width 69 height 20
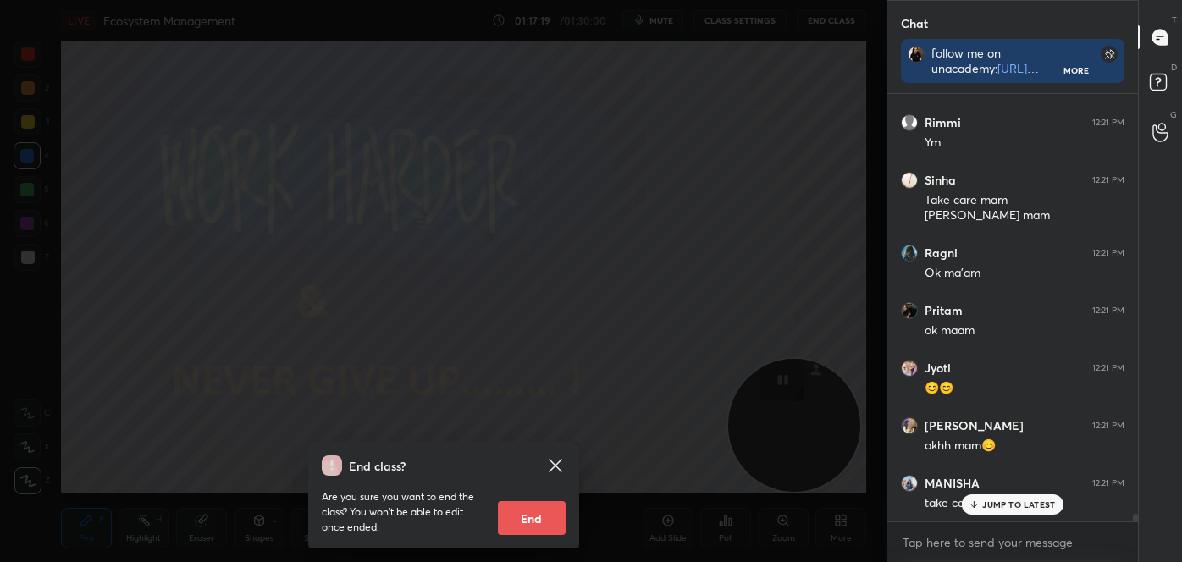
click at [553, 517] on button "End" at bounding box center [532, 518] width 68 height 34
type textarea "x"
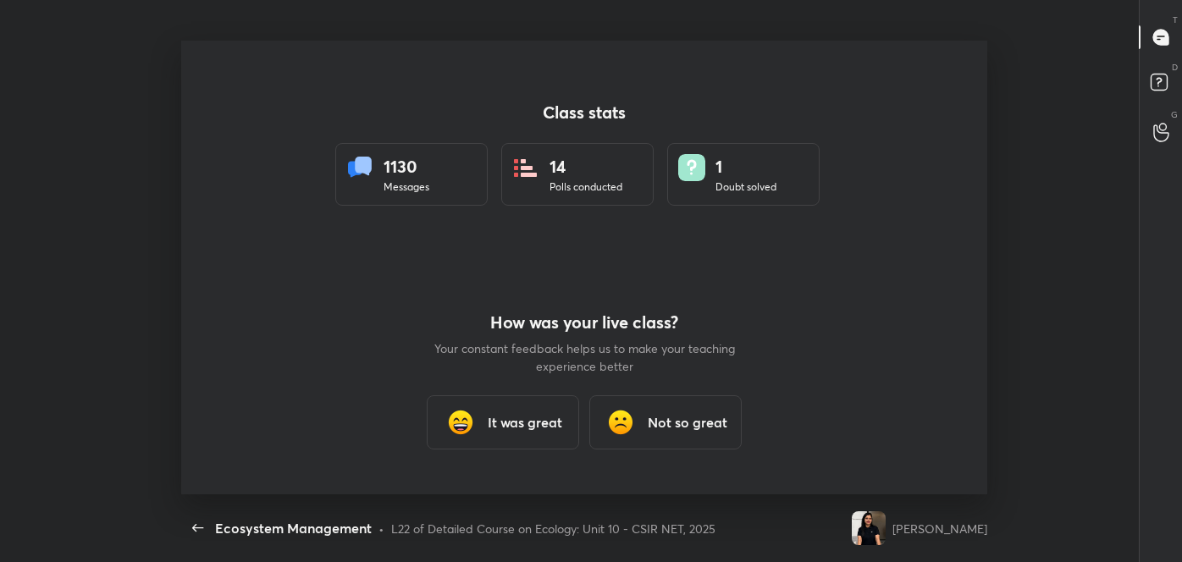
scroll to position [0, 0]
